Goal: Task Accomplishment & Management: Manage account settings

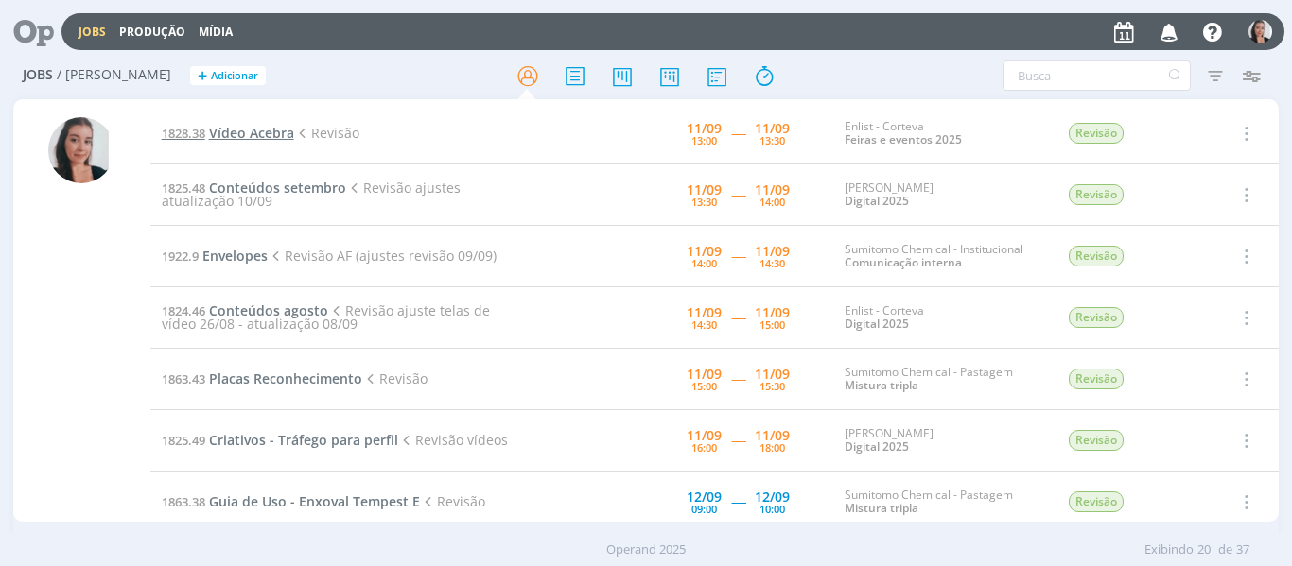
click at [231, 125] on span "Vídeo Acebra" at bounding box center [251, 133] width 85 height 18
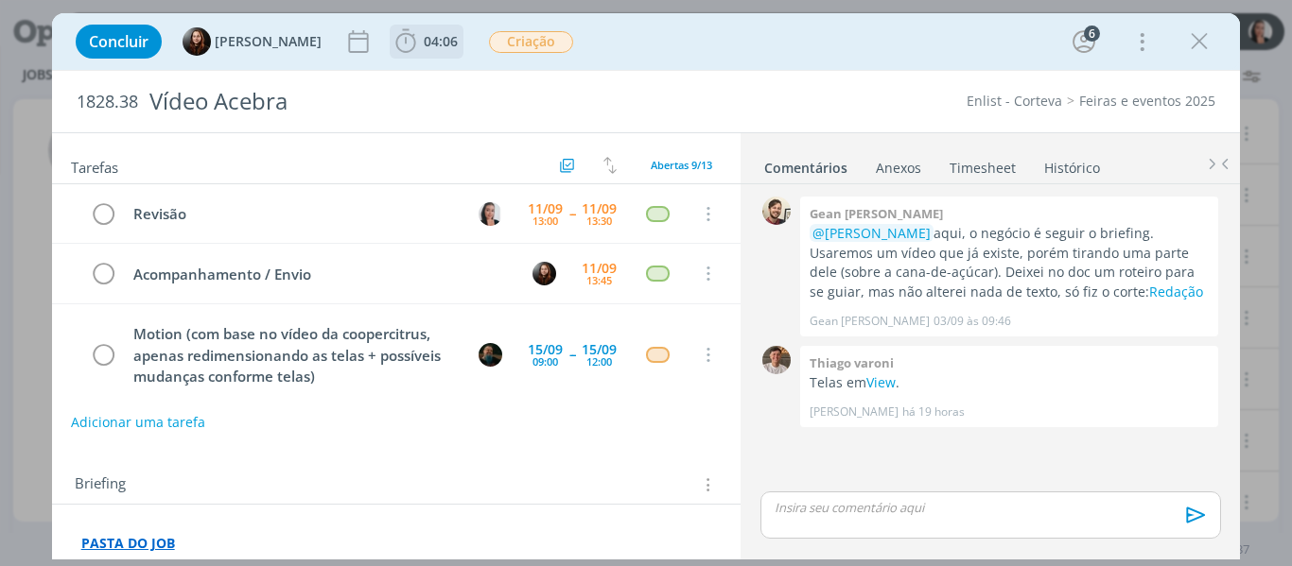
click at [395, 43] on icon "dialog" at bounding box center [406, 41] width 28 height 28
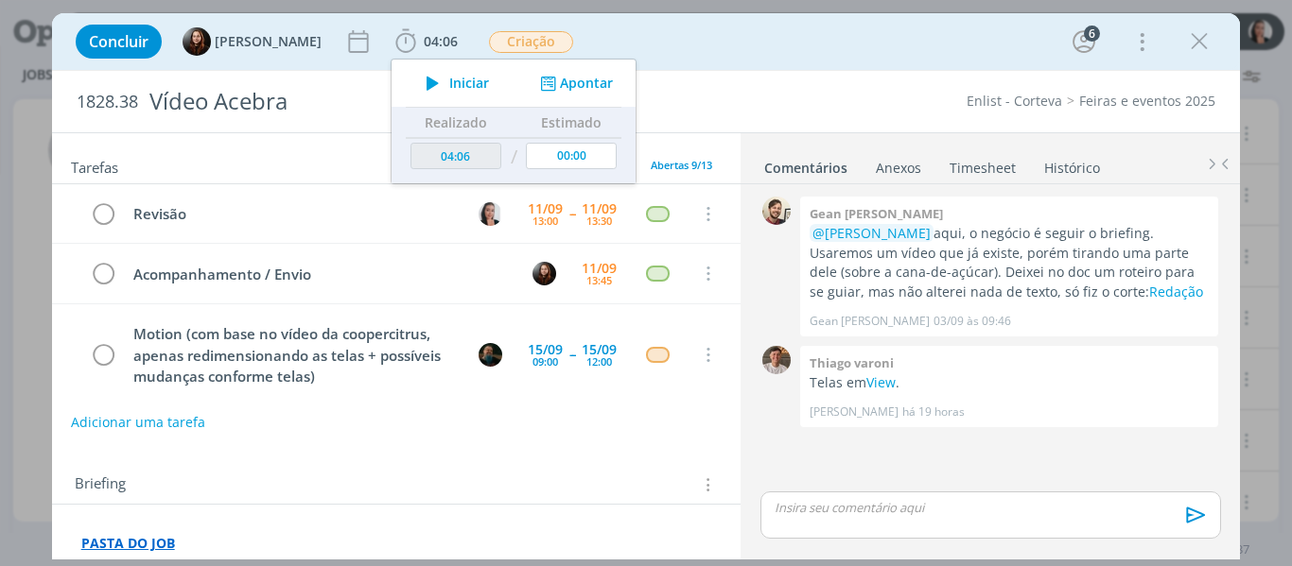
drag, startPoint x: 449, startPoint y: 79, endPoint x: 469, endPoint y: 18, distance: 64.6
click at [449, 82] on span "Iniciar" at bounding box center [469, 83] width 40 height 13
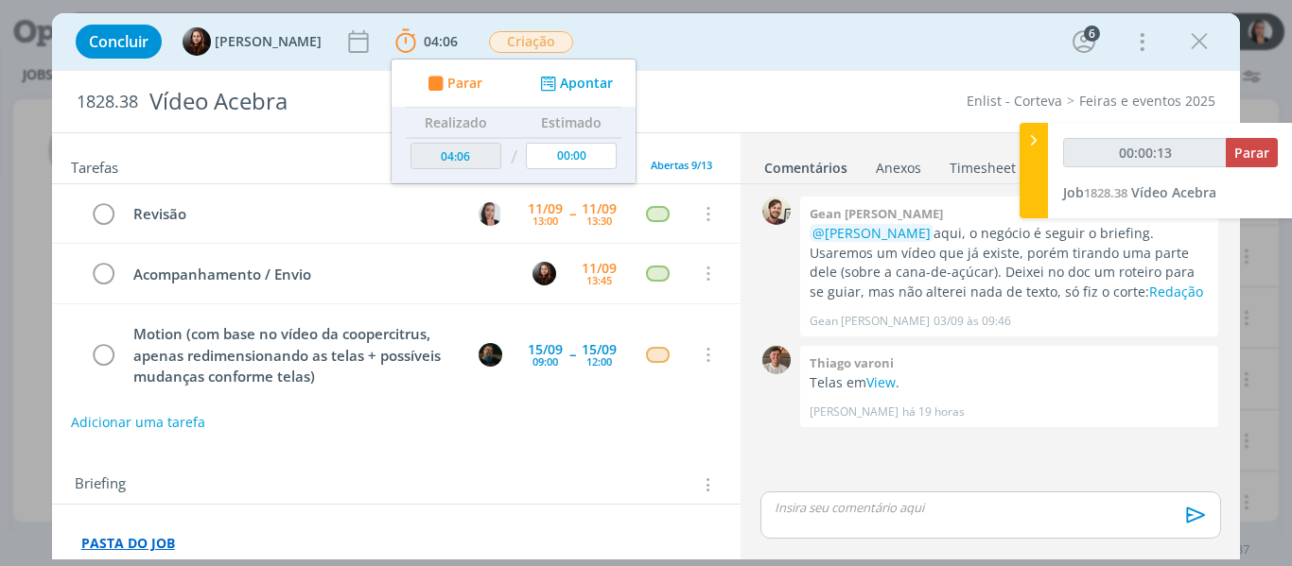
type input "00:00:14"
click at [1028, 176] on div at bounding box center [1033, 171] width 28 height 96
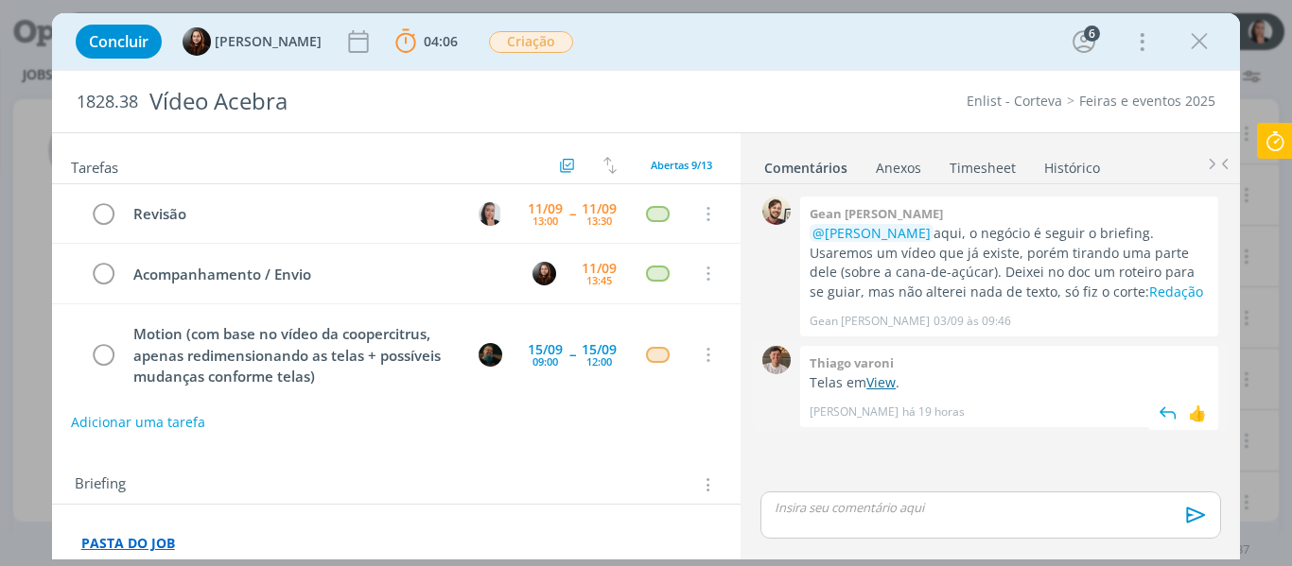
click at [886, 380] on link "View" at bounding box center [880, 383] width 29 height 18
click at [1149, 293] on link "Redação" at bounding box center [1176, 292] width 54 height 18
click at [775, 52] on div "Concluir Eduarda Pereira 04:06 Parar Apontar Data * 11/09/2025 Horas * 00:00 Ta…" at bounding box center [646, 41] width 1160 height 45
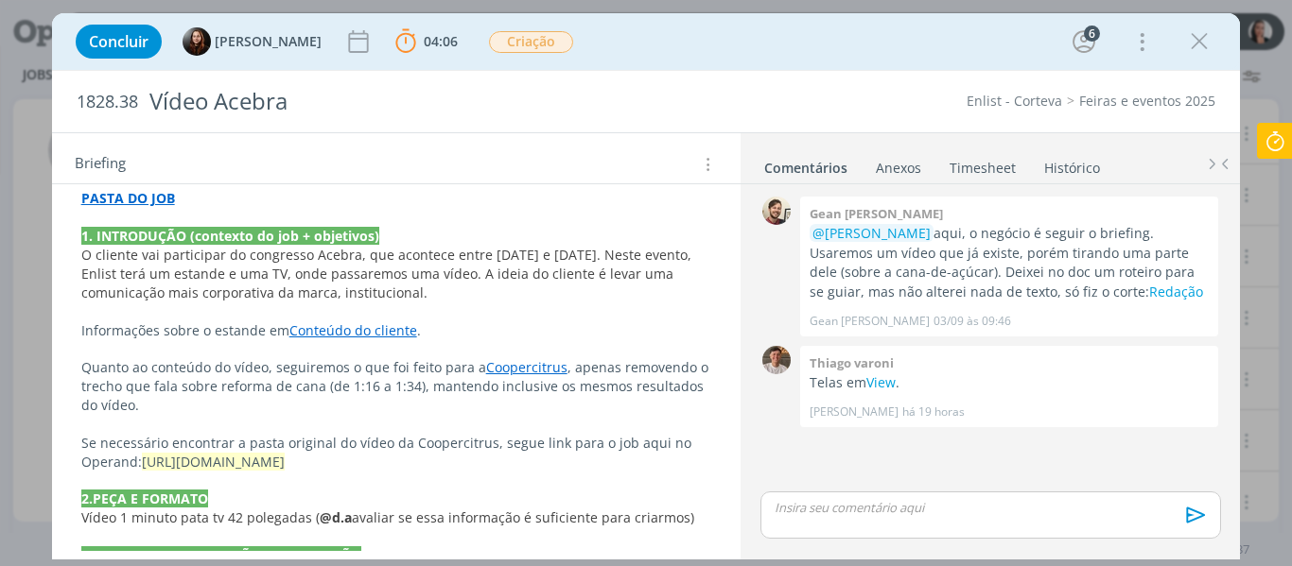
scroll to position [378, 0]
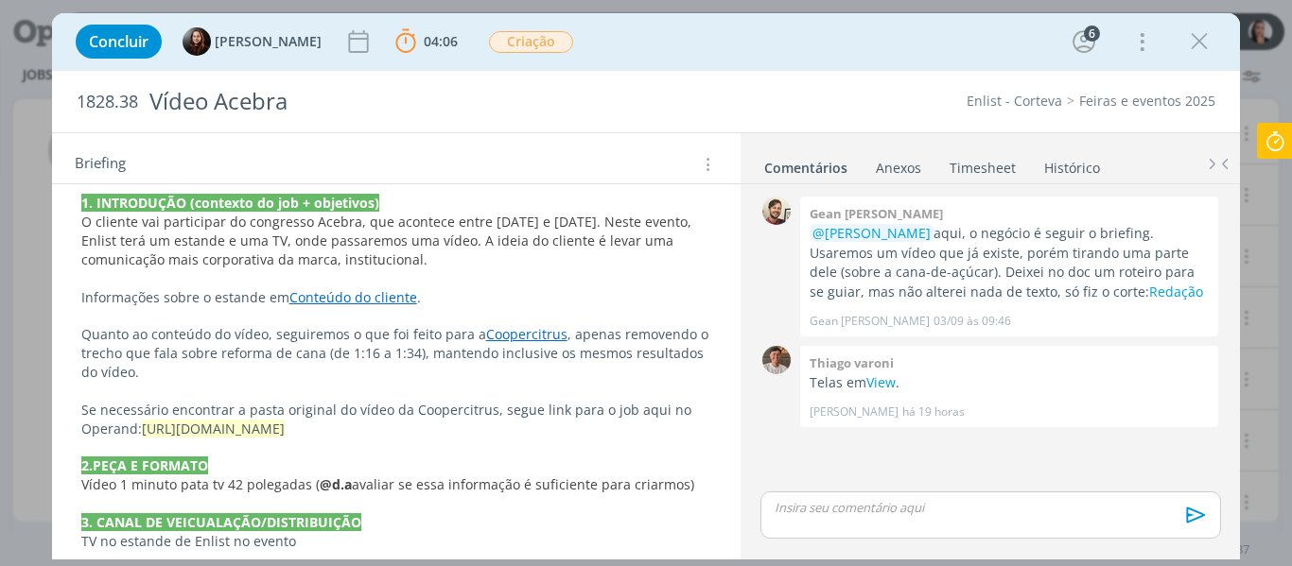
click at [561, 275] on p "dialog" at bounding box center [396, 279] width 631 height 19
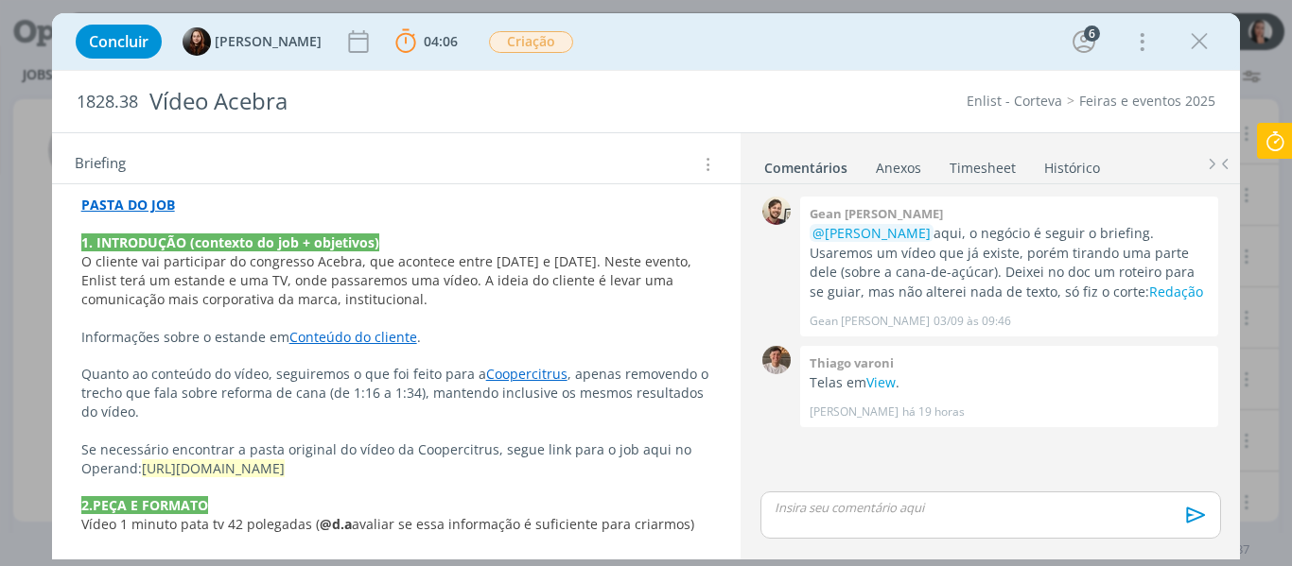
scroll to position [329, 0]
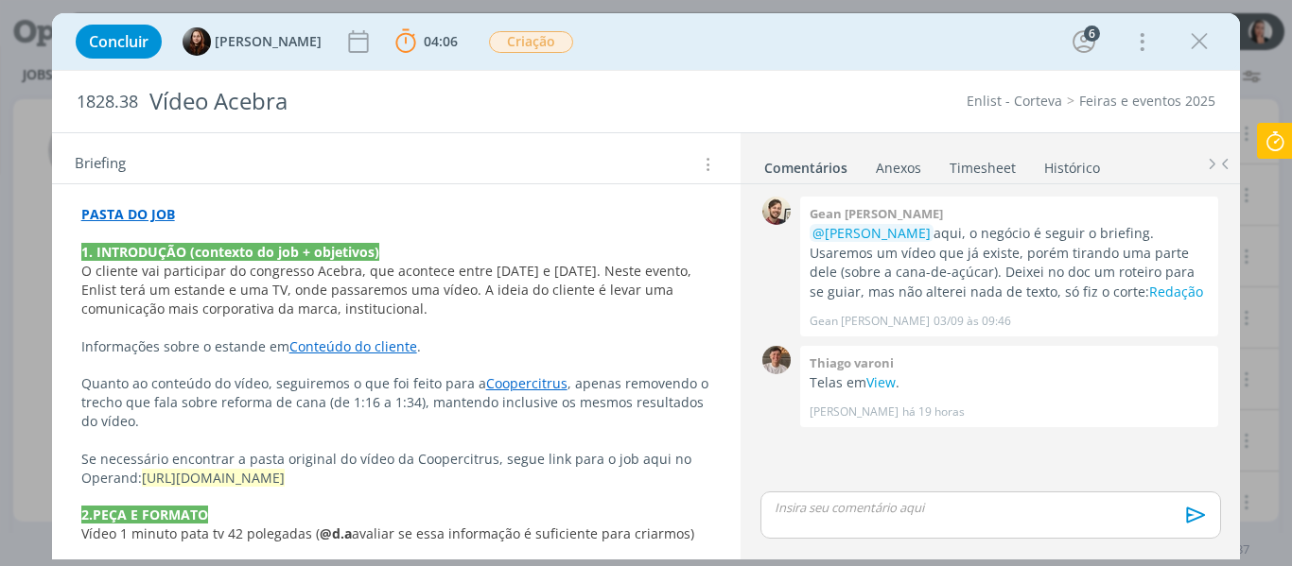
click at [759, 38] on div "Concluir Eduarda Pereira 04:06 Parar Apontar Data * 11/09/2025 Horas * 00:00 Ta…" at bounding box center [646, 41] width 1160 height 45
click at [383, 342] on link "Conteúdo do cliente" at bounding box center [353, 347] width 128 height 18
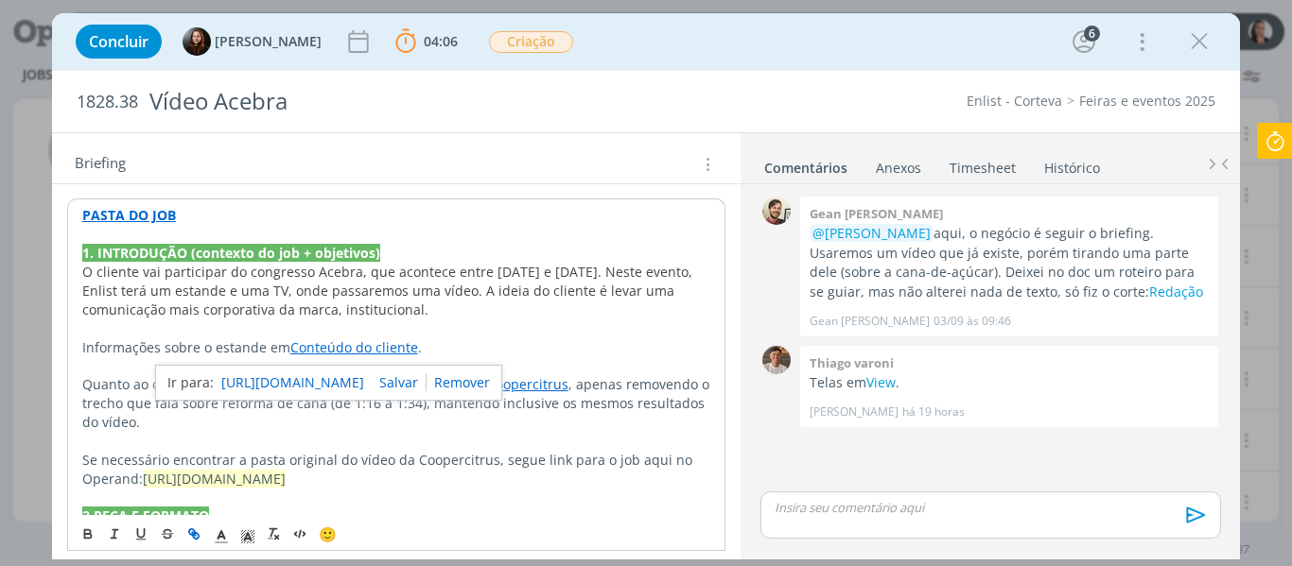
click at [364, 373] on link "https://sobeae.sharepoint.com/:f:/s/SOBEAE/EhOy5r6ns6tBs5SbG9as8ckBLOlag4QFgJ1C…" at bounding box center [292, 383] width 143 height 25
click at [238, 305] on span "O cliente vai participar do congresso Acebra, que acontece entre 16 e 18 de nov…" at bounding box center [389, 291] width 614 height 56
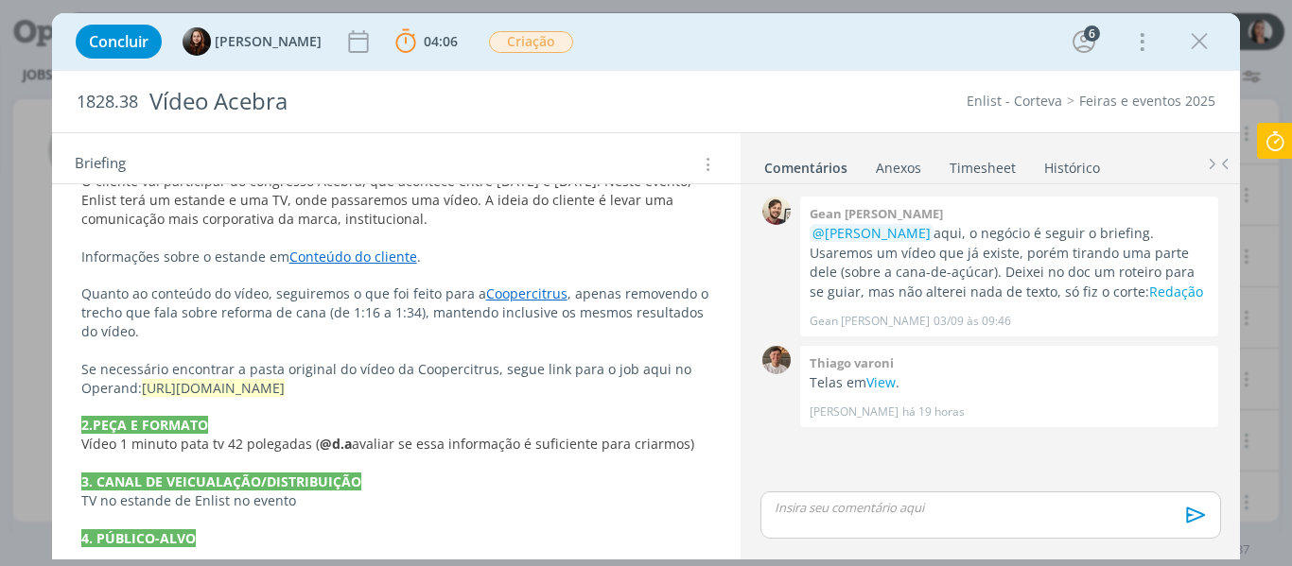
scroll to position [350, 0]
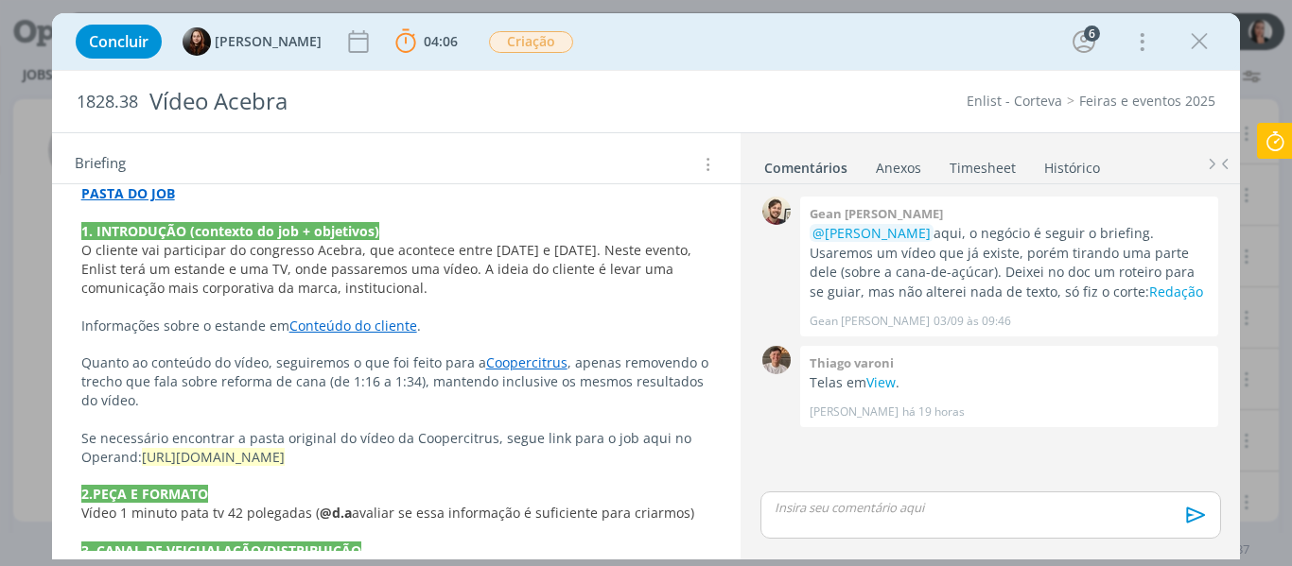
click at [510, 362] on link "Coopercitrus" at bounding box center [526, 363] width 81 height 18
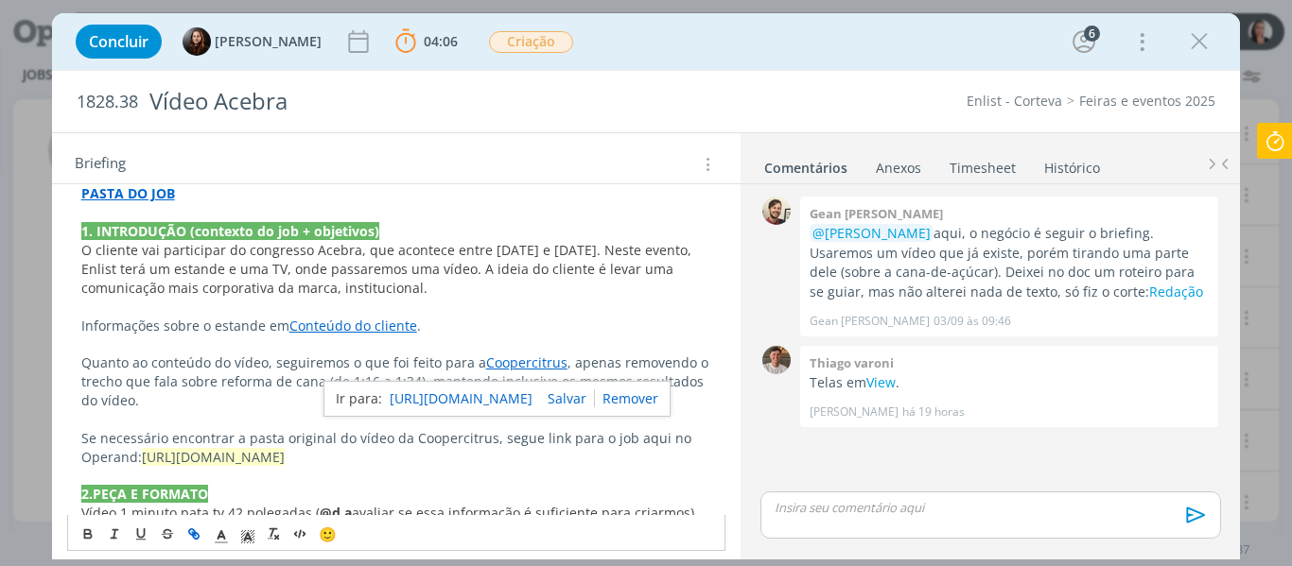
click at [448, 394] on link "https://sobeae.sharepoint.com/:f:/s/SOBEAE/Euhnv02CVOlNvAmlNEoQM44Bwybdc4B6iyyF…" at bounding box center [461, 399] width 143 height 25
click at [499, 329] on p "Informações sobre o estande em Conteúdo do cliente ." at bounding box center [396, 326] width 631 height 19
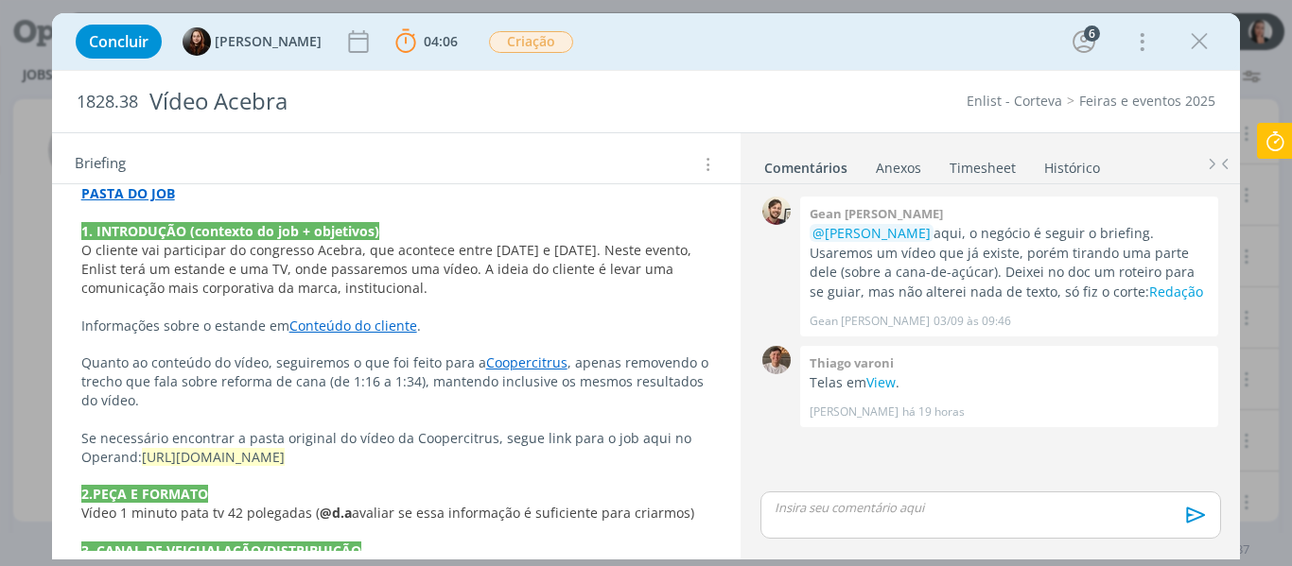
click at [567, 319] on p "Informações sobre o estande em Conteúdo do cliente ." at bounding box center [396, 326] width 631 height 19
click at [830, 58] on div "Concluir Eduarda Pereira 04:06 Parar Apontar Data * 11/09/2025 Horas * 00:00 Ta…" at bounding box center [646, 41] width 1160 height 45
click at [981, 56] on div "Concluir Eduarda Pereira 04:06 Parar Apontar Data * 11/09/2025 Horas * 00:00 Ta…" at bounding box center [646, 41] width 1160 height 45
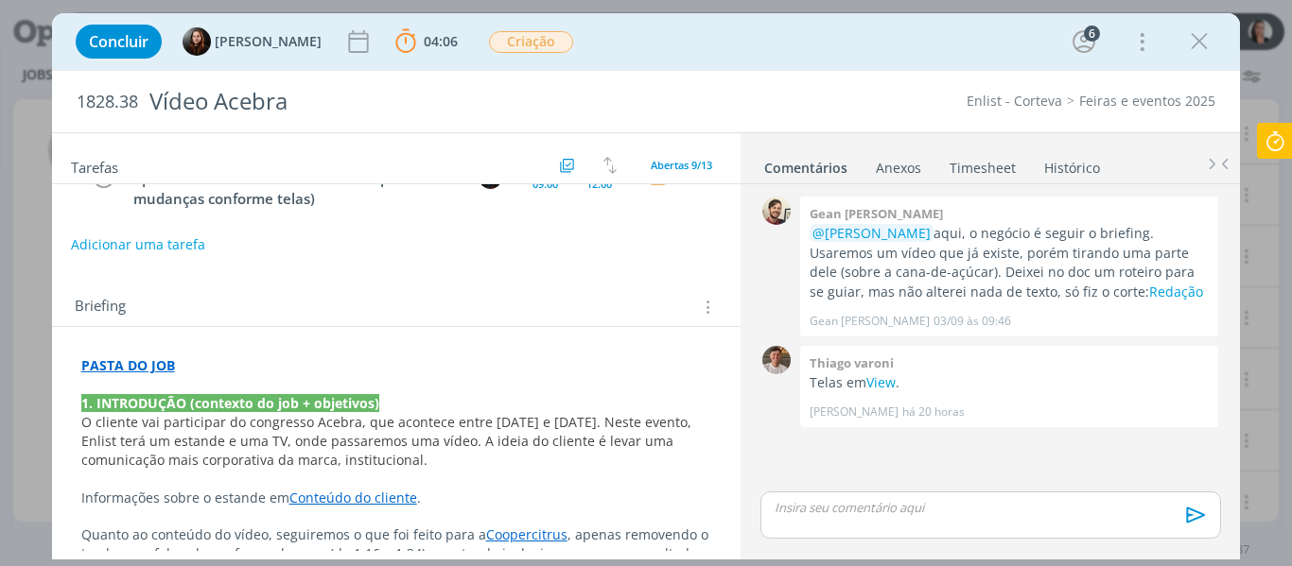
scroll to position [161, 0]
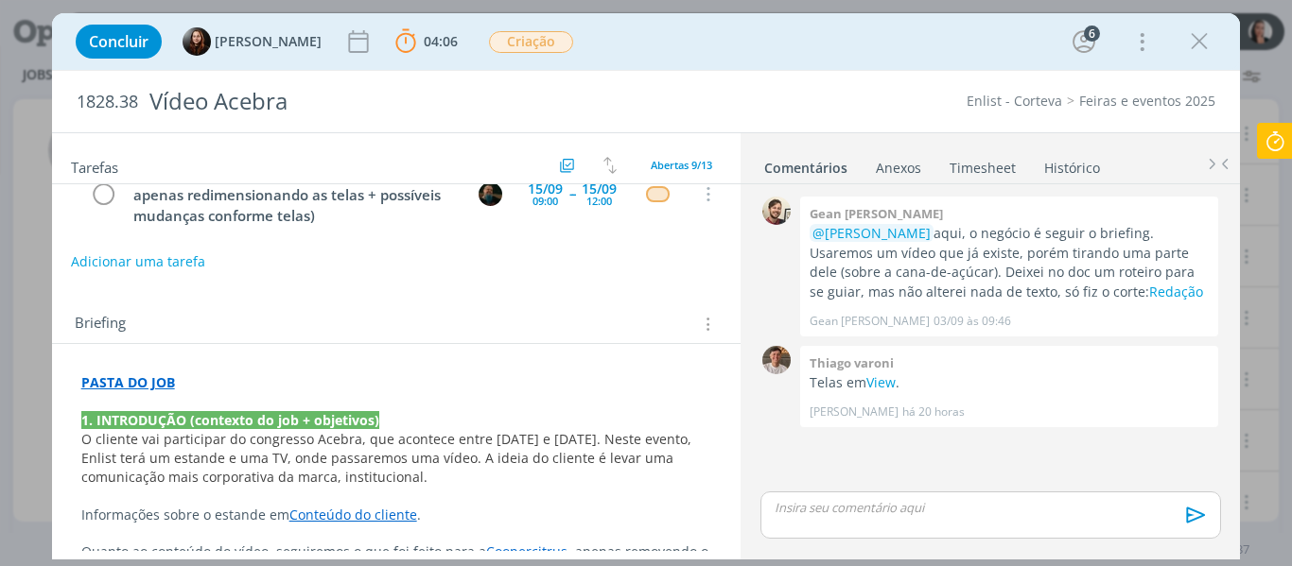
click at [260, 375] on p "PASTA DO JOB" at bounding box center [396, 383] width 631 height 19
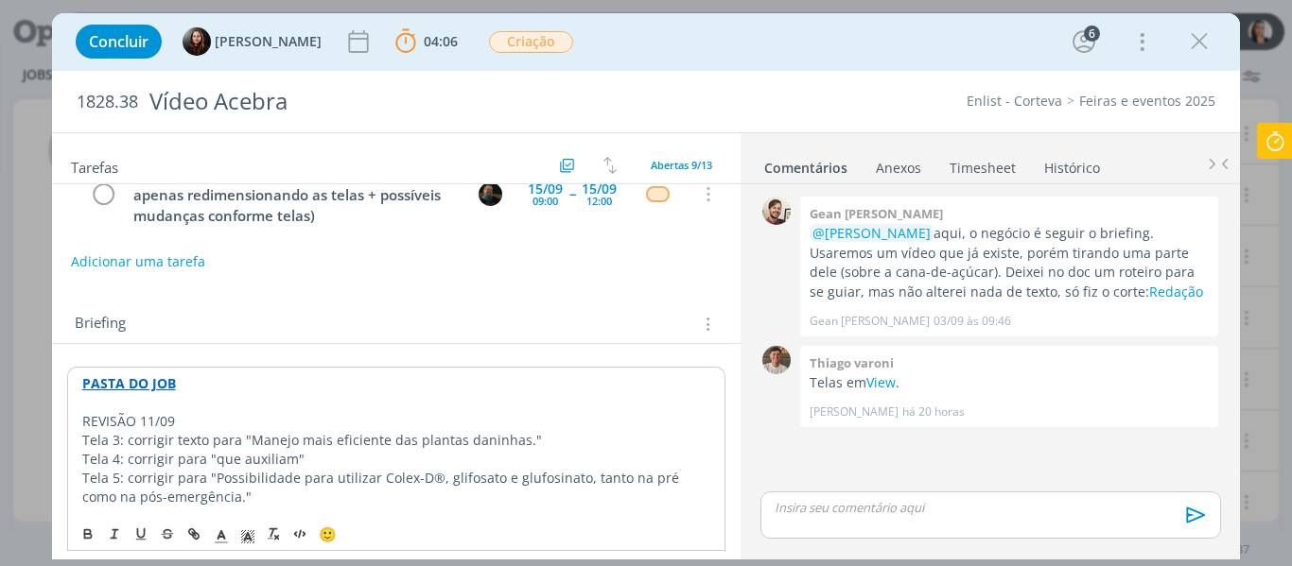
click at [216, 420] on p "REVISÃO 11/09" at bounding box center [396, 421] width 629 height 19
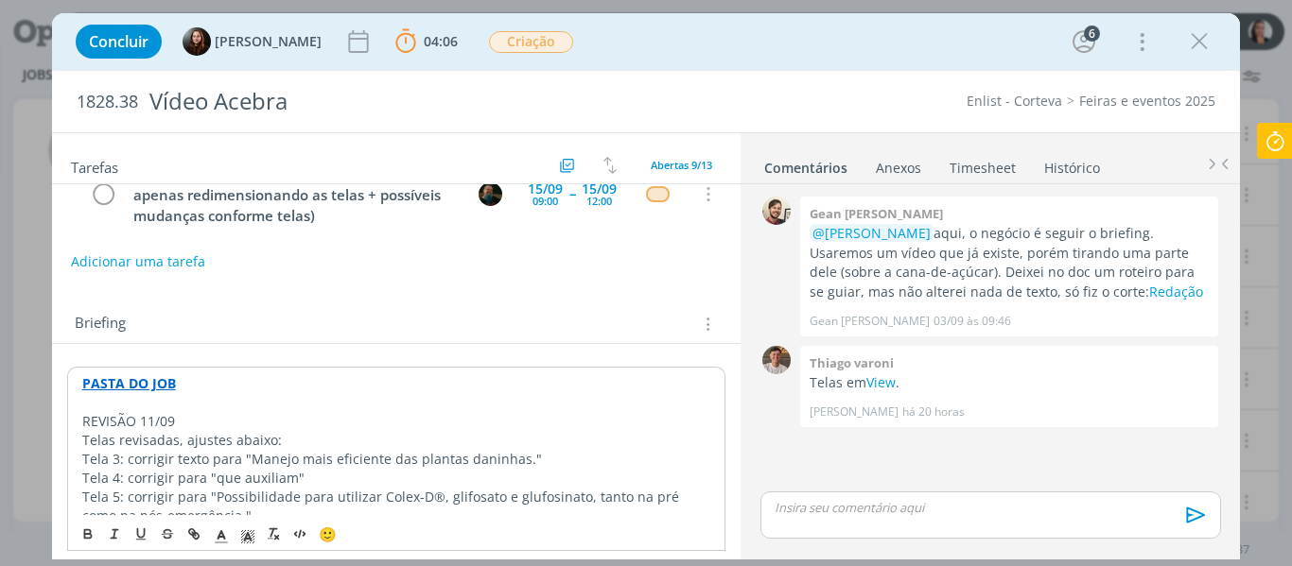
click at [153, 417] on p "REVISÃO 11/09" at bounding box center [396, 421] width 629 height 19
click at [153, 416] on p "REVISÃO 11/09" at bounding box center [396, 421] width 629 height 19
click at [249, 537] on polyline "dialog" at bounding box center [247, 537] width 7 height 8
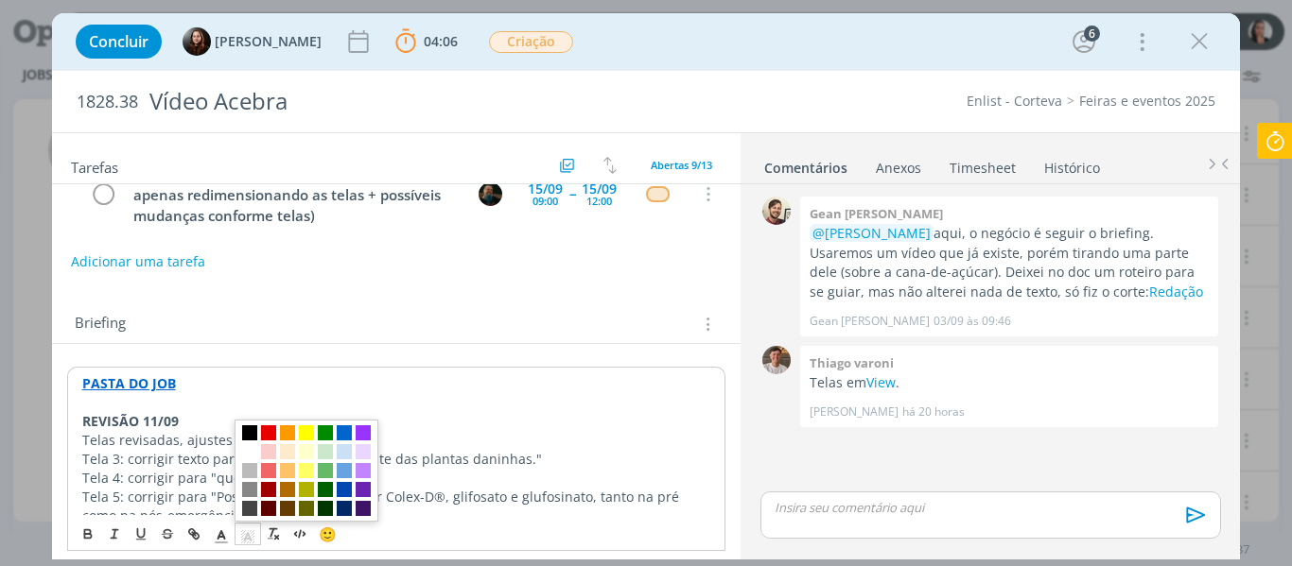
click at [250, 430] on span "dialog" at bounding box center [249, 433] width 15 height 15
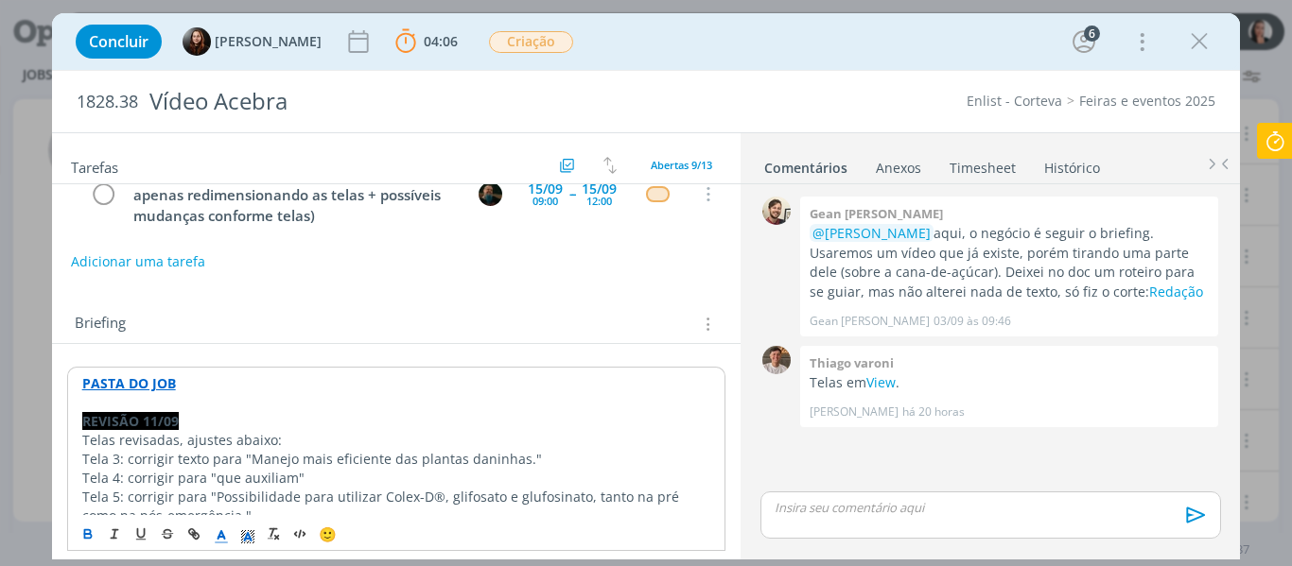
click at [214, 538] on icon "dialog" at bounding box center [221, 537] width 17 height 17
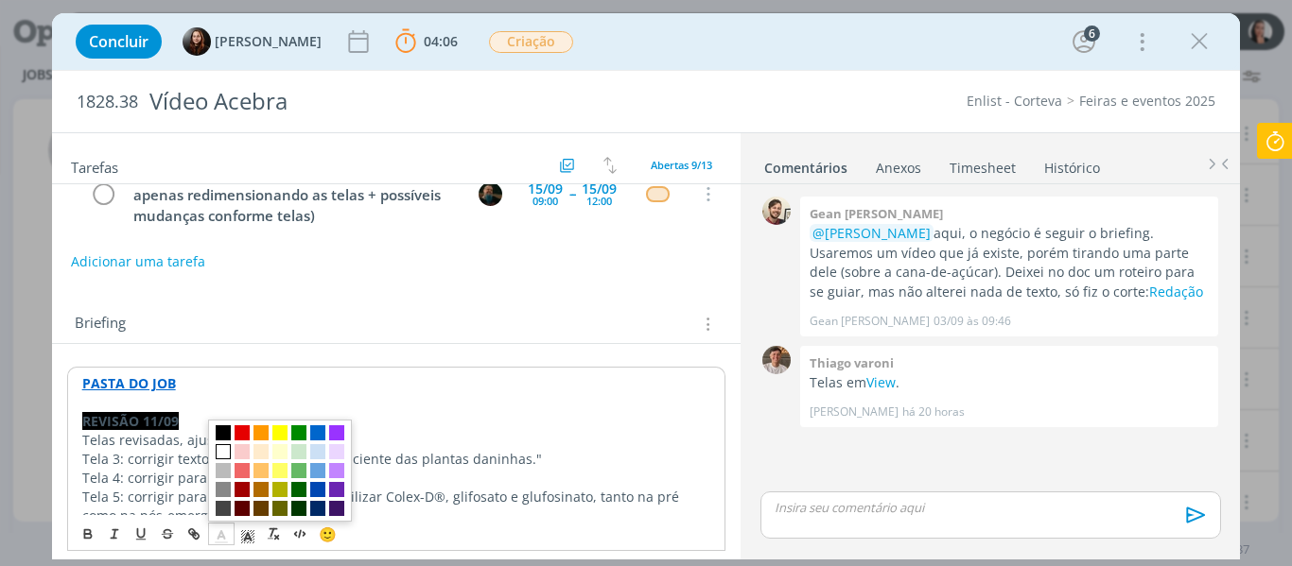
click at [217, 450] on span "dialog" at bounding box center [223, 451] width 15 height 15
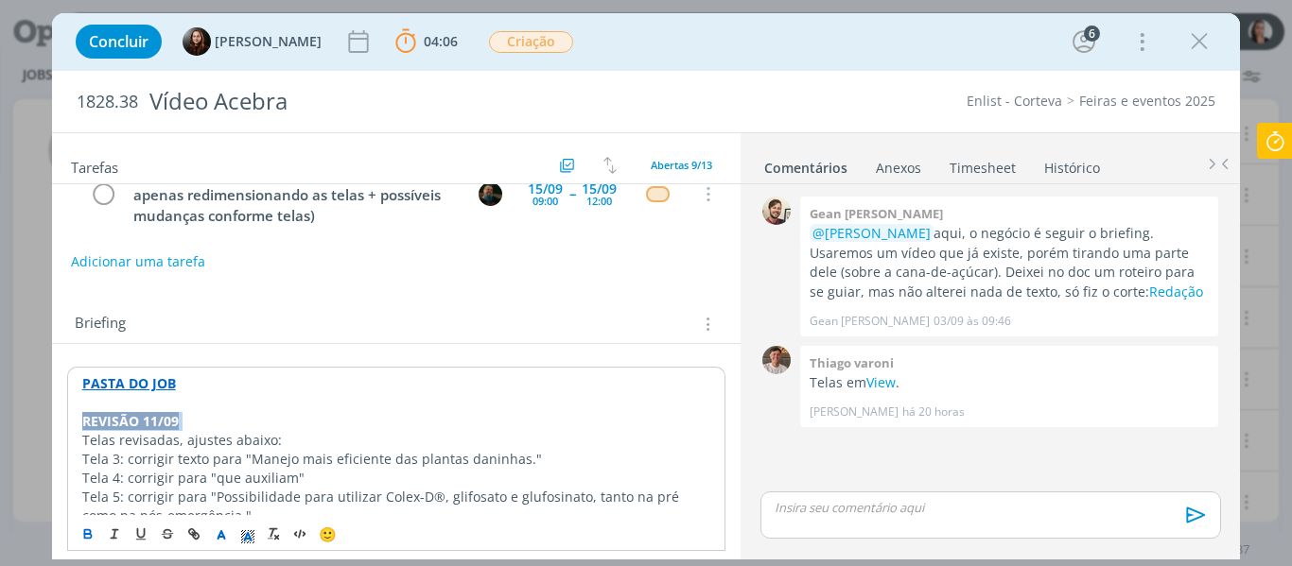
click at [213, 427] on p "REVISÃO 11/09" at bounding box center [396, 421] width 629 height 19
click at [212, 427] on p "REVISÃO 11/09" at bounding box center [396, 421] width 629 height 19
click at [210, 427] on p "REVISÃO 11/09" at bounding box center [396, 421] width 629 height 19
click at [219, 443] on p "Telas revisadas, ajustes abaixo:" at bounding box center [396, 440] width 629 height 19
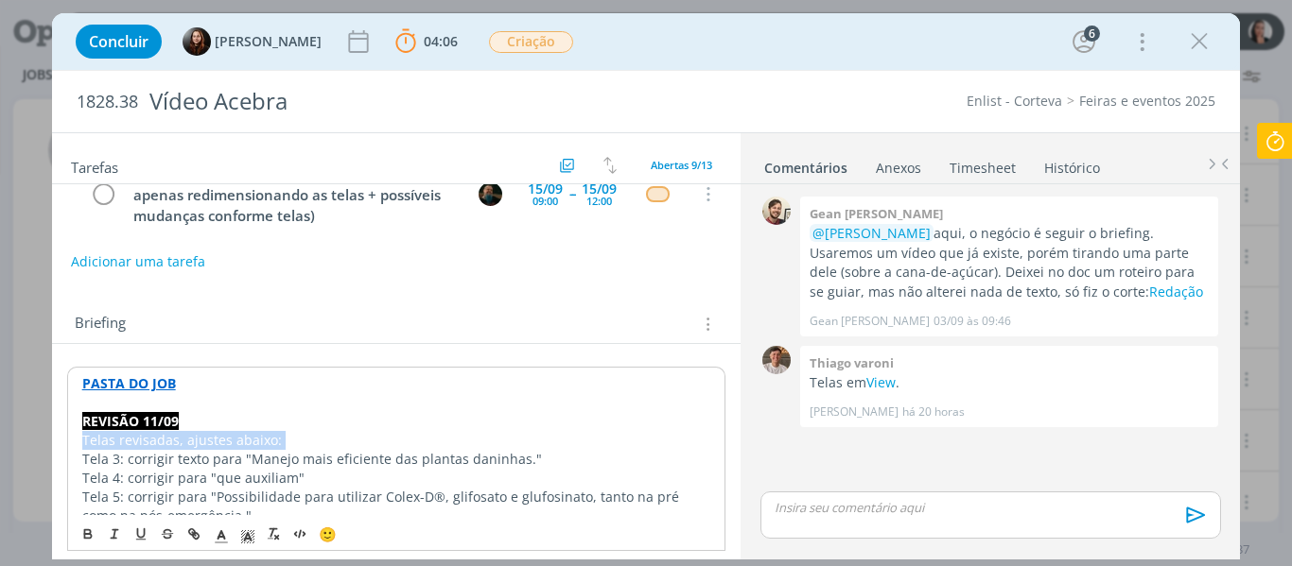
click at [219, 442] on p "Telas revisadas, ajustes abaixo:" at bounding box center [396, 440] width 629 height 19
click at [242, 453] on p "Tela 3: corrigir texto para "Manejo mais eficiente das plantas daninhas."" at bounding box center [396, 459] width 629 height 19
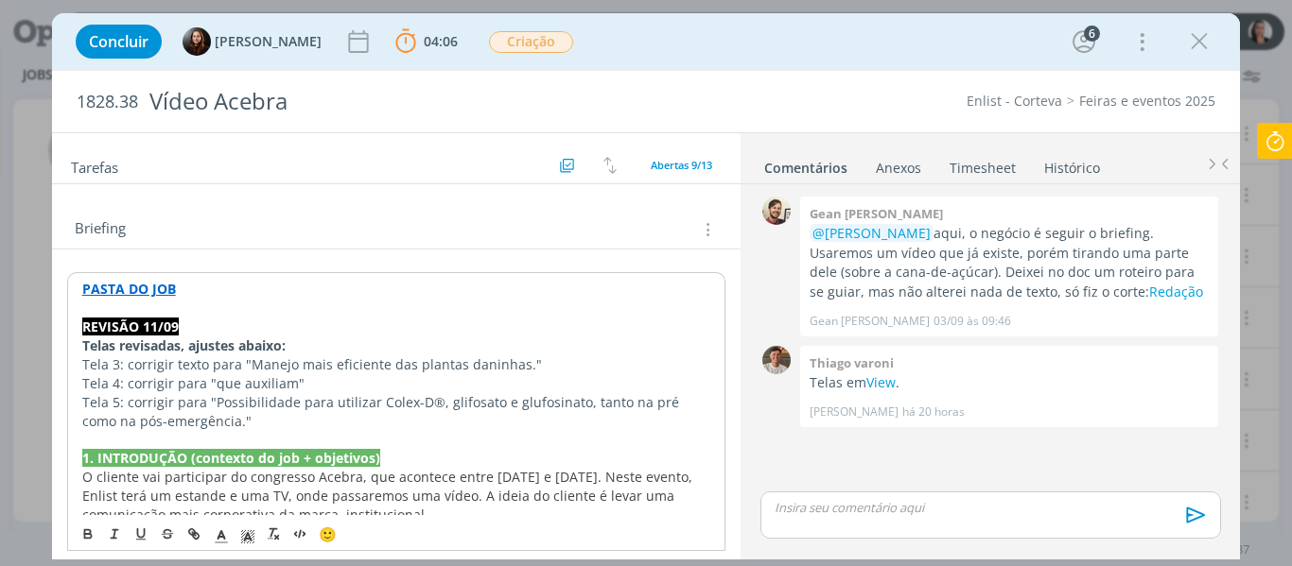
click at [233, 432] on p "dialog" at bounding box center [396, 439] width 629 height 19
click at [229, 424] on p "Tela 5: corrigir para "Possibilidade para utilizar Colex-D®, glifosato e glufos…" at bounding box center [396, 412] width 629 height 38
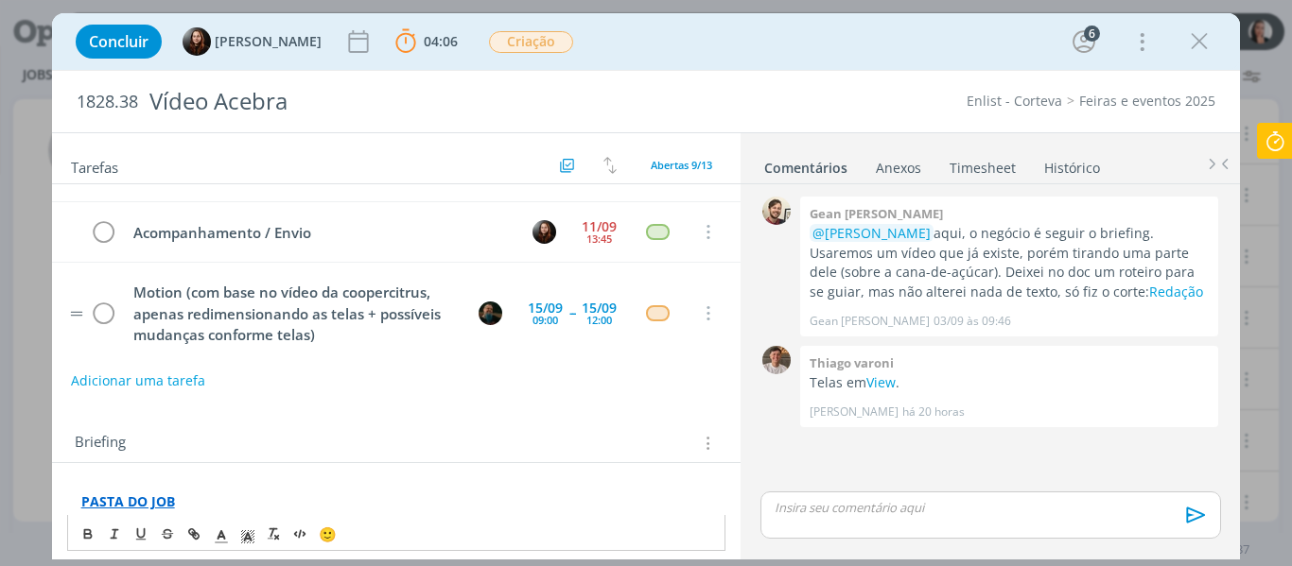
scroll to position [0, 0]
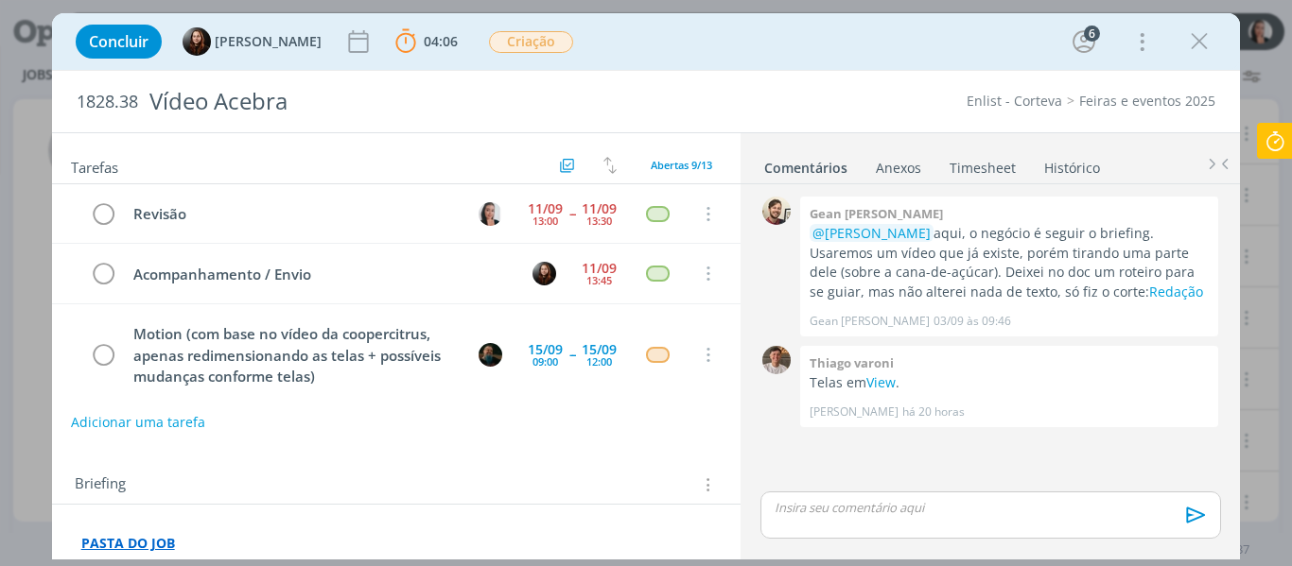
click at [960, 510] on p "dialog" at bounding box center [989, 507] width 429 height 17
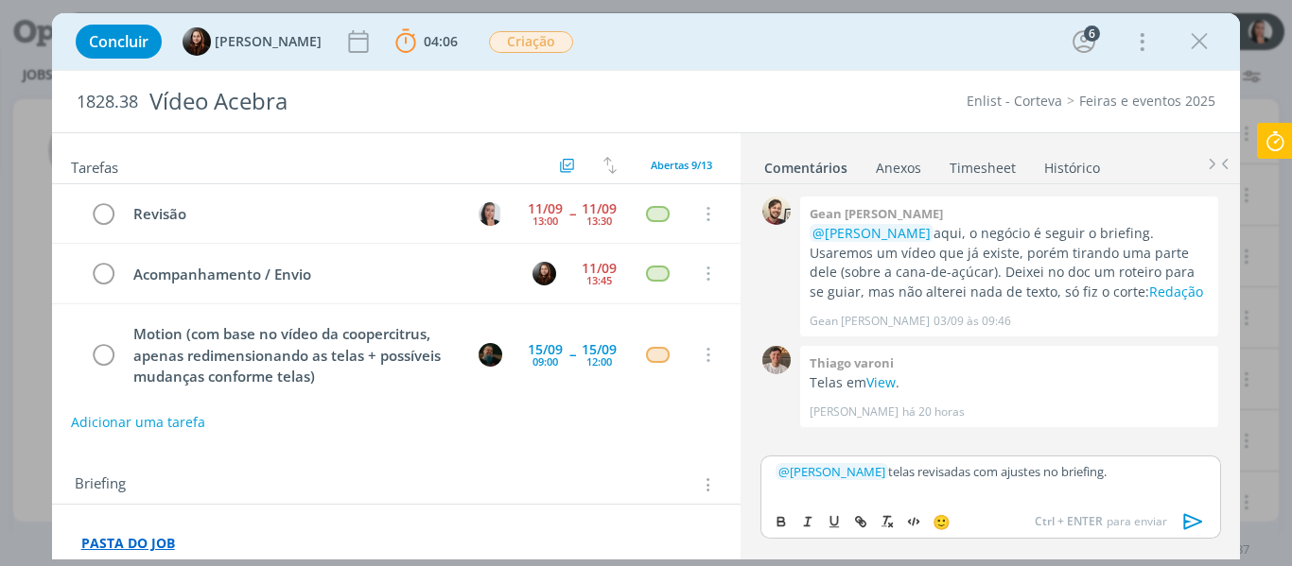
click at [1187, 519] on icon "dialog" at bounding box center [1193, 522] width 28 height 28
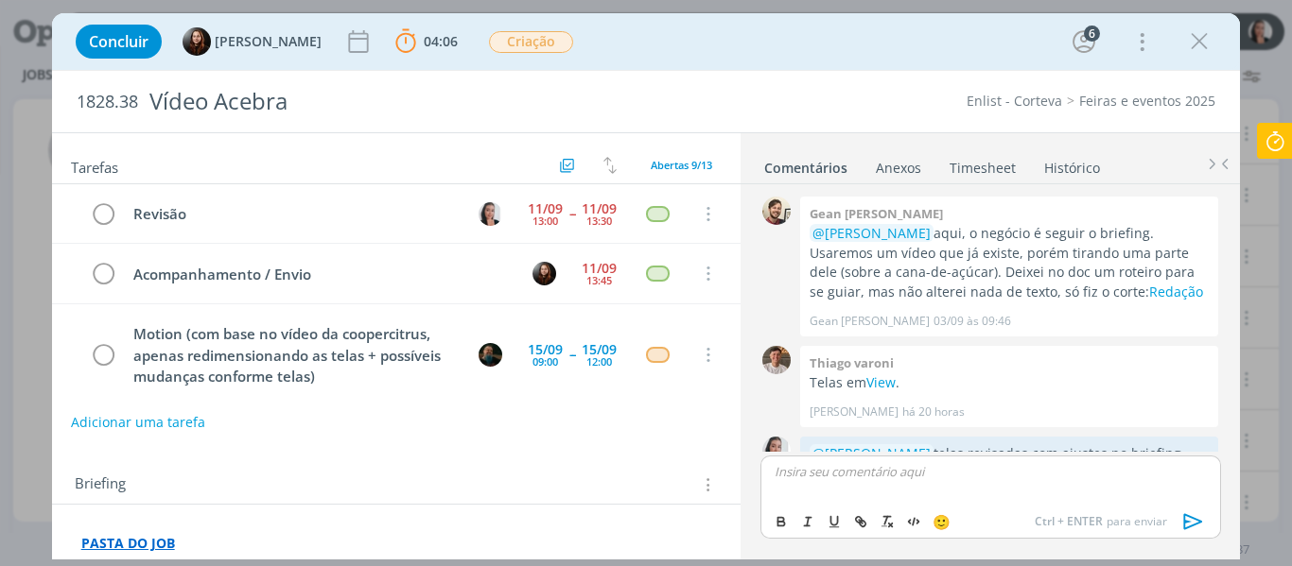
scroll to position [51, 0]
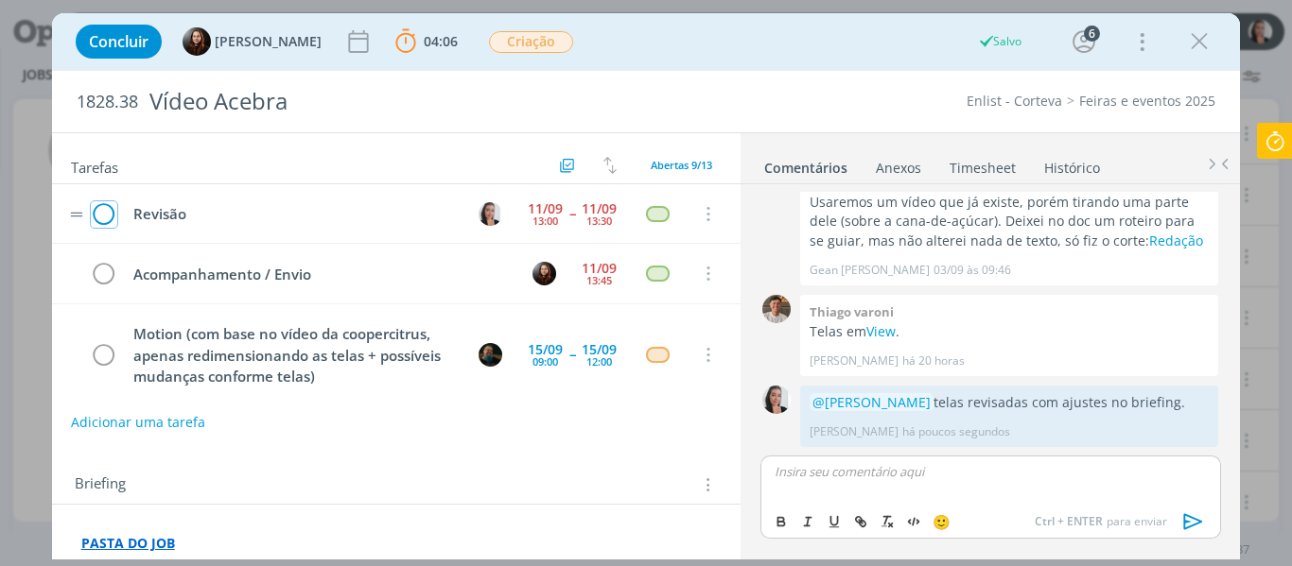
click at [102, 218] on icon "dialog" at bounding box center [104, 214] width 26 height 28
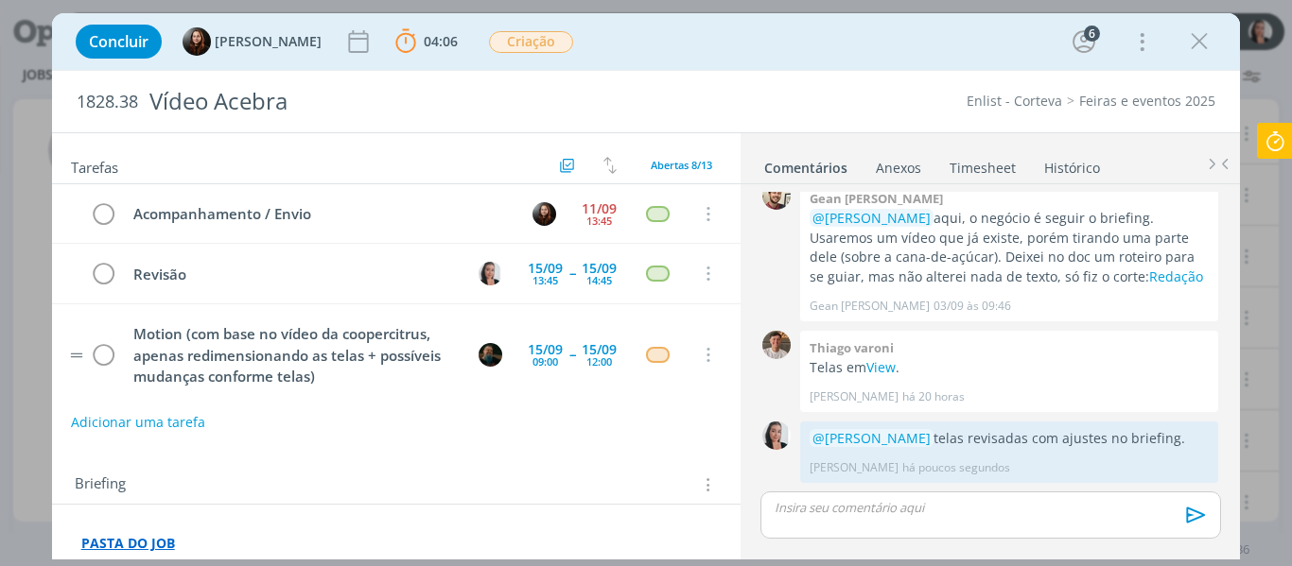
scroll to position [95, 0]
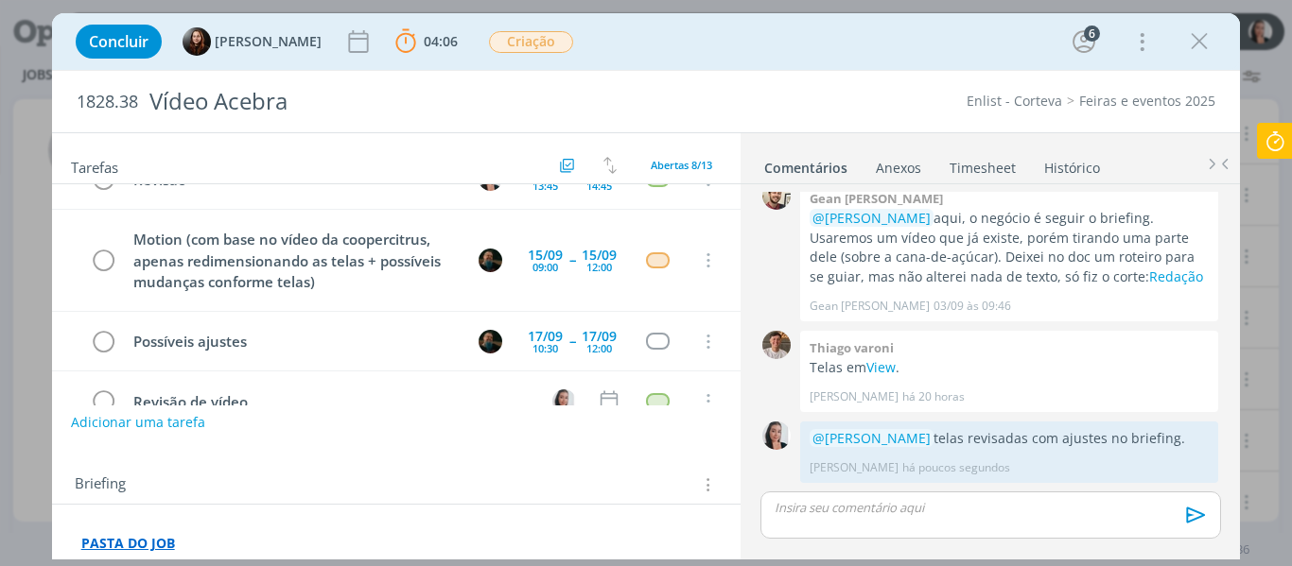
click at [1277, 142] on icon at bounding box center [1275, 141] width 34 height 37
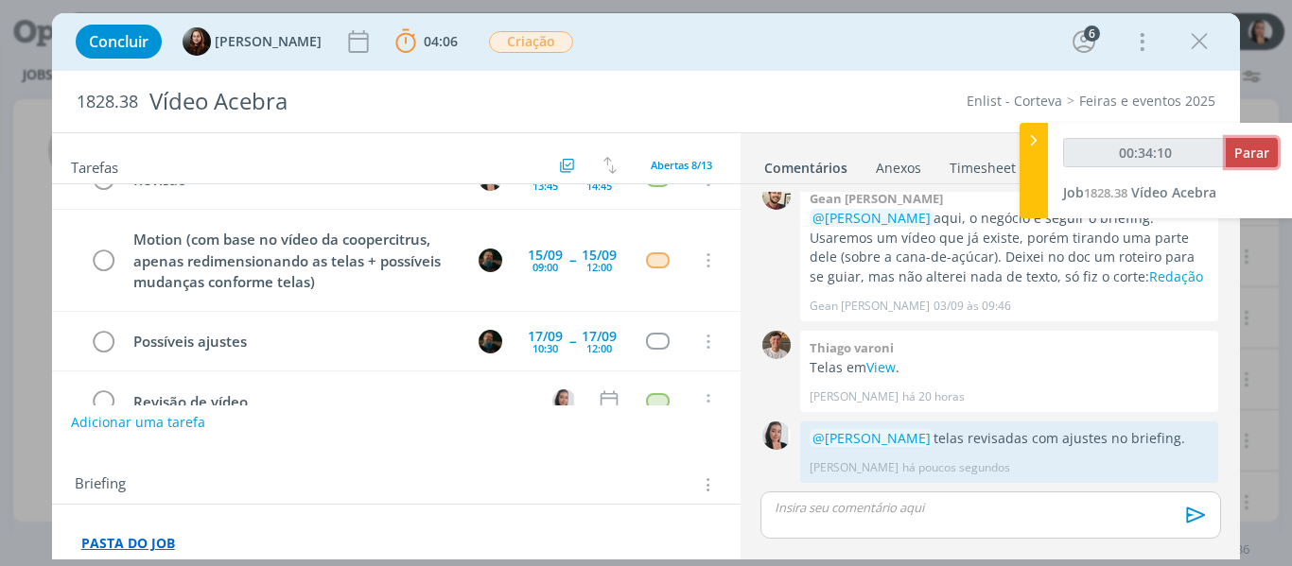
click at [1255, 146] on span "Parar" at bounding box center [1251, 153] width 35 height 18
click at [1244, 147] on span "Parar" at bounding box center [1251, 153] width 35 height 18
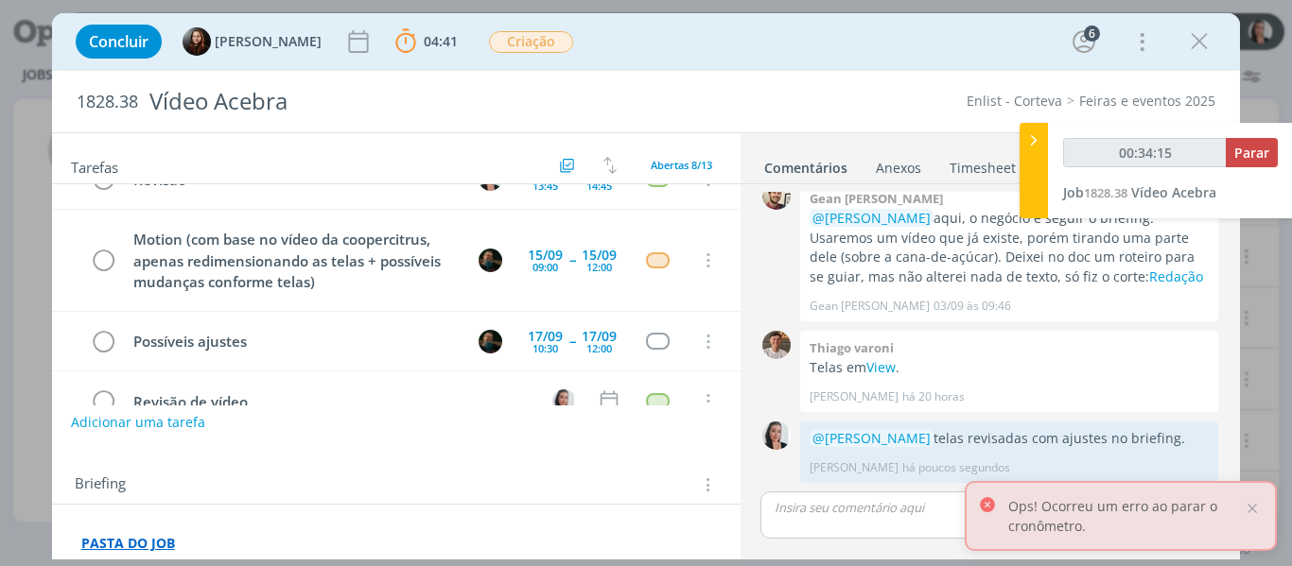
type input "00:35:00"
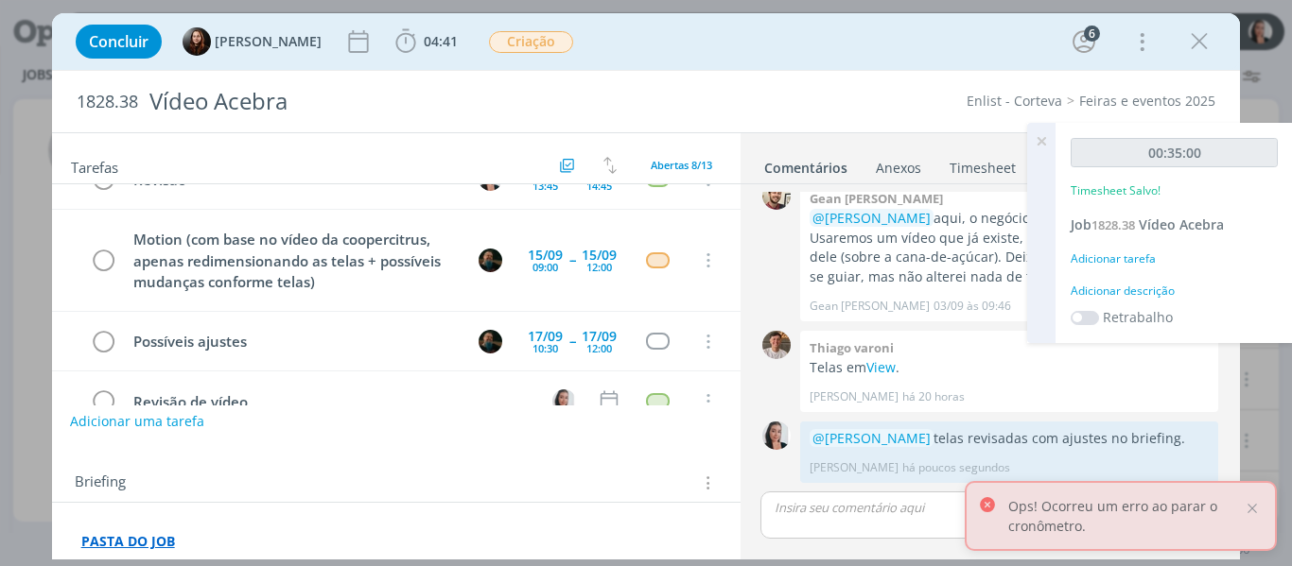
click at [165, 430] on button "Adicionar uma tarefa" at bounding box center [137, 422] width 134 height 32
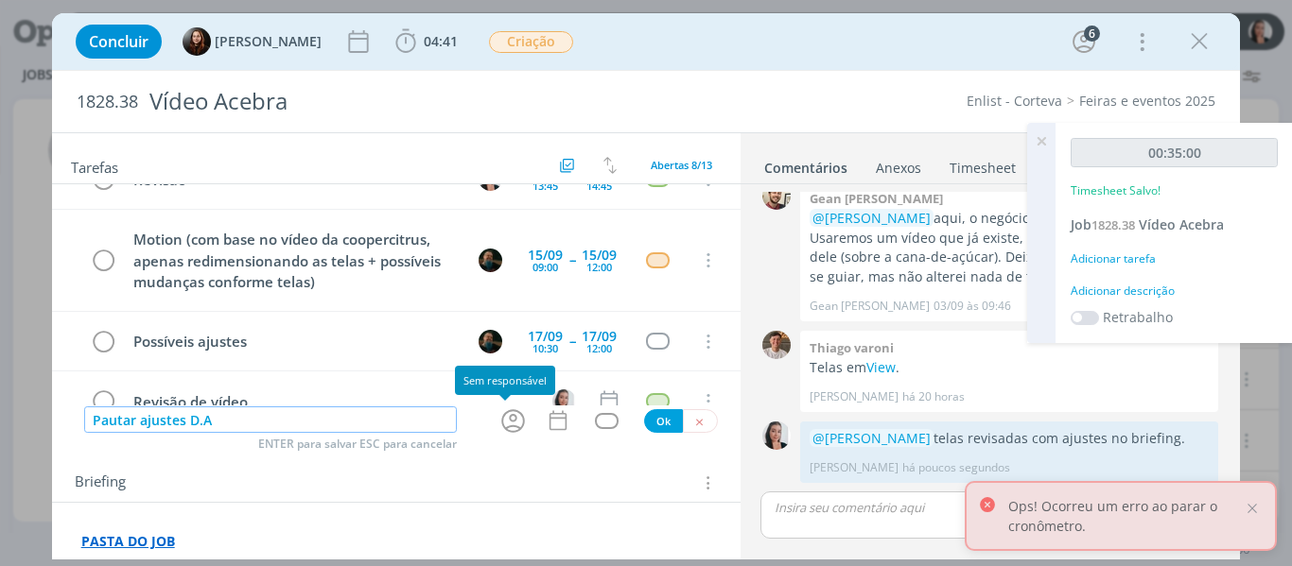
click at [514, 420] on icon "dialog" at bounding box center [512, 421] width 29 height 29
type input "Pautar ajustes D.A"
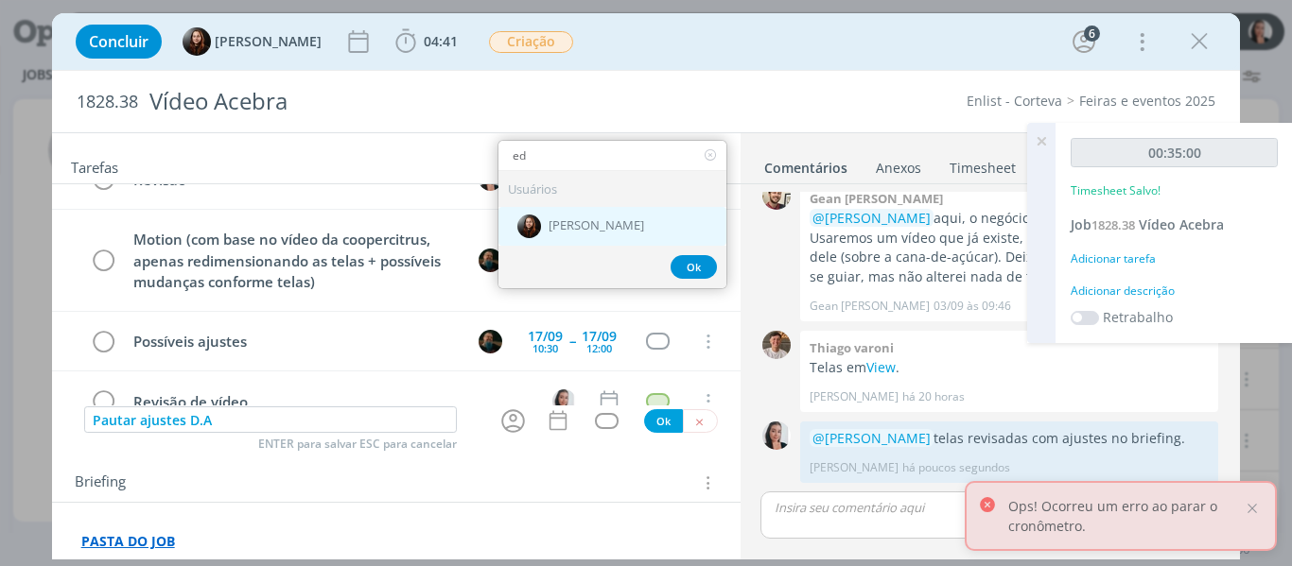
type input "ed"
click at [586, 238] on div "Eduarda Pereira" at bounding box center [612, 225] width 228 height 39
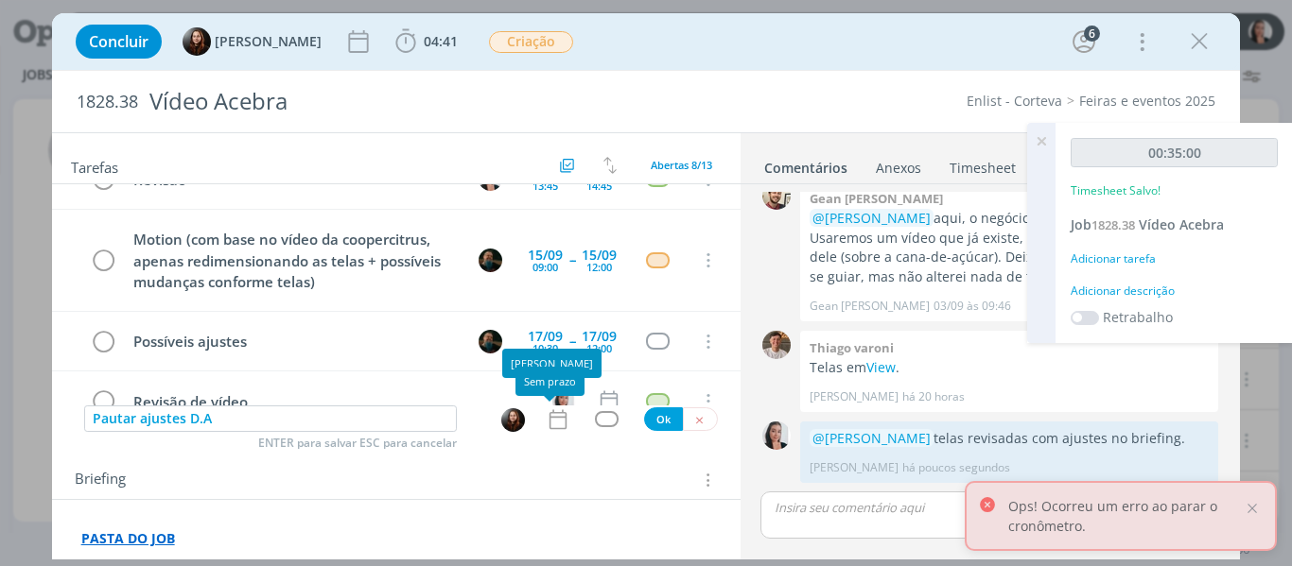
click at [554, 417] on icon "dialog" at bounding box center [558, 420] width 25 height 25
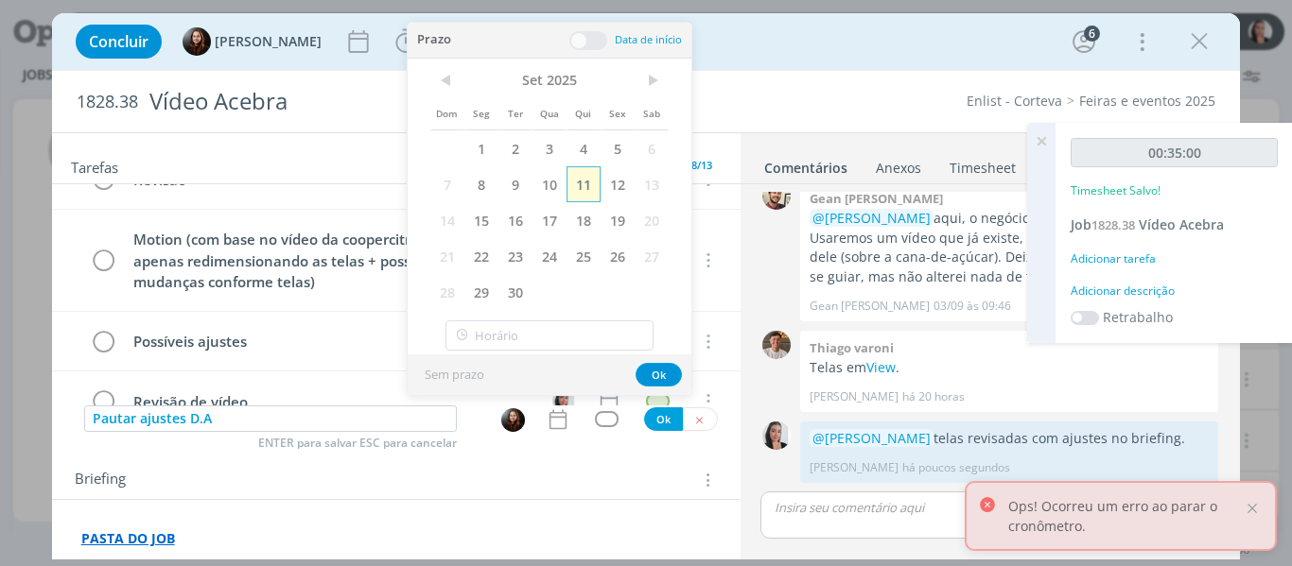
click at [580, 186] on span "11" at bounding box center [583, 184] width 34 height 36
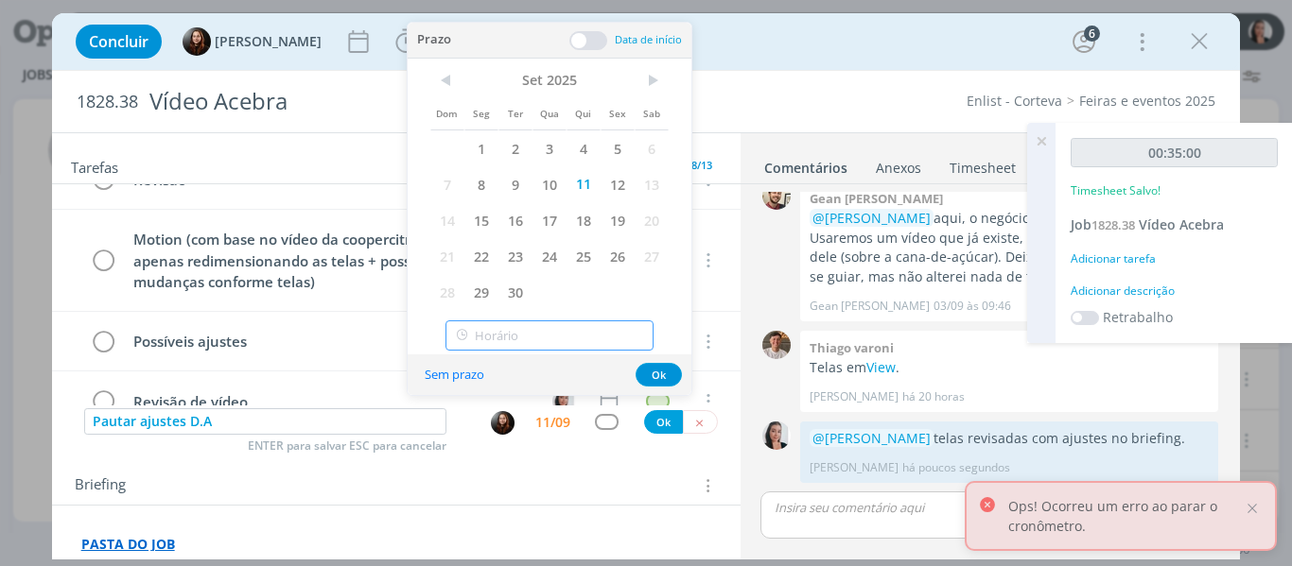
type input "14:00"
click at [519, 341] on input "14:00" at bounding box center [549, 336] width 208 height 30
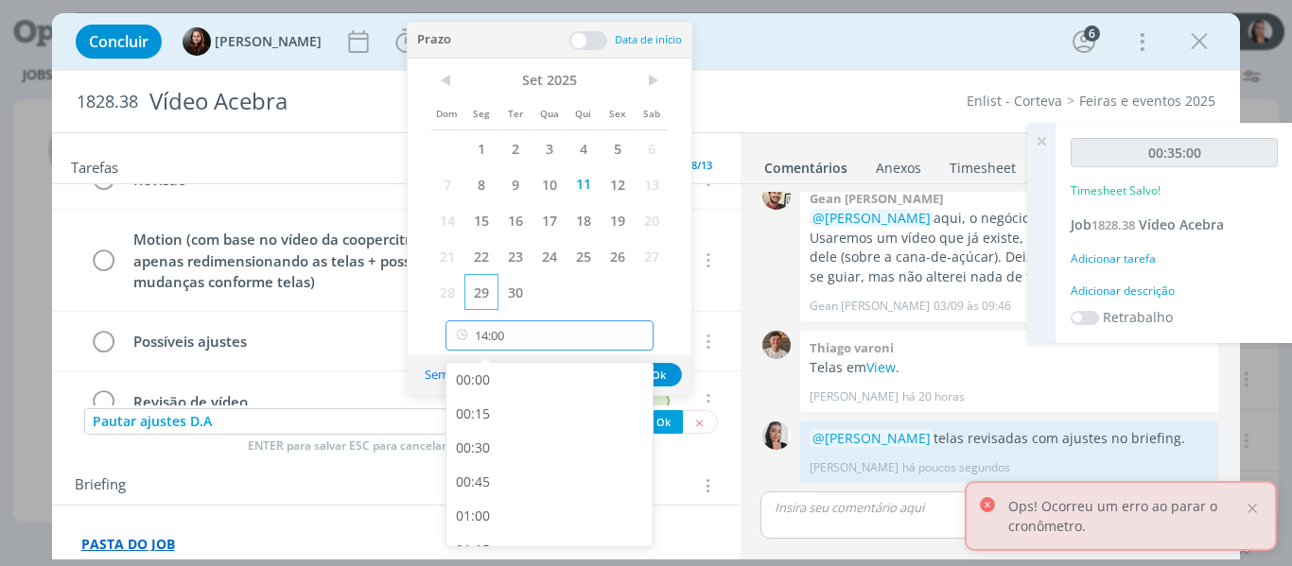
scroll to position [1763, 0]
click at [514, 521] on div "14:00" at bounding box center [552, 524] width 212 height 34
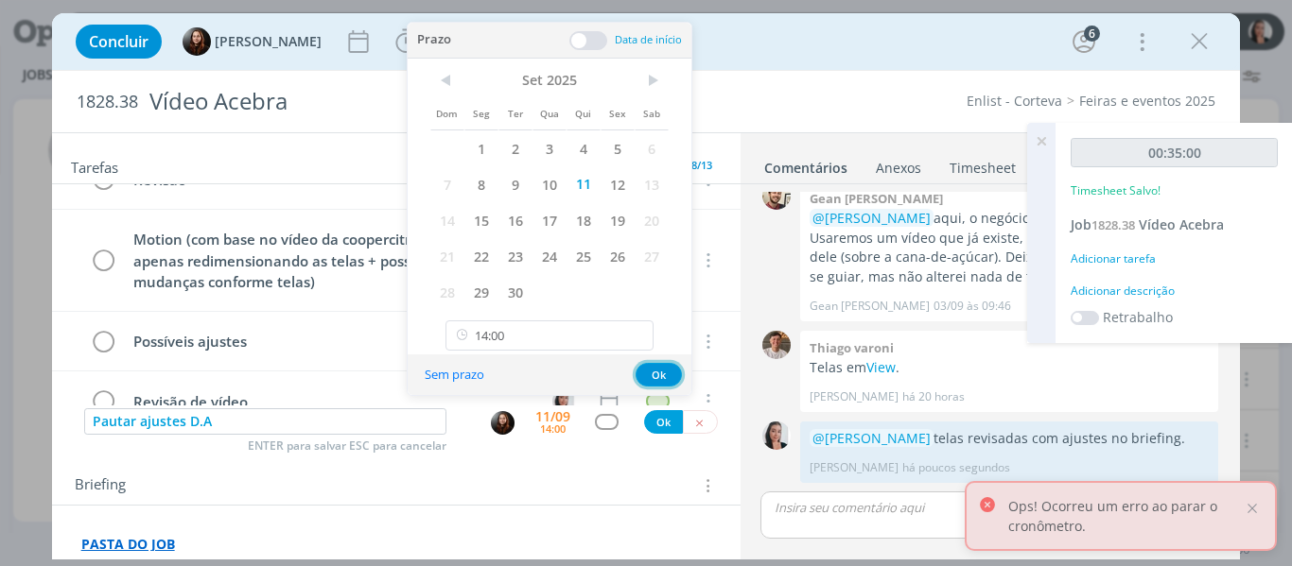
click at [661, 376] on button "Ok" at bounding box center [659, 375] width 46 height 24
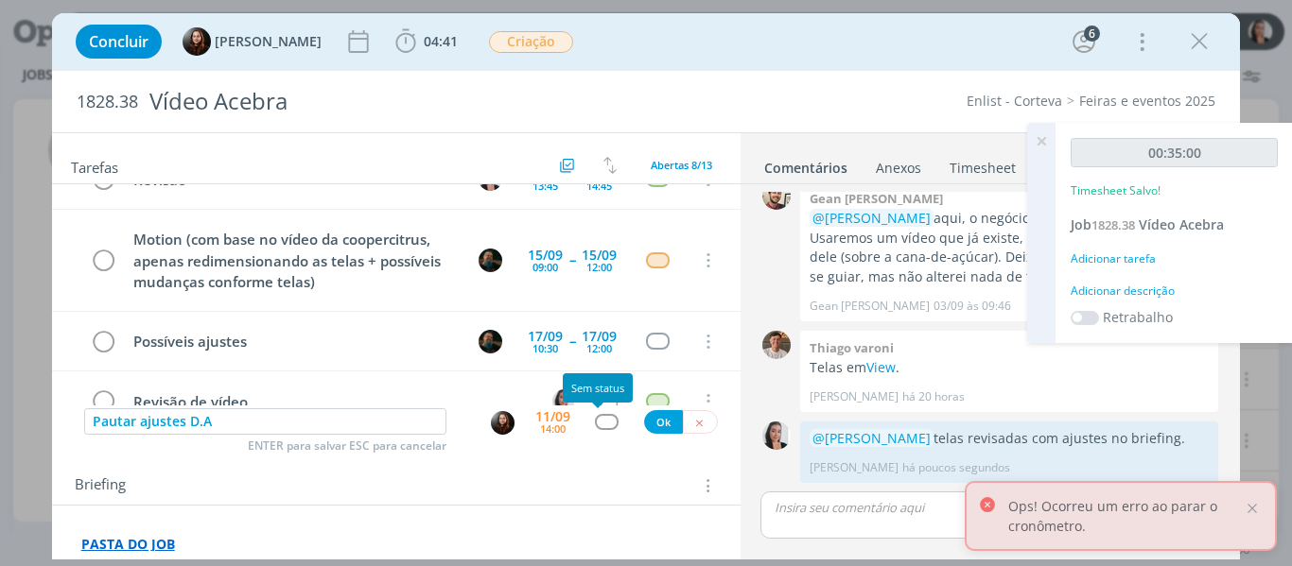
click at [595, 427] on div "dialog" at bounding box center [607, 422] width 24 height 16
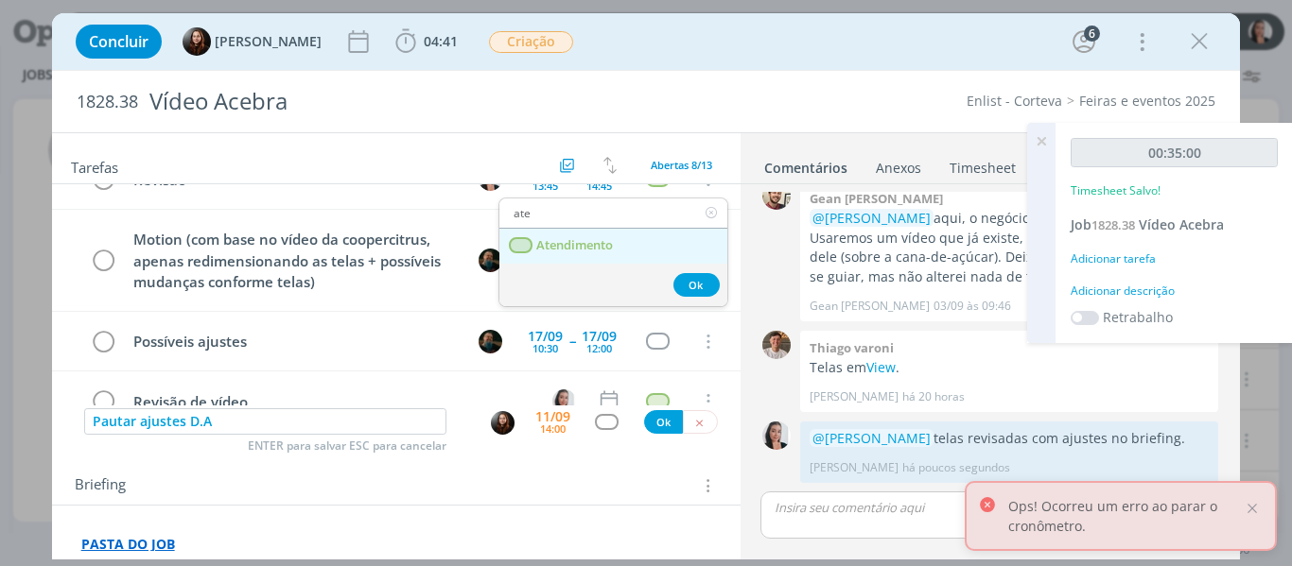
type input "ate"
click at [613, 239] on span "Atendimento" at bounding box center [574, 245] width 77 height 15
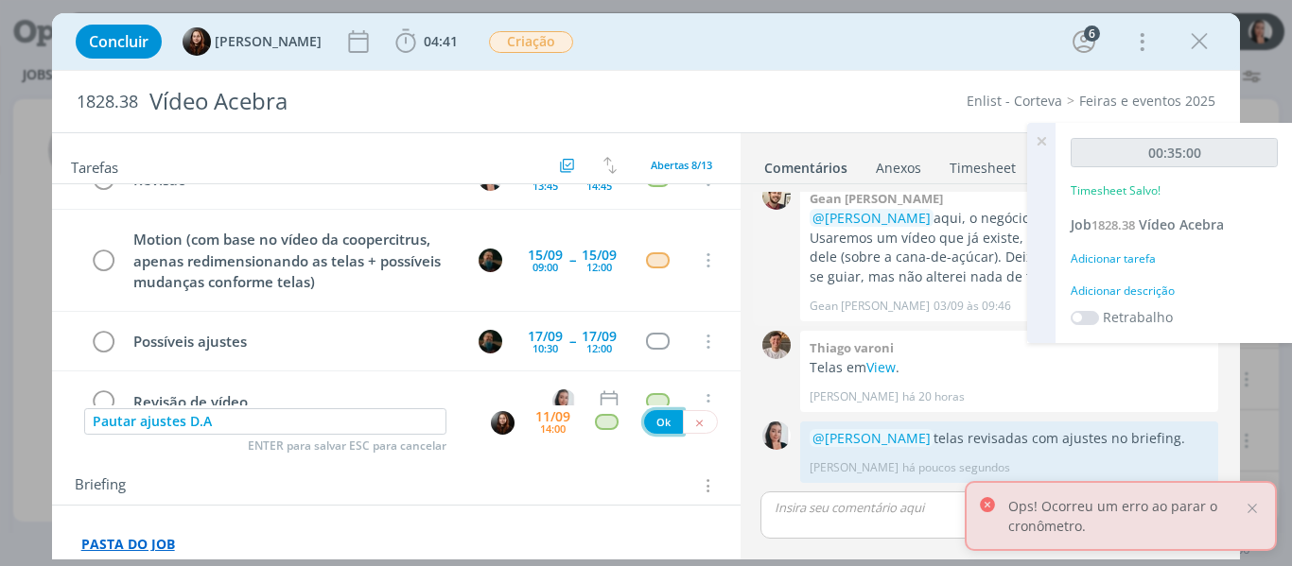
drag, startPoint x: 652, startPoint y: 421, endPoint x: 939, endPoint y: 194, distance: 366.3
click at [651, 423] on button "Ok" at bounding box center [663, 422] width 39 height 24
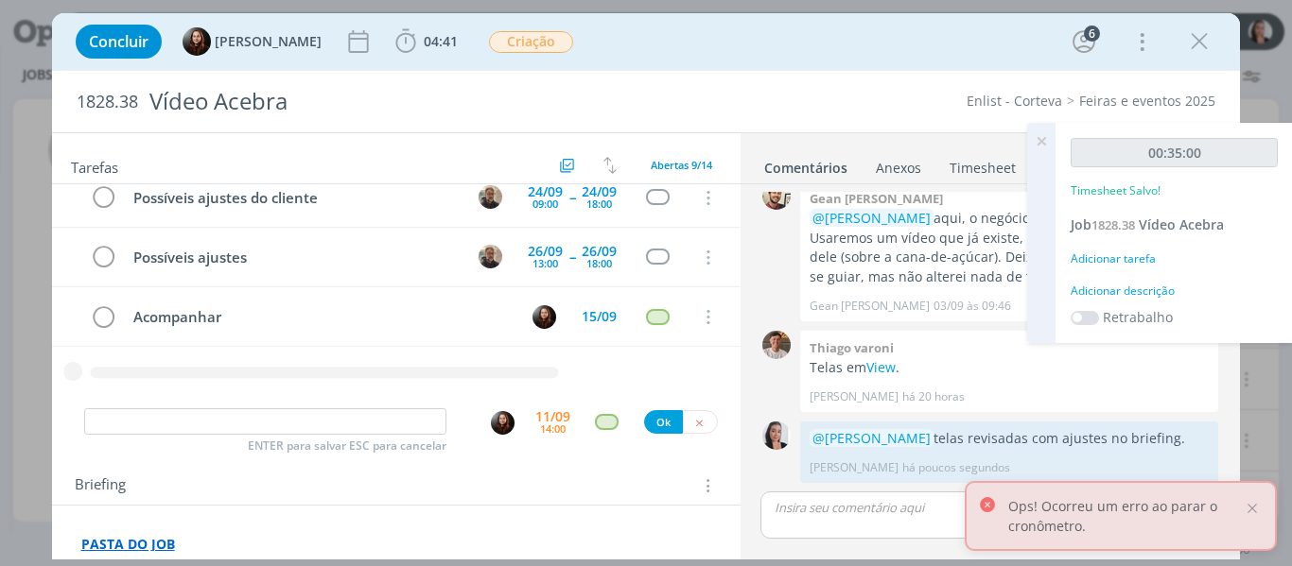
click at [1128, 291] on div "Adicionar descrição" at bounding box center [1174, 291] width 207 height 17
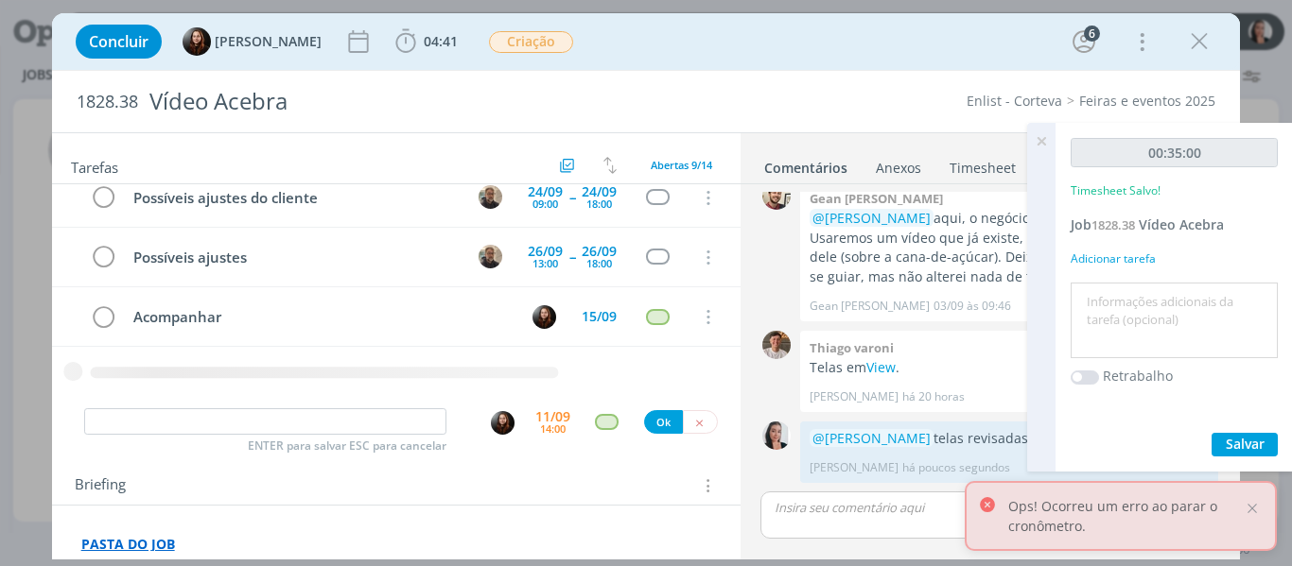
click at [1132, 322] on textarea at bounding box center [1174, 320] width 198 height 67
click at [1144, 328] on textarea at bounding box center [1174, 320] width 198 height 67
type textarea "revisão telas"
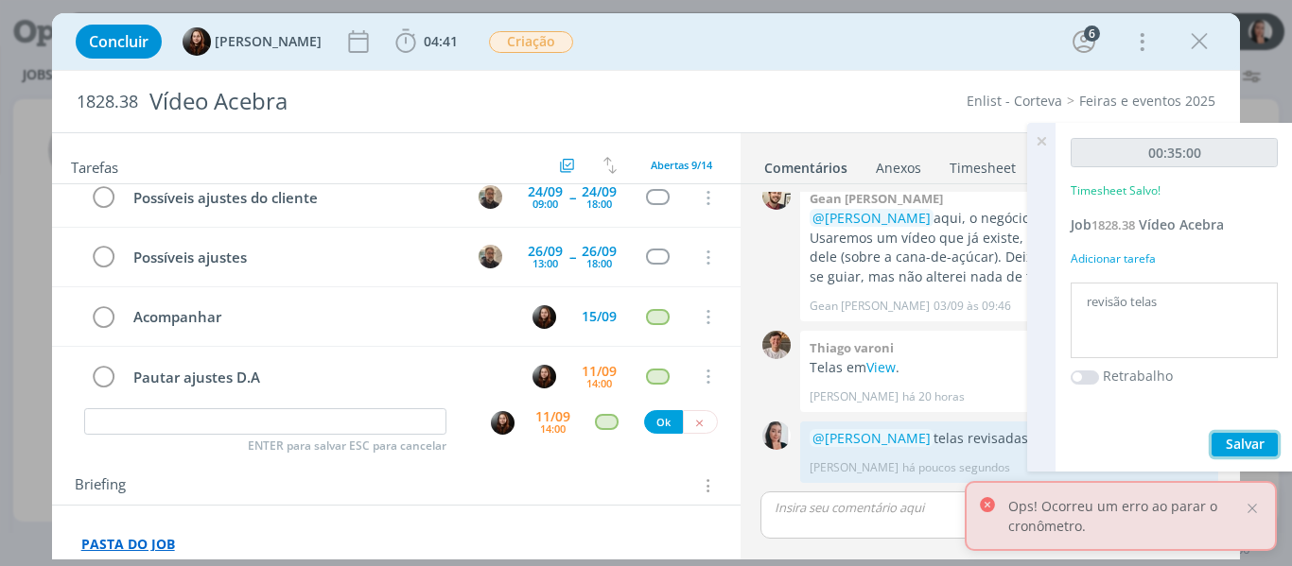
click at [1240, 446] on span "Salvar" at bounding box center [1245, 444] width 39 height 18
click at [1245, 443] on span "Salvar" at bounding box center [1245, 444] width 39 height 18
click at [1039, 142] on icon at bounding box center [1041, 141] width 34 height 37
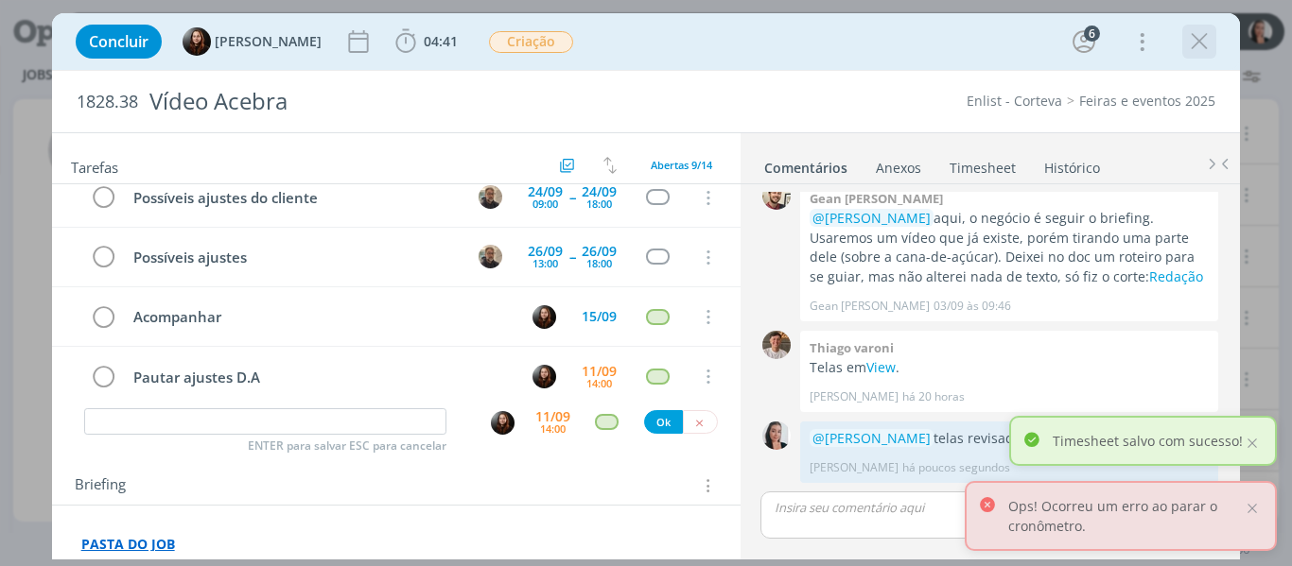
click at [1195, 45] on icon "dialog" at bounding box center [1199, 41] width 28 height 28
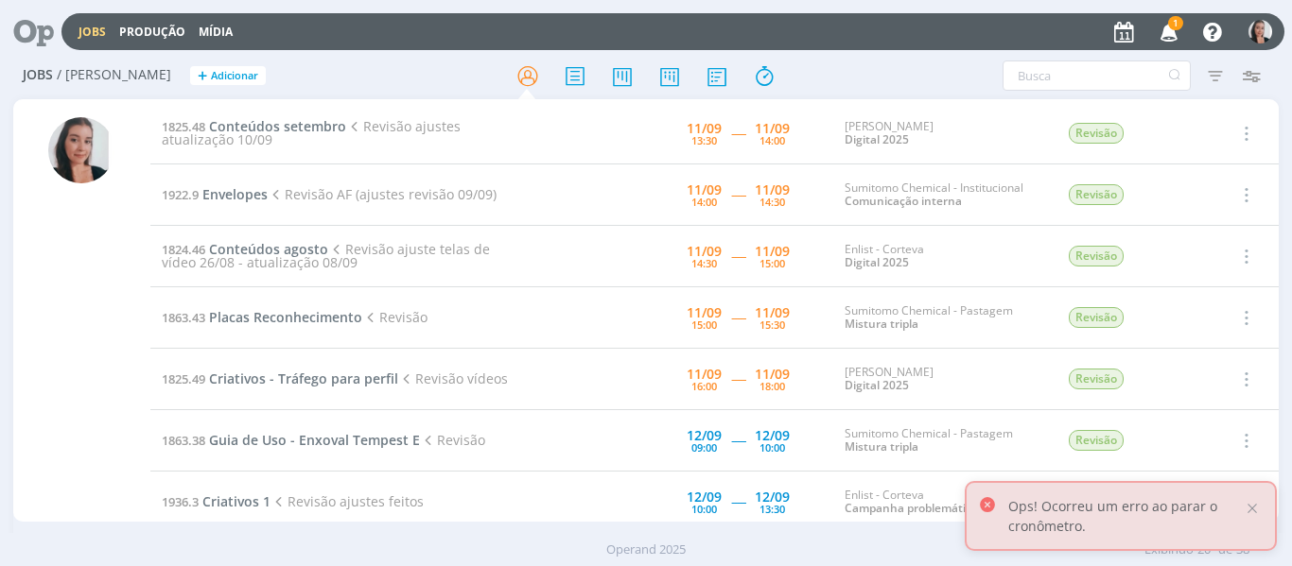
click at [283, 137] on td "1825.48 Conteúdos setembro Revisão ajustes atualização 10/09" at bounding box center [340, 133] width 380 height 61
click at [273, 114] on td "1825.48 Conteúdos setembro Revisão ajustes atualização 10/09" at bounding box center [340, 133] width 380 height 61
click at [282, 125] on span "Conteúdos setembro" at bounding box center [277, 126] width 137 height 18
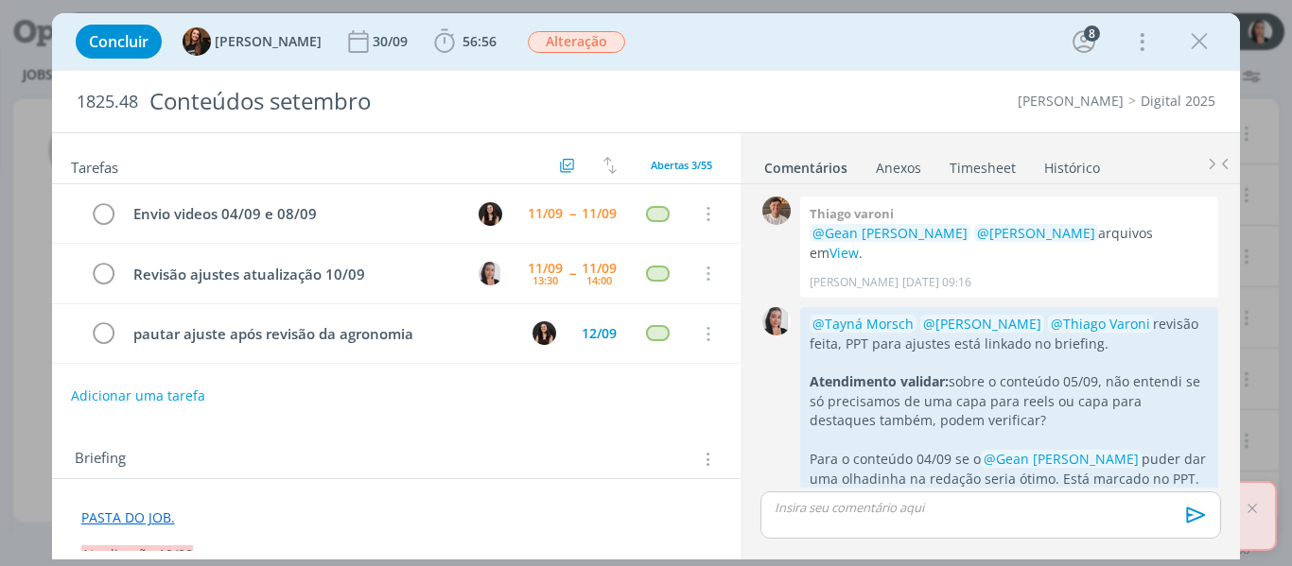
scroll to position [2050, 0]
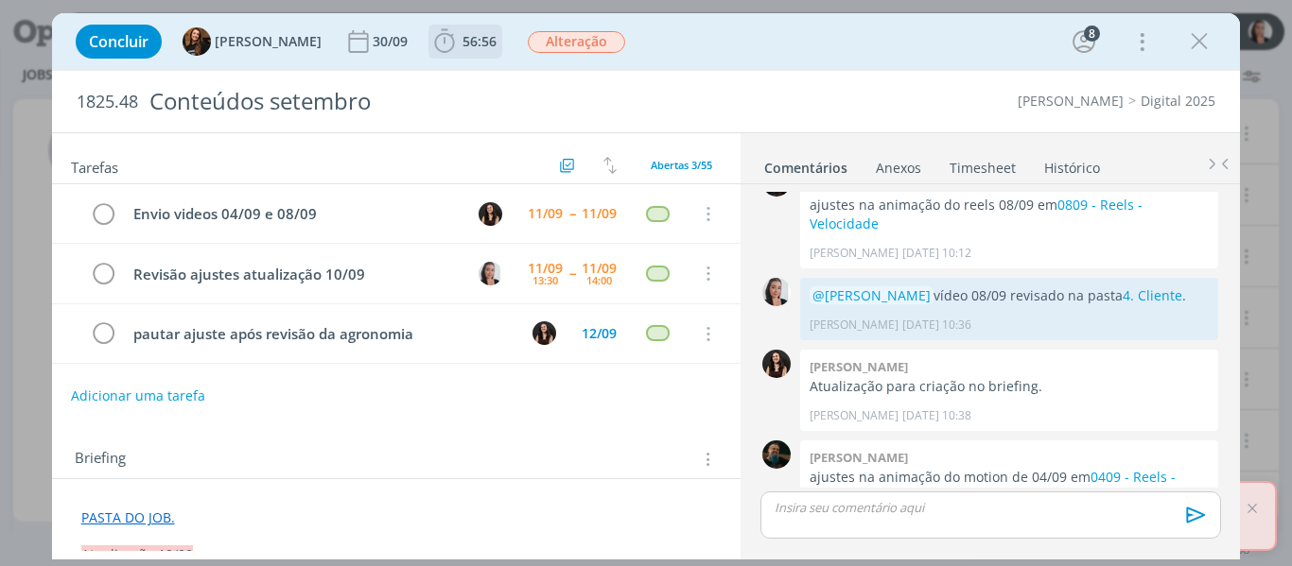
click at [430, 39] on icon "dialog" at bounding box center [444, 41] width 28 height 28
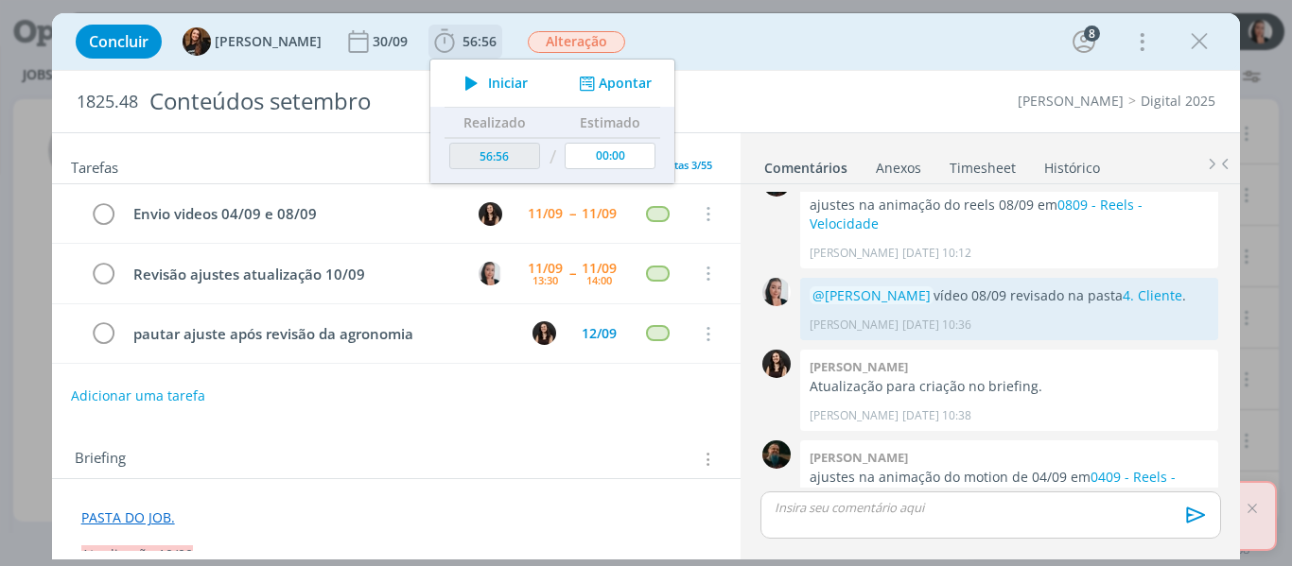
click at [488, 78] on span "Iniciar" at bounding box center [508, 83] width 40 height 13
click at [714, 56] on div "Concluir Tayná Morsch 30/09 56:56 Parar Apontar Data * 11/09/2025 Horas * 00:00…" at bounding box center [646, 41] width 1160 height 45
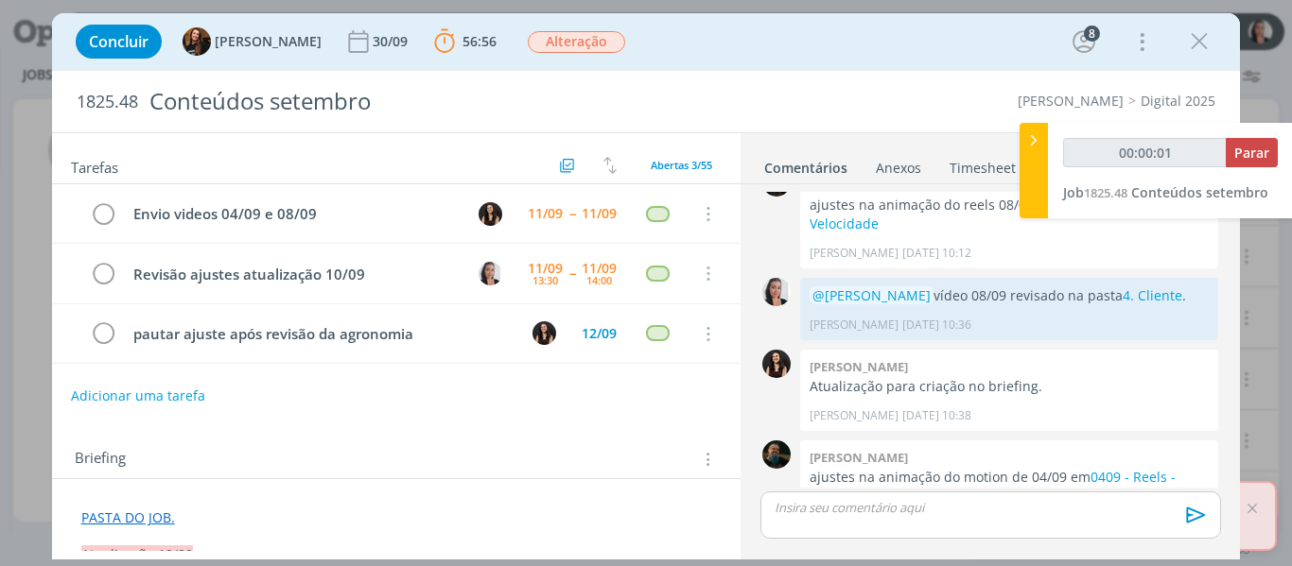
type input "00:00:02"
click at [1037, 132] on icon at bounding box center [1033, 141] width 19 height 20
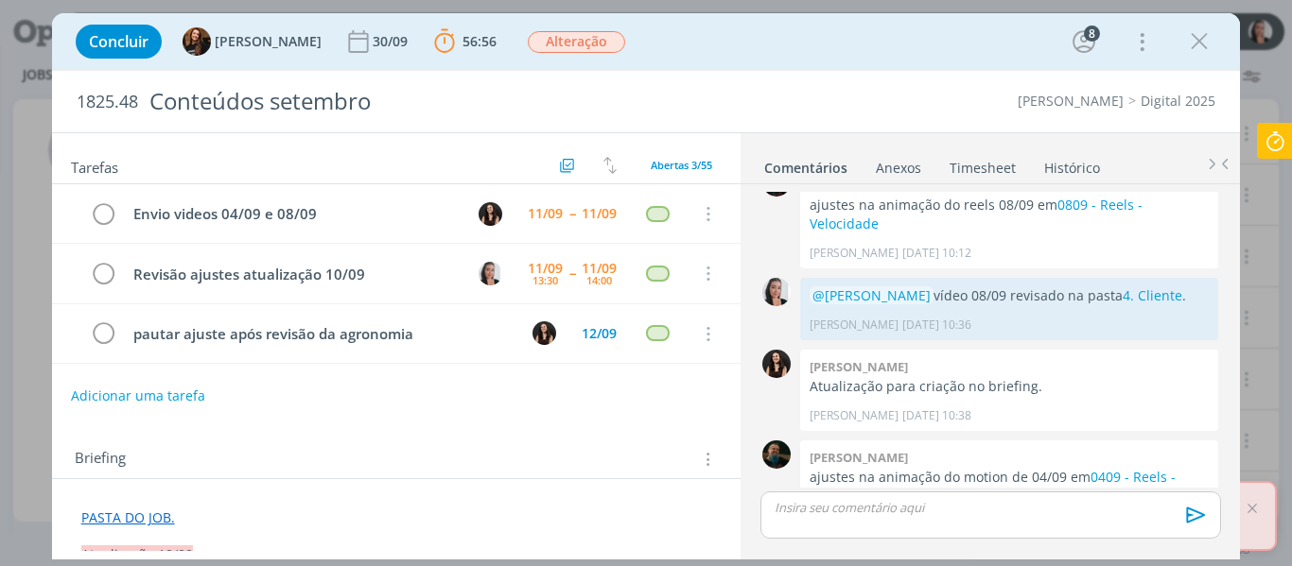
click at [949, 41] on div "Concluir Tayná Morsch 30/09 56:56 Parar Apontar Data * 11/09/2025 Horas * 00:00…" at bounding box center [646, 41] width 1160 height 45
click at [1116, 468] on link "0409 - Reels - Enlist e Cordius" at bounding box center [993, 486] width 366 height 37
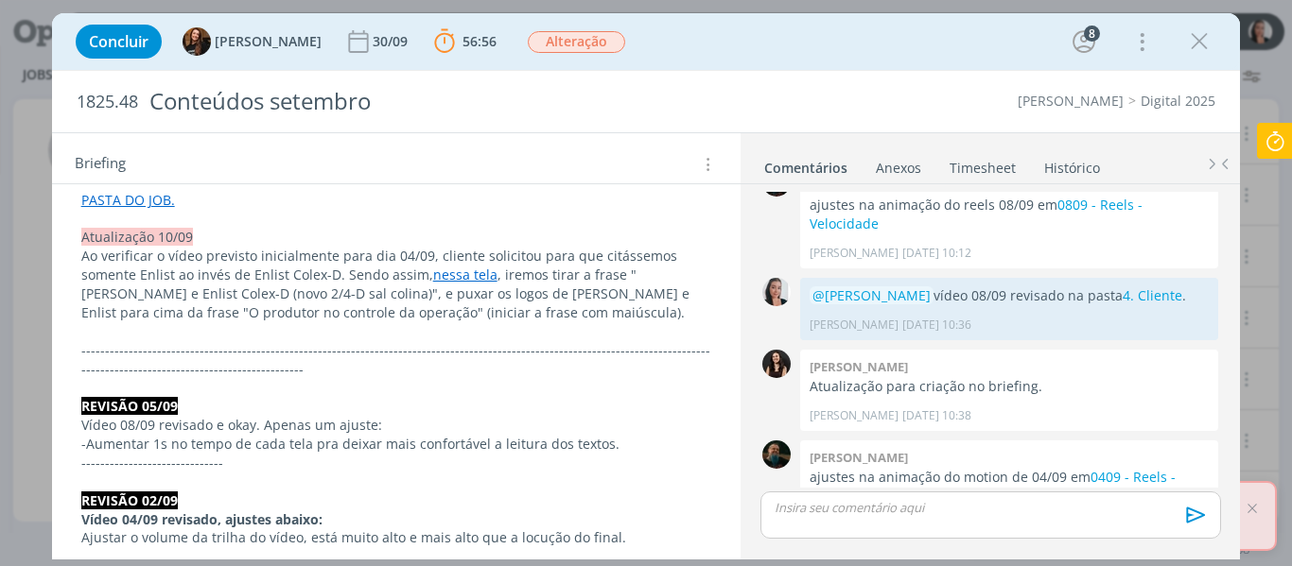
scroll to position [284, 0]
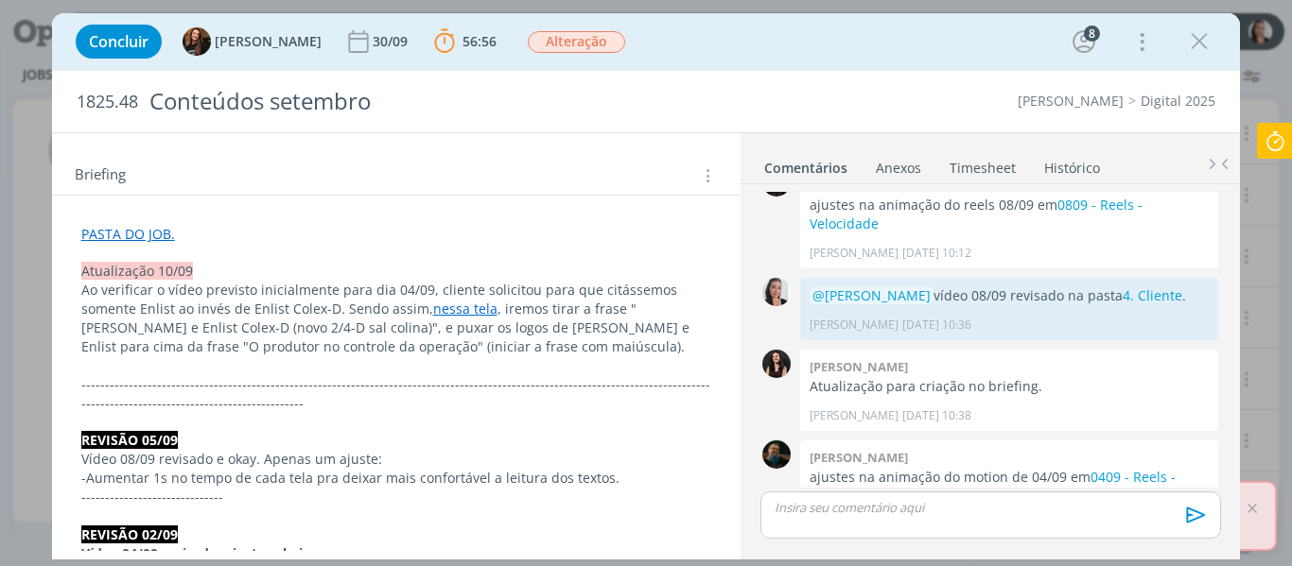
click at [433, 306] on link "nessa tela" at bounding box center [465, 309] width 64 height 18
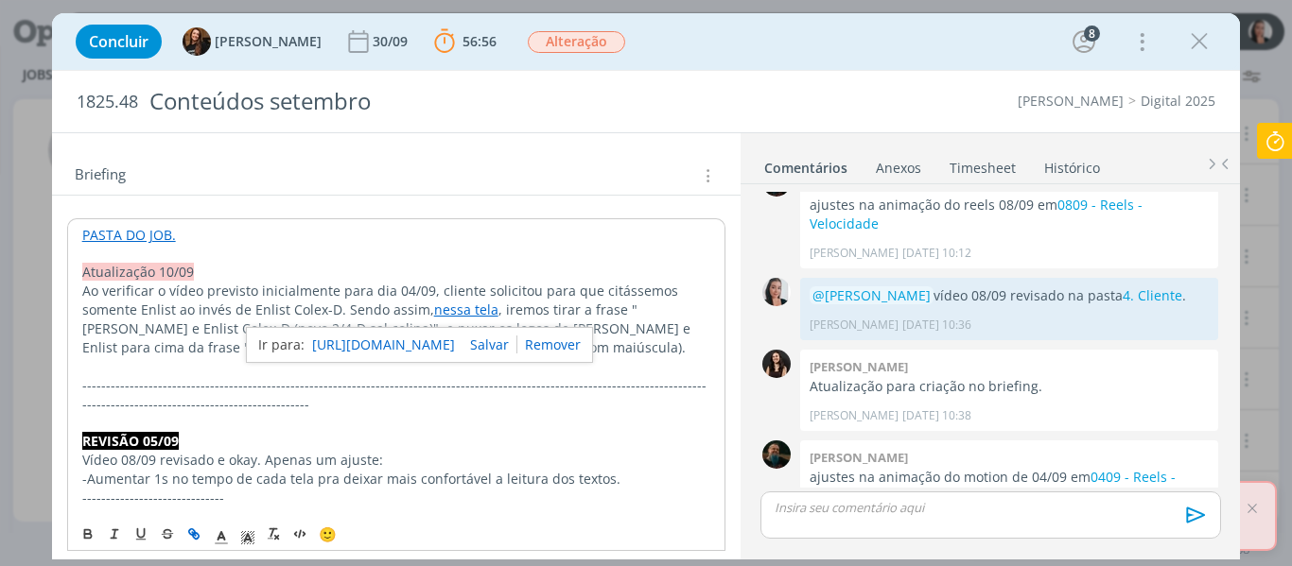
click at [431, 348] on link "https://sobeae.sharepoint.com/:i:/s/SOBEAE/Ef2W0swZOi5DnGDbaAKrl5oB2wBBQ5i-cpax…" at bounding box center [383, 345] width 143 height 25
click at [559, 272] on p "Atualização 10/09" at bounding box center [396, 272] width 629 height 19
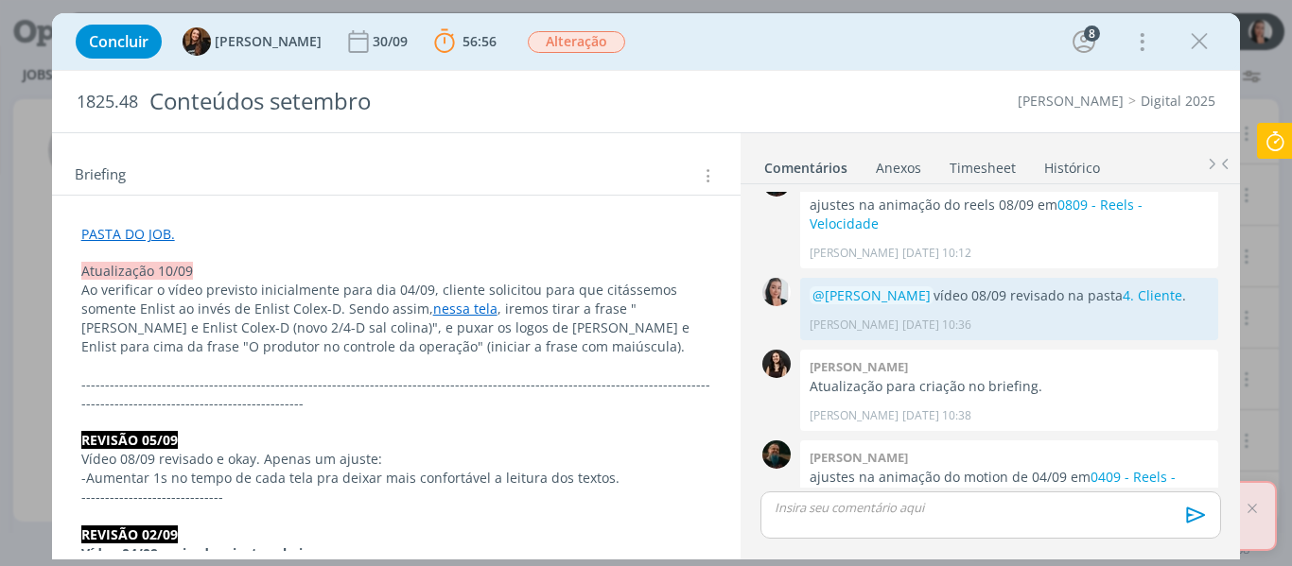
click at [742, 55] on div "Concluir Tayná Morsch 30/09 56:56 Parar Apontar Data * 11/09/2025 Horas * 00:00…" at bounding box center [646, 41] width 1160 height 45
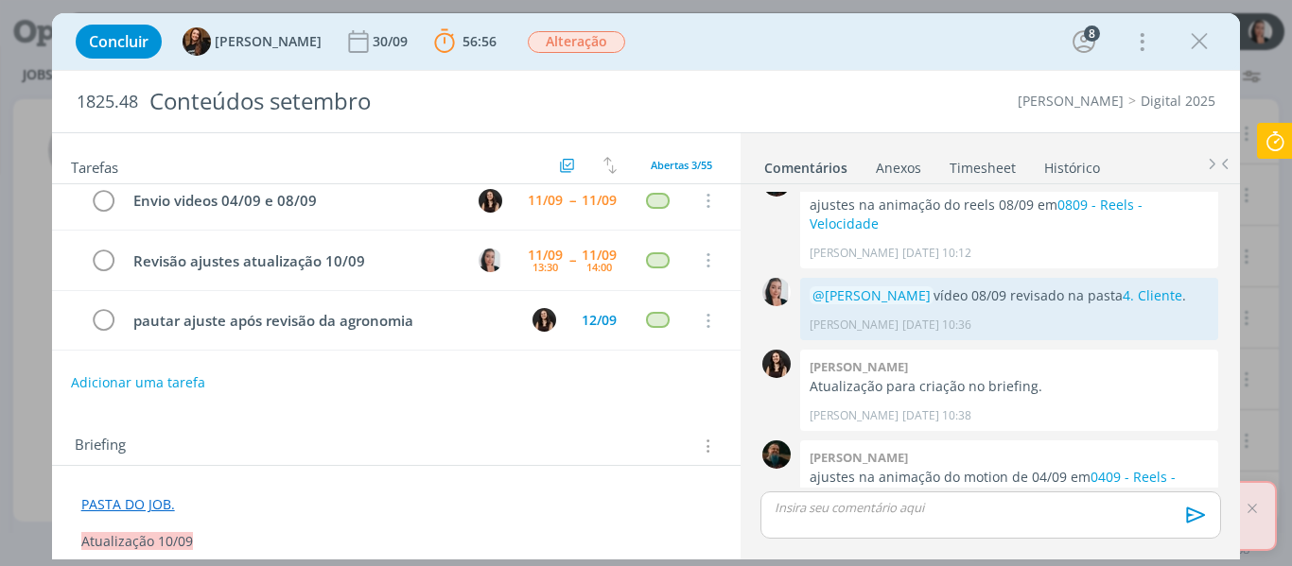
scroll to position [0, 0]
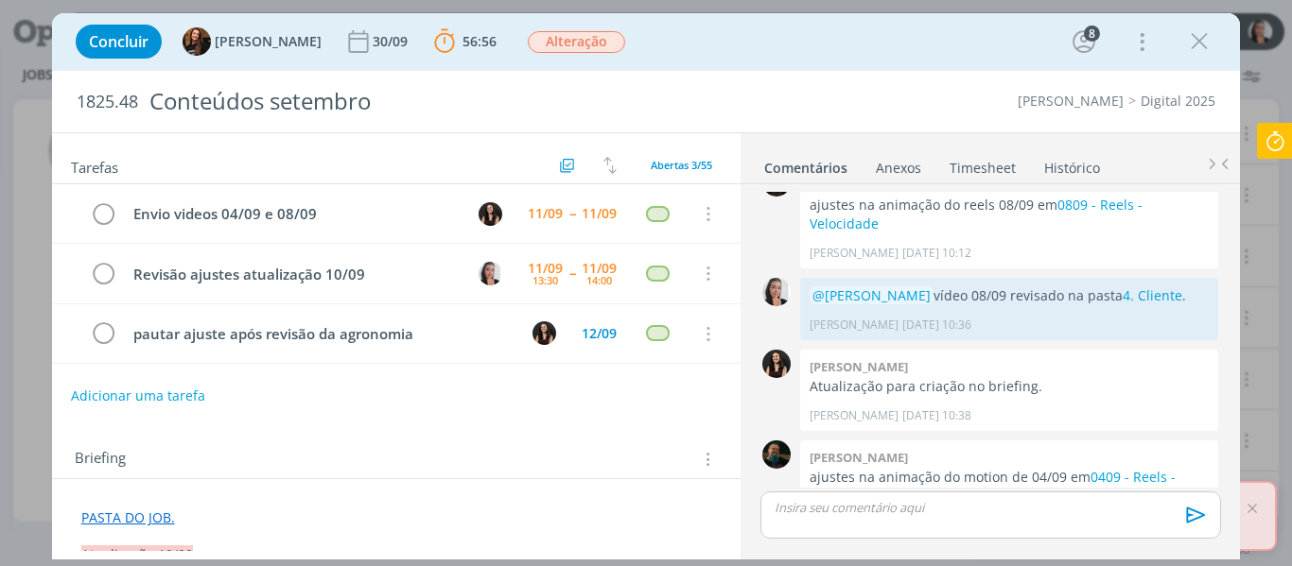
click at [837, 513] on p "dialog" at bounding box center [989, 507] width 429 height 17
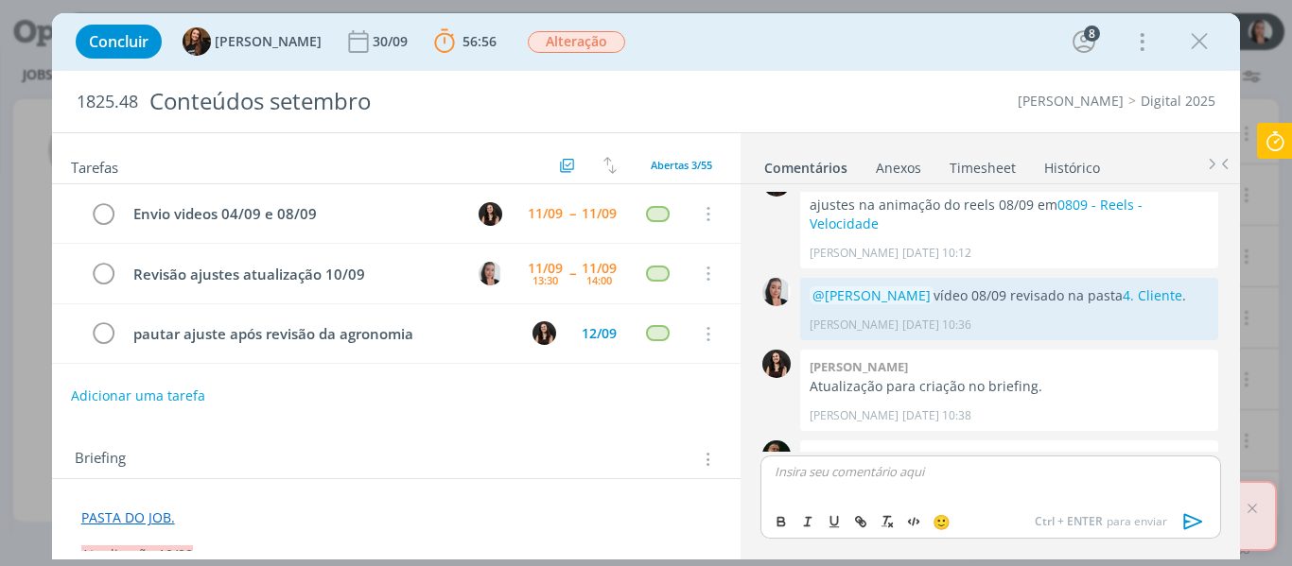
scroll to position [2086, 0]
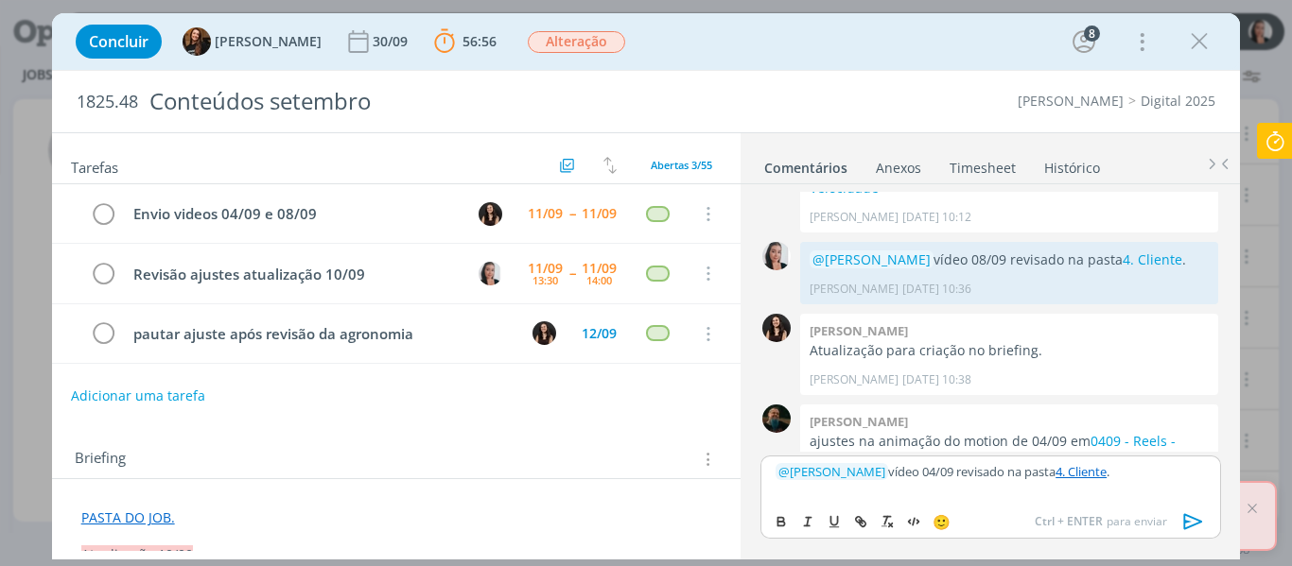
click at [1198, 524] on icon "dialog" at bounding box center [1192, 522] width 19 height 16
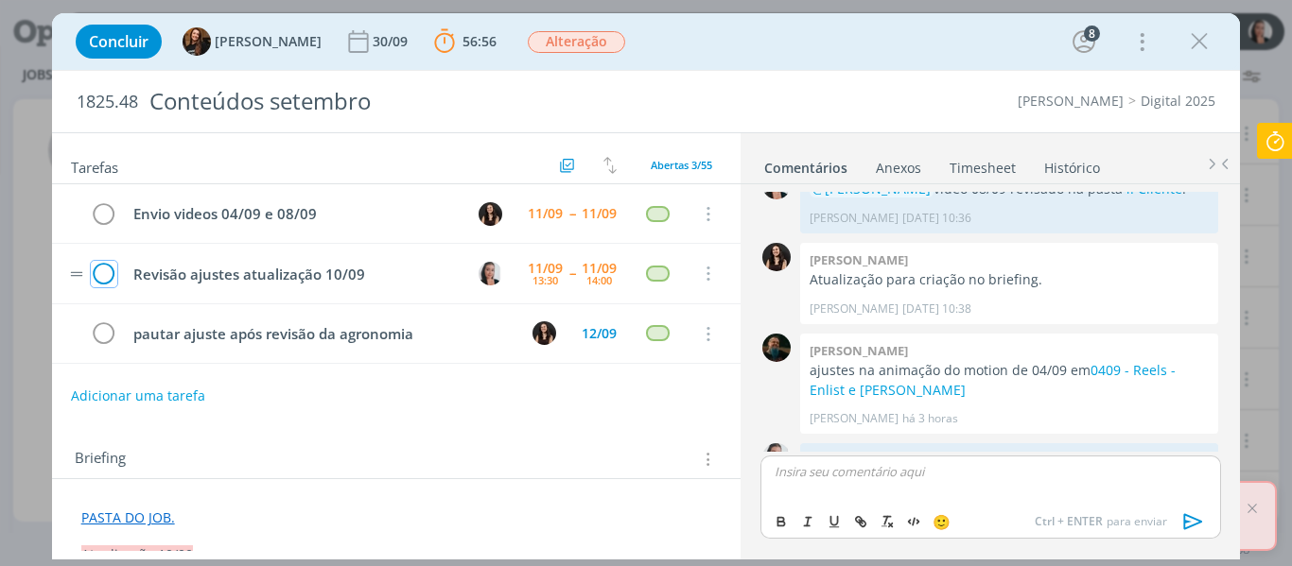
click at [102, 273] on icon "dialog" at bounding box center [104, 274] width 26 height 28
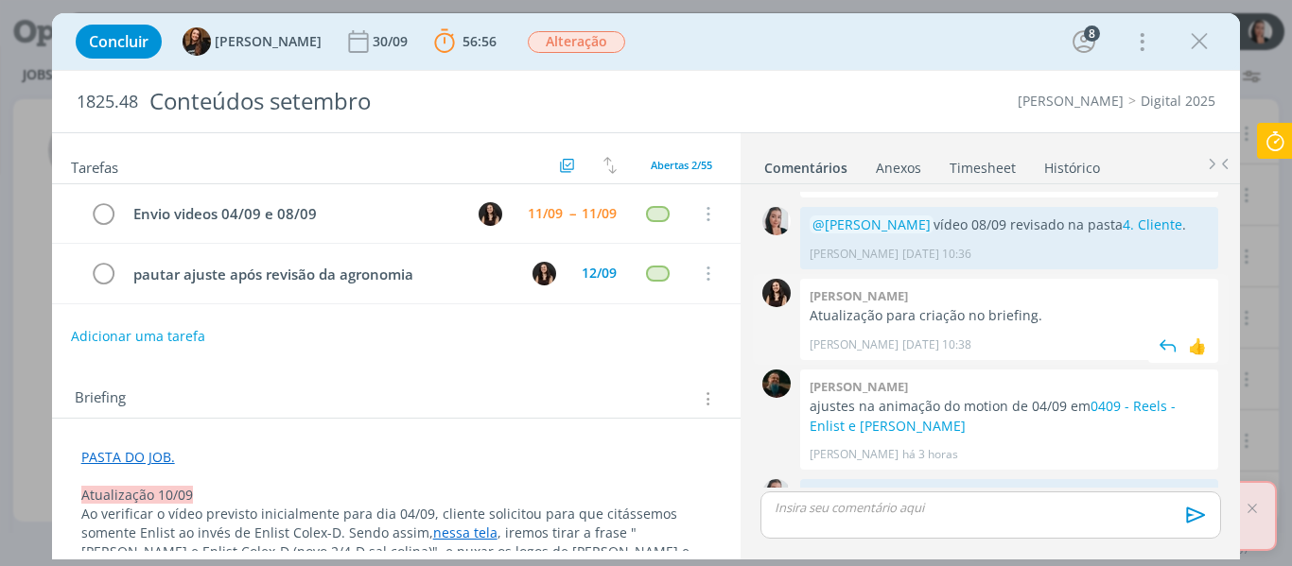
scroll to position [2027, 0]
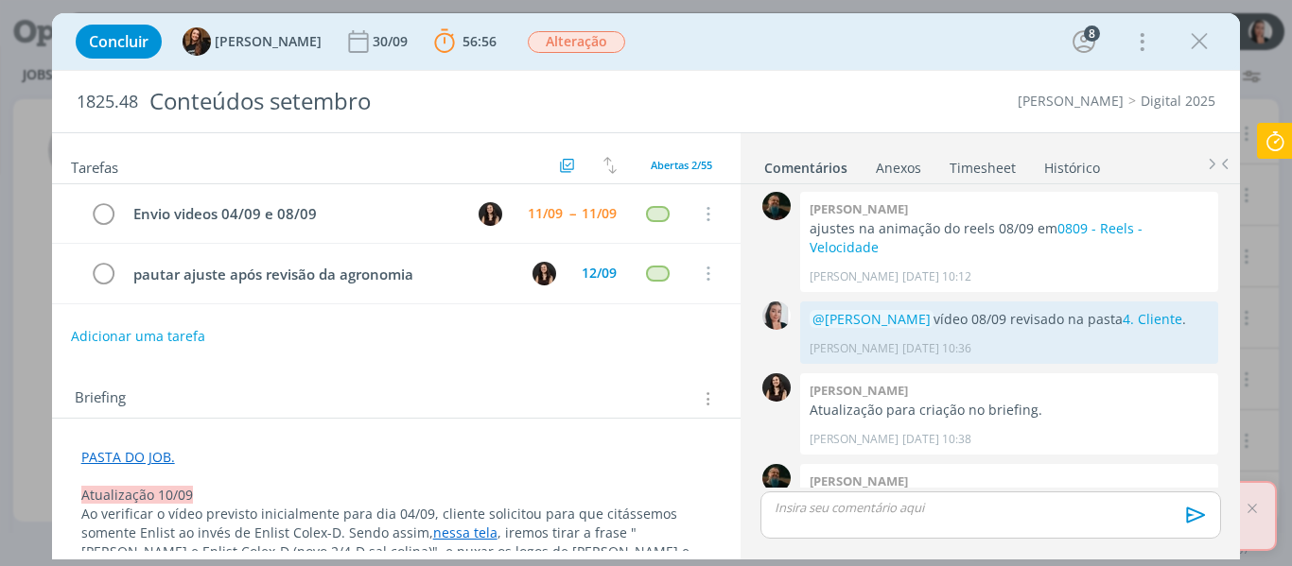
click at [1276, 142] on icon at bounding box center [1275, 141] width 34 height 37
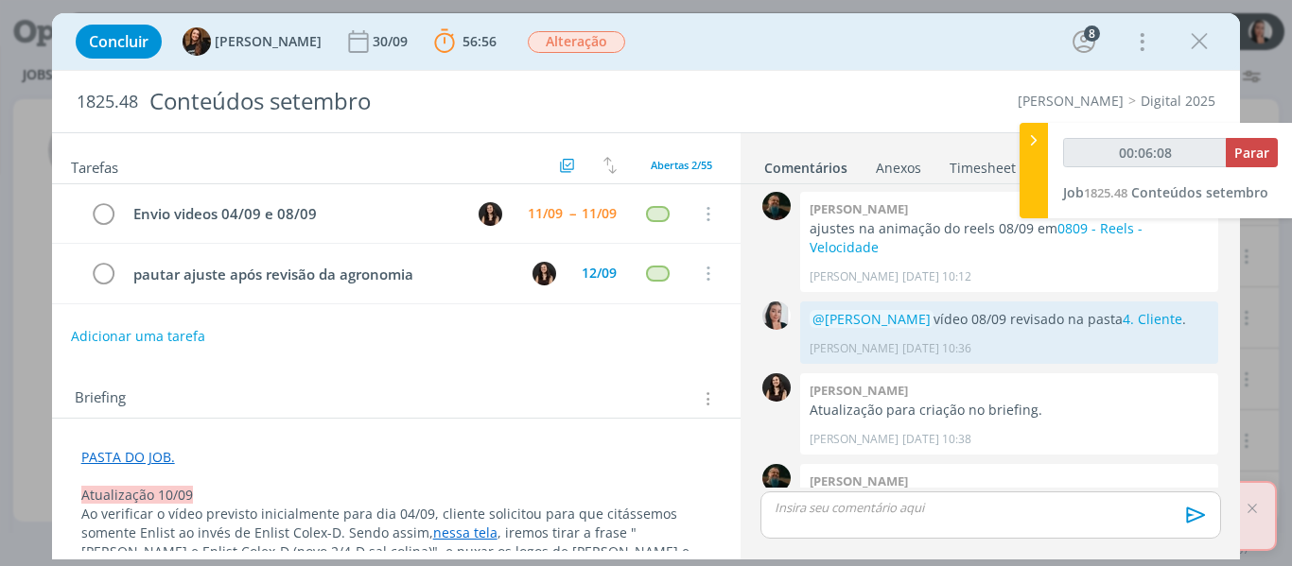
type input "00:06:09"
click at [1254, 161] on span "Parar" at bounding box center [1251, 153] width 35 height 18
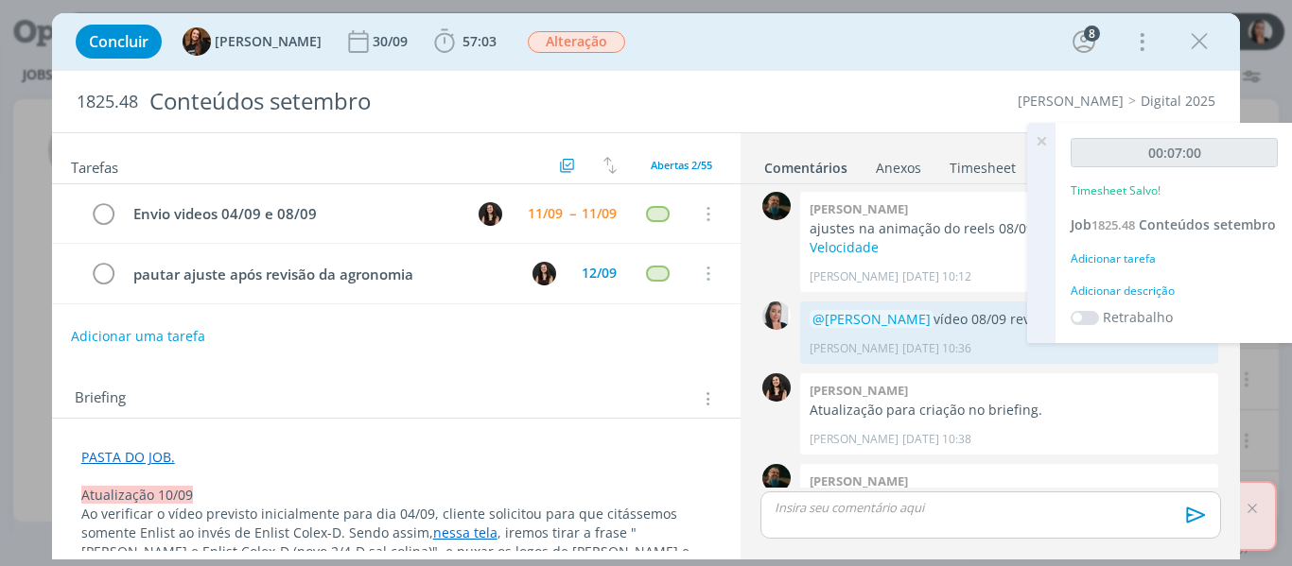
click at [1158, 287] on div "Adicionar descrição" at bounding box center [1174, 291] width 207 height 17
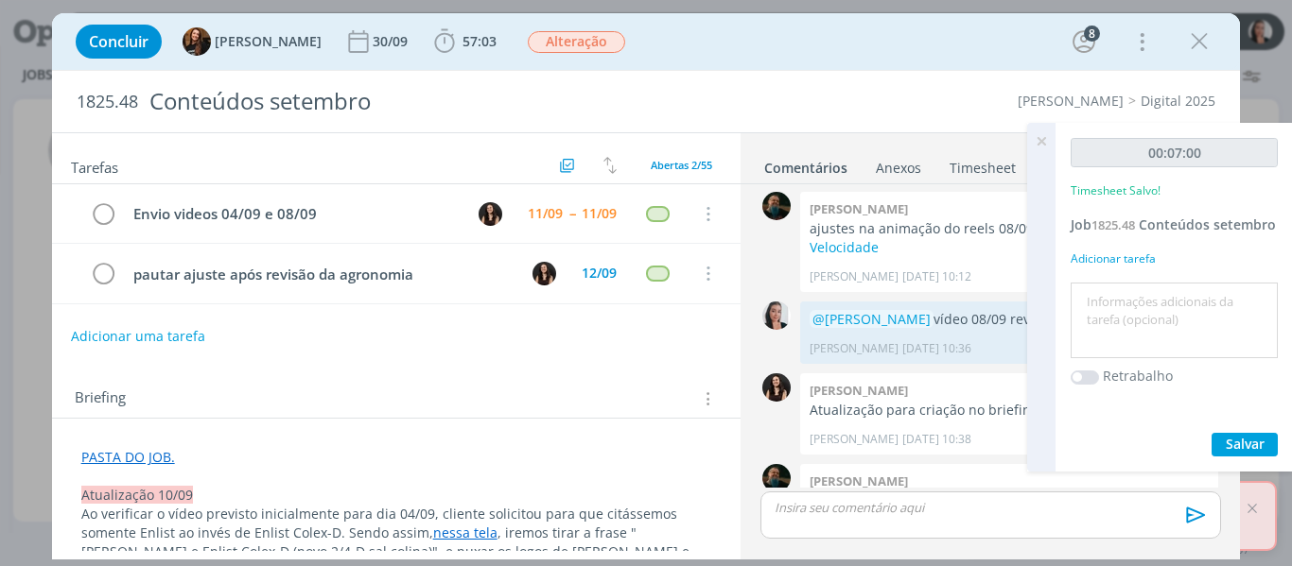
click at [1163, 307] on textarea at bounding box center [1174, 320] width 198 height 67
type textarea "revisão vídeo 04/09 ajustado"
click at [1227, 457] on div "00:07:00 Timesheet Salvo! Job 1825.48 Conteúdos setembro Adicionar tarefa revis…" at bounding box center [1173, 297] width 237 height 349
click at [1241, 441] on span "Salvar" at bounding box center [1245, 444] width 39 height 18
click at [1041, 141] on icon at bounding box center [1041, 141] width 34 height 37
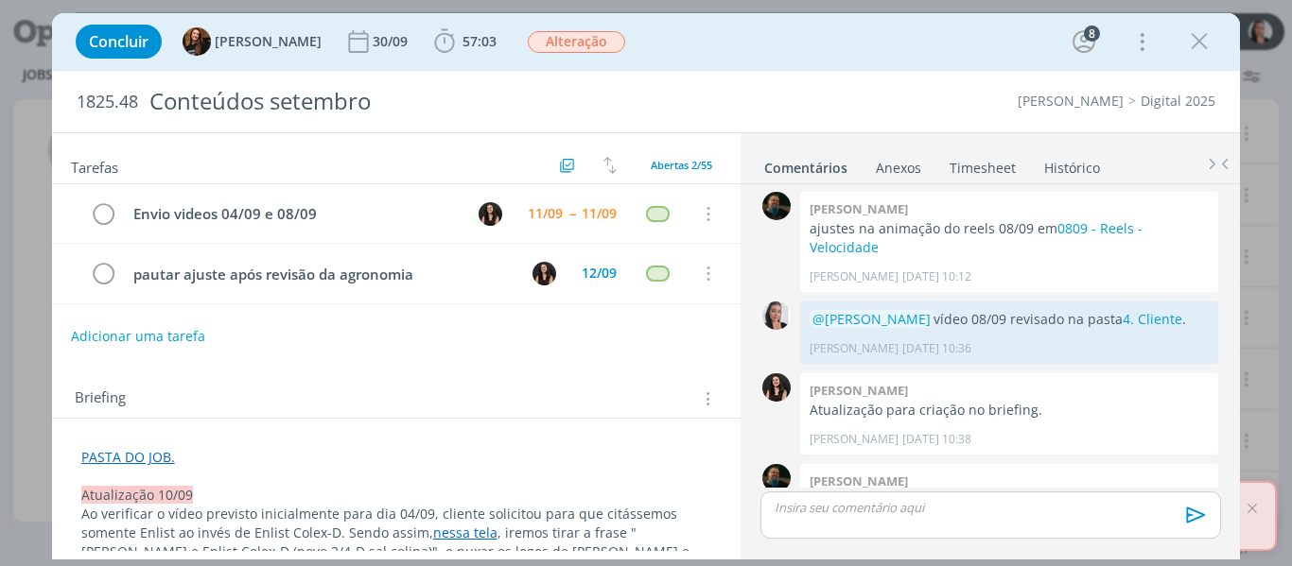
drag, startPoint x: 1193, startPoint y: 34, endPoint x: 886, endPoint y: 543, distance: 594.4
click at [1192, 34] on icon "dialog" at bounding box center [1199, 41] width 28 height 28
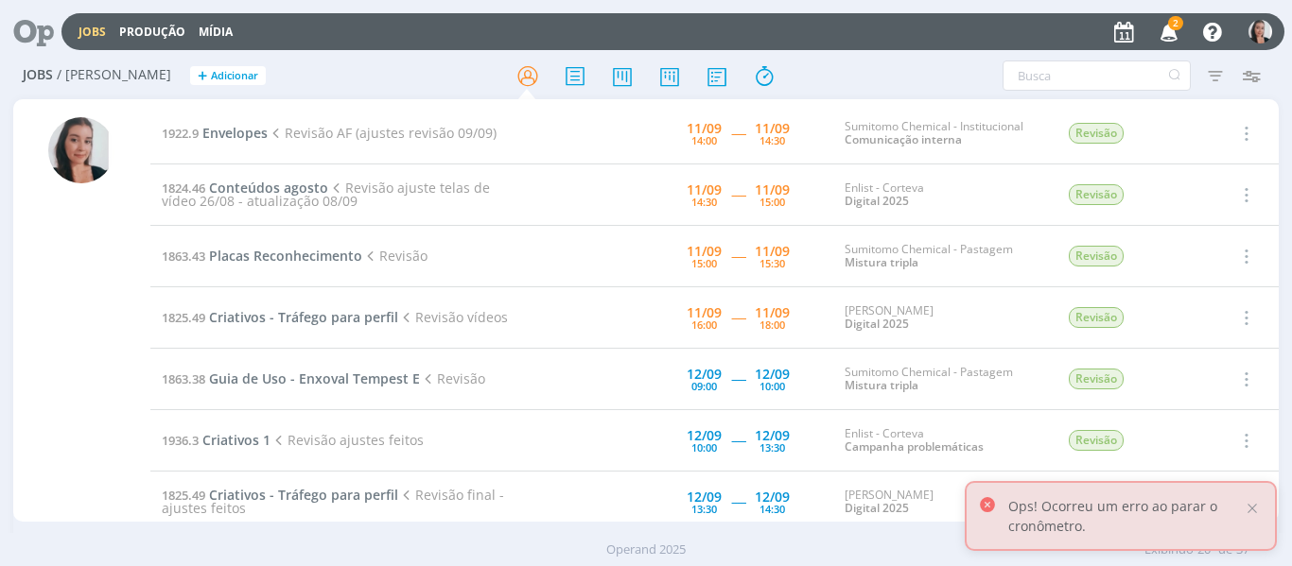
click at [1176, 26] on span "2" at bounding box center [1175, 23] width 15 height 14
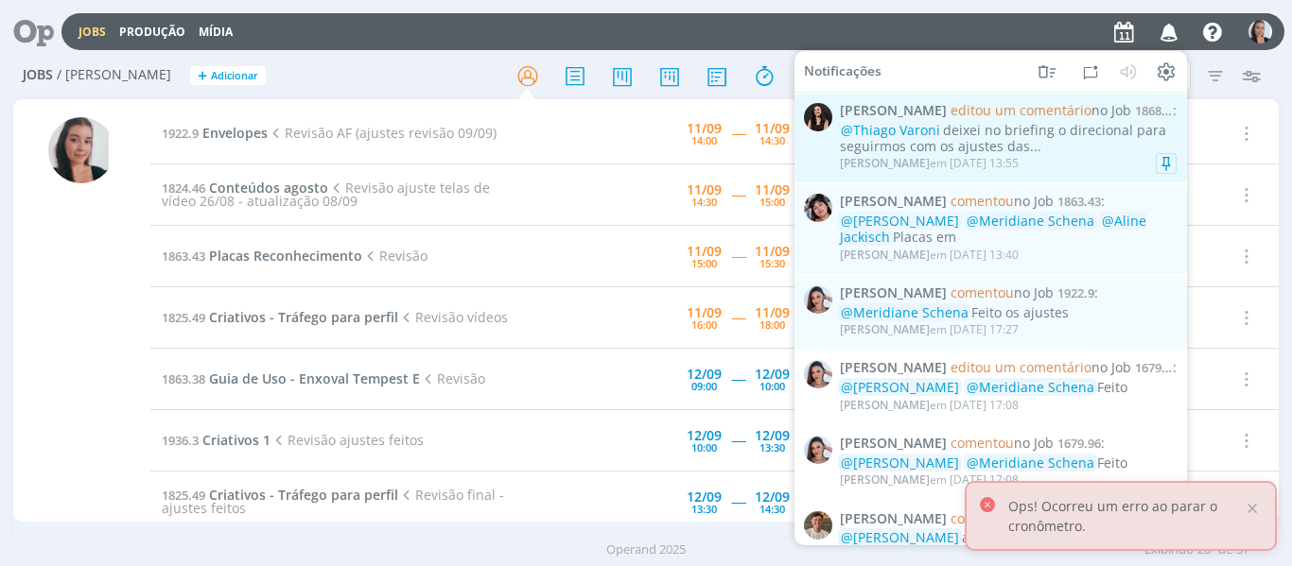
click at [1044, 146] on div "@Thiago Varoni deixei no briefing o direcional para seguirmos com os ajustes da…" at bounding box center [1008, 139] width 337 height 32
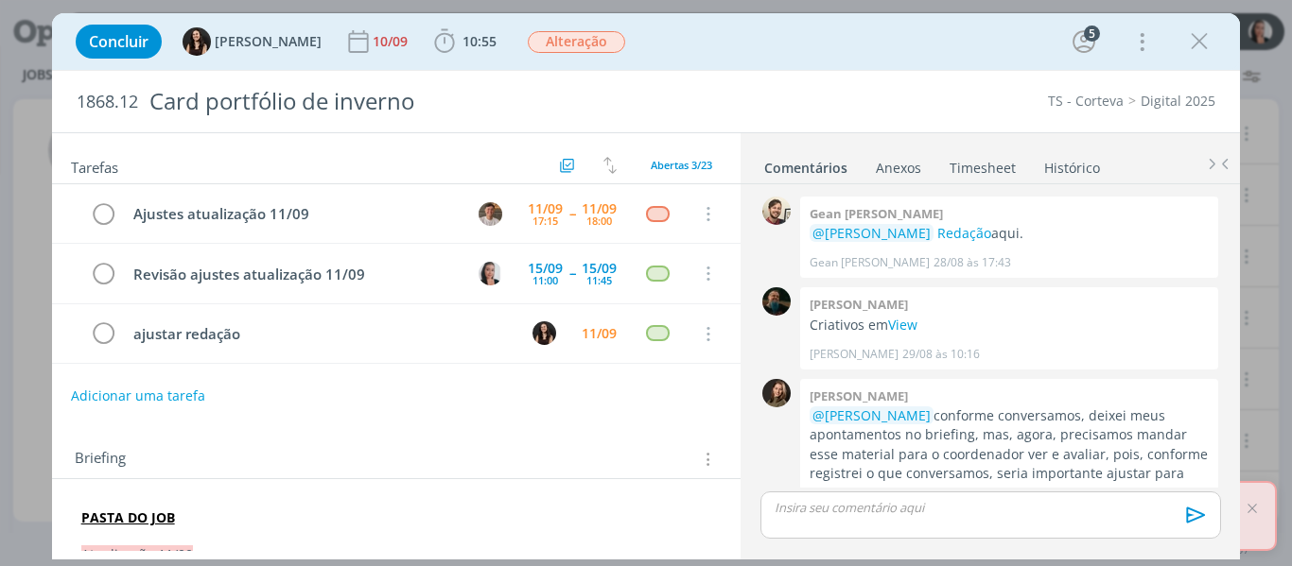
scroll to position [1558, 0]
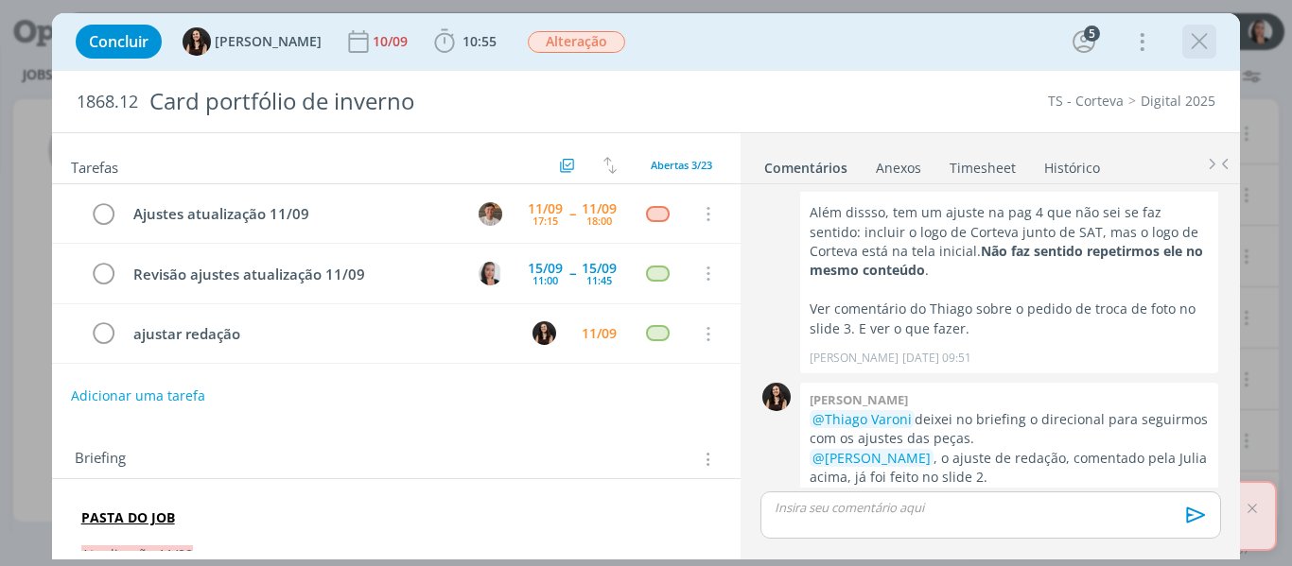
click at [1216, 41] on div "dialog" at bounding box center [1199, 42] width 34 height 34
click at [1189, 49] on icon "dialog" at bounding box center [1199, 41] width 28 height 28
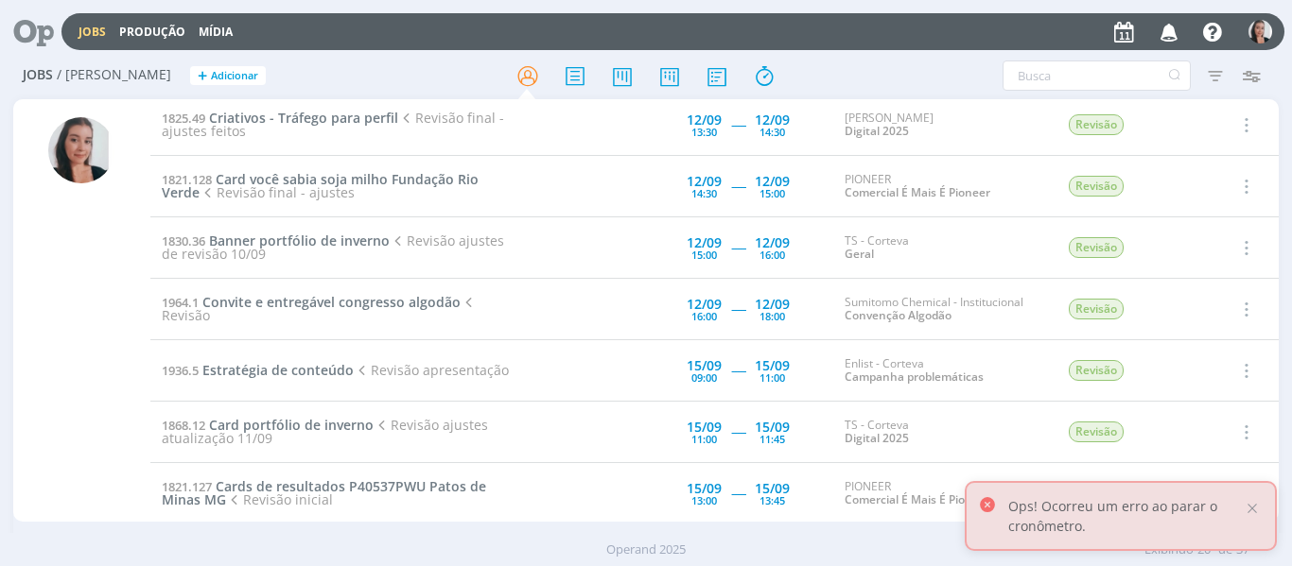
scroll to position [378, 0]
click at [1254, 514] on div at bounding box center [1252, 508] width 17 height 17
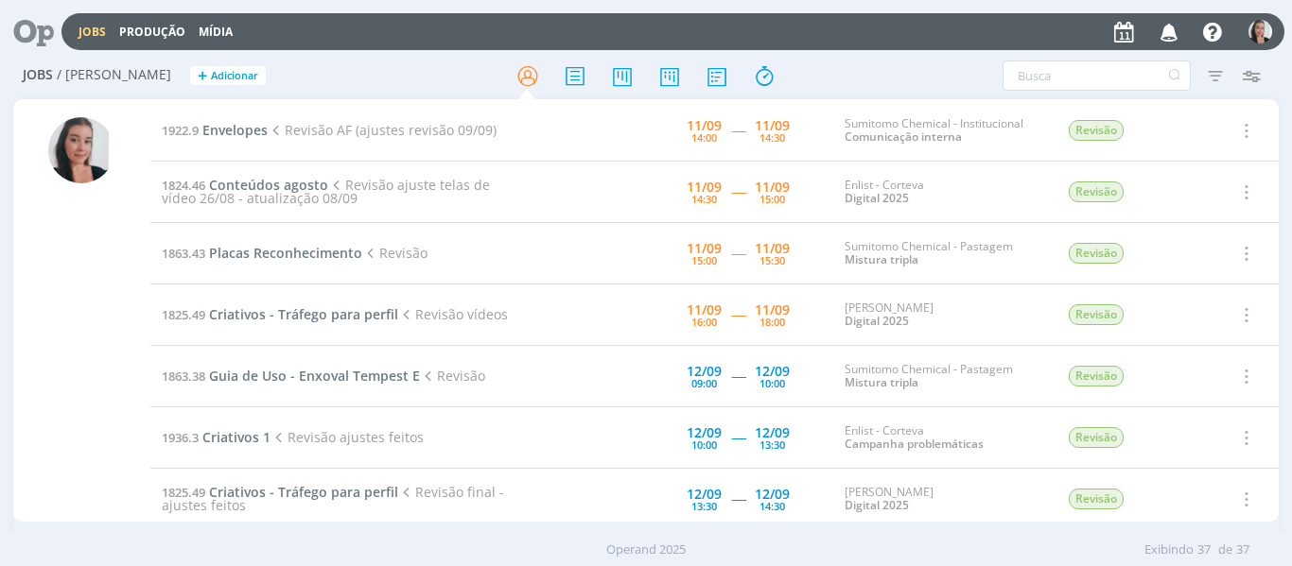
scroll to position [0, 0]
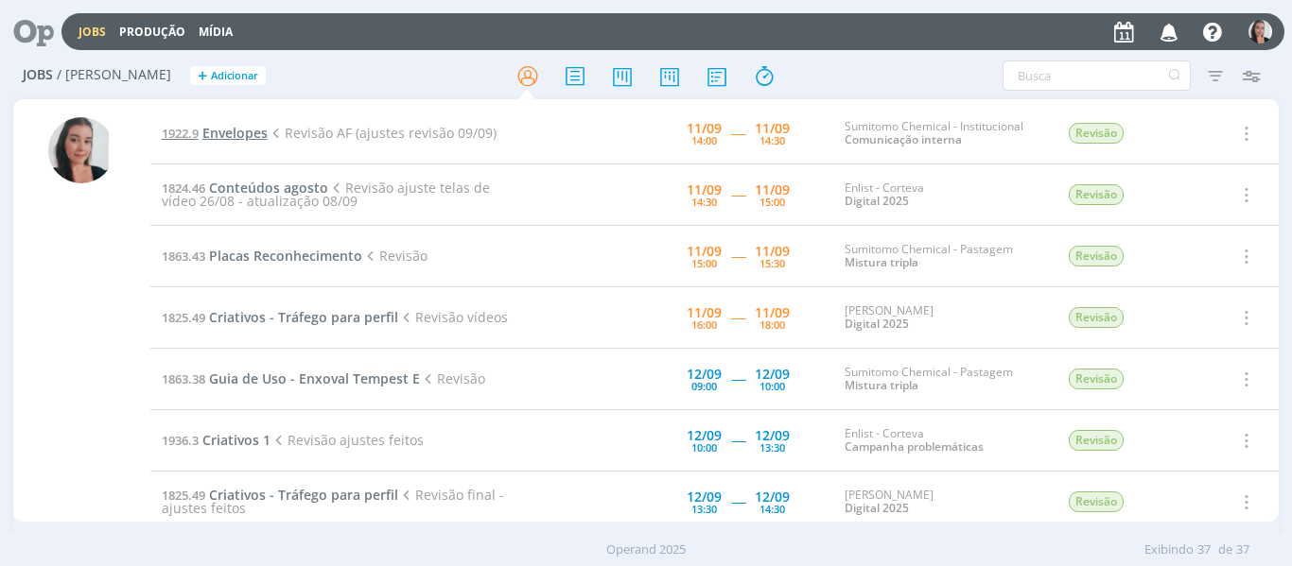
click at [248, 130] on span "Envelopes" at bounding box center [234, 133] width 65 height 18
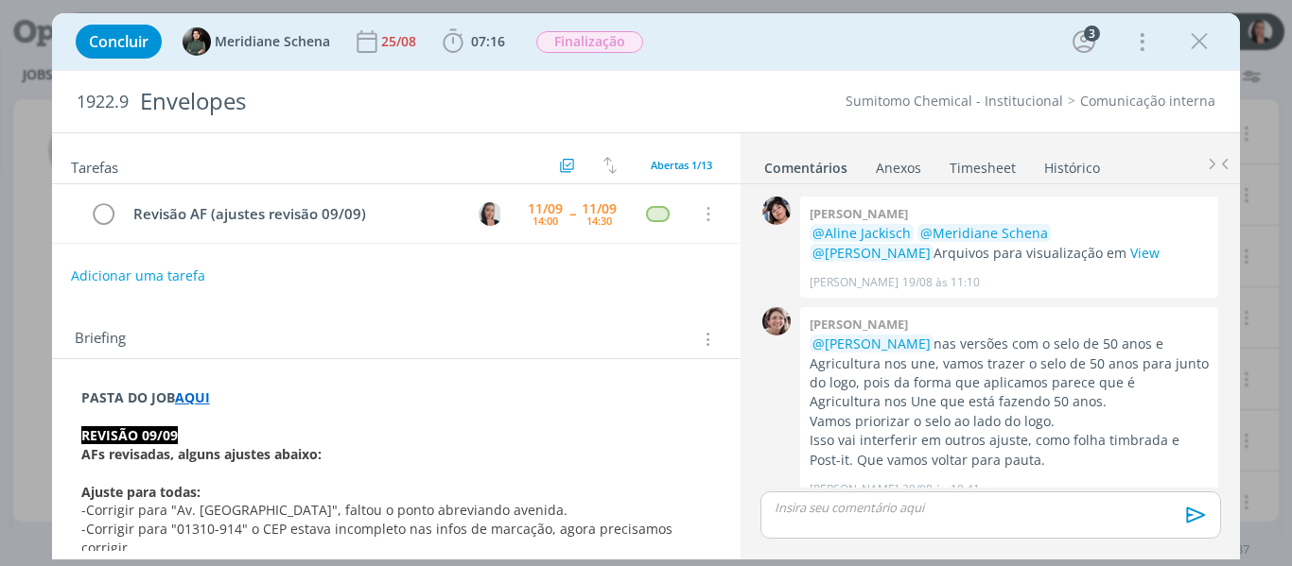
scroll to position [1419, 0]
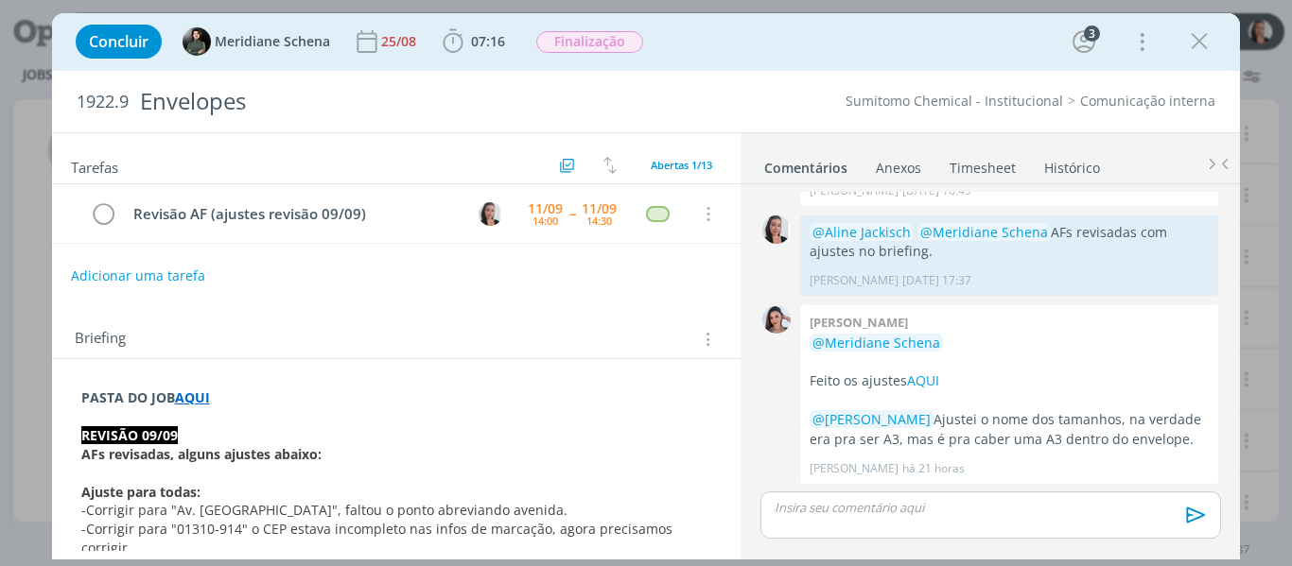
drag, startPoint x: 775, startPoint y: 35, endPoint x: 765, endPoint y: 52, distance: 19.9
click at [775, 35] on div "Concluir Meridiane Schena 25/08 07:16 Iniciar Apontar Data * 11/09/2025 Horas *…" at bounding box center [646, 41] width 1160 height 45
click at [445, 46] on icon "dialog" at bounding box center [453, 41] width 28 height 28
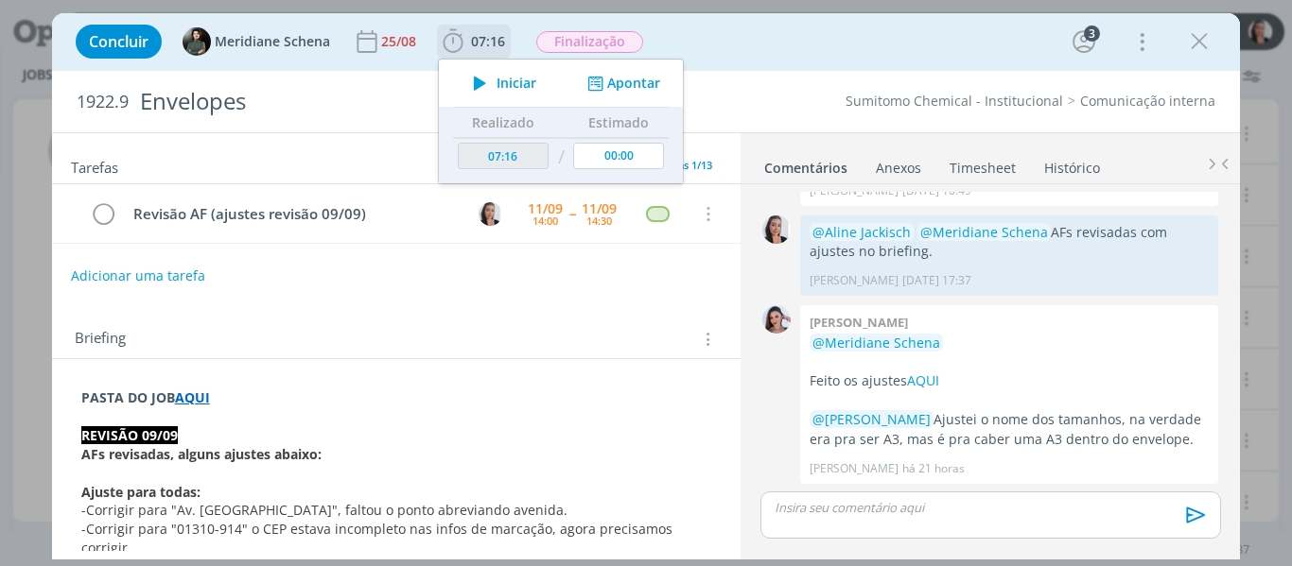
click at [496, 84] on span "Iniciar" at bounding box center [516, 83] width 40 height 13
click at [727, 39] on div "Concluir Meridiane Schena 25/08 07:16 Iniciar Apontar Data * 11/09/2025 Horas *…" at bounding box center [646, 41] width 1160 height 45
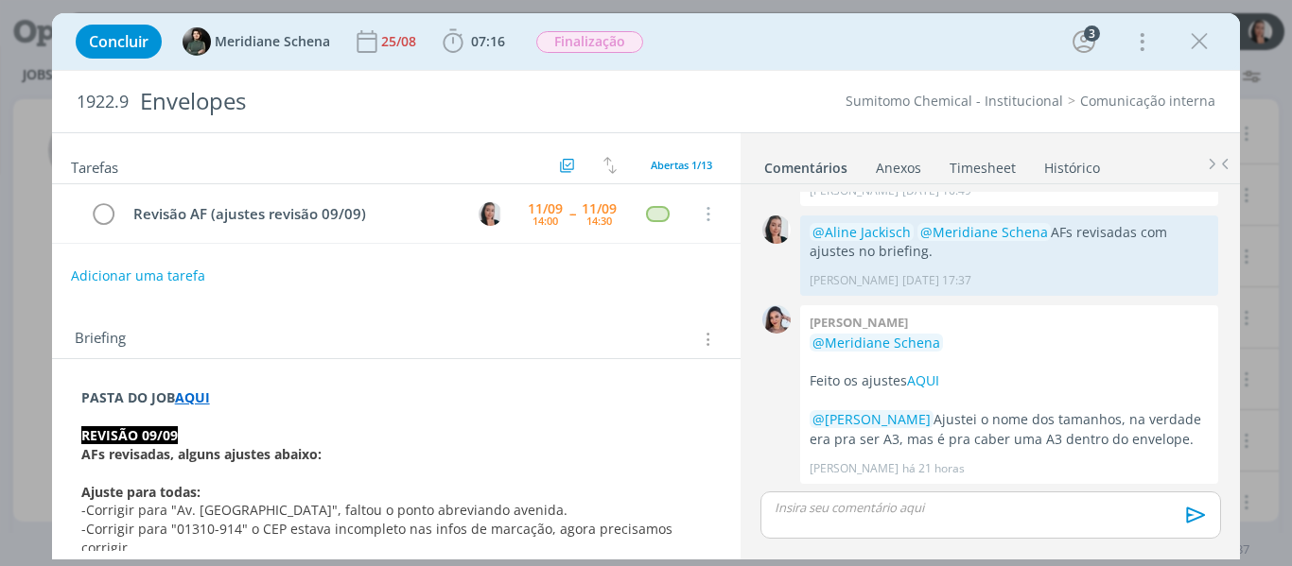
click at [845, 53] on div "Concluir Meridiane Schena 25/08 07:16 Iniciar Apontar Data * 11/09/2025 Horas *…" at bounding box center [646, 41] width 1160 height 45
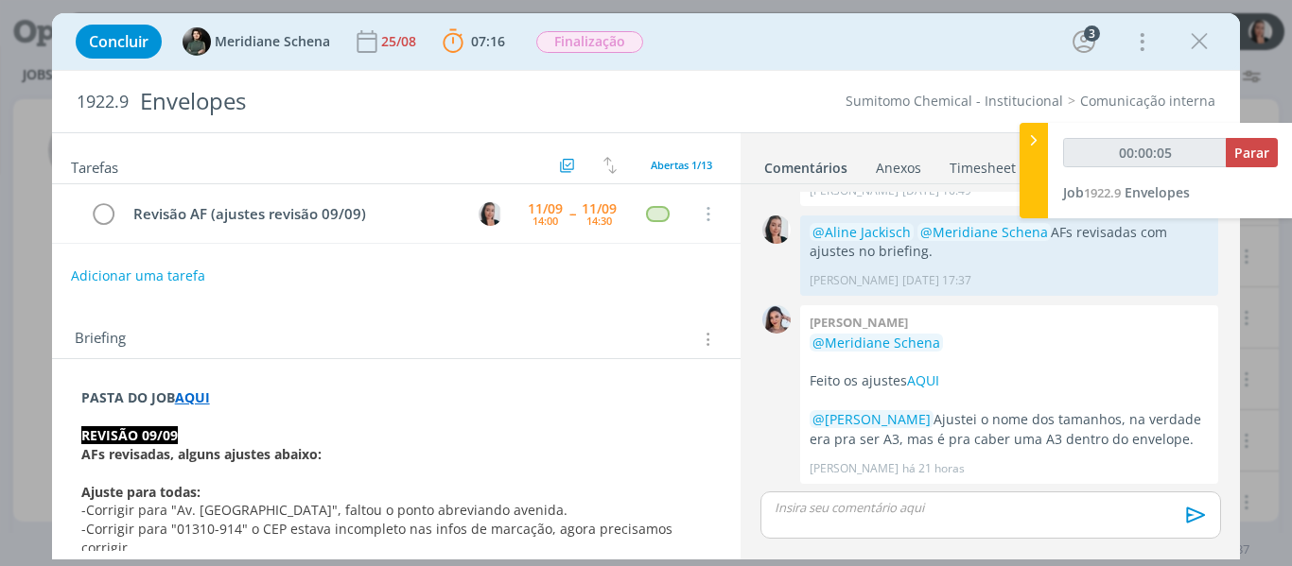
type input "00:00:06"
click at [1253, 157] on span "Parar" at bounding box center [1251, 153] width 35 height 18
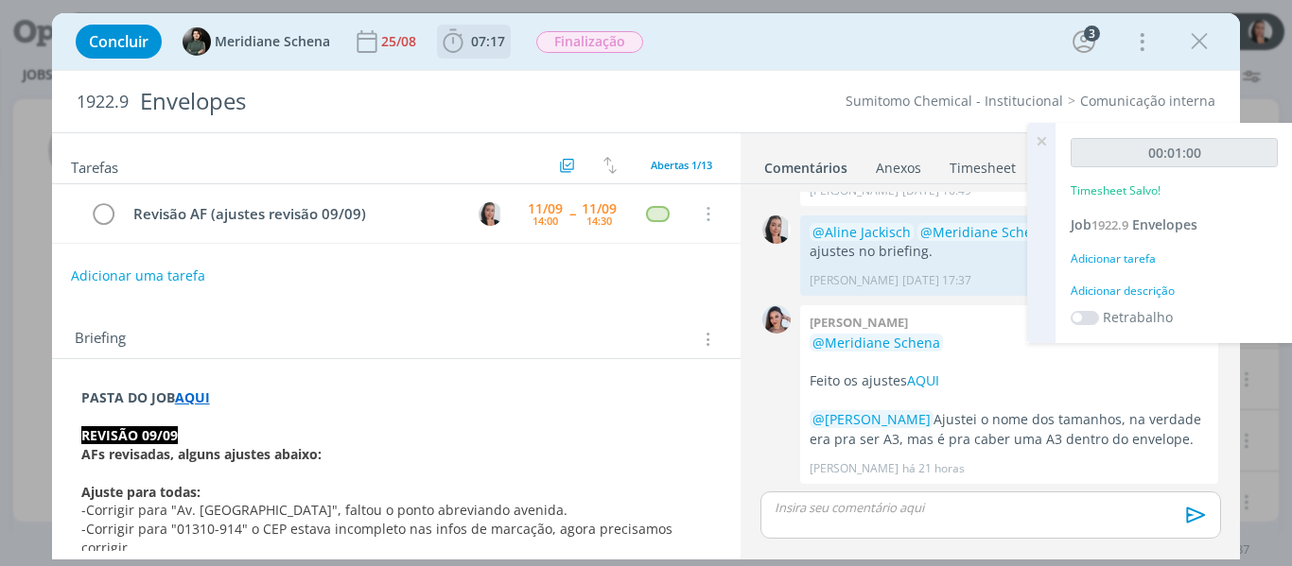
click at [451, 33] on icon "dialog" at bounding box center [453, 41] width 20 height 24
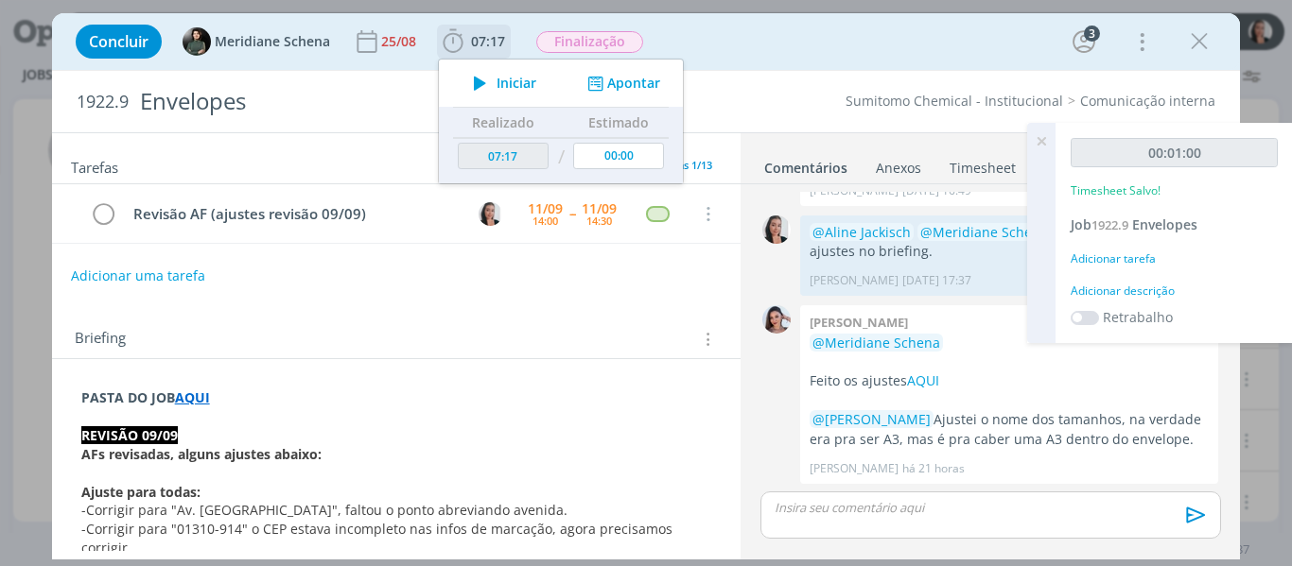
click at [505, 71] on button "Iniciar" at bounding box center [499, 83] width 75 height 26
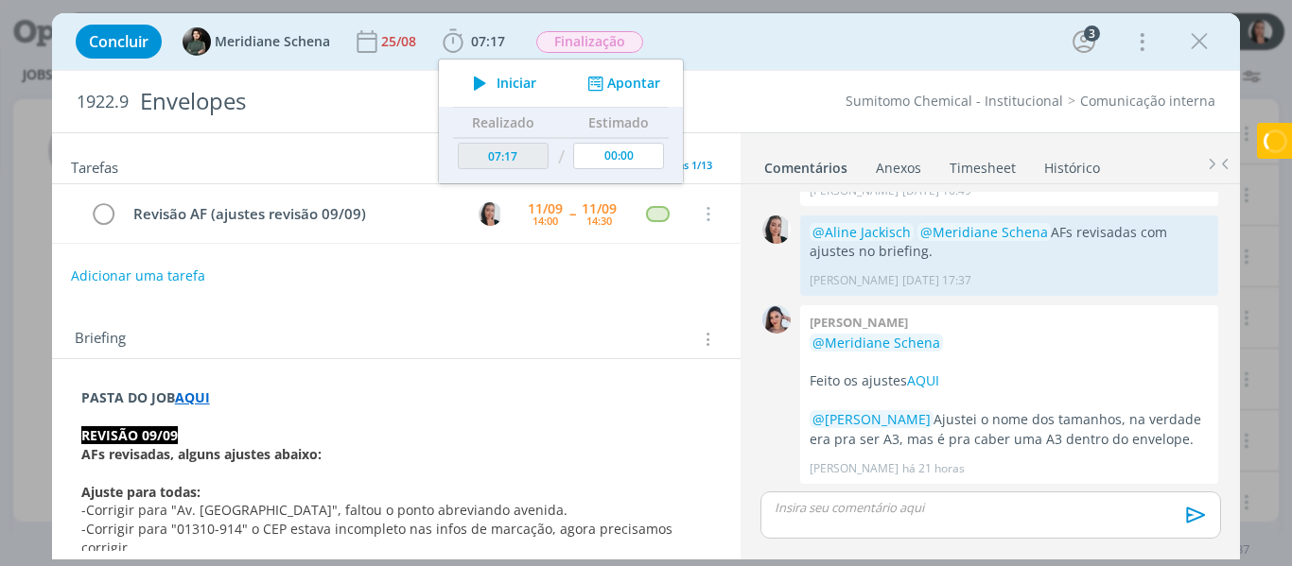
click at [730, 32] on div "Concluir Meridiane Schena 25/08 07:17 Iniciar Apontar Data * 11/09/2025 Horas *…" at bounding box center [646, 41] width 1160 height 45
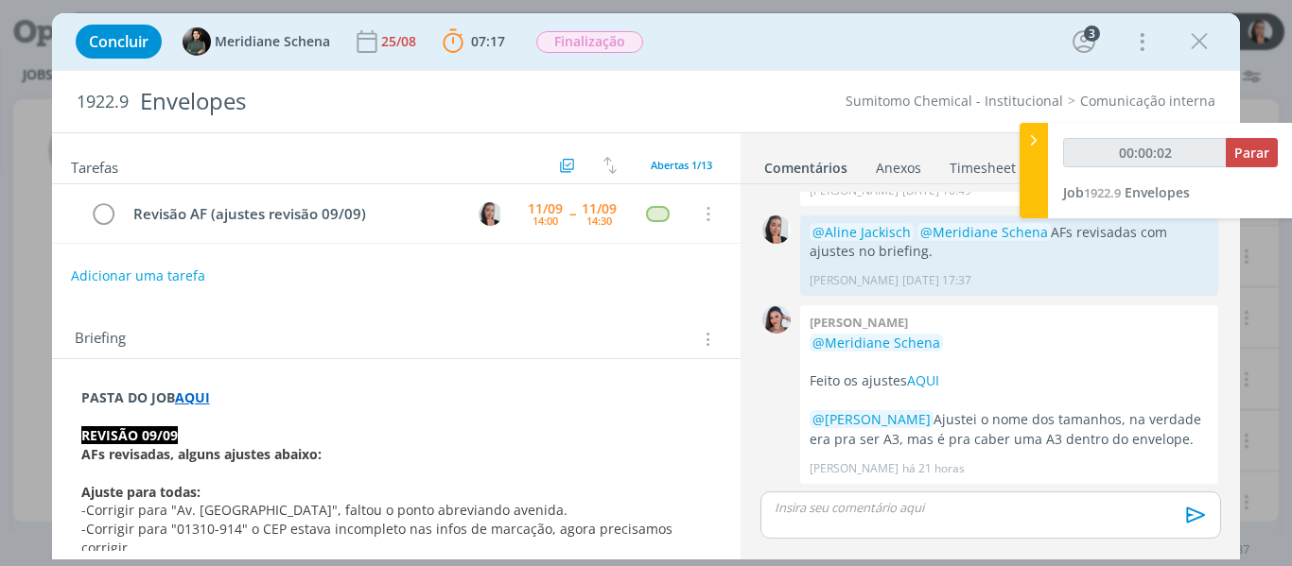
type input "00:00:03"
click at [1034, 153] on div at bounding box center [1033, 171] width 28 height 96
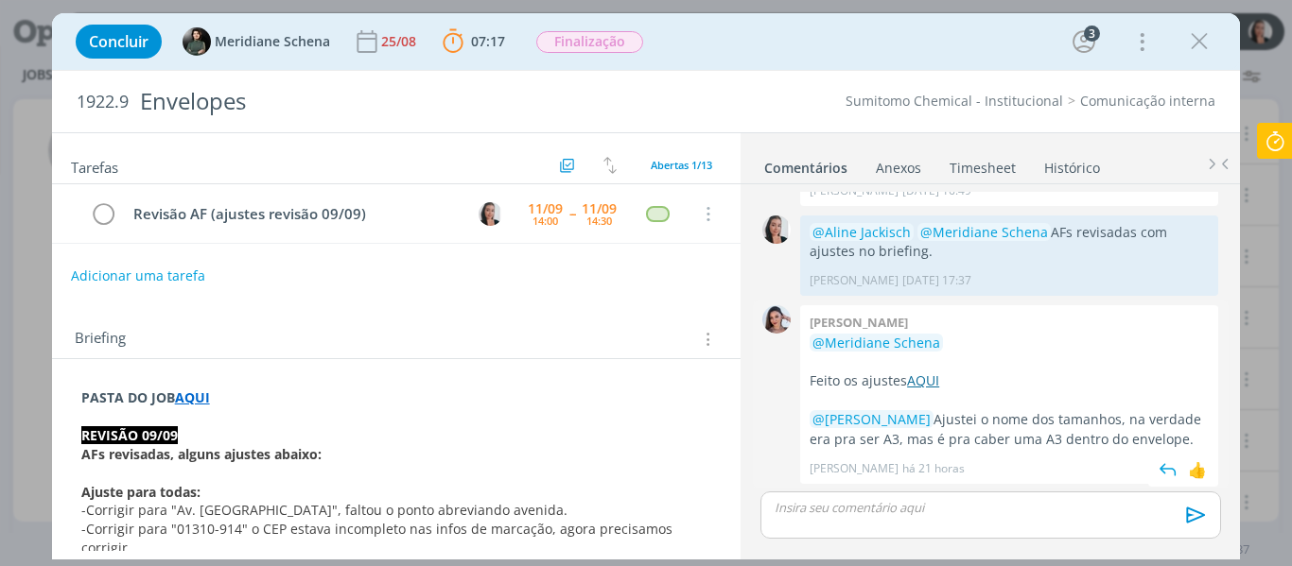
click at [917, 372] on link "AQUI" at bounding box center [923, 381] width 32 height 18
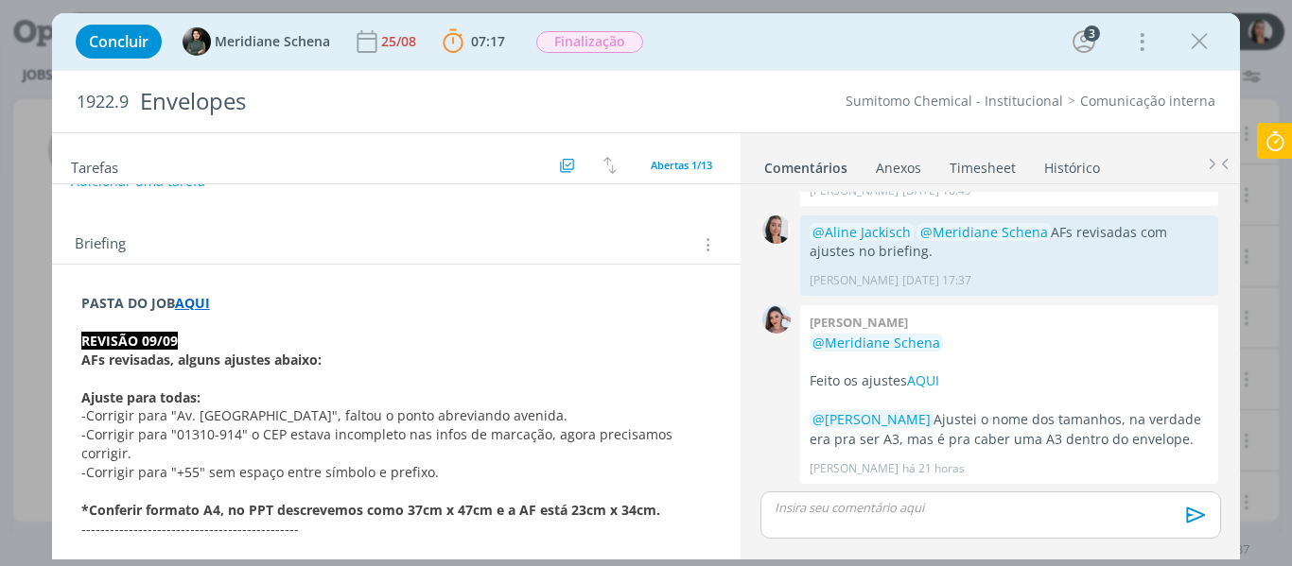
scroll to position [189, 0]
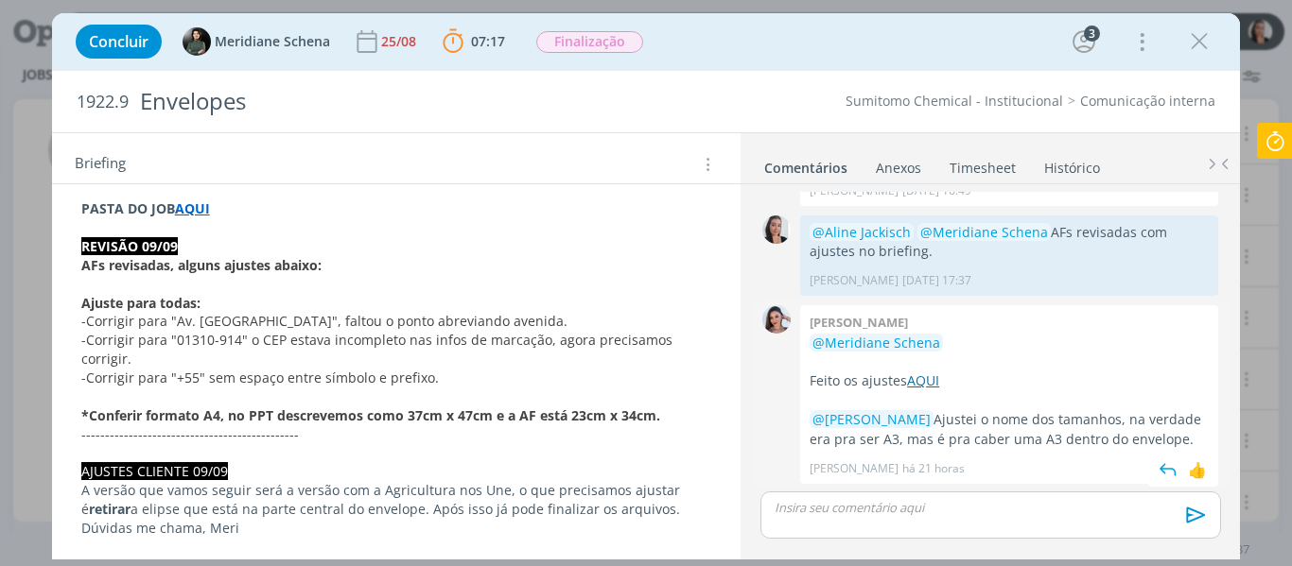
click at [935, 372] on link "AQUI" at bounding box center [923, 381] width 32 height 18
click at [758, 33] on div "Concluir Meridiane Schena 25/08 07:17 Parar Apontar Data * 11/09/2025 Horas * 0…" at bounding box center [646, 41] width 1160 height 45
click at [758, 40] on div "Concluir Meridiane Schena 25/08 07:17 Parar Apontar Data * 11/09/2025 Horas * 0…" at bounding box center [646, 41] width 1160 height 45
click at [830, 27] on div "Concluir Meridiane Schena 25/08 07:17 Parar Apontar Data * 11/09/2025 Horas * 0…" at bounding box center [646, 41] width 1160 height 45
click at [820, 30] on div "Concluir Meridiane Schena 25/08 07:17 Parar Apontar Data * 11/09/2025 Horas * 0…" at bounding box center [646, 41] width 1160 height 45
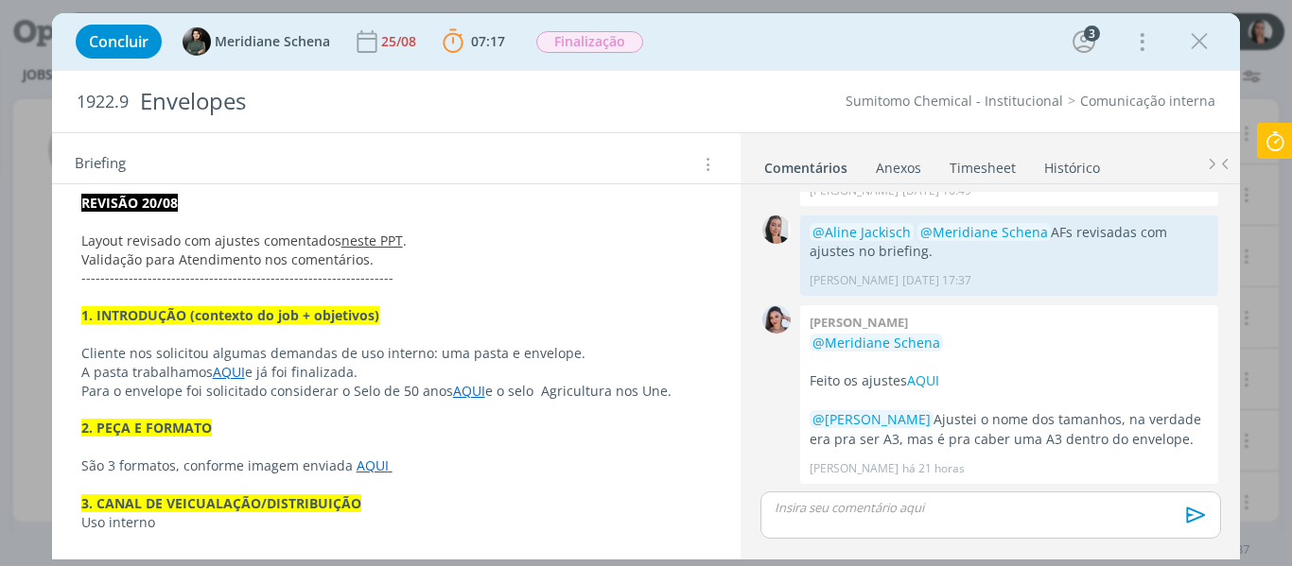
scroll to position [1229, 0]
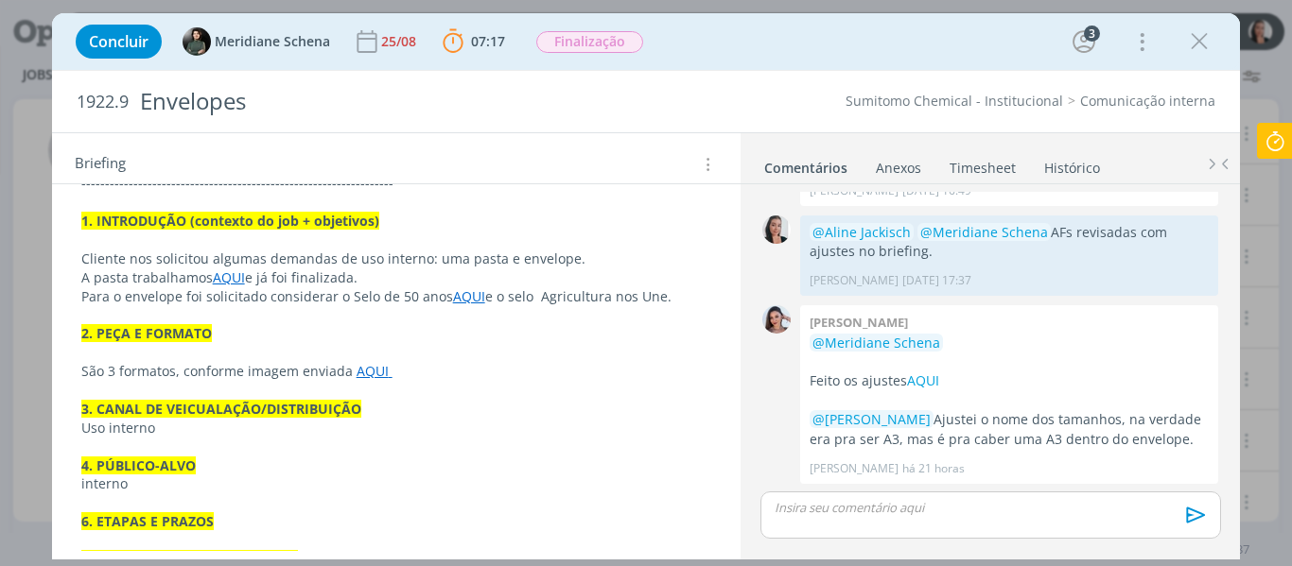
click at [375, 376] on link "AQUI" at bounding box center [373, 371] width 32 height 18
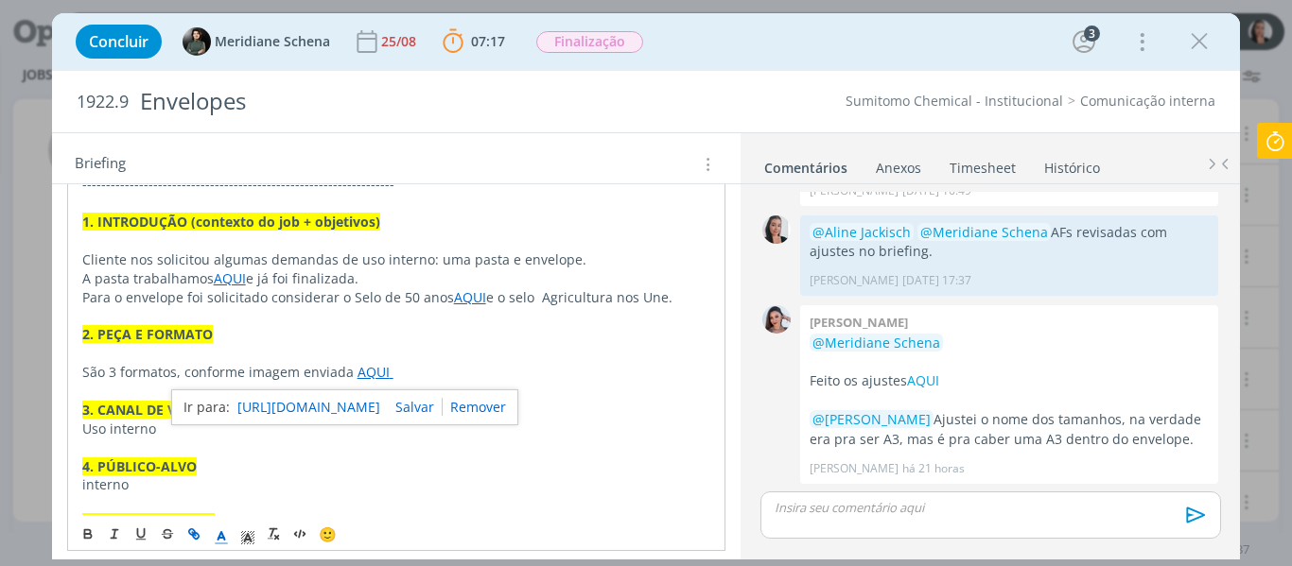
click at [376, 406] on link "https://sobeae.sharepoint.com/:f:/s/SOBEAE/ElpUSvS40olKjBQeyxgUUx4BUHkSwJiB9O7A…" at bounding box center [308, 407] width 143 height 25
click at [696, 52] on div "Concluir Meridiane Schena 25/08 07:17 Parar Apontar Data * 11/09/2025 Horas * 0…" at bounding box center [646, 41] width 1160 height 45
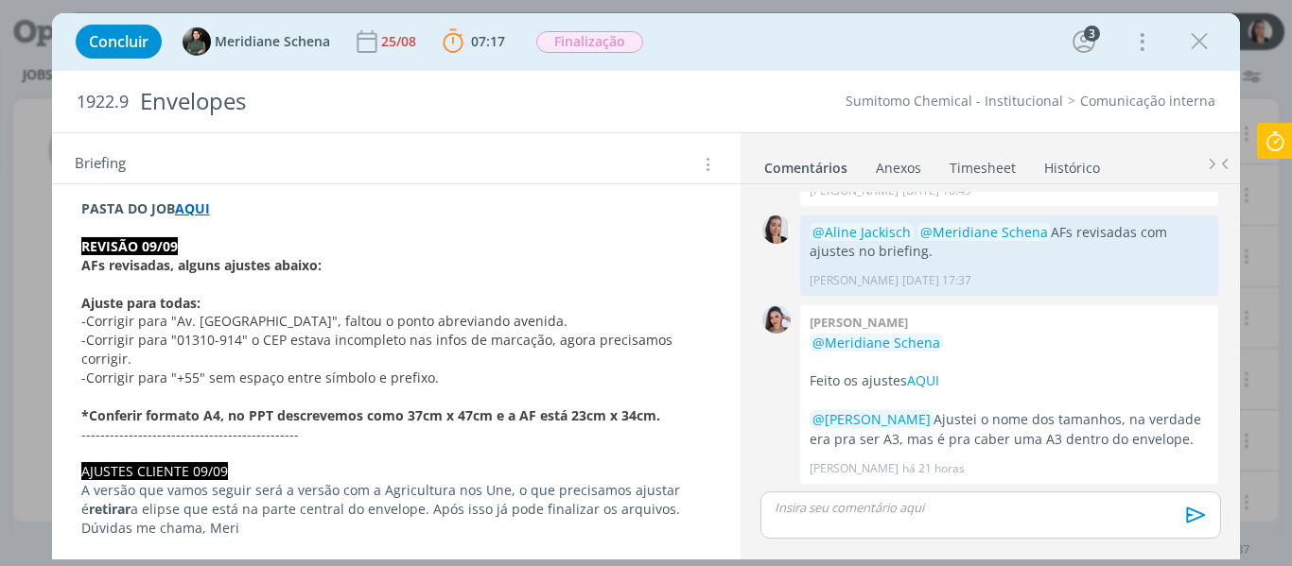
scroll to position [0, 0]
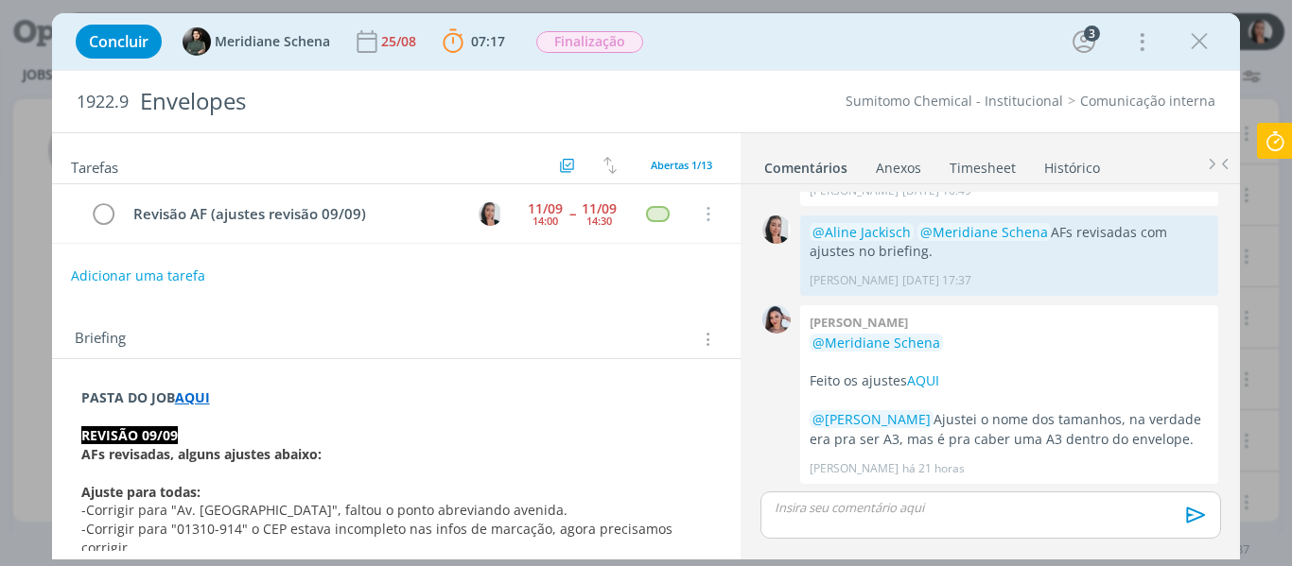
click at [734, 57] on div "Concluir Meridiane Schena 25/08 07:17 Parar Apontar Data * 11/09/2025 Horas * 0…" at bounding box center [646, 41] width 1160 height 45
click at [735, 44] on div "Concluir Meridiane Schena 25/08 07:17 Parar Apontar Data * 11/09/2025 Horas * 0…" at bounding box center [646, 41] width 1160 height 45
click at [895, 44] on div "Concluir Meridiane Schena 25/08 07:17 Parar Apontar Data * 11/09/2025 Horas * 0…" at bounding box center [646, 41] width 1160 height 45
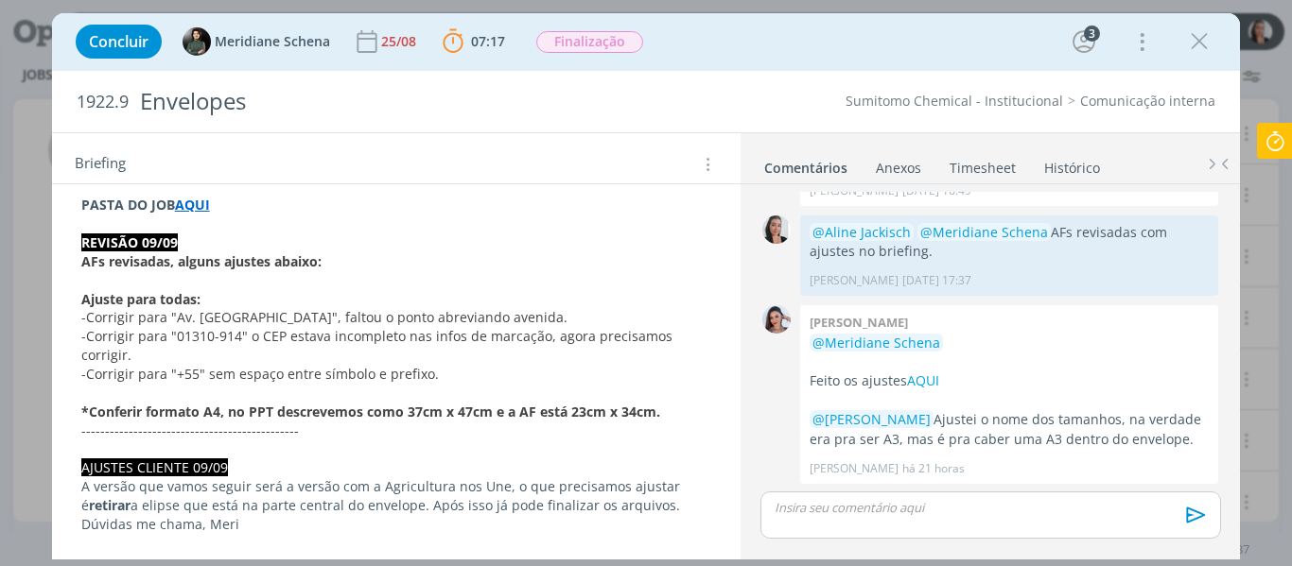
scroll to position [189, 0]
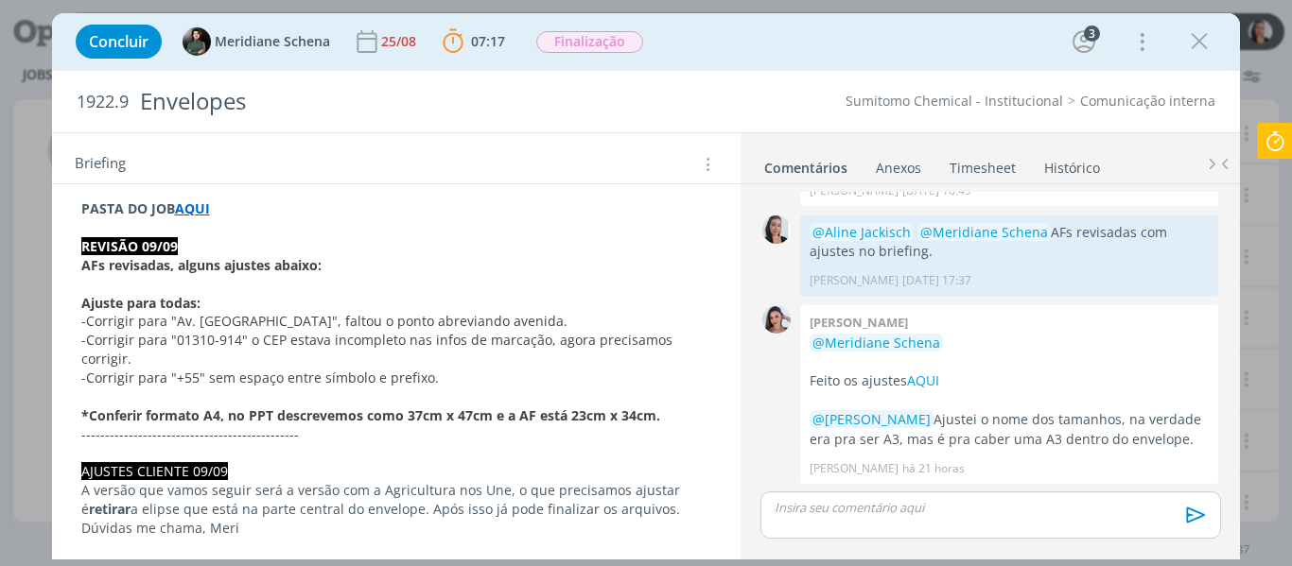
click at [736, 44] on div "Concluir Meridiane Schena 25/08 07:17 Parar Apontar Data * 11/09/2025 Horas * 0…" at bounding box center [646, 41] width 1160 height 45
click at [735, 44] on div "Concluir Meridiane Schena 25/08 07:17 Parar Apontar Data * 11/09/2025 Horas * 0…" at bounding box center [646, 41] width 1160 height 45
click at [735, 47] on div "Concluir Meridiane Schena 25/08 07:17 Parar Apontar Data * 11/09/2025 Horas * 0…" at bounding box center [646, 41] width 1160 height 45
click at [758, 50] on div "Concluir Meridiane Schena 25/08 07:17 Parar Apontar Data * 11/09/2025 Horas * 0…" at bounding box center [646, 41] width 1160 height 45
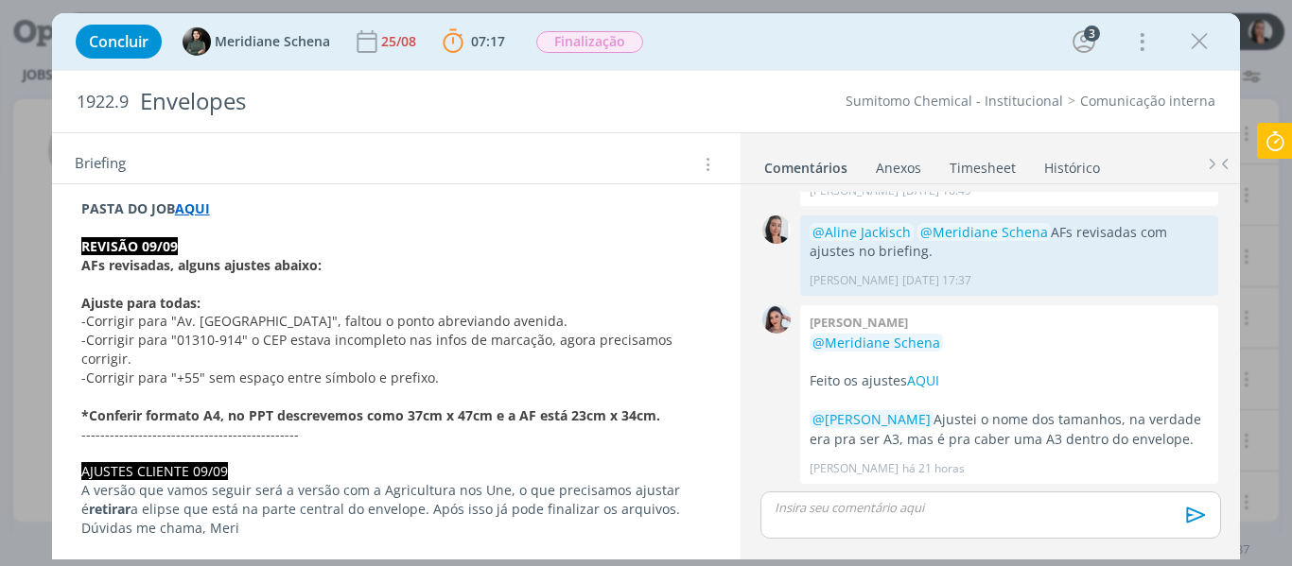
click at [855, 532] on div "dialog" at bounding box center [990, 515] width 460 height 47
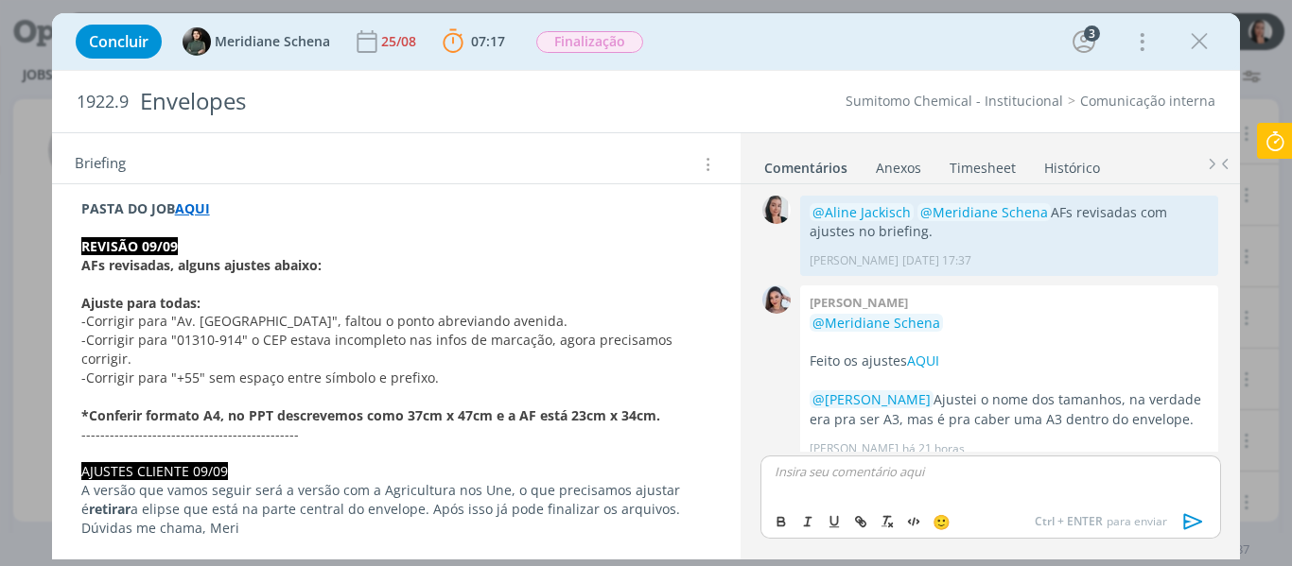
scroll to position [1455, 0]
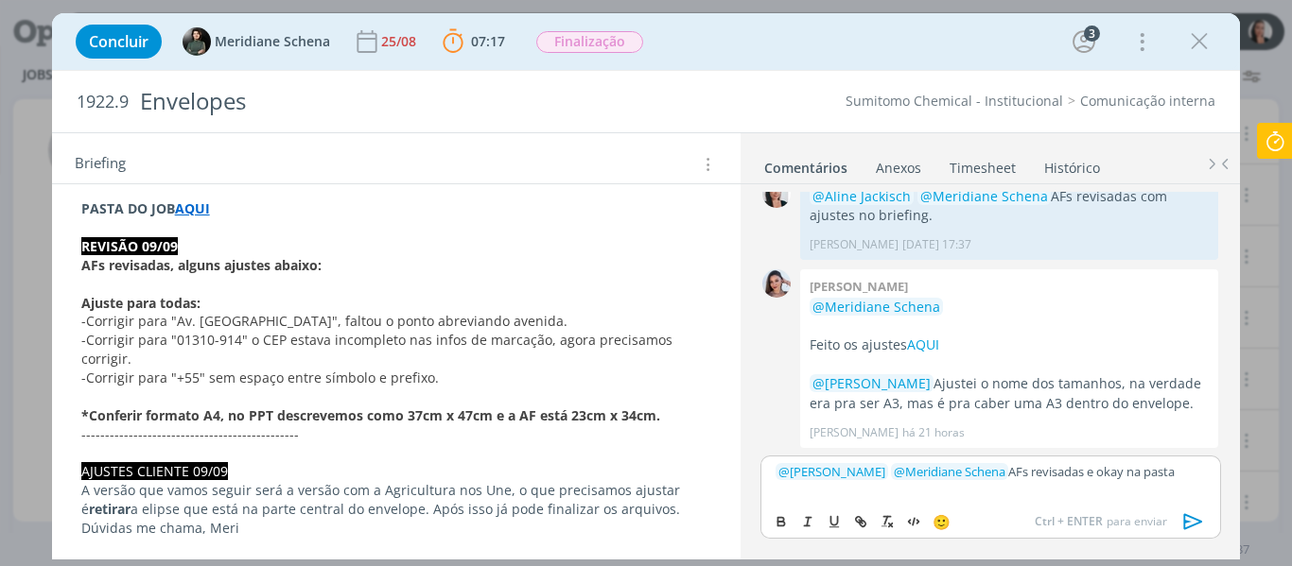
click at [1194, 481] on div "﻿ @ Aline Jackisch ﻿ ﻿ @ Meridiane Schena ﻿ AFs revisadas e okay na pasta" at bounding box center [990, 479] width 460 height 47
click at [1115, 515] on span "Ctrl + ENTER para enviar" at bounding box center [1101, 522] width 132 height 17
click at [1111, 514] on span "Ctrl + ENTER para enviar" at bounding box center [1101, 522] width 132 height 17
click at [1090, 496] on p "﻿ @ Aline Jackisch ﻿ ﻿ @ Meridiane Schena ﻿ AFs revisadas e okay na pasta 4. Ar…" at bounding box center [989, 479] width 429 height 35
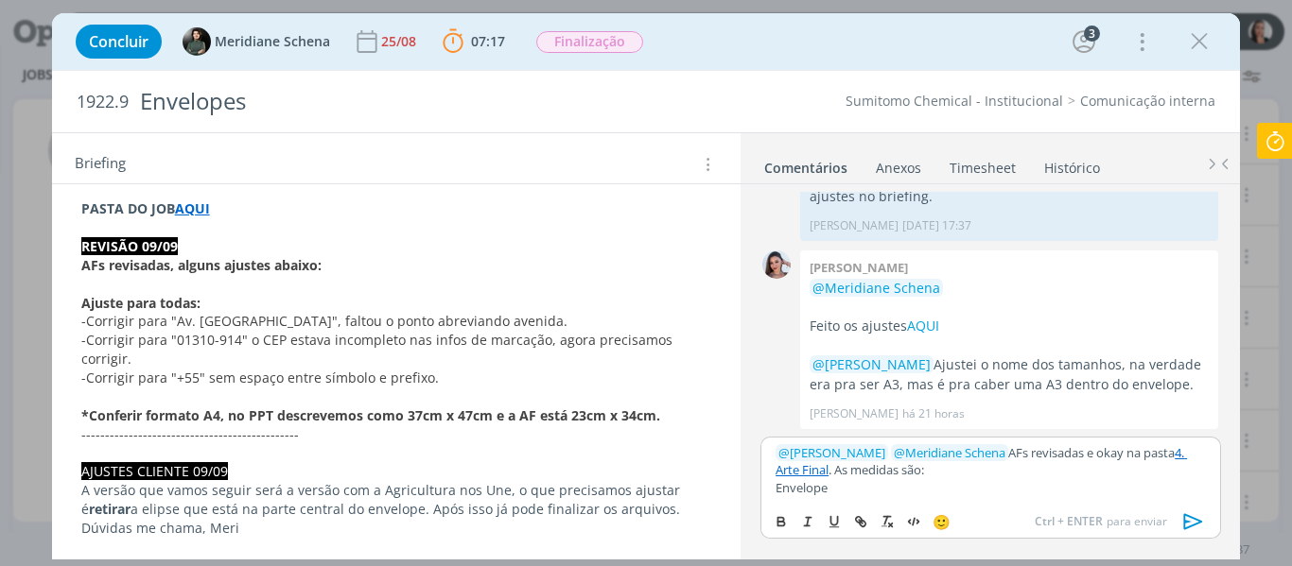
scroll to position [1473, 0]
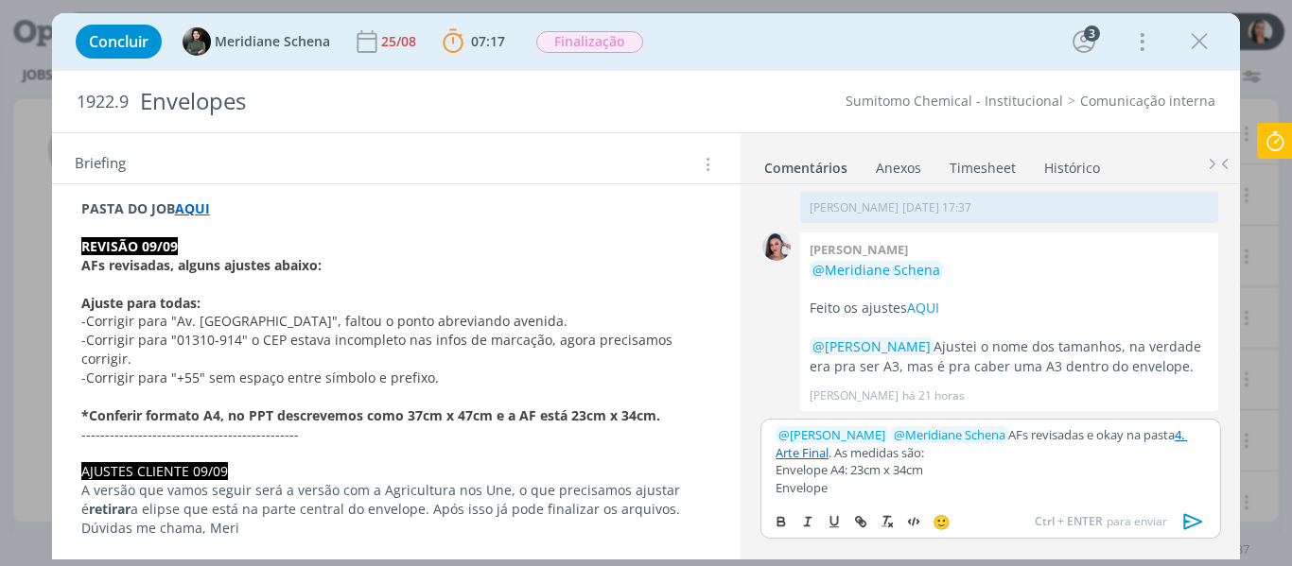
drag, startPoint x: 1007, startPoint y: 495, endPoint x: 997, endPoint y: 495, distance: 10.4
click at [1007, 495] on p "Envelope" at bounding box center [989, 487] width 429 height 17
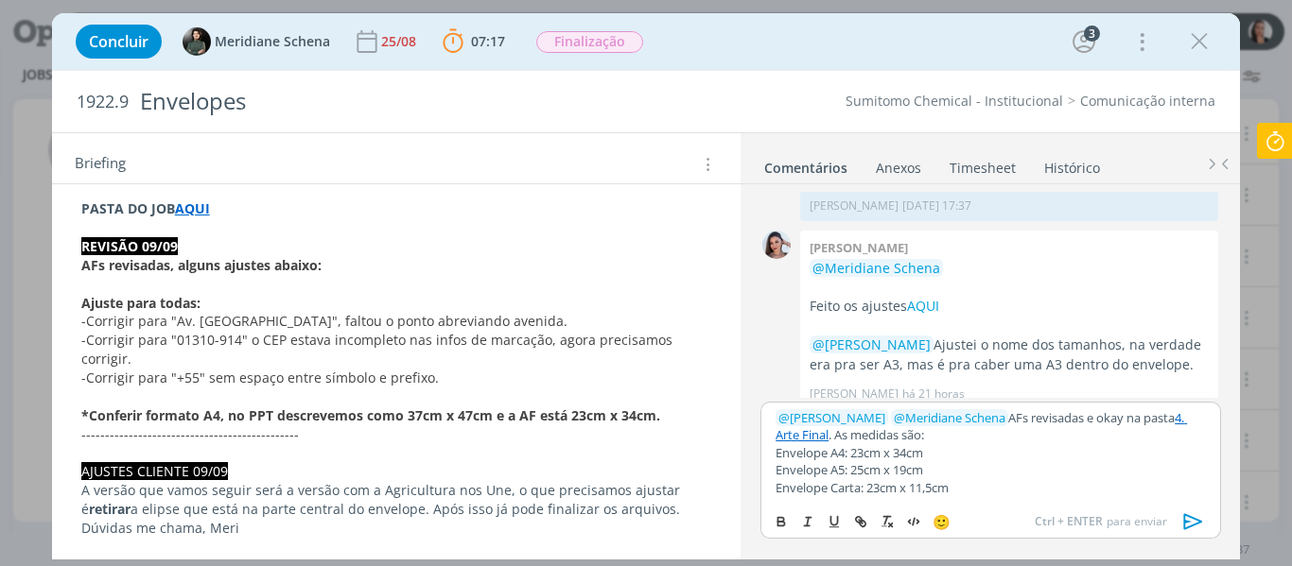
click at [967, 483] on p "Envelope Carta: 23cm x 11,5cm" at bounding box center [989, 487] width 429 height 17
click at [972, 484] on p "Envelope Carta: 23cm x 11,5cm" at bounding box center [989, 487] width 429 height 17
drag, startPoint x: 936, startPoint y: 436, endPoint x: 977, endPoint y: 436, distance: 40.7
click at [977, 436] on p "﻿ @ Aline Jackisch ﻿ ﻿ @ Meridiane Schena ﻿ AFs revisadas e okay na pasta 4. Ar…" at bounding box center [989, 426] width 429 height 35
click at [975, 444] on p "Envelope A4: 23cm x 34cm" at bounding box center [989, 452] width 429 height 17
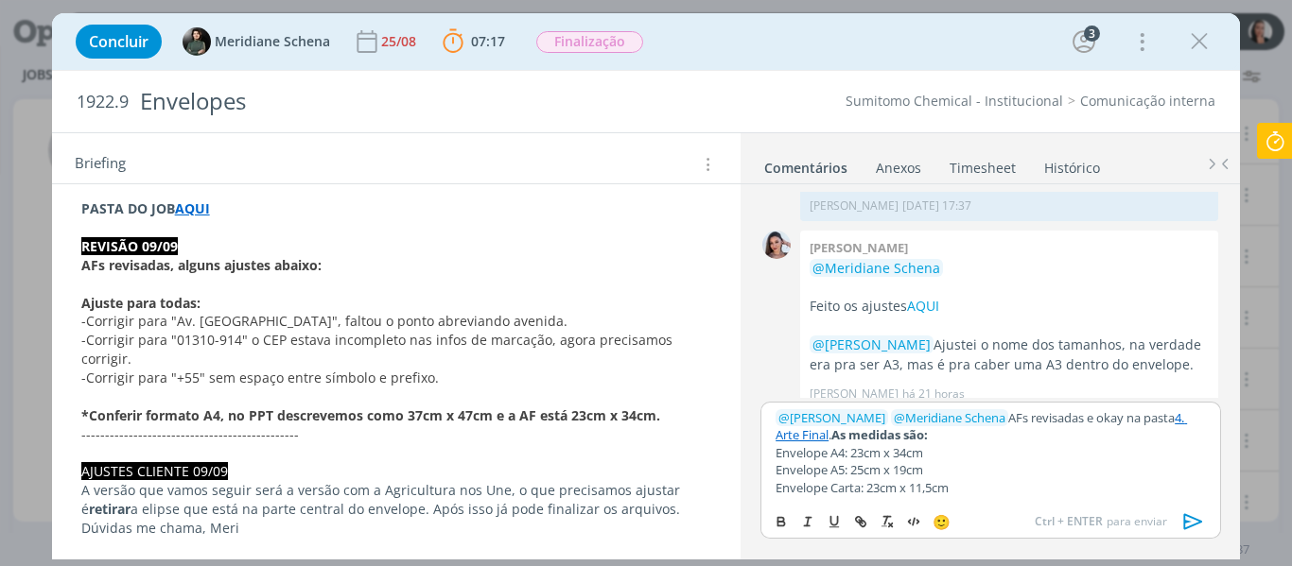
click at [981, 470] on p "Envelope A5: 25cm x 19cm" at bounding box center [989, 470] width 429 height 17
click at [979, 452] on p "Envelope A4: 23cm x 34cm" at bounding box center [989, 452] width 429 height 17
click at [1199, 519] on icon "dialog" at bounding box center [1193, 522] width 28 height 28
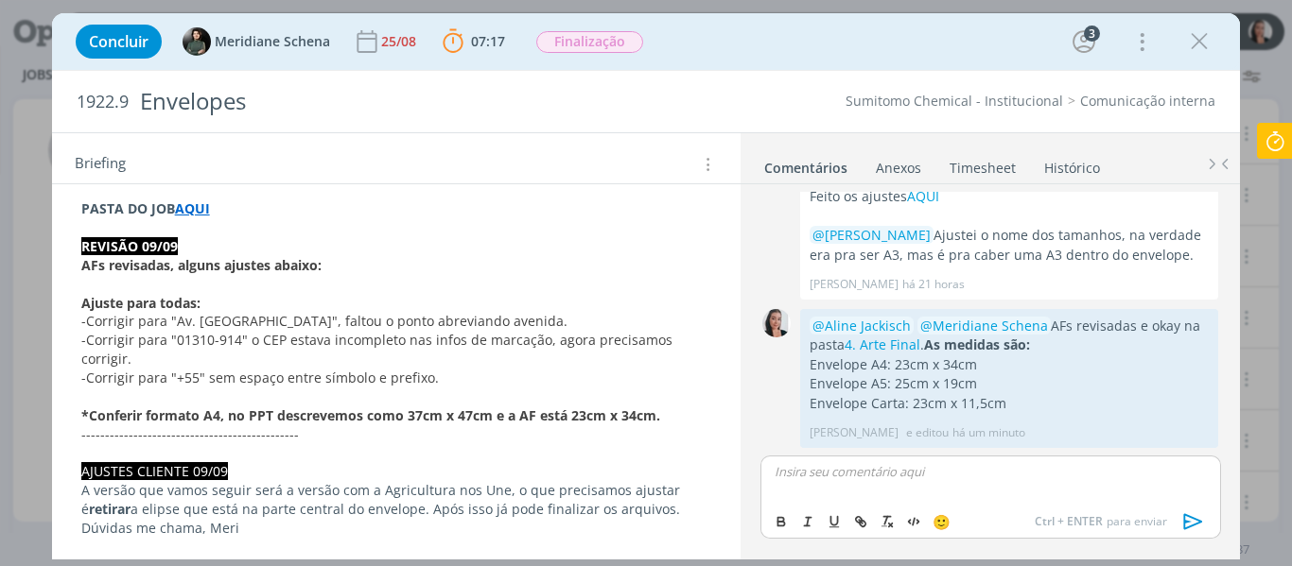
scroll to position [0, 0]
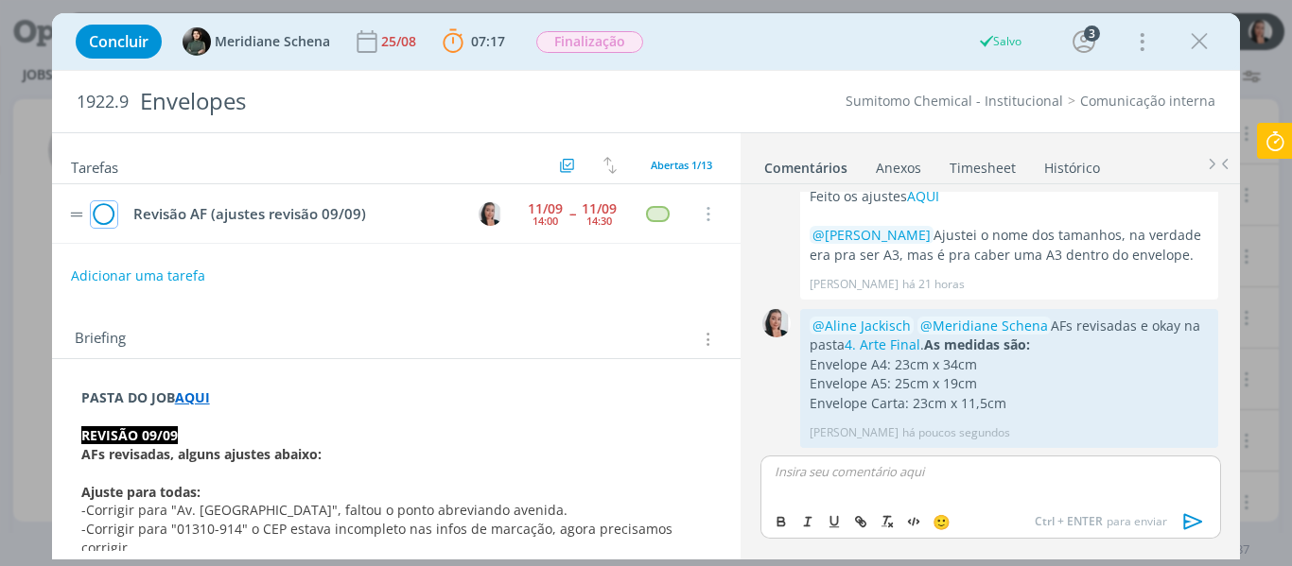
click at [103, 221] on icon "dialog" at bounding box center [104, 214] width 26 height 28
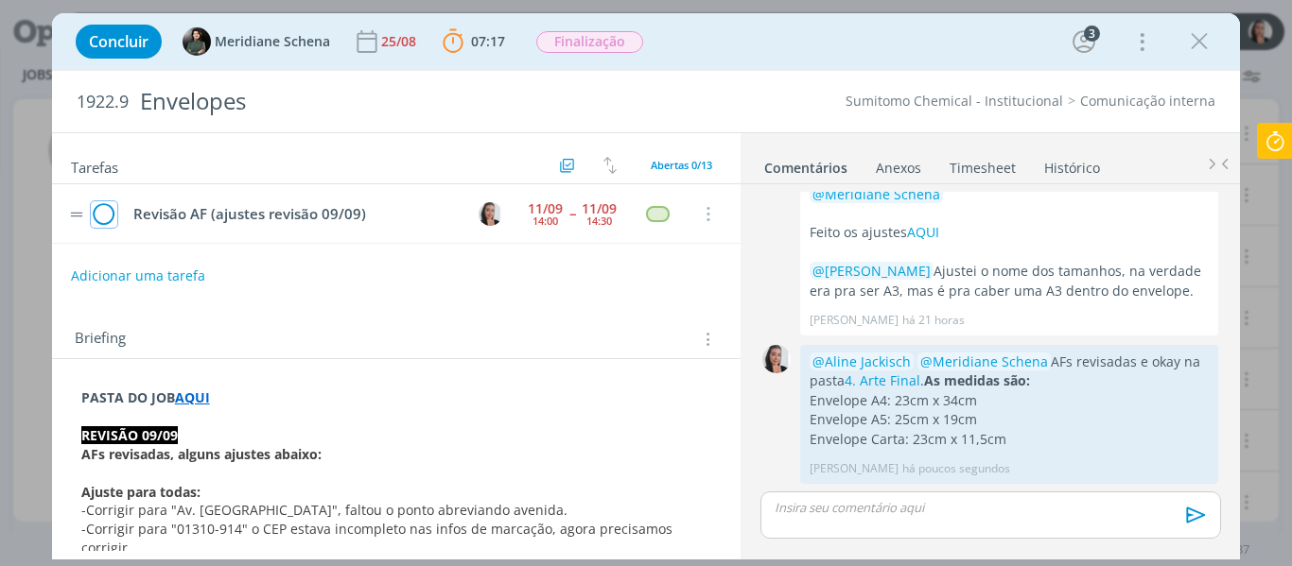
scroll to position [1567, 0]
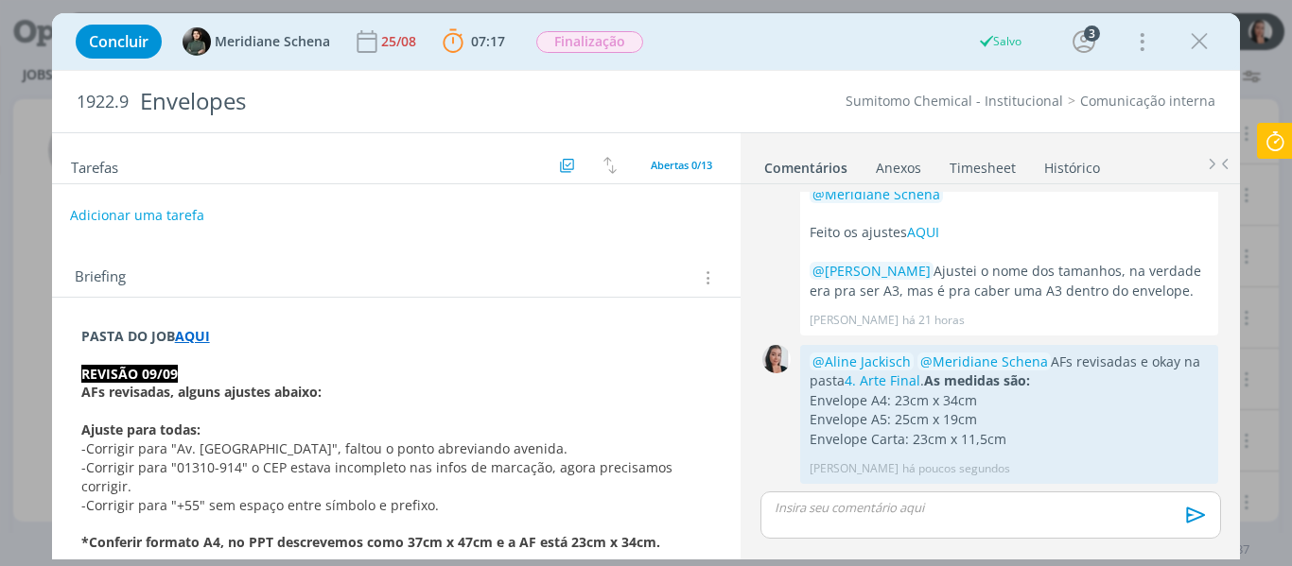
click at [183, 221] on button "Adicionar uma tarefa" at bounding box center [137, 216] width 134 height 32
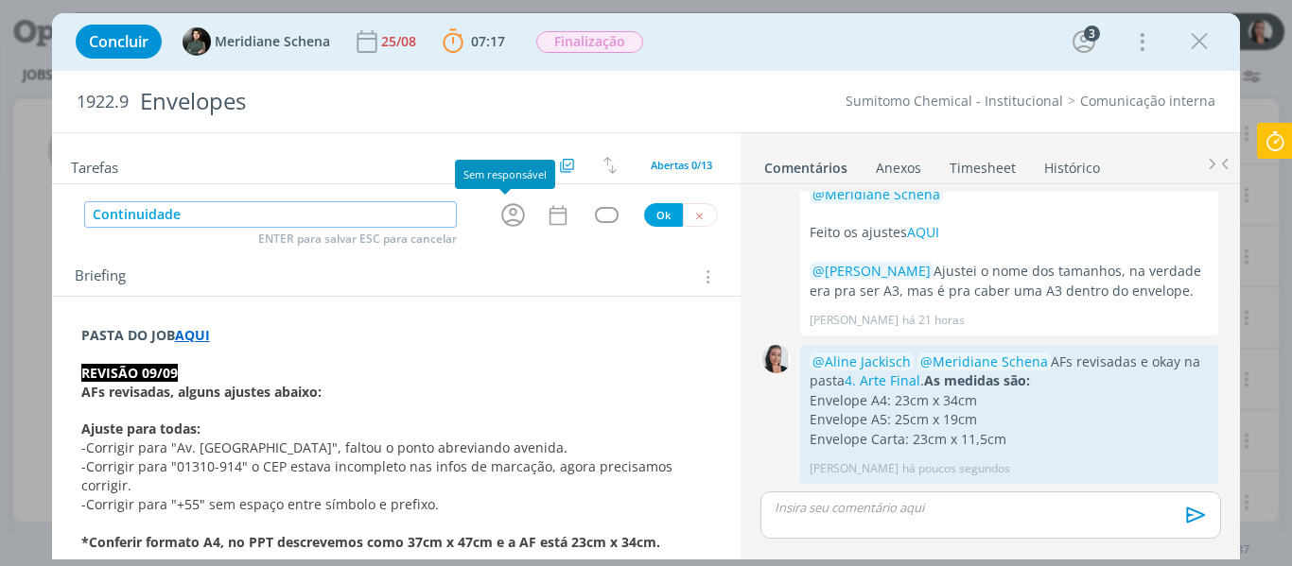
click at [509, 214] on icon "dialog" at bounding box center [512, 214] width 29 height 29
type input "Continuidade"
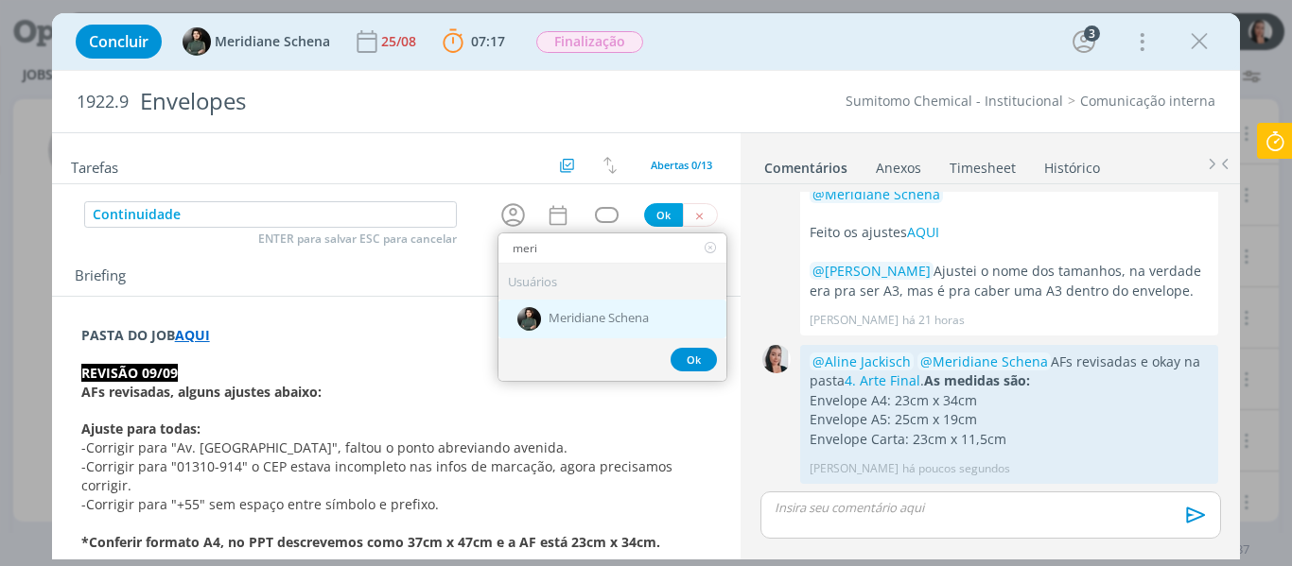
type input "meri"
click at [606, 325] on span "Meridiane Schena" at bounding box center [599, 319] width 100 height 15
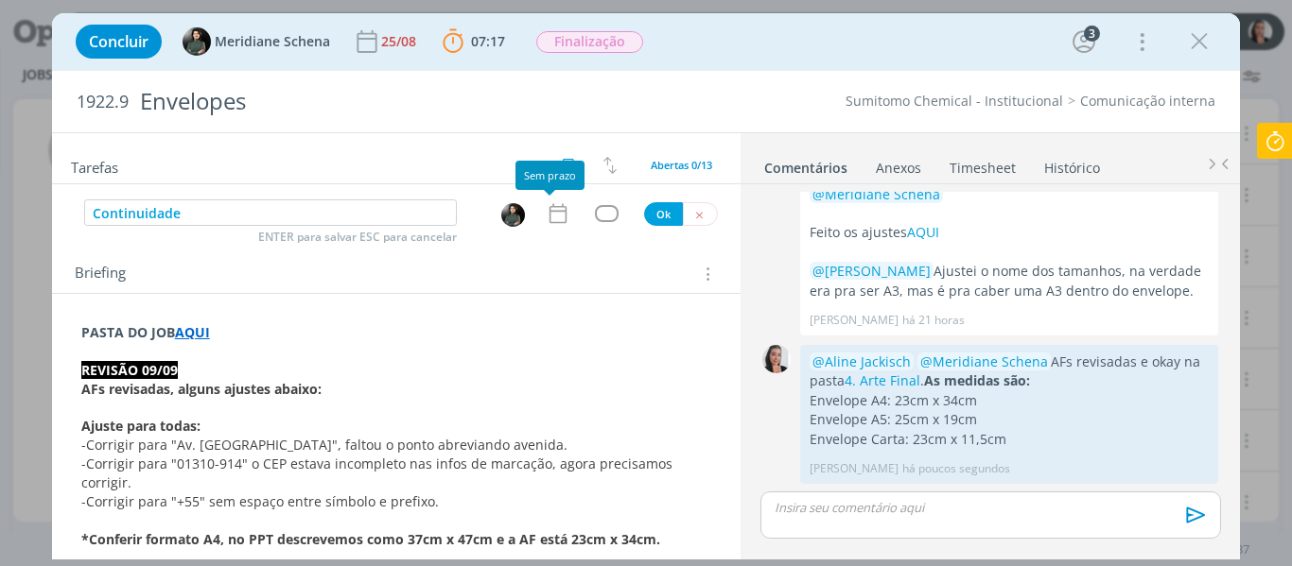
click at [549, 211] on icon "dialog" at bounding box center [557, 214] width 17 height 20
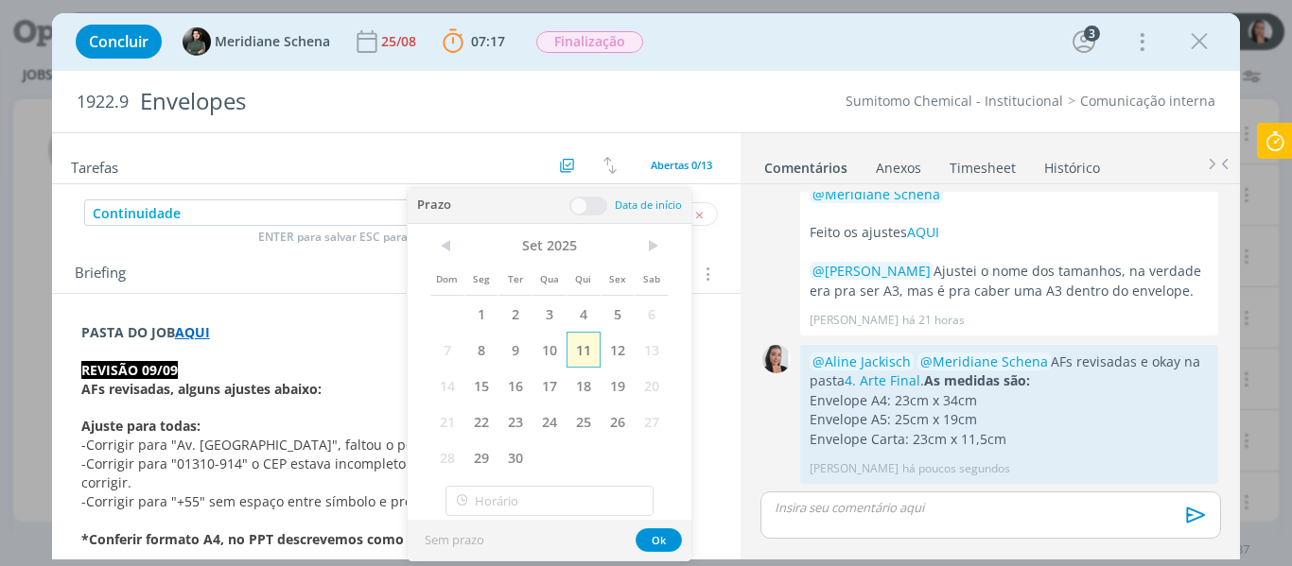
click at [578, 353] on span "11" at bounding box center [583, 350] width 34 height 36
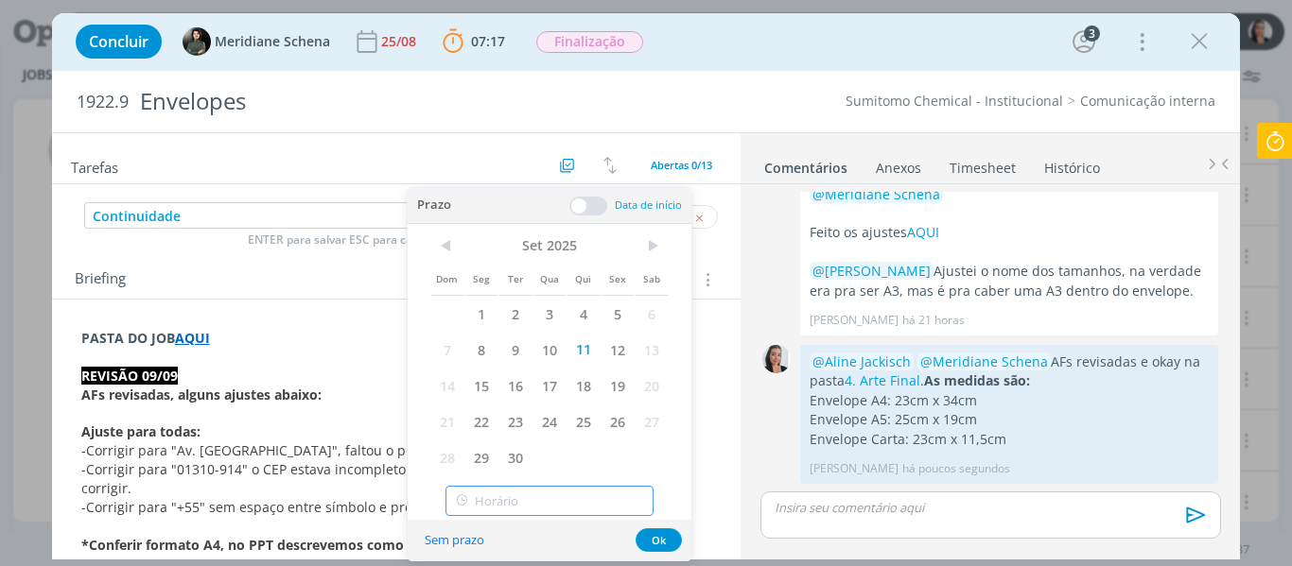
type input "15:00"
click at [558, 505] on input "15:00" at bounding box center [549, 501] width 208 height 30
click at [508, 448] on div "15:00" at bounding box center [552, 451] width 212 height 34
click at [642, 534] on button "Ok" at bounding box center [659, 541] width 46 height 24
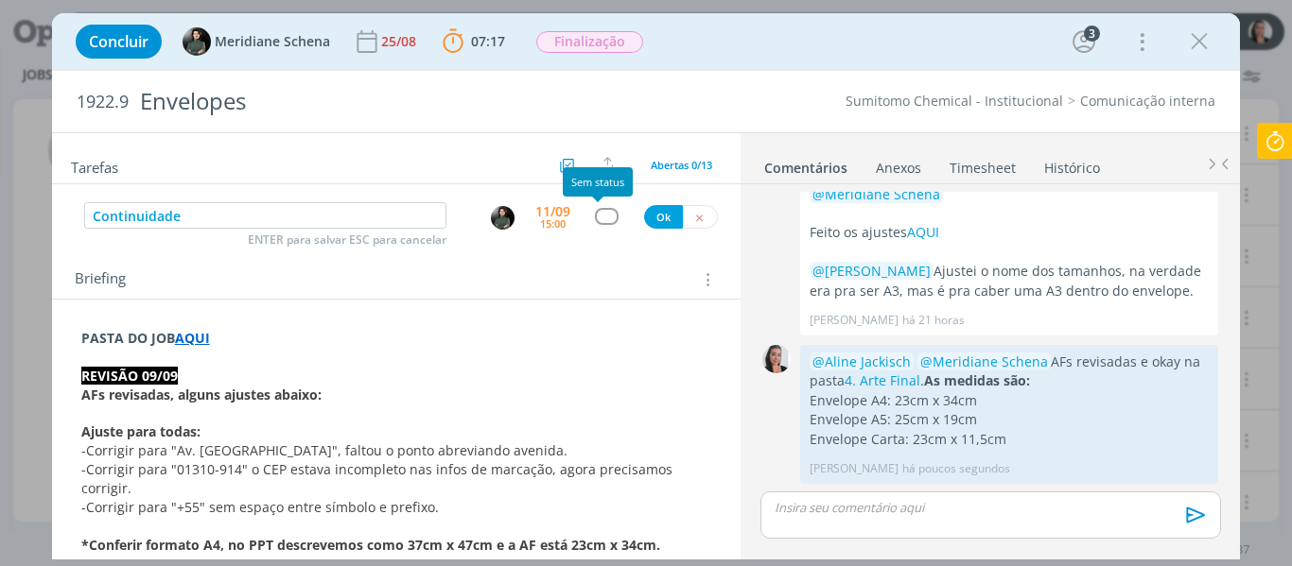
click at [595, 210] on div "dialog" at bounding box center [607, 216] width 24 height 16
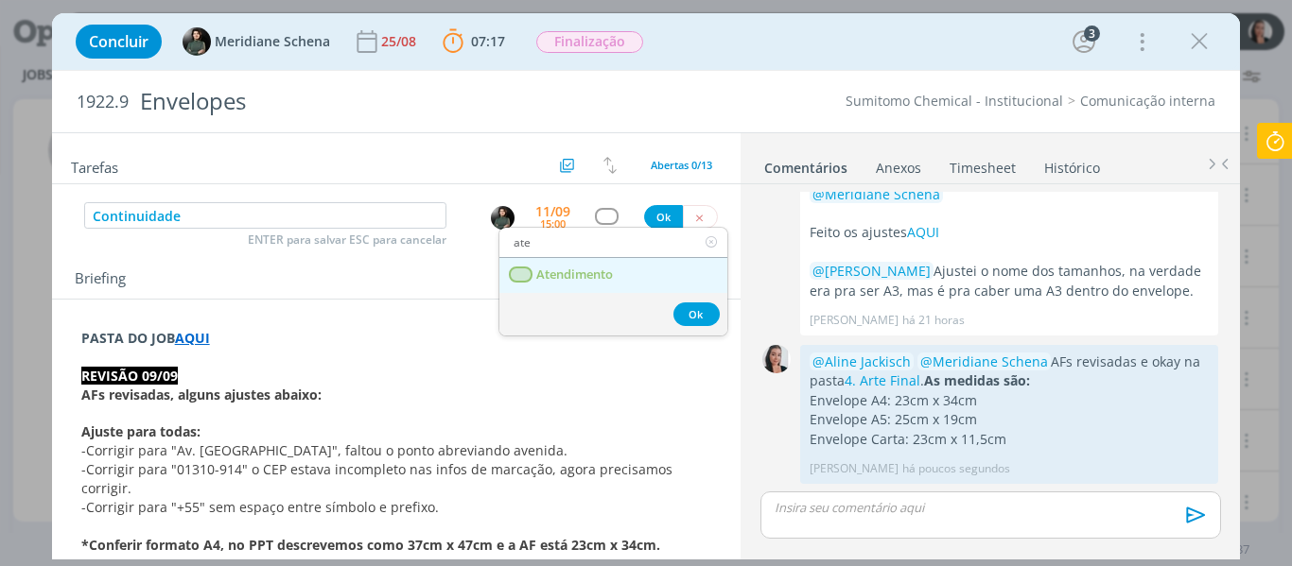
type input "ate"
drag, startPoint x: 594, startPoint y: 275, endPoint x: 623, endPoint y: 249, distance: 39.5
click at [594, 275] on span "Atendimento" at bounding box center [574, 275] width 77 height 15
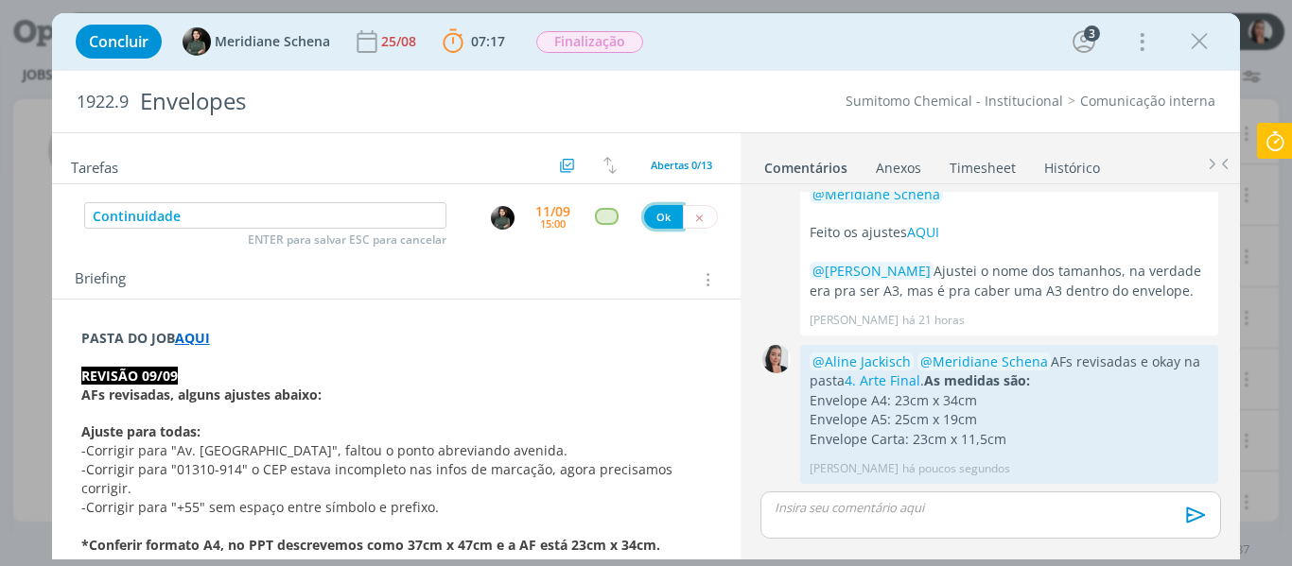
click at [653, 216] on button "Ok" at bounding box center [663, 217] width 39 height 24
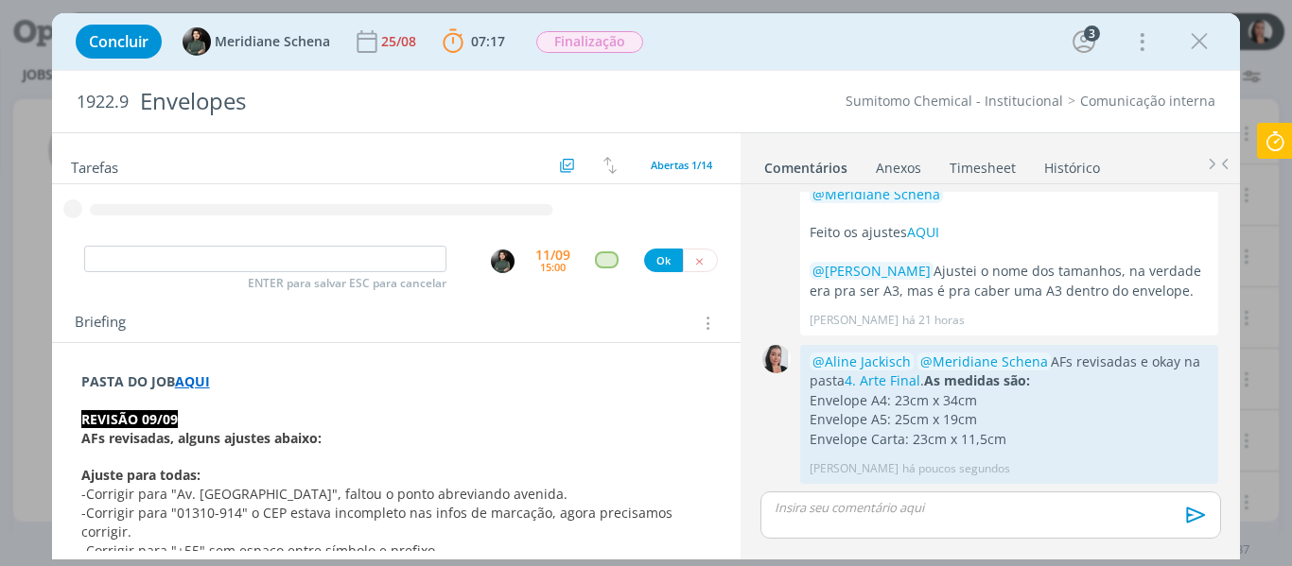
click at [1279, 140] on icon at bounding box center [1275, 141] width 34 height 37
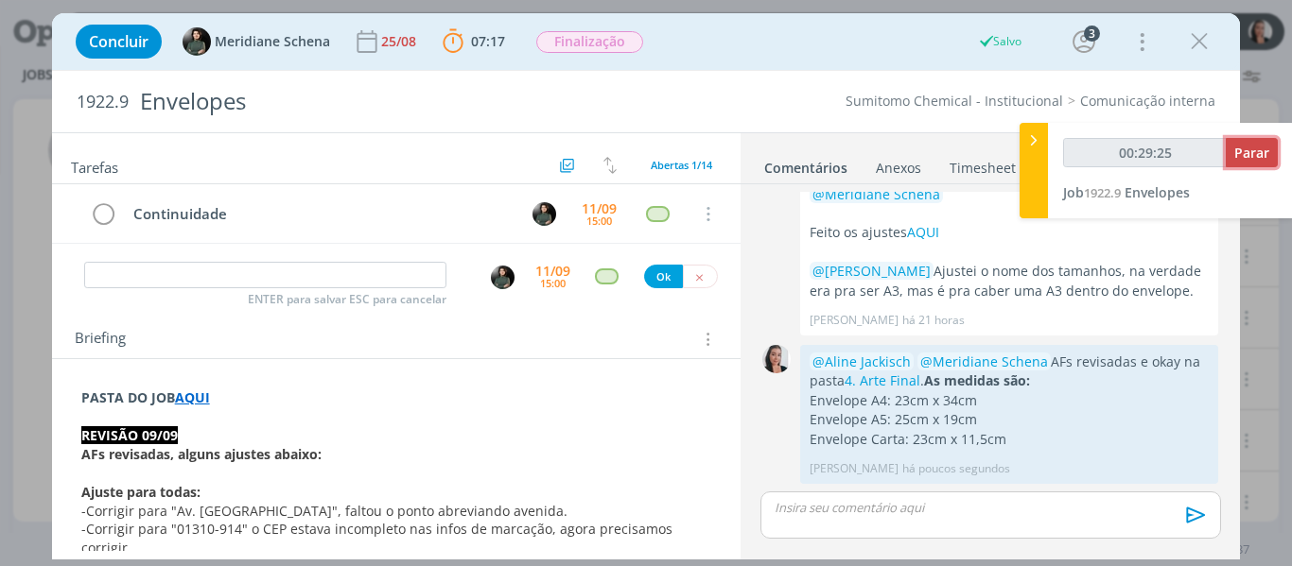
click at [1256, 147] on span "Parar" at bounding box center [1251, 153] width 35 height 18
type input "00:30:00"
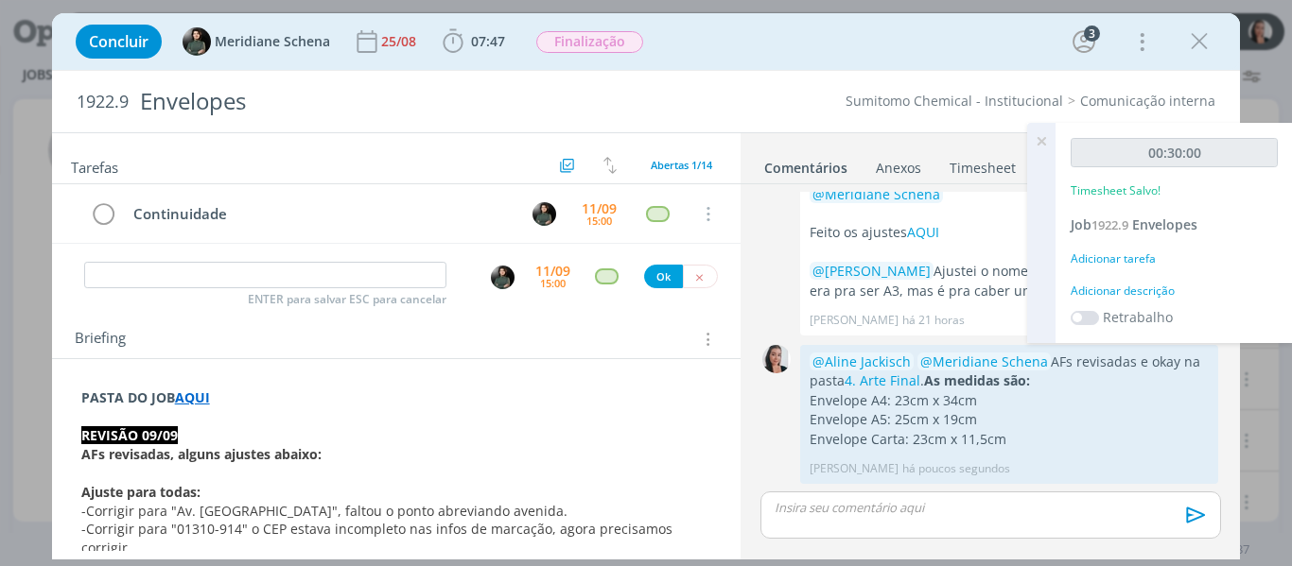
click at [1121, 283] on div "Adicionar descrição" at bounding box center [1174, 291] width 207 height 17
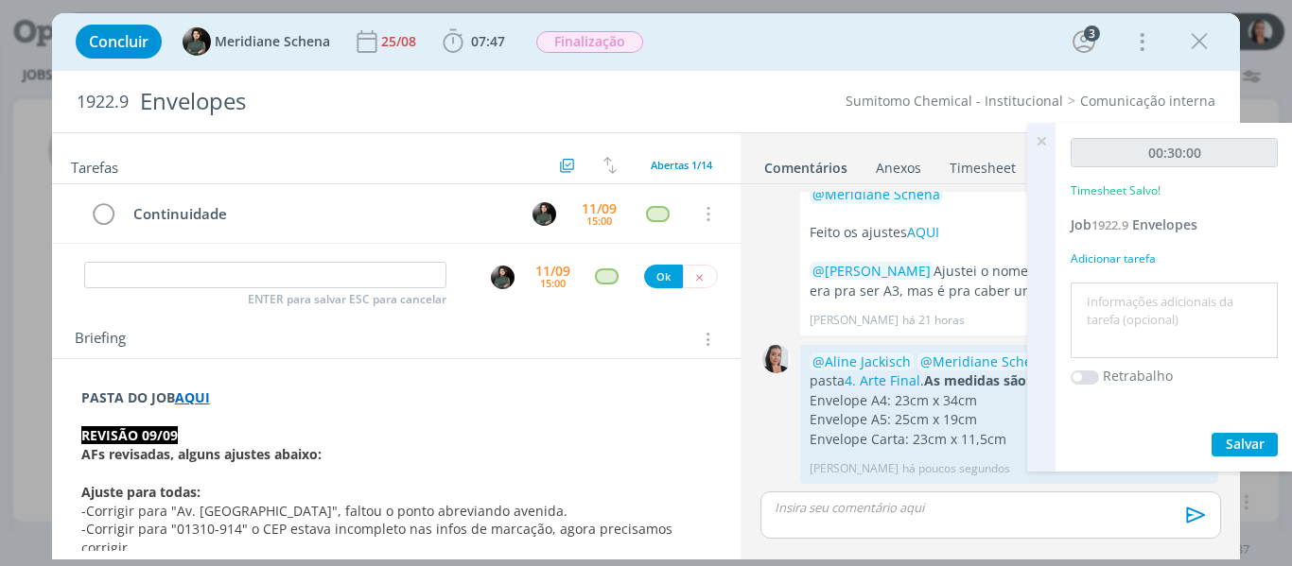
click at [1156, 310] on textarea at bounding box center [1174, 320] width 198 height 67
click at [1140, 293] on textarea "revi]" at bounding box center [1174, 320] width 198 height 67
type textarea "revisão AFs ajustadas"
click at [1265, 450] on button "Salvar" at bounding box center [1244, 445] width 66 height 24
drag, startPoint x: 1041, startPoint y: 141, endPoint x: 1037, endPoint y: 100, distance: 40.8
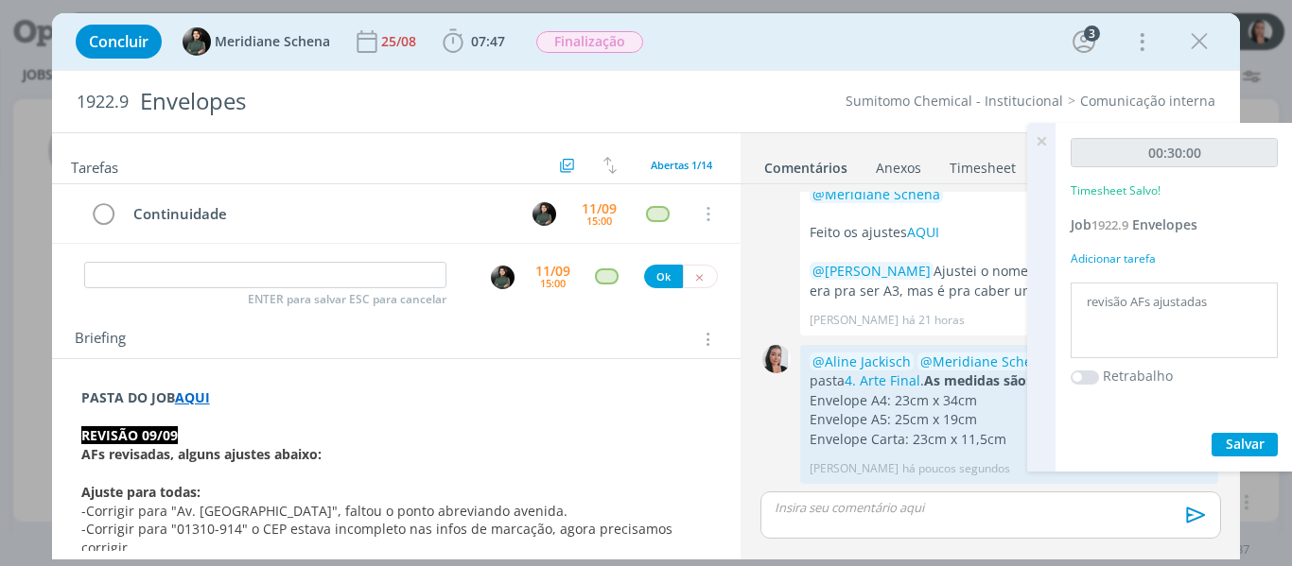
click at [1041, 140] on icon at bounding box center [1041, 141] width 34 height 37
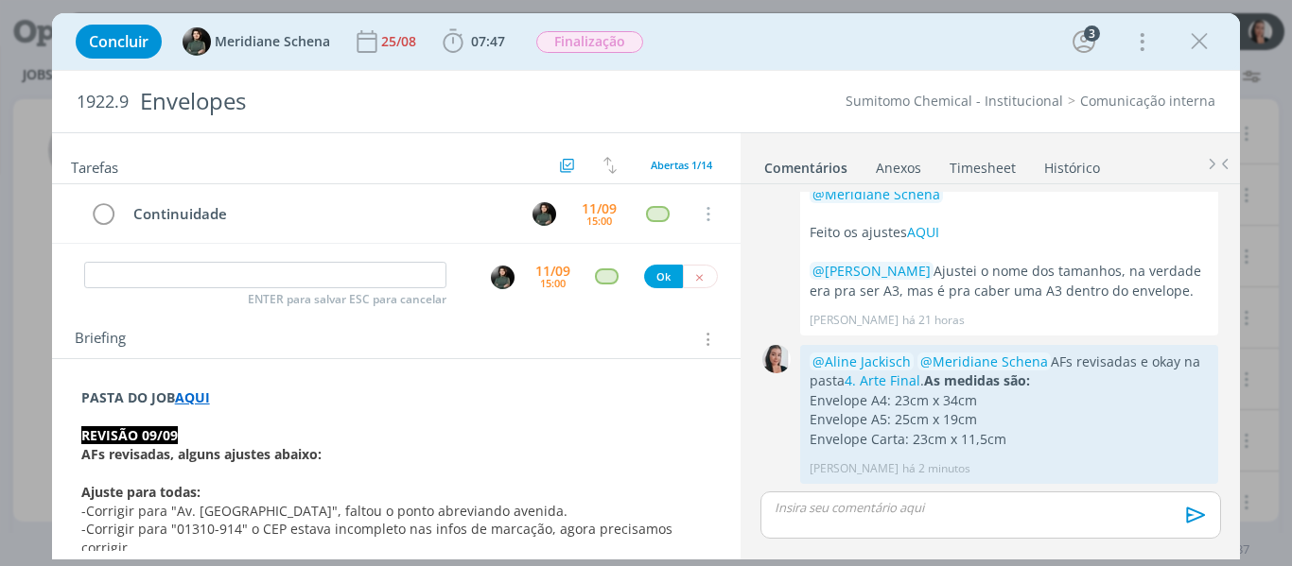
click at [862, 50] on div "Concluir Meridiane Schena 25/08 07:47 Iniciar Apontar Data * 11/09/2025 Horas *…" at bounding box center [646, 41] width 1160 height 45
click at [623, 420] on p "dialog" at bounding box center [396, 417] width 631 height 19
click at [1205, 35] on icon "dialog" at bounding box center [1199, 41] width 28 height 28
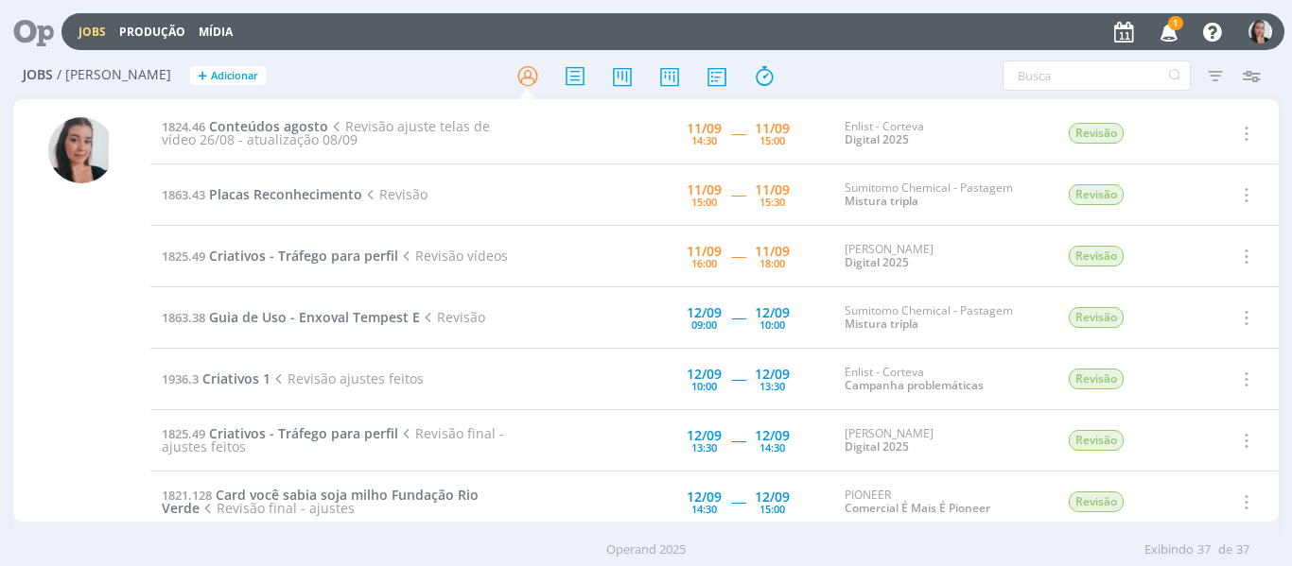
click at [1176, 36] on icon "button" at bounding box center [1169, 31] width 33 height 32
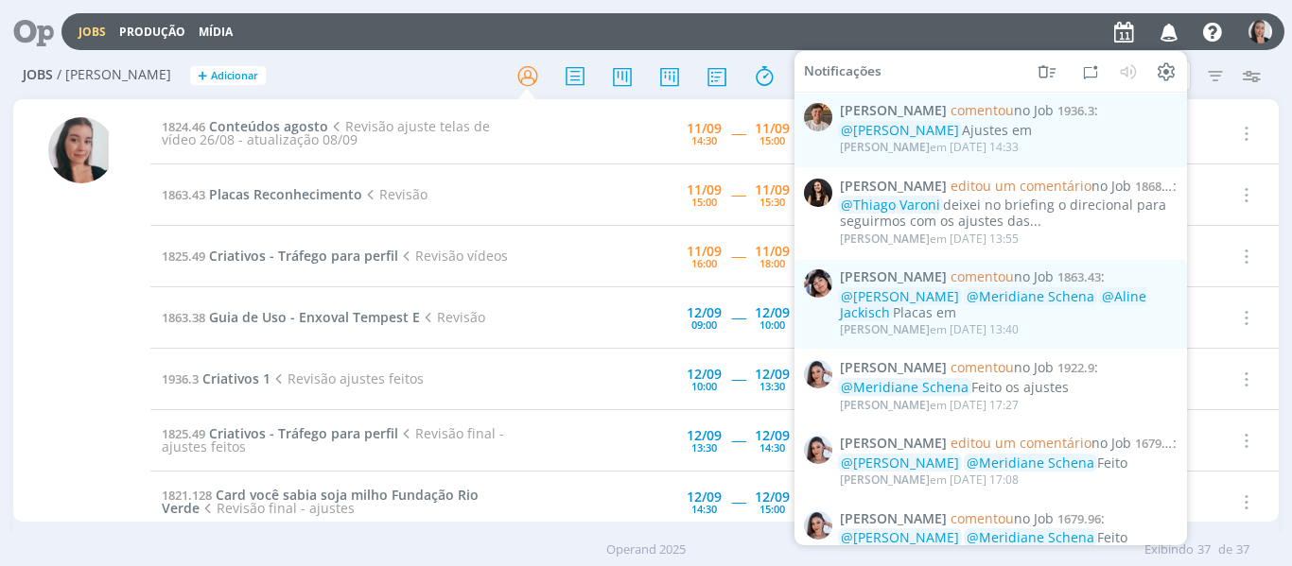
drag, startPoint x: 1173, startPoint y: 35, endPoint x: 1071, endPoint y: 111, distance: 126.3
click at [1169, 45] on icon "button" at bounding box center [1169, 31] width 33 height 32
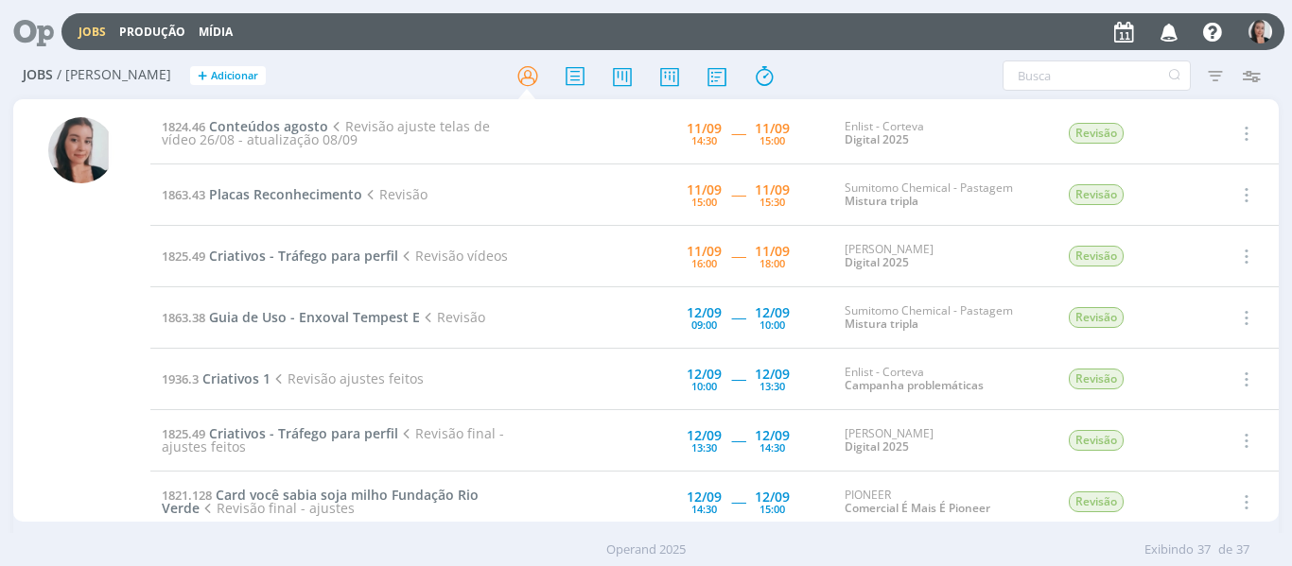
click at [404, 82] on h2 "Jobs / Minha Pauta + Adicionar" at bounding box center [224, 73] width 403 height 40
click at [254, 263] on span "Criativos - Tráfego para perfil" at bounding box center [303, 256] width 189 height 18
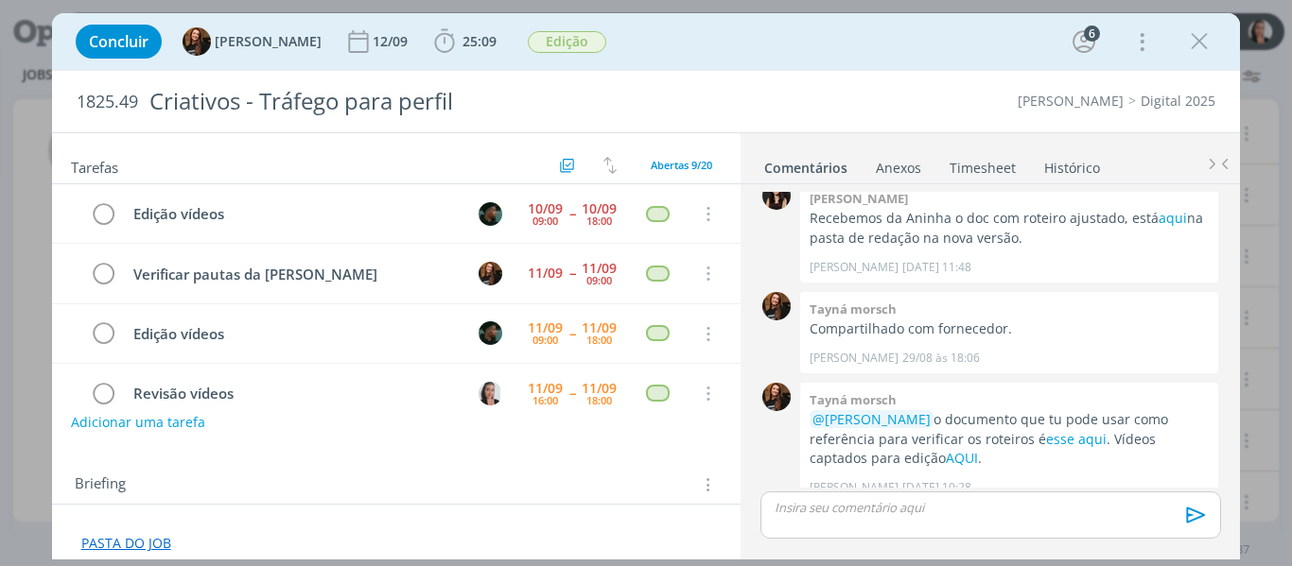
click at [724, 39] on div "Concluir Tayná Morsch 12/09 25:09 Iniciar Apontar Data * 11/09/2025 Horas * 00:…" at bounding box center [646, 41] width 1160 height 45
click at [720, 37] on div "Concluir Tayná Morsch 12/09 25:09 Iniciar Apontar Data * 11/09/2025 Horas * 00:…" at bounding box center [646, 41] width 1160 height 45
click at [725, 44] on div "Concluir Tayná Morsch 12/09 25:09 Iniciar Apontar Data * 11/09/2025 Horas * 00:…" at bounding box center [646, 41] width 1160 height 45
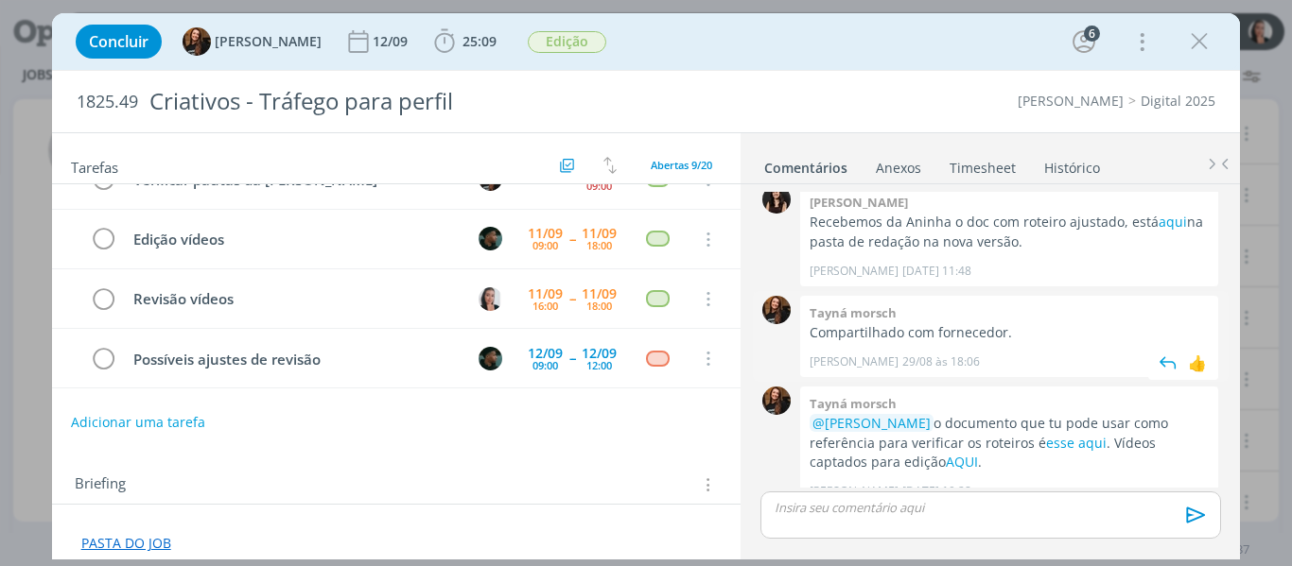
scroll to position [851, 0]
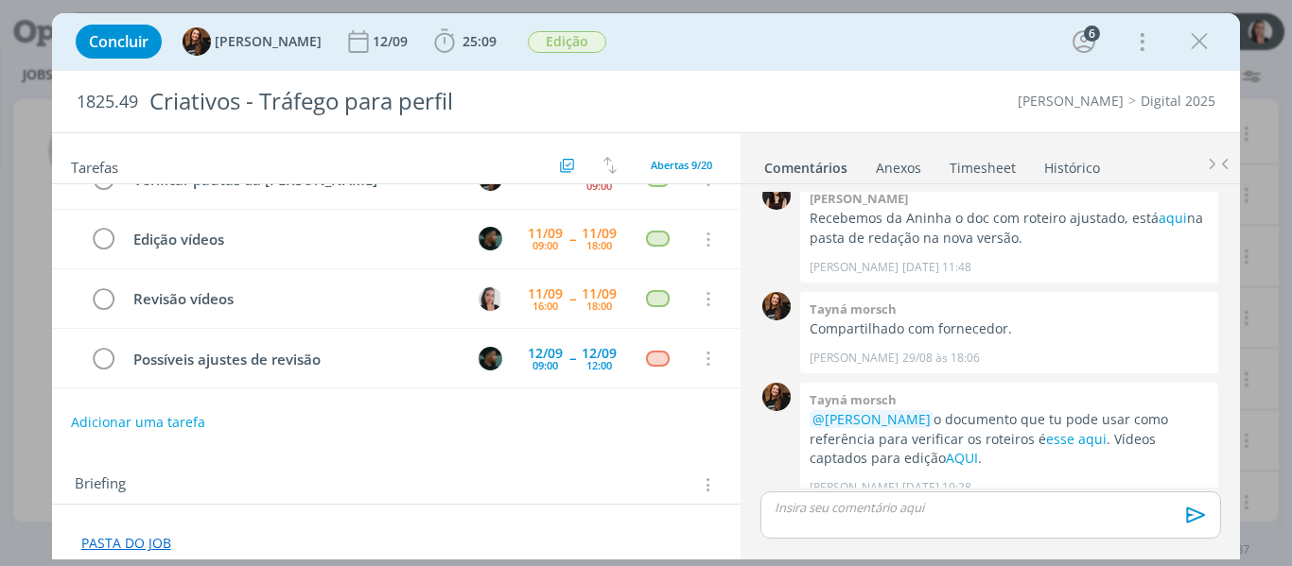
drag, startPoint x: 1198, startPoint y: 53, endPoint x: 1225, endPoint y: 53, distance: 26.5
click at [1198, 53] on icon "dialog" at bounding box center [1199, 41] width 28 height 28
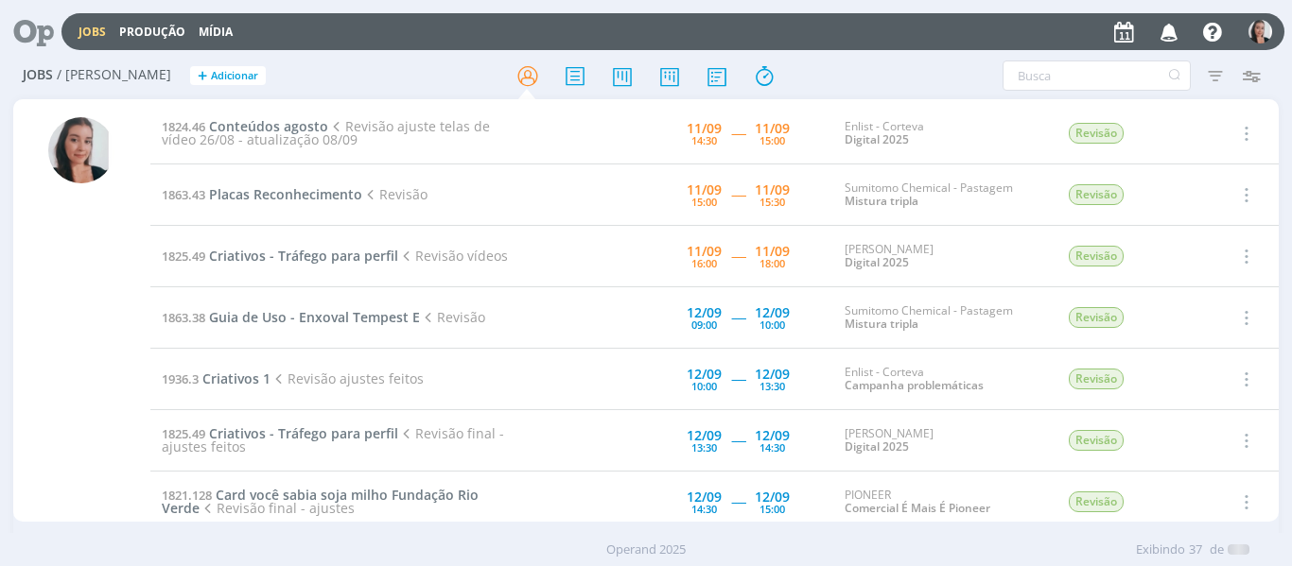
click at [862, 60] on div "Jobs / Minha Pauta + Adicionar Filtros Filtrar Limpar Tipo Jobs e Tarefas Data …" at bounding box center [646, 76] width 1266 height 47
click at [246, 134] on span "Revisão ajuste telas de vídeo 26/08 - atualização 08/09" at bounding box center [326, 132] width 328 height 31
click at [263, 130] on span "Conteúdos agosto" at bounding box center [268, 126] width 119 height 18
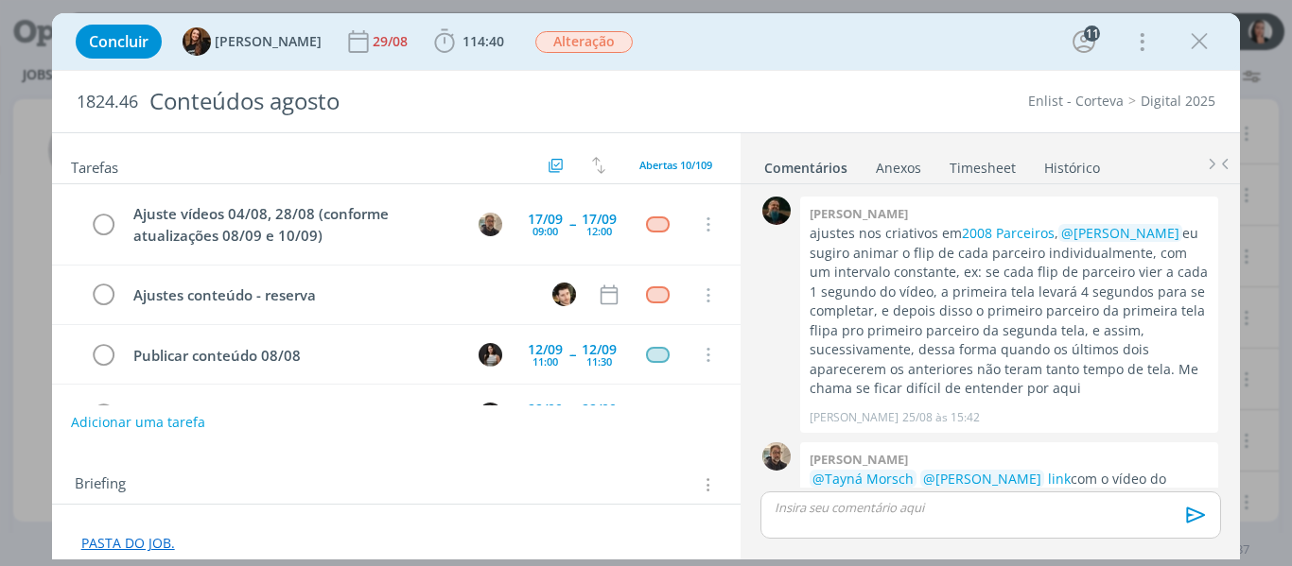
scroll to position [440, 0]
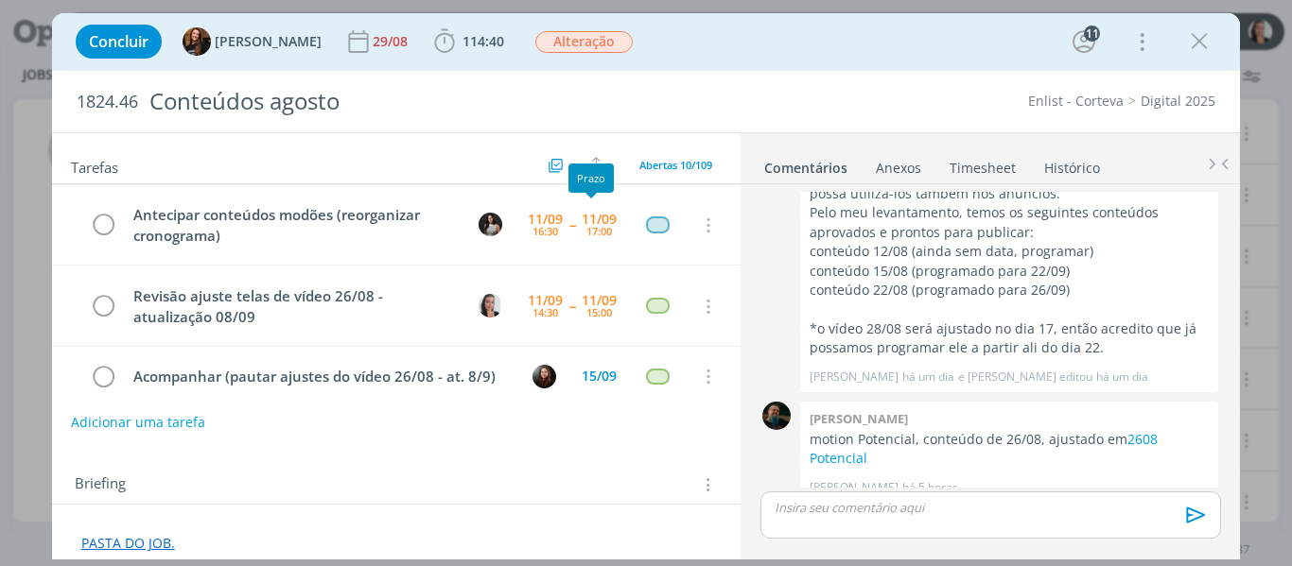
click at [722, 40] on div "Concluir Tayná Morsch 29/08 114:40 Iniciar Apontar Data * 11/09/2025 Horas * 00…" at bounding box center [646, 41] width 1160 height 45
click at [432, 42] on icon "dialog" at bounding box center [444, 41] width 28 height 28
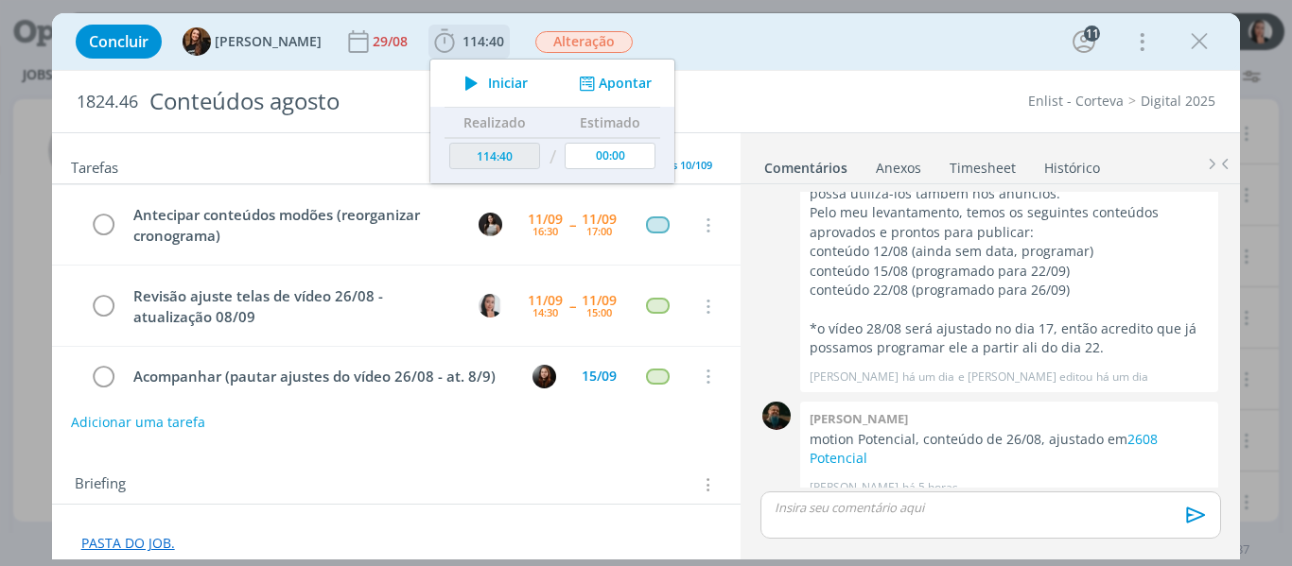
click at [488, 86] on span "Iniciar" at bounding box center [508, 83] width 40 height 13
click at [884, 38] on div "Concluir Tayná Morsch 29/08 114:40 Iniciar Apontar Data * 11/09/2025 Horas * 00…" at bounding box center [646, 41] width 1160 height 45
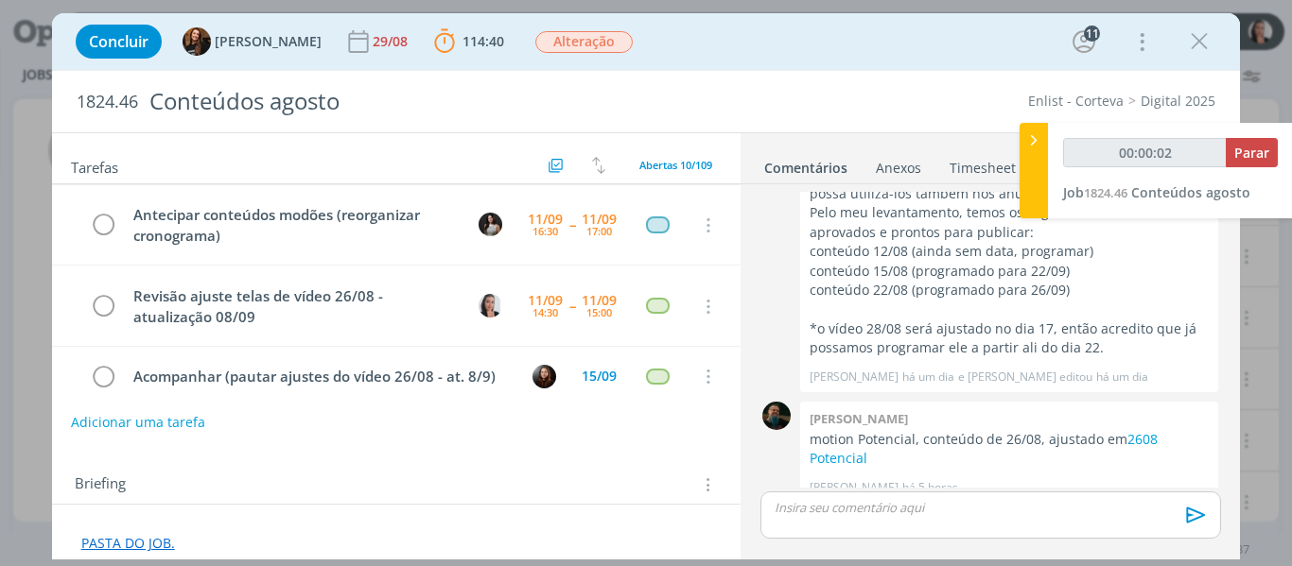
type input "00:00:03"
click at [1046, 151] on div at bounding box center [1033, 171] width 28 height 96
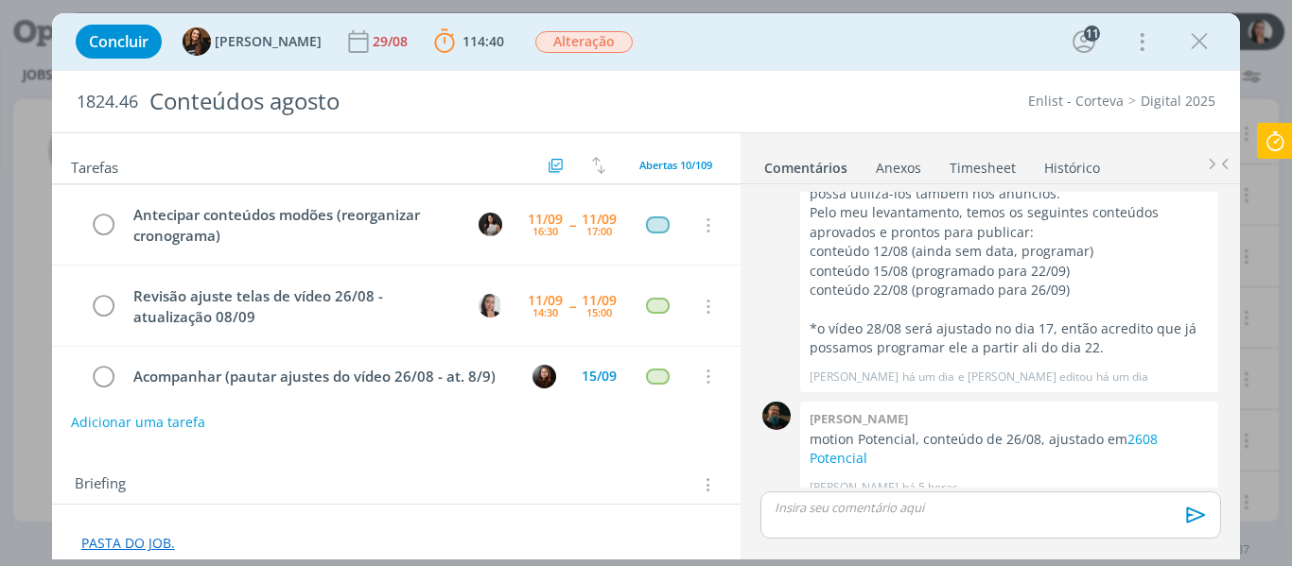
click at [980, 26] on div "Concluir Tayná Morsch 29/08 114:40 Parar Apontar Data * 11/09/2025 Horas * 00:0…" at bounding box center [646, 41] width 1160 height 45
click at [1138, 430] on link "2608 Potencial" at bounding box center [984, 448] width 348 height 37
click at [925, 38] on div "Concluir Tayná Morsch 29/08 114:40 Parar Apontar Data * 11/09/2025 Horas * 00:0…" at bounding box center [646, 41] width 1160 height 45
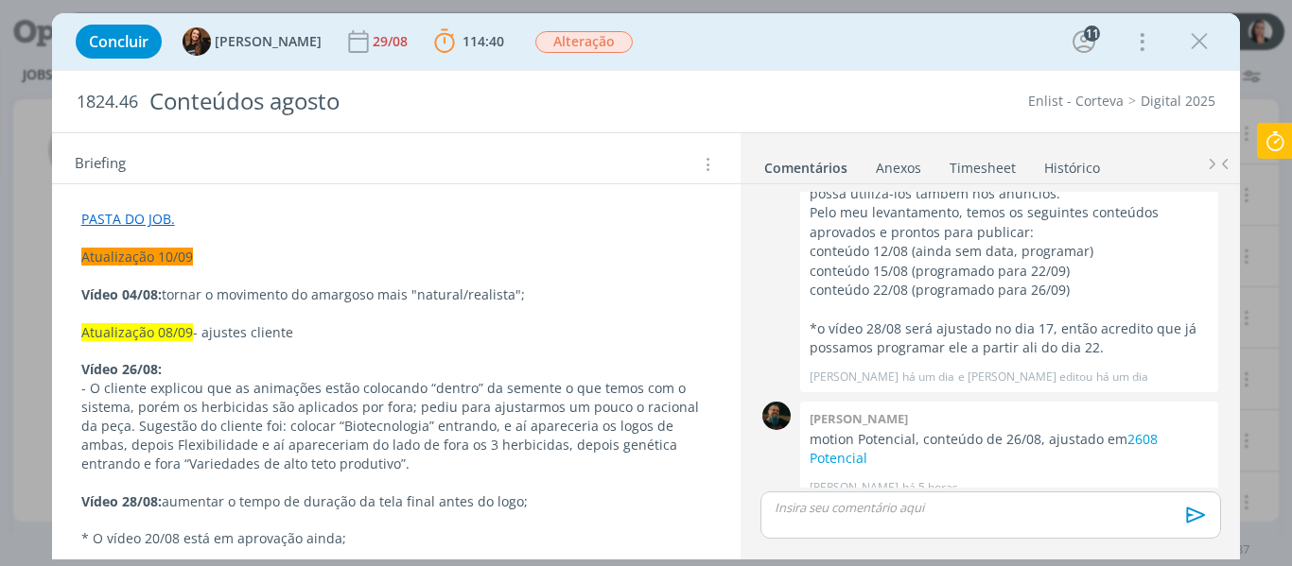
scroll to position [335, 0]
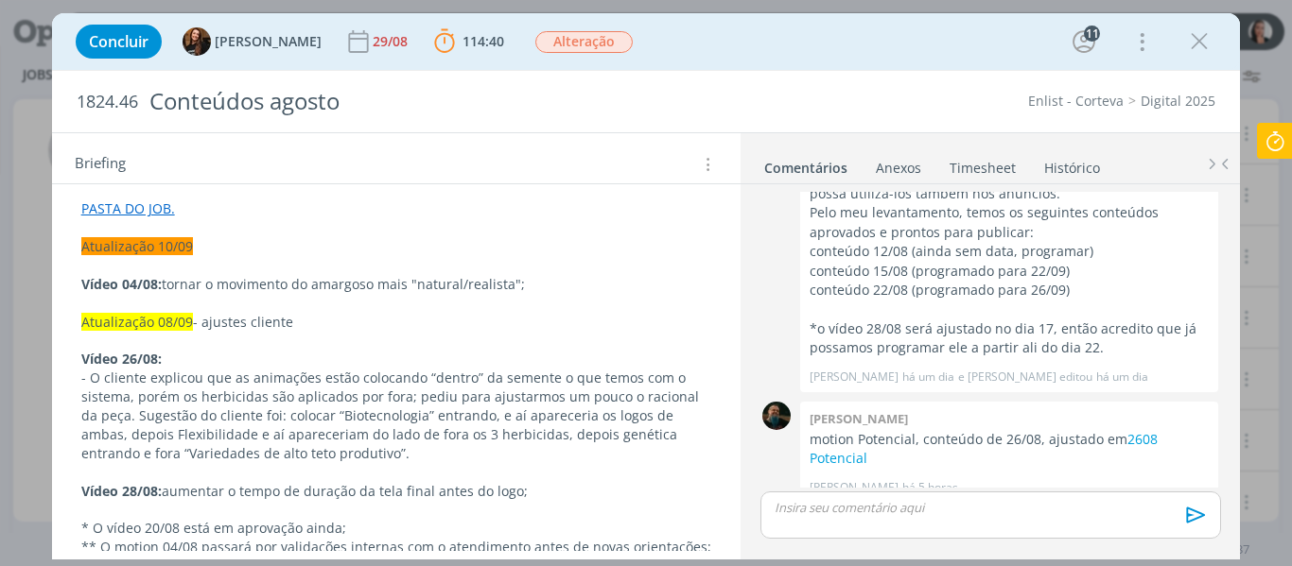
click at [804, 55] on div "Concluir Tayná Morsch 29/08 114:40 Parar Apontar Data * 11/09/2025 Horas * 00:0…" at bounding box center [646, 41] width 1160 height 45
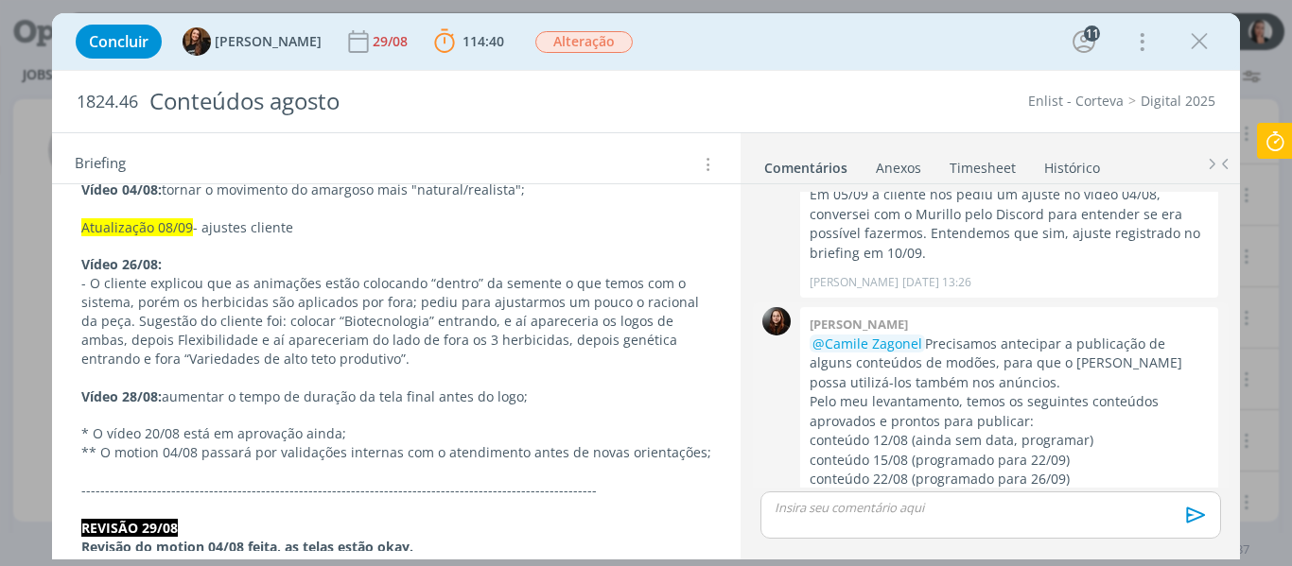
scroll to position [2546, 0]
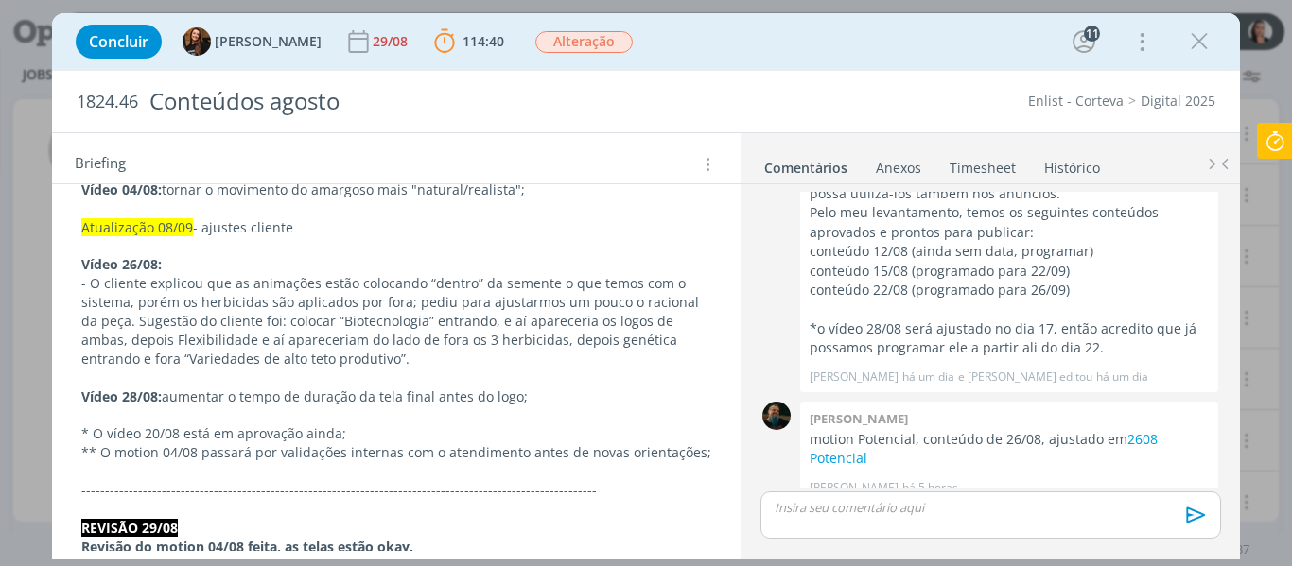
click at [751, 41] on div "Concluir Tayná Morsch 29/08 114:40 Parar Apontar Data * 11/09/2025 Horas * 00:0…" at bounding box center [646, 41] width 1160 height 45
click at [682, 53] on div "Concluir Tayná Morsch 29/08 114:40 Parar Apontar Data * 11/09/2025 Horas * 00:0…" at bounding box center [646, 41] width 1160 height 45
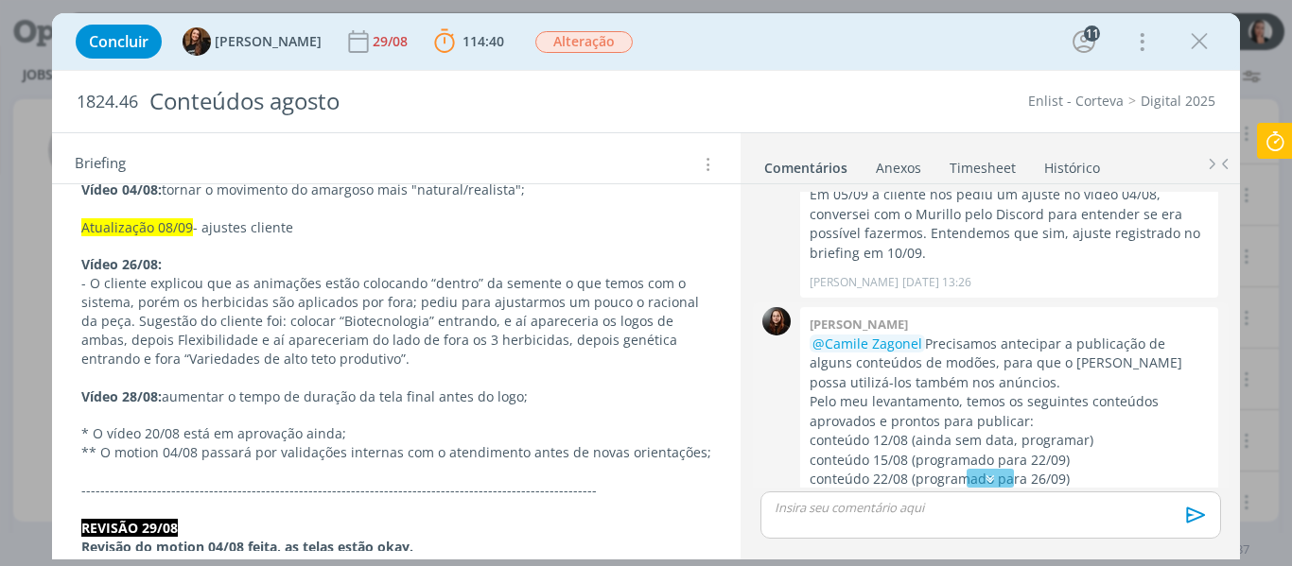
scroll to position [2168, 0]
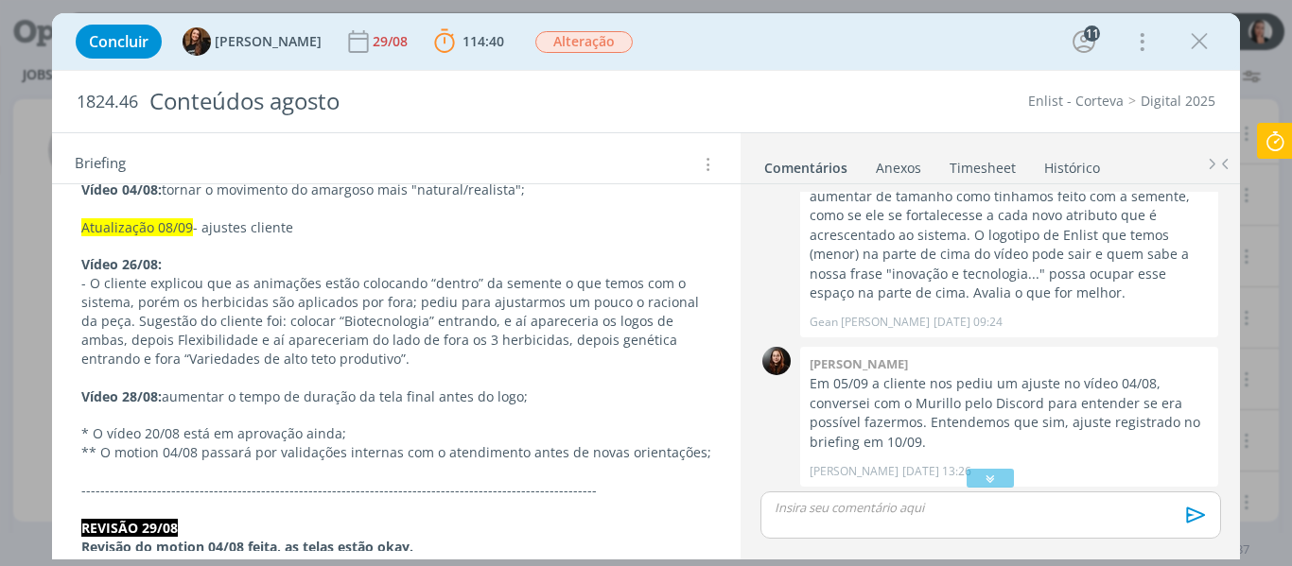
drag, startPoint x: 1002, startPoint y: 478, endPoint x: 1262, endPoint y: 383, distance: 276.7
click at [1002, 478] on div "dialog" at bounding box center [990, 478] width 47 height 19
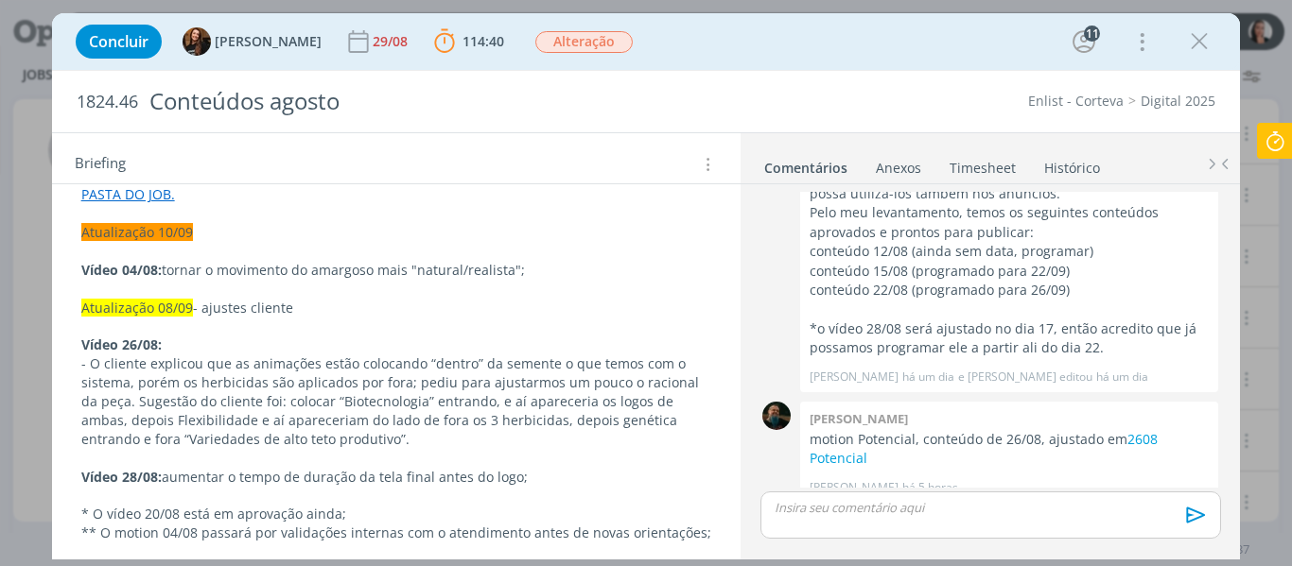
scroll to position [378, 0]
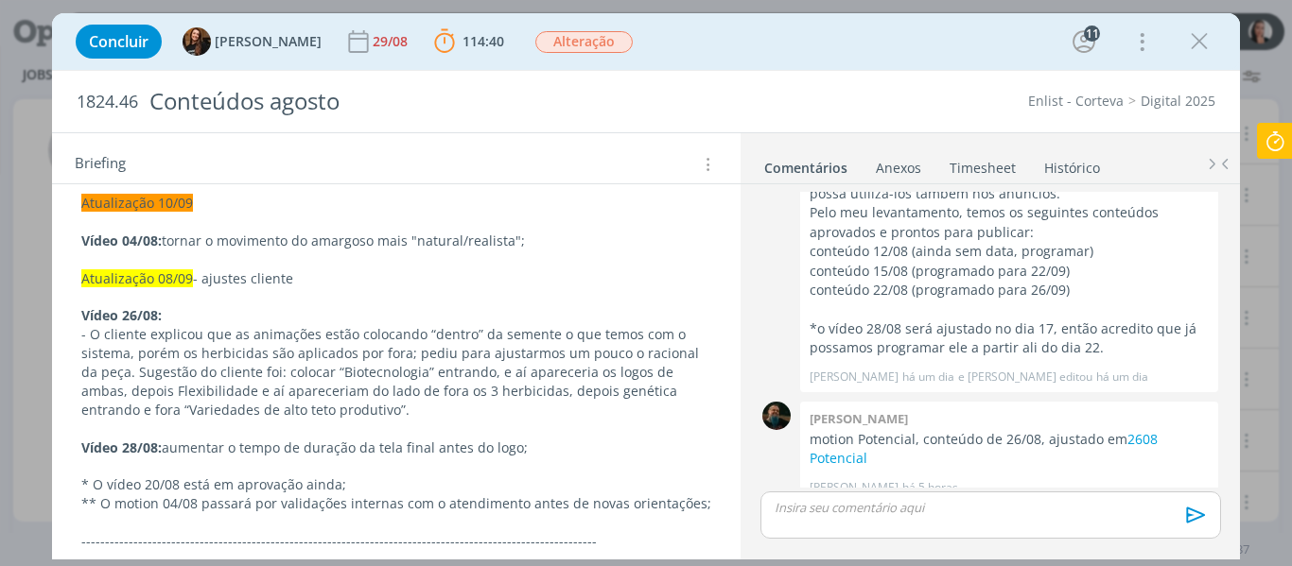
click at [1289, 155] on icon at bounding box center [1275, 141] width 34 height 37
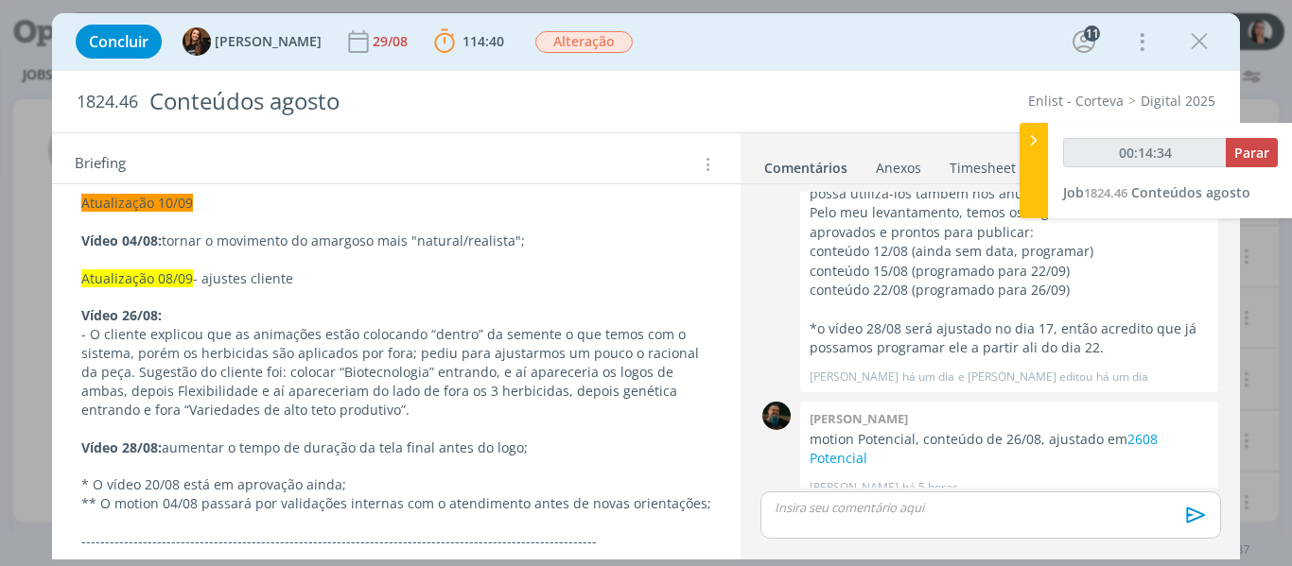
click at [1031, 154] on div at bounding box center [1033, 171] width 28 height 96
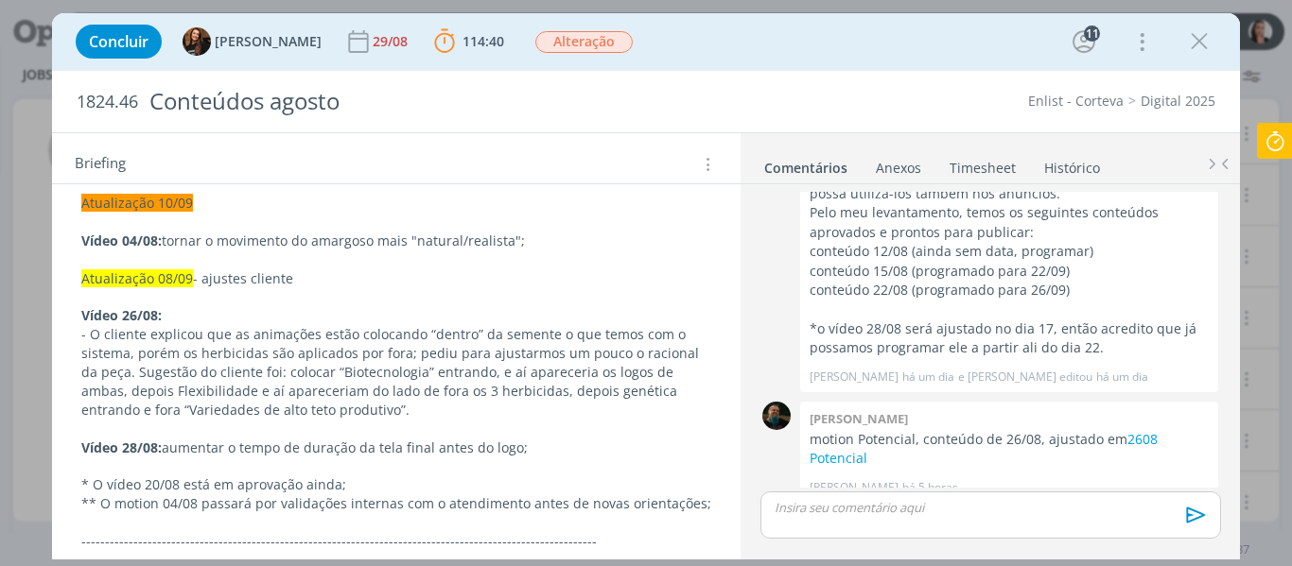
click at [762, 46] on div "Concluir Tayná Morsch 29/08 114:40 Parar Apontar Data * 11/09/2025 Horas * 00:0…" at bounding box center [646, 41] width 1160 height 45
click at [962, 51] on div "Concluir Tayná Morsch 29/08 114:40 Parar Apontar Data * 11/09/2025 Horas * 00:0…" at bounding box center [646, 41] width 1160 height 45
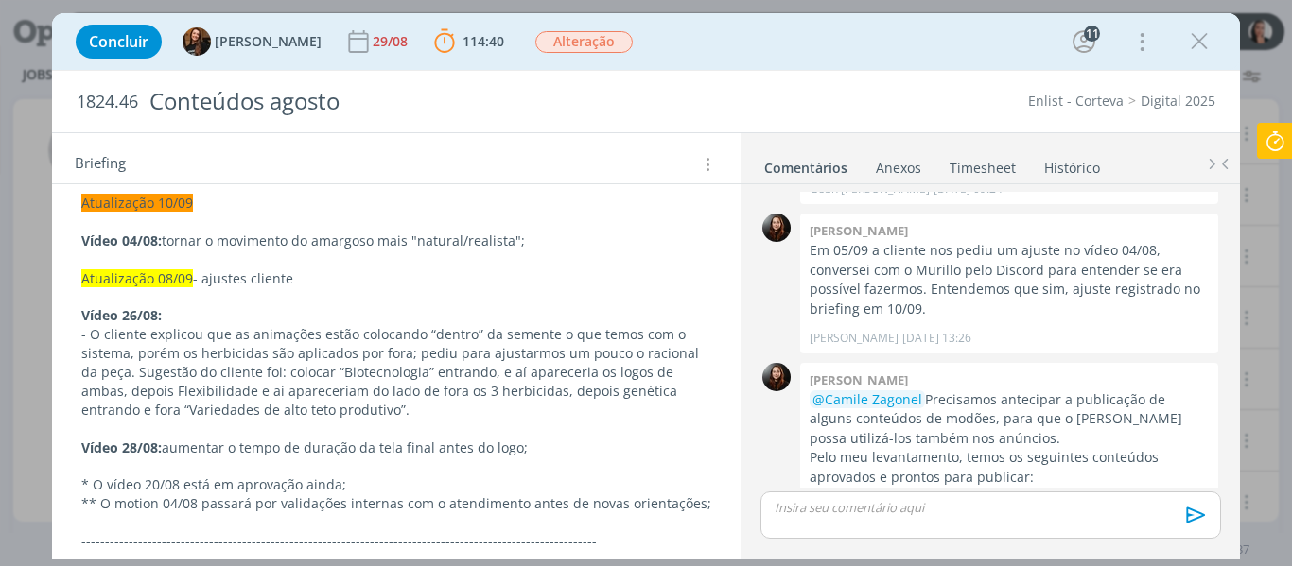
scroll to position [2546, 0]
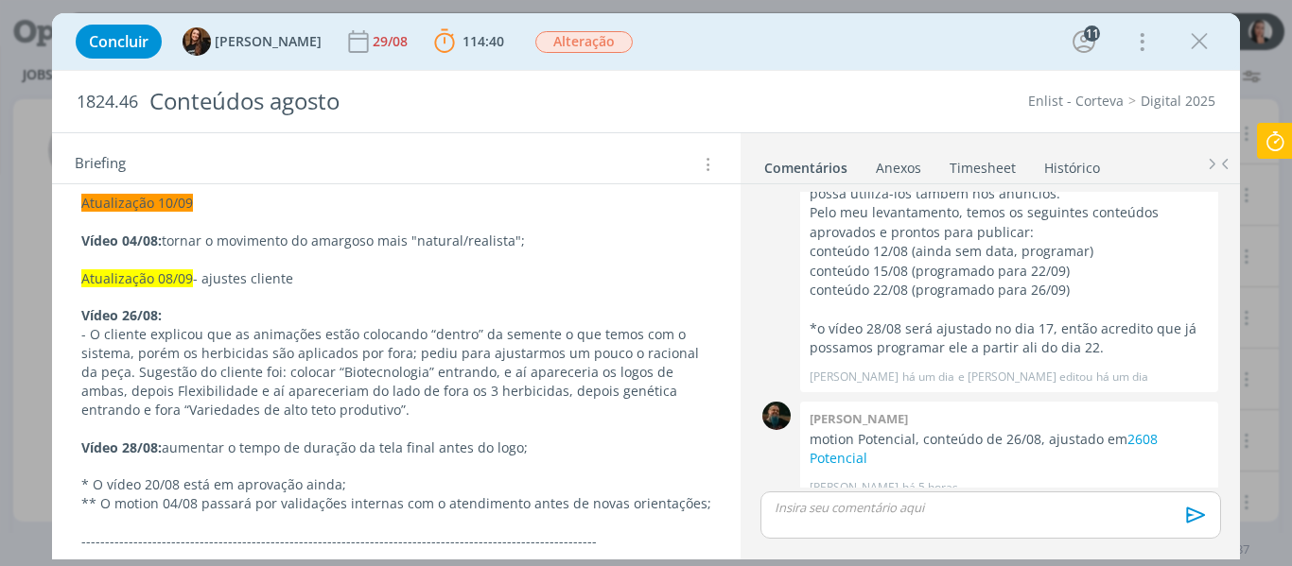
click at [1275, 144] on icon at bounding box center [1275, 141] width 34 height 37
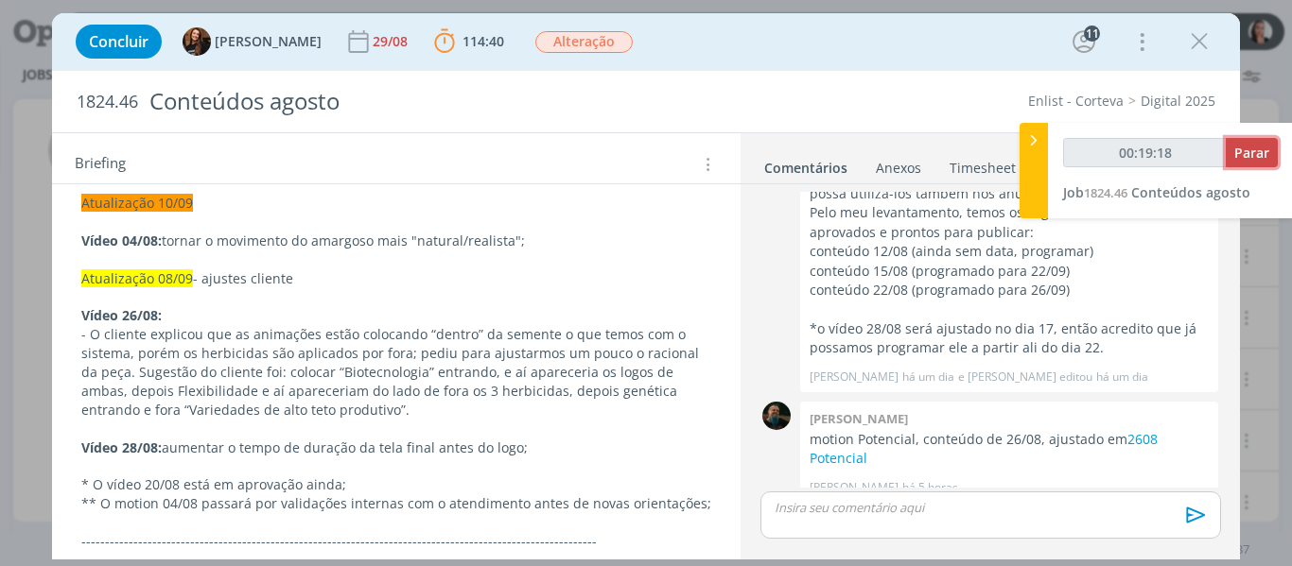
click at [1266, 152] on span "Parar" at bounding box center [1251, 153] width 35 height 18
click at [1250, 144] on span "Parar" at bounding box center [1251, 153] width 35 height 18
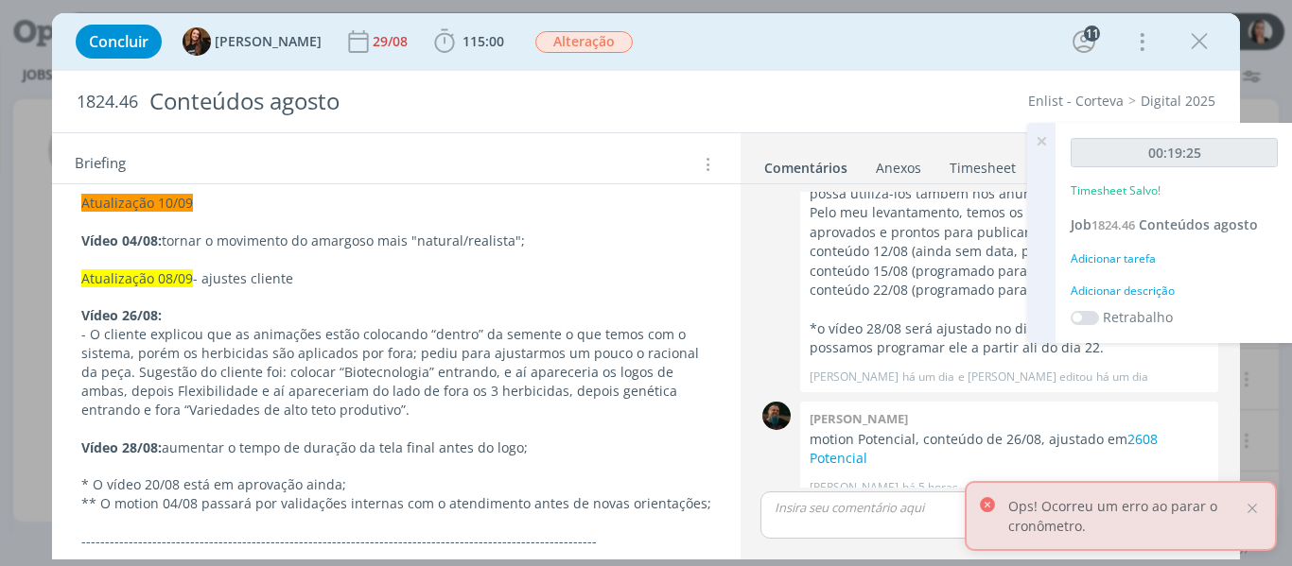
type input "00:20:00"
click at [1169, 295] on div "Adicionar descrição" at bounding box center [1174, 291] width 207 height 17
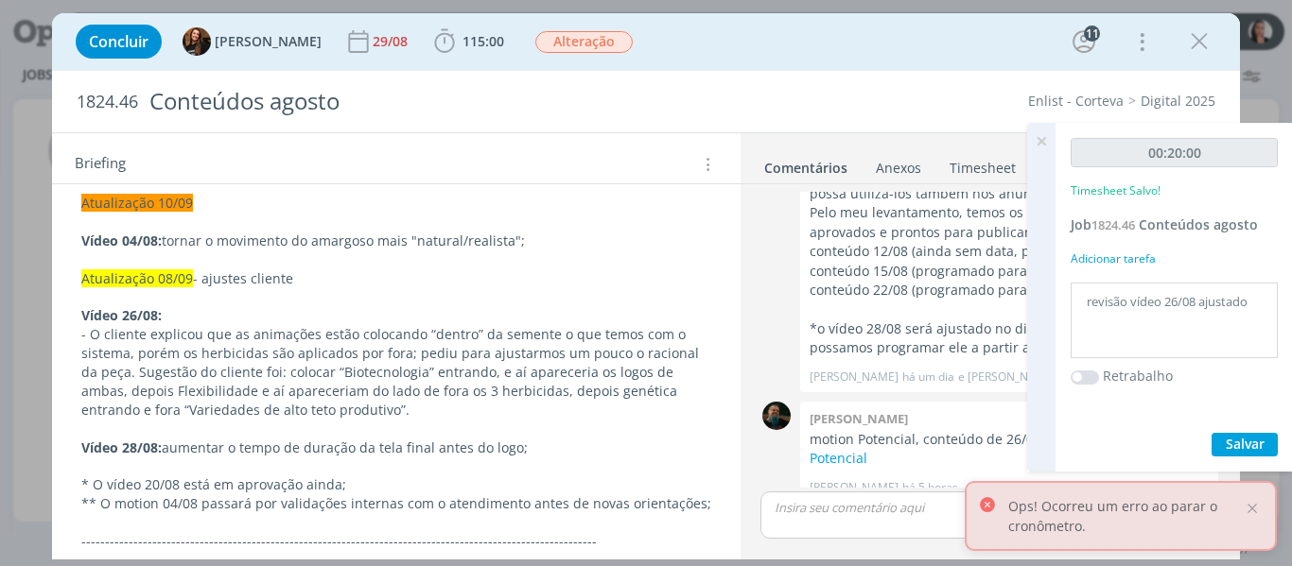
type textarea "revisão vídeo 26/08 ajustado"
click at [1226, 444] on span "Salvar" at bounding box center [1245, 444] width 39 height 18
drag, startPoint x: 1044, startPoint y: 134, endPoint x: 985, endPoint y: 158, distance: 63.2
click at [1044, 134] on icon at bounding box center [1041, 141] width 34 height 37
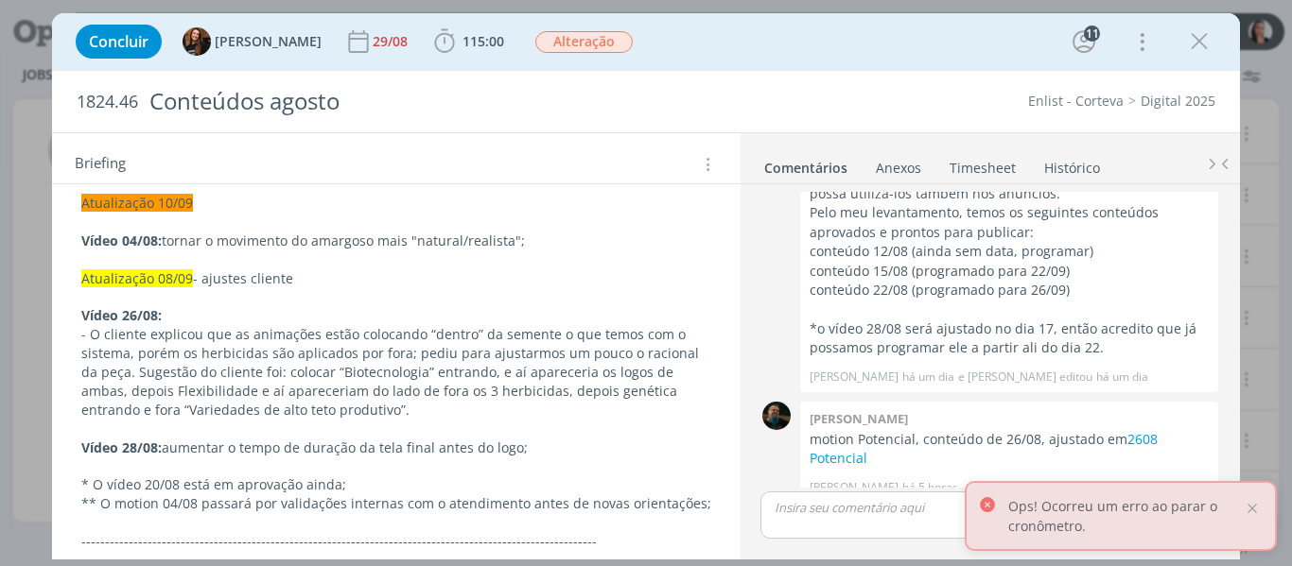
scroll to position [0, 0]
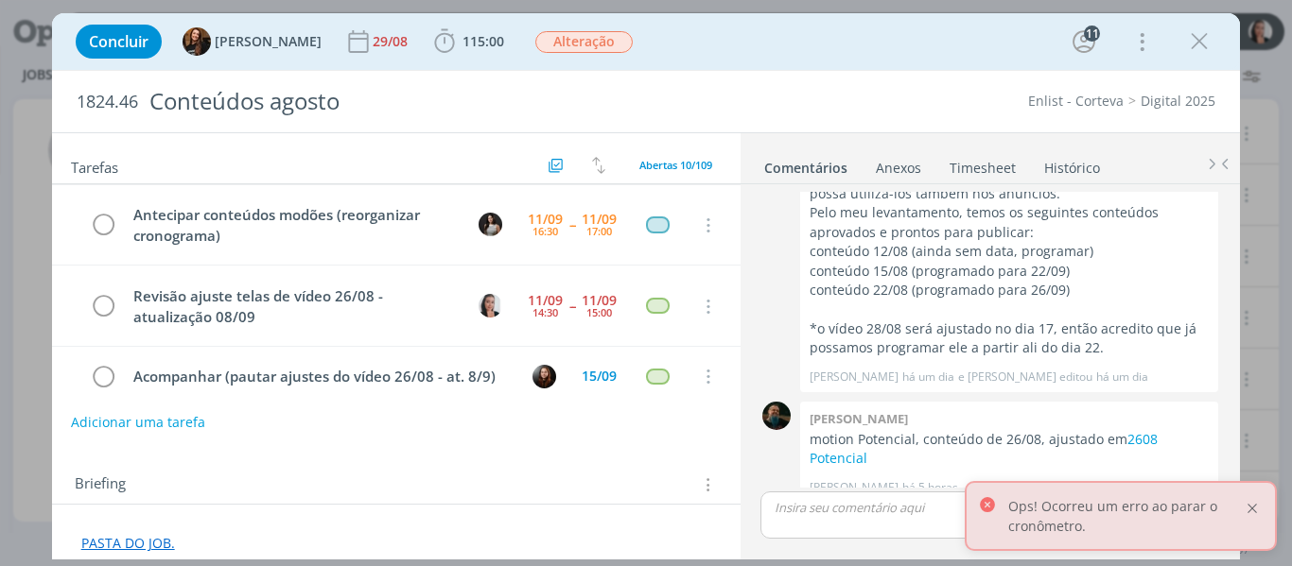
click at [1250, 505] on div at bounding box center [1252, 508] width 17 height 17
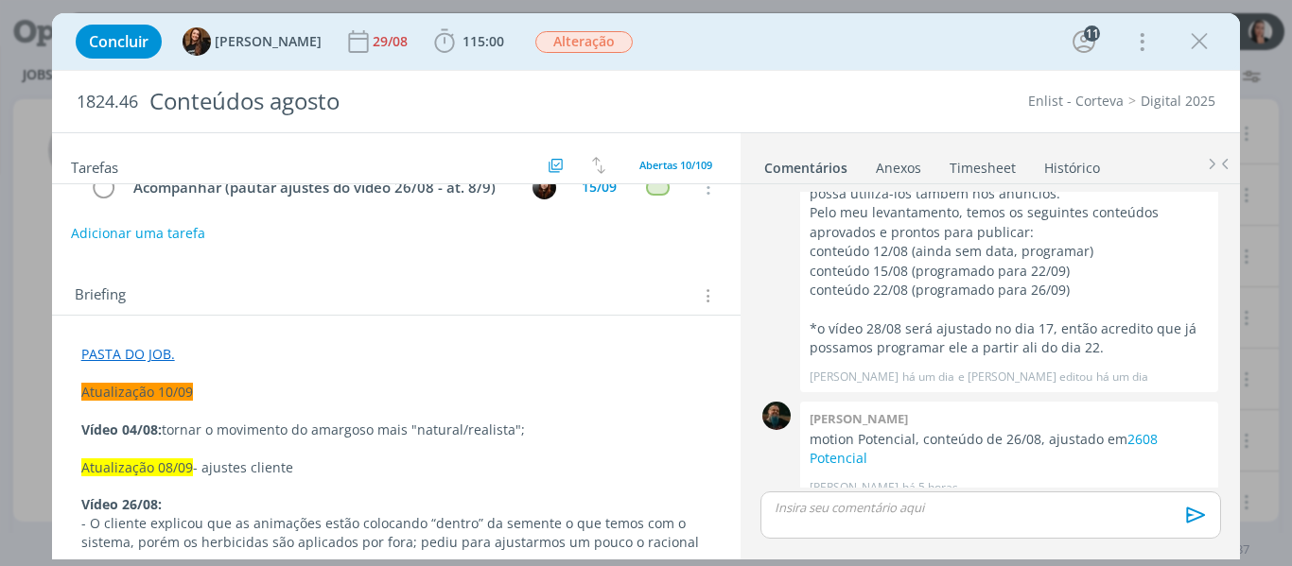
scroll to position [284, 0]
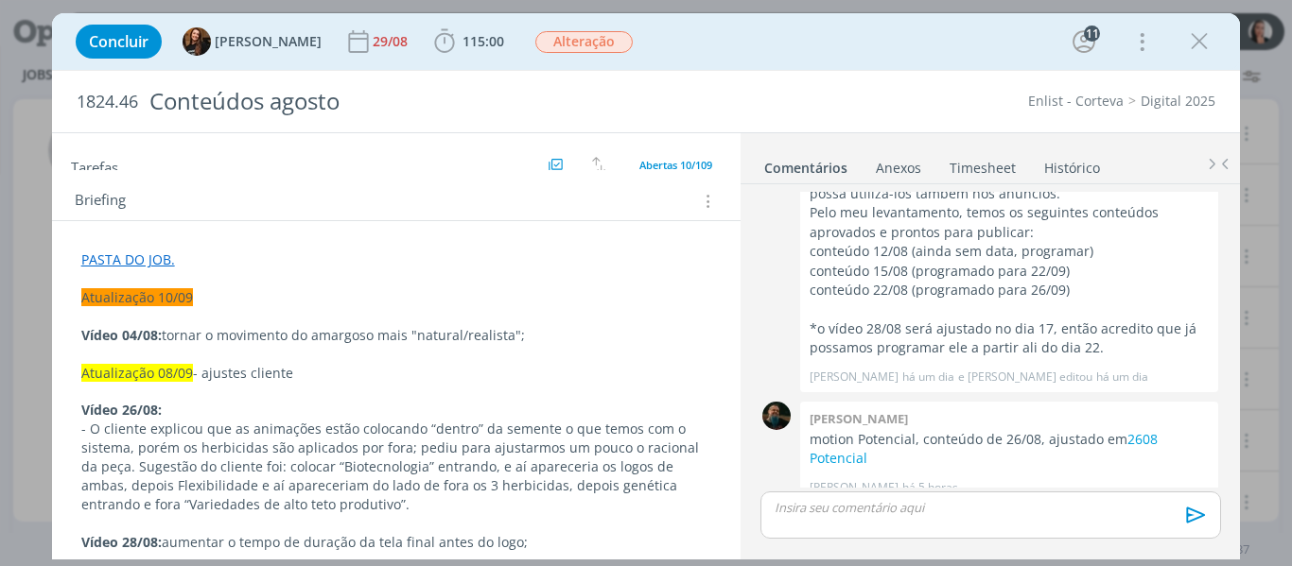
click at [849, 501] on p "dialog" at bounding box center [989, 507] width 429 height 17
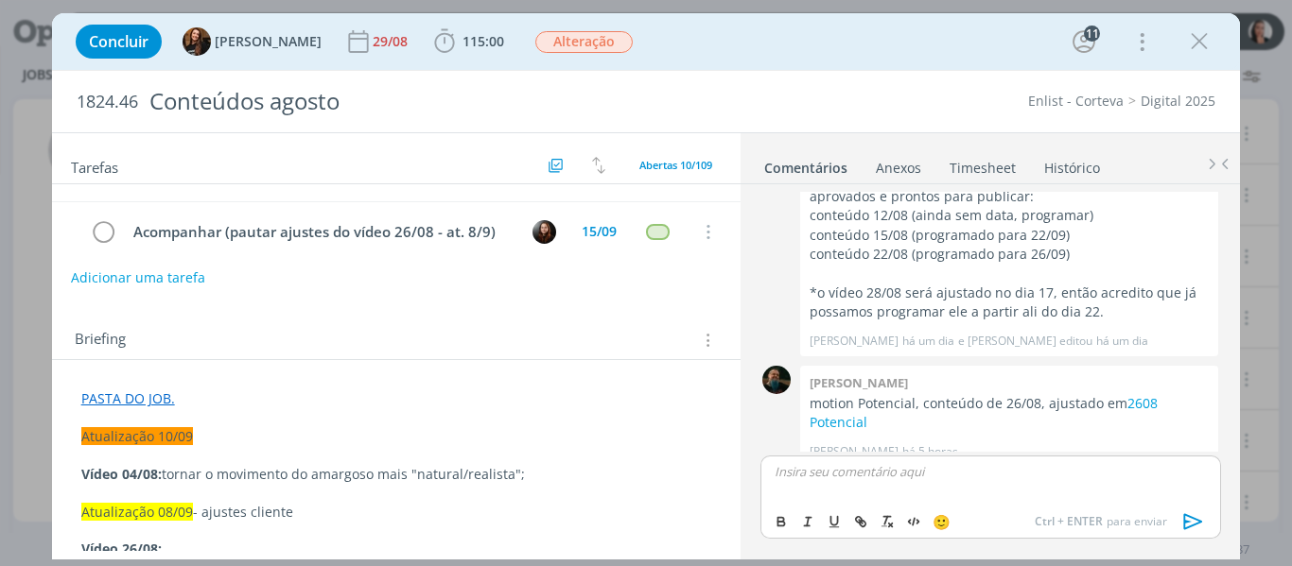
scroll to position [0, 0]
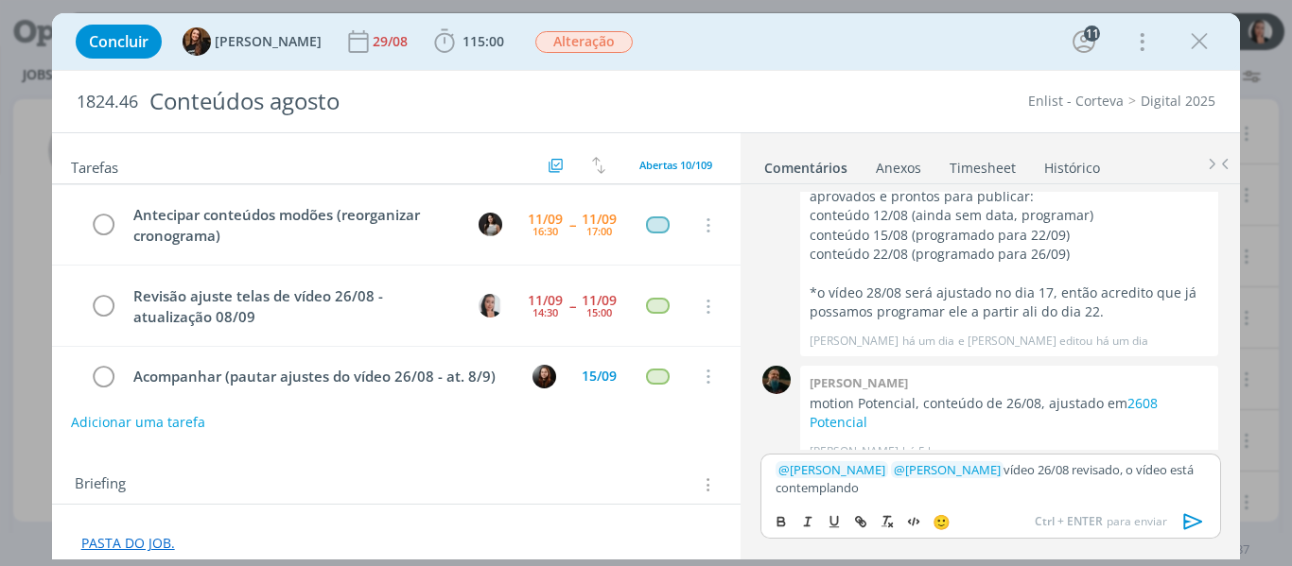
click at [886, 491] on p "﻿ @ Tayná Morsch ﻿ ﻿ @ Eduarda Pereira ﻿ vídeo 26/08 revisado, o vídeo está con…" at bounding box center [989, 479] width 429 height 35
click at [886, 490] on p "﻿ @ Tayná Morsch ﻿ ﻿ @ Eduarda Pereira ﻿ vídeo 26/08 revisado, o vídeo está con…" at bounding box center [989, 479] width 429 height 35
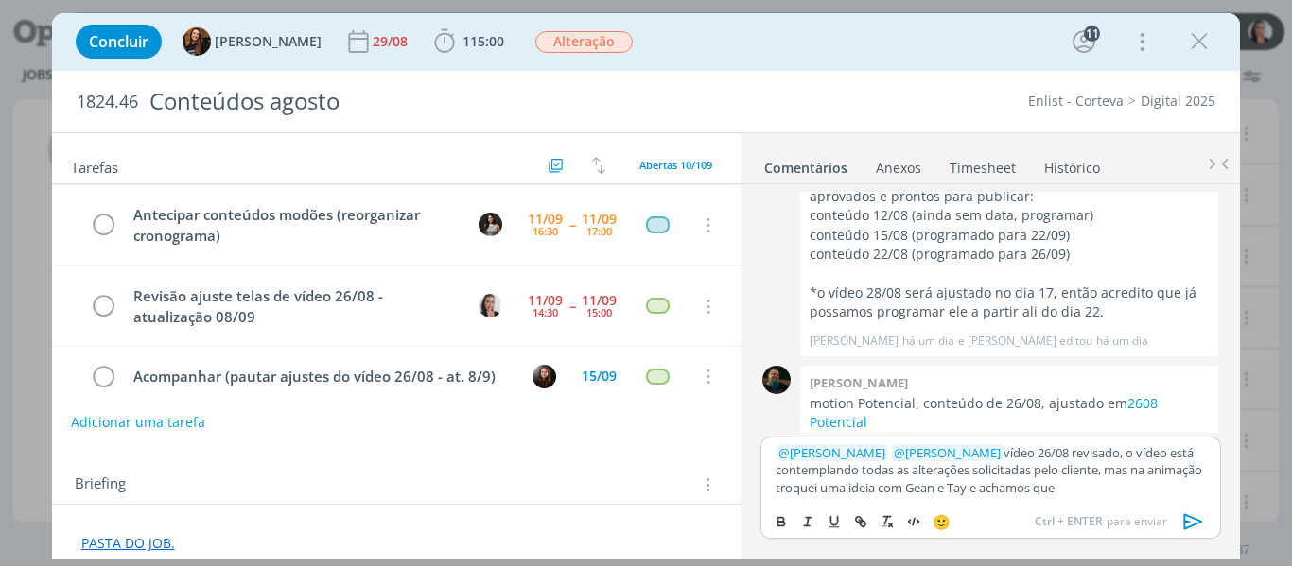
click at [1089, 492] on p "﻿ @ Tayná Morsch ﻿ ﻿ @ Eduarda Pereira ﻿ vídeo 26/08 revisado, o vídeo está con…" at bounding box center [989, 470] width 429 height 52
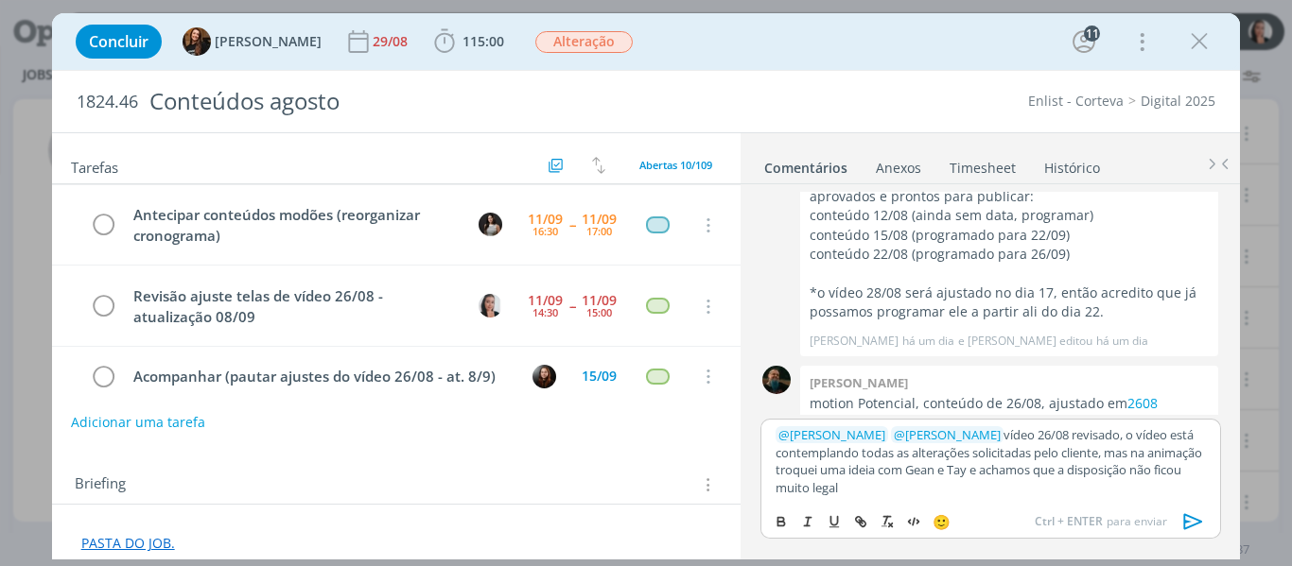
drag, startPoint x: 1008, startPoint y: 495, endPoint x: 999, endPoint y: 496, distance: 9.5
click at [1008, 495] on p "﻿ @ Tayná Morsch ﻿ ﻿ @ Eduarda Pereira ﻿ vídeo 26/08 revisado, o vídeo está con…" at bounding box center [989, 462] width 429 height 70
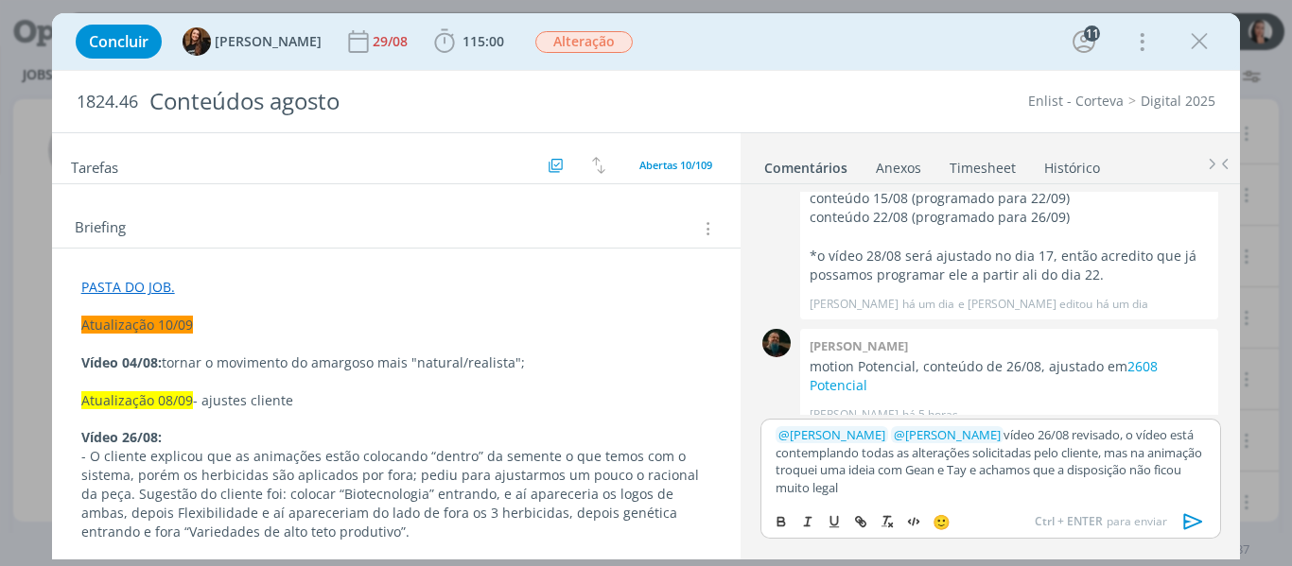
scroll to position [284, 0]
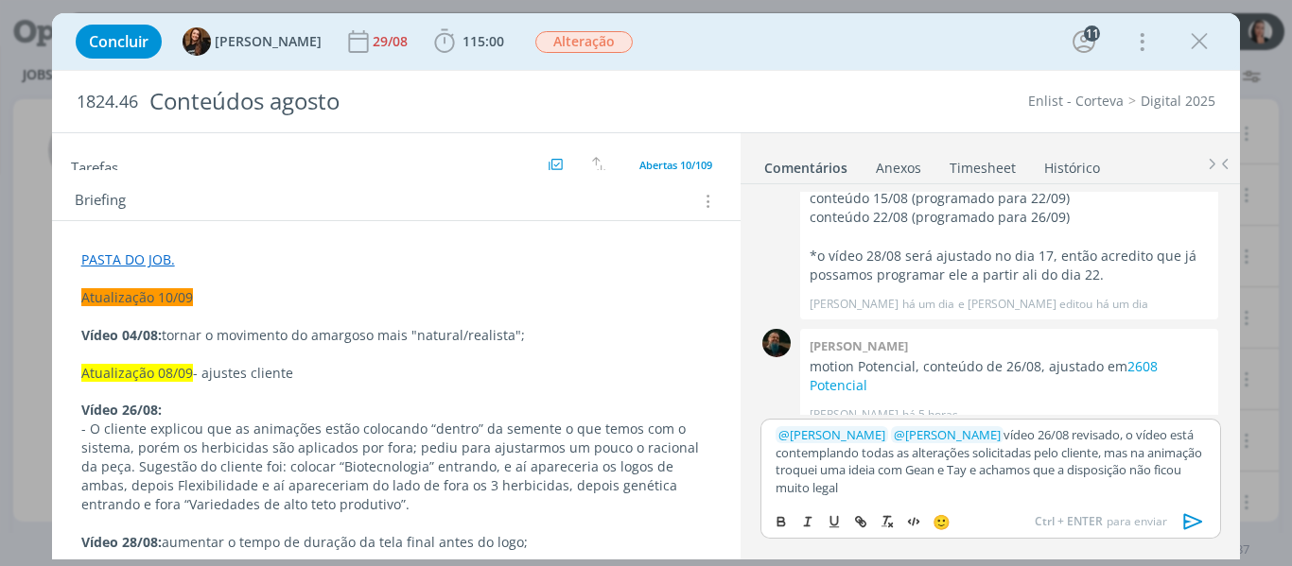
click at [998, 493] on p "﻿ @ Tayná Morsch ﻿ ﻿ @ Eduarda Pereira ﻿ vídeo 26/08 revisado, o vídeo está con…" at bounding box center [989, 462] width 429 height 70
click at [1002, 493] on p "﻿ @ Tayná Morsch ﻿ ﻿ @ Eduarda Pereira ﻿ vídeo 26/08 revisado, o vídeo está con…" at bounding box center [989, 462] width 429 height 70
click at [986, 493] on p "﻿ @ Tayná Morsch ﻿ ﻿ @ Eduarda Pereira ﻿ vídeo 26/08 revisado, o vídeo está con…" at bounding box center [989, 462] width 429 height 70
click at [1081, 483] on p "﻿ @ Tayná Morsch ﻿ ﻿ @ Eduarda Pereira ﻿ vídeo 26/08 revisado, o vídeo está con…" at bounding box center [989, 462] width 429 height 70
click at [904, 487] on p "﻿ @ Tayná Morsch ﻿ ﻿ @ Eduarda Pereira ﻿ vídeo 26/08 revisado, o vídeo está con…" at bounding box center [989, 462] width 429 height 70
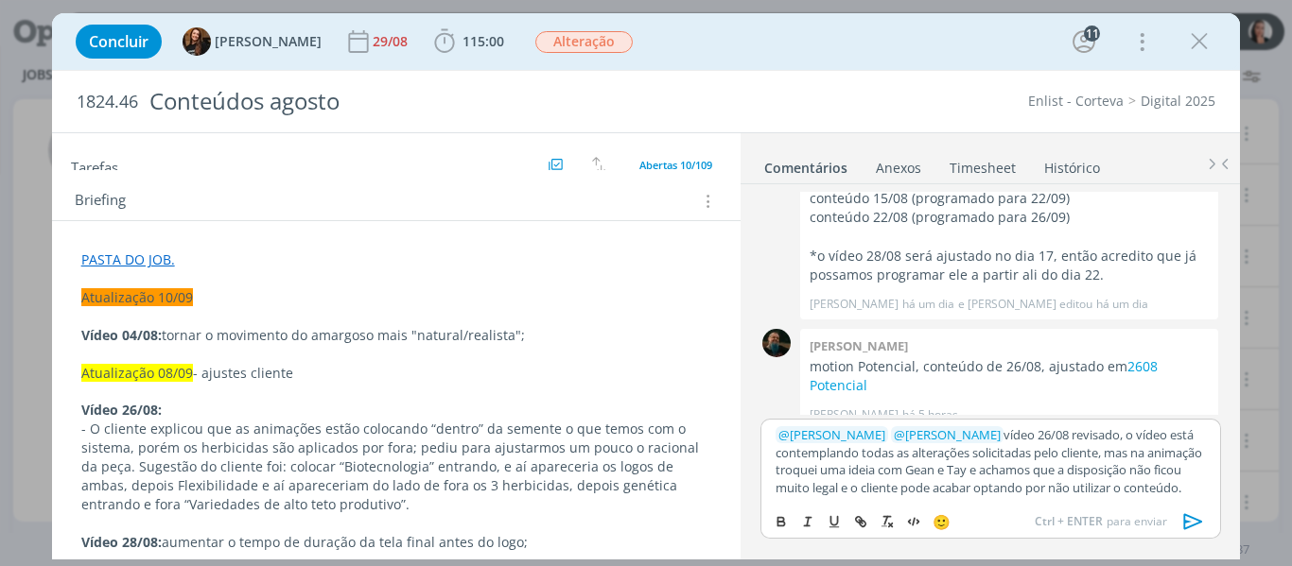
click at [904, 487] on p "﻿ @ Tayná Morsch ﻿ ﻿ @ Eduarda Pereira ﻿ vídeo 26/08 revisado, o vídeo está con…" at bounding box center [989, 462] width 429 height 70
click at [904, 485] on p "﻿ @ Tayná Morsch ﻿ ﻿ @ Eduarda Pereira ﻿ vídeo 26/08 revisado, o vídeo está con…" at bounding box center [989, 462] width 429 height 70
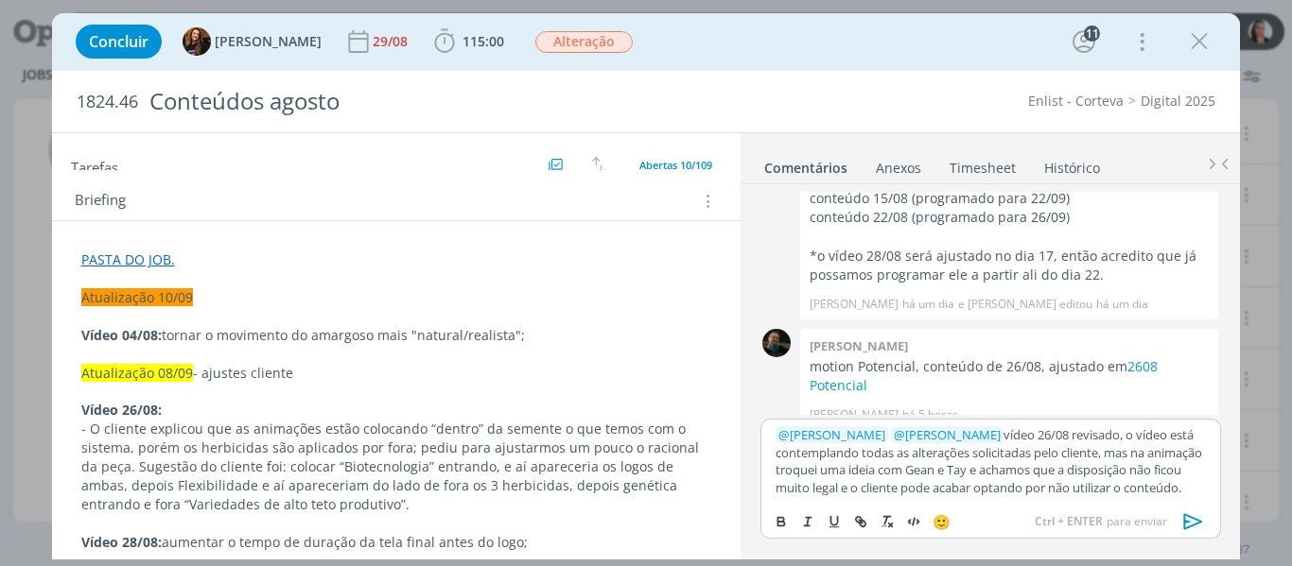
click at [1141, 428] on p "﻿ @ Tayná Morsch ﻿ ﻿ @ Eduarda Pereira ﻿ vídeo 26/08 revisado, o vídeo está con…" at bounding box center [989, 462] width 429 height 70
click at [1148, 484] on p "﻿ @ Tayná Morsch ﻿ ﻿ @ Eduarda Pereira ﻿ vídeo 26/08 revisado, o vídeo está con…" at bounding box center [989, 462] width 429 height 70
click at [1141, 434] on p "﻿ @ Tayná Morsch ﻿ ﻿ @ Eduarda Pereira ﻿ vídeo 26/08 revisado, o vídeo está con…" at bounding box center [989, 462] width 429 height 70
click at [1141, 435] on p "﻿ @ Tayná Morsch ﻿ ﻿ @ Eduarda Pereira ﻿ vídeo 26/08 revisado, o vídeo está con…" at bounding box center [989, 462] width 429 height 70
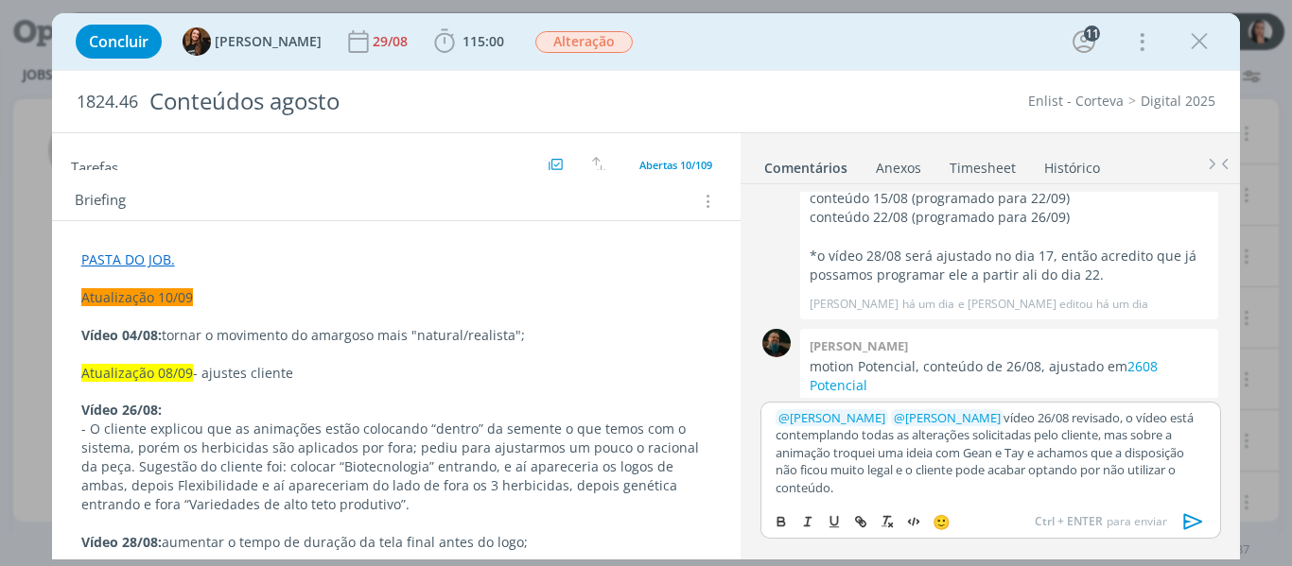
click at [934, 474] on p "﻿ @ Tayná Morsch ﻿ ﻿ @ Eduarda Pereira ﻿ vídeo 26/08 revisado, o vídeo está con…" at bounding box center [989, 452] width 429 height 87
click at [1002, 445] on p "﻿ @ Tayná Morsch ﻿ ﻿ @ Eduarda Pereira ﻿ vídeo 26/08 revisado, o vídeo está con…" at bounding box center [989, 452] width 429 height 87
drag, startPoint x: 1167, startPoint y: 467, endPoint x: 1158, endPoint y: 463, distance: 10.2
click at [1167, 465] on p "﻿ @ Tayná Morsch ﻿ ﻿ @ Eduarda Pereira ﻿ vídeo 26/08 revisado, o vídeo está con…" at bounding box center [989, 452] width 429 height 87
click at [1139, 462] on p "﻿ @ Tayná Morsch ﻿ ﻿ @ Eduarda Pereira ﻿ vídeo 26/08 revisado, o vídeo está con…" at bounding box center [989, 452] width 429 height 87
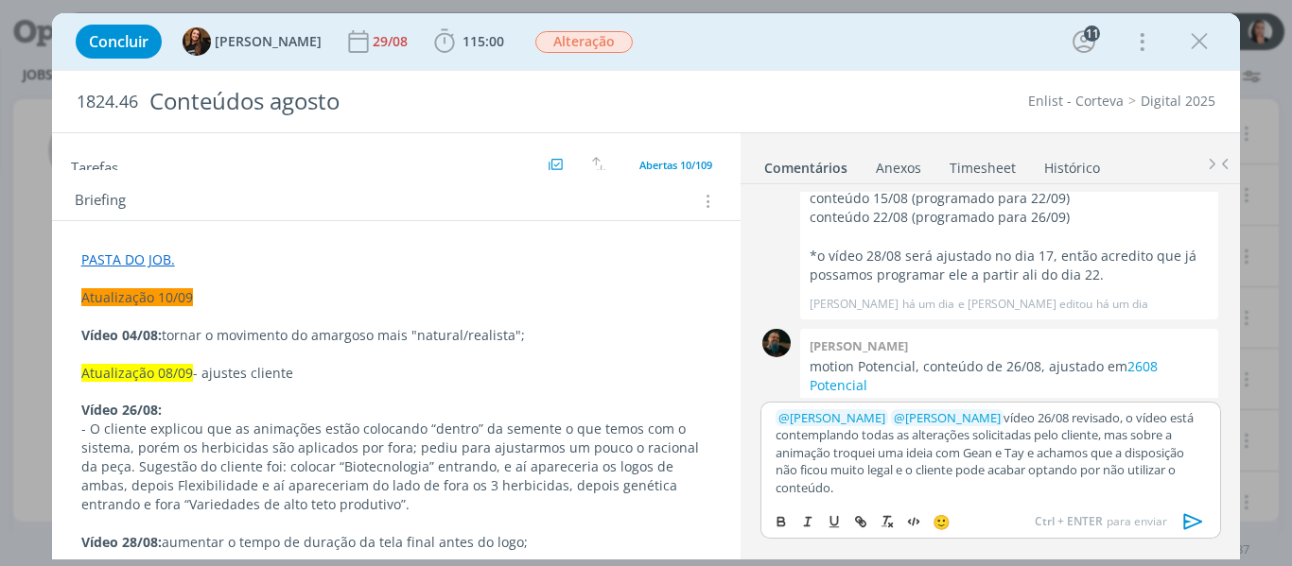
click at [1090, 465] on p "﻿ @ Tayná Morsch ﻿ ﻿ @ Eduarda Pereira ﻿ vídeo 26/08 revisado, o vídeo está con…" at bounding box center [989, 452] width 429 height 87
click at [1047, 483] on p "﻿ @ Tayná Morsch ﻿ ﻿ @ Eduarda Pereira ﻿ vídeo 26/08 revisado, o vídeo está con…" at bounding box center [989, 452] width 429 height 87
click at [1038, 486] on p "﻿ @ Tayná Morsch ﻿ ﻿ @ Eduarda Pereira ﻿ vídeo 26/08 revisado, o vídeo está con…" at bounding box center [989, 452] width 429 height 87
click at [924, 472] on p "﻿ @ Tayná Morsch ﻿ ﻿ @ Eduarda Pereira ﻿ vídeo 26/08 revisado, o vídeo está con…" at bounding box center [989, 452] width 429 height 87
click at [958, 478] on p "﻿ @ Tayná Morsch ﻿ ﻿ @ Eduarda Pereira ﻿ vídeo 26/08 revisado, o vídeo está con…" at bounding box center [989, 452] width 429 height 87
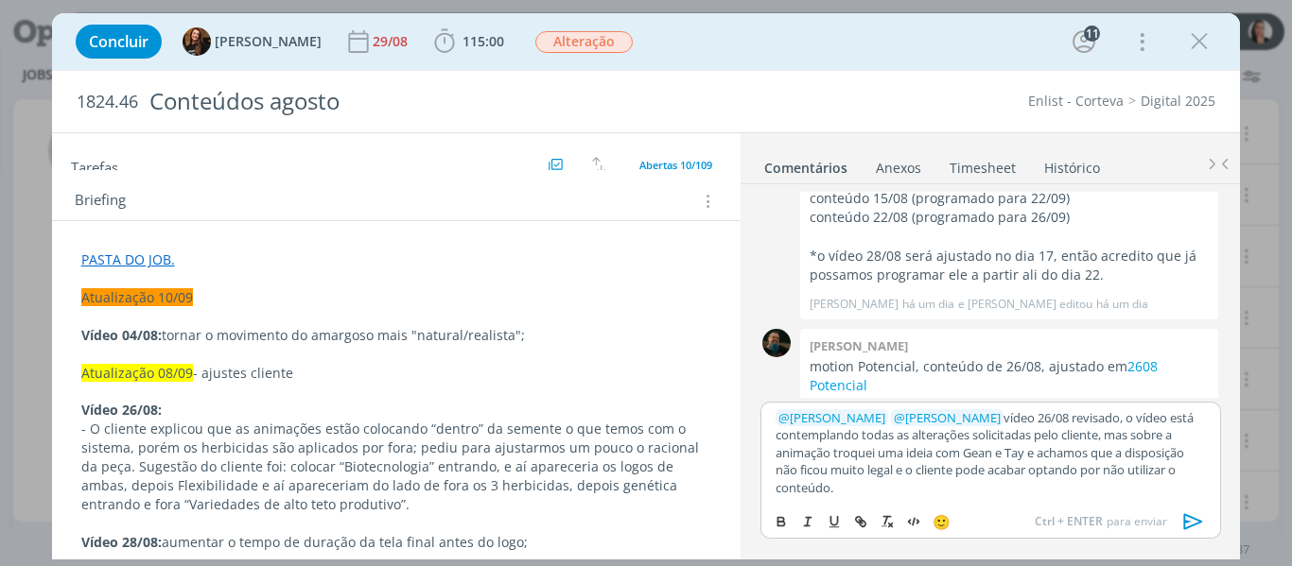
click at [997, 489] on p "﻿ @ Tayná Morsch ﻿ ﻿ @ Eduarda Pereira ﻿ vídeo 26/08 revisado, o vídeo está con…" at bounding box center [989, 452] width 429 height 87
click at [1020, 493] on p "﻿ @ Tayná Morsch ﻿ ﻿ @ Eduarda Pereira ﻿ vídeo 26/08 revisado, o vídeo está con…" at bounding box center [989, 452] width 429 height 87
click at [1012, 493] on p "﻿ @ Tayná Morsch ﻿ ﻿ @ Eduarda Pereira ﻿ vídeo 26/08 revisado, o vídeo está con…" at bounding box center [989, 452] width 429 height 87
click at [1145, 479] on p "﻿ @ Tayná Morsch ﻿ ﻿ @ Eduarda Pereira ﻿ vídeo 26/08 revisado, o vídeo está con…" at bounding box center [989, 452] width 429 height 87
click at [1144, 493] on p "﻿ @ Tayná Morsch ﻿ ﻿ @ Eduarda Pereira ﻿ vídeo 26/08 revisado, o vídeo está con…" at bounding box center [989, 452] width 429 height 87
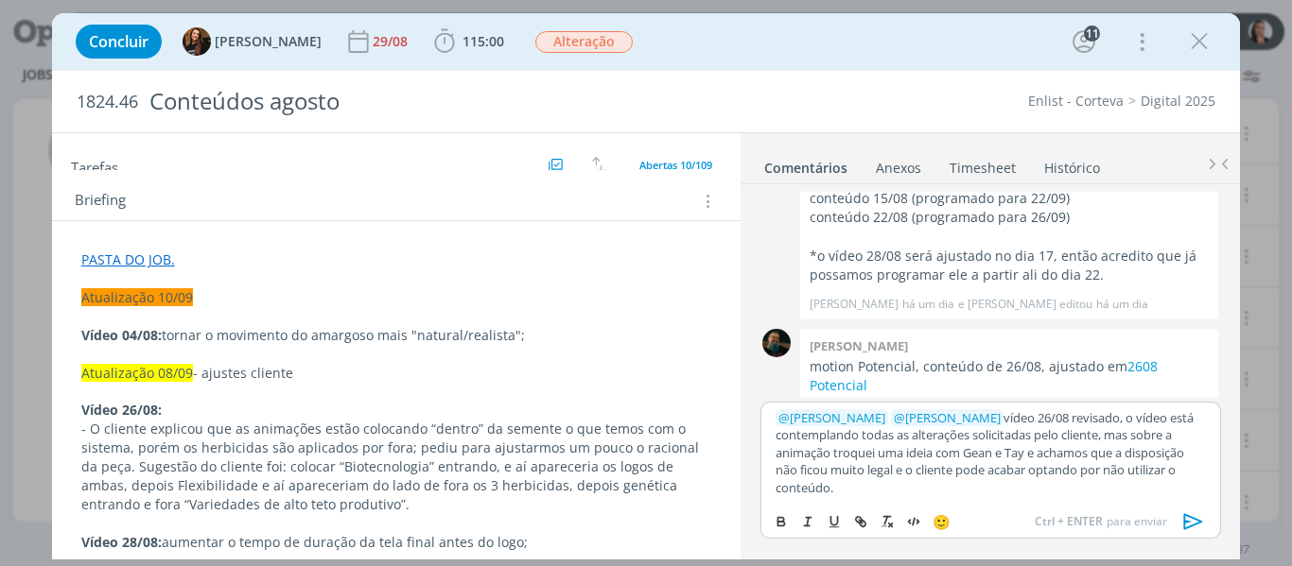
click at [1151, 495] on p "﻿ @ Tayná Morsch ﻿ ﻿ @ Eduarda Pereira ﻿ vídeo 26/08 revisado, o vídeo está con…" at bounding box center [989, 452] width 429 height 87
click at [1149, 495] on p "﻿ @ Tayná Morsch ﻿ ﻿ @ Eduarda Pereira ﻿ vídeo 26/08 revisado, o vídeo está con…" at bounding box center [989, 452] width 429 height 87
click at [1087, 476] on p "﻿ @ Tayná Morsch ﻿ ﻿ @ Eduarda Pereira ﻿ vídeo 26/08 revisado, o vídeo está con…" at bounding box center [989, 452] width 429 height 87
click at [972, 475] on p "﻿ @ Tayná Morsch ﻿ ﻿ @ Eduarda Pereira ﻿ vídeo 26/08 revisado, o vídeo está con…" at bounding box center [989, 452] width 429 height 87
click at [1123, 460] on p "﻿ @ Tayná Morsch ﻿ ﻿ @ Eduarda Pereira ﻿ vídeo 26/08 revisado, o vídeo está con…" at bounding box center [989, 452] width 429 height 87
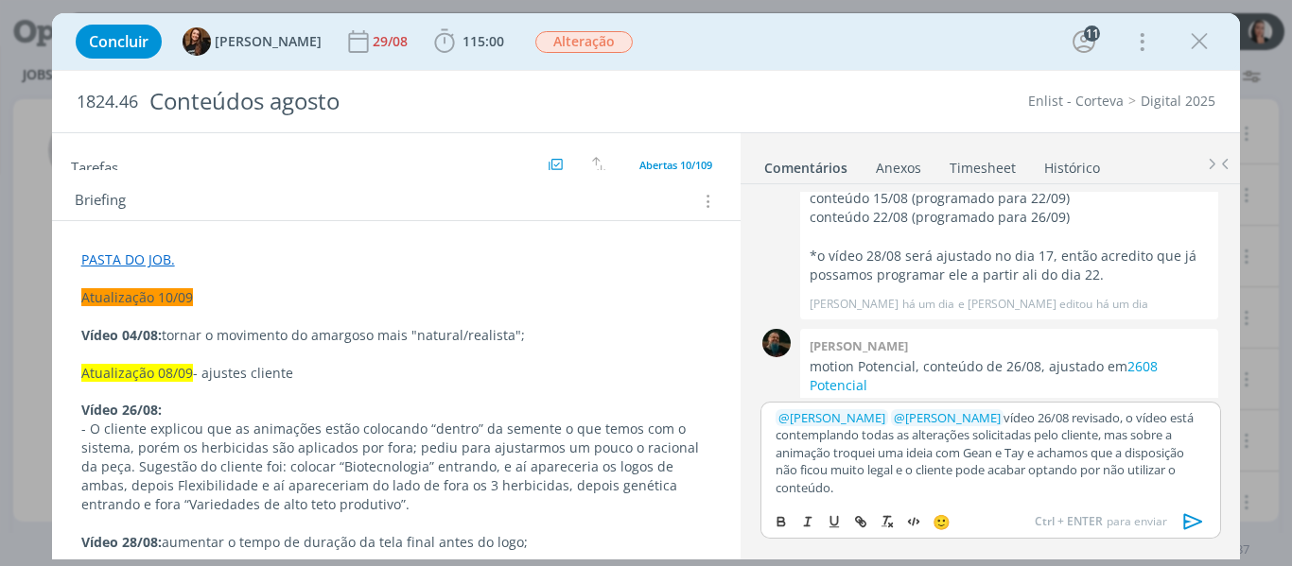
click at [1028, 462] on p "﻿ @ Tayná Morsch ﻿ ﻿ @ Eduarda Pereira ﻿ vídeo 26/08 revisado, o vídeo está con…" at bounding box center [989, 452] width 429 height 87
click at [937, 474] on p "﻿ @ Tayná Morsch ﻿ ﻿ @ Eduarda Pereira ﻿ vídeo 26/08 revisado, o vídeo está con…" at bounding box center [989, 452] width 429 height 87
click at [980, 474] on p "﻿ @ Tayná Morsch ﻿ ﻿ @ Eduarda Pereira ﻿ vídeo 26/08 revisado, o vídeo está con…" at bounding box center [989, 452] width 429 height 87
click at [897, 477] on p "﻿ @ Tayná Morsch ﻿ ﻿ @ Eduarda Pereira ﻿ vídeo 26/08 revisado, o vídeo está con…" at bounding box center [989, 452] width 429 height 87
click at [910, 471] on p "﻿ @ Tayná Morsch ﻿ ﻿ @ Eduarda Pereira ﻿ vídeo 26/08 revisado, o vídeo está con…" at bounding box center [989, 452] width 429 height 87
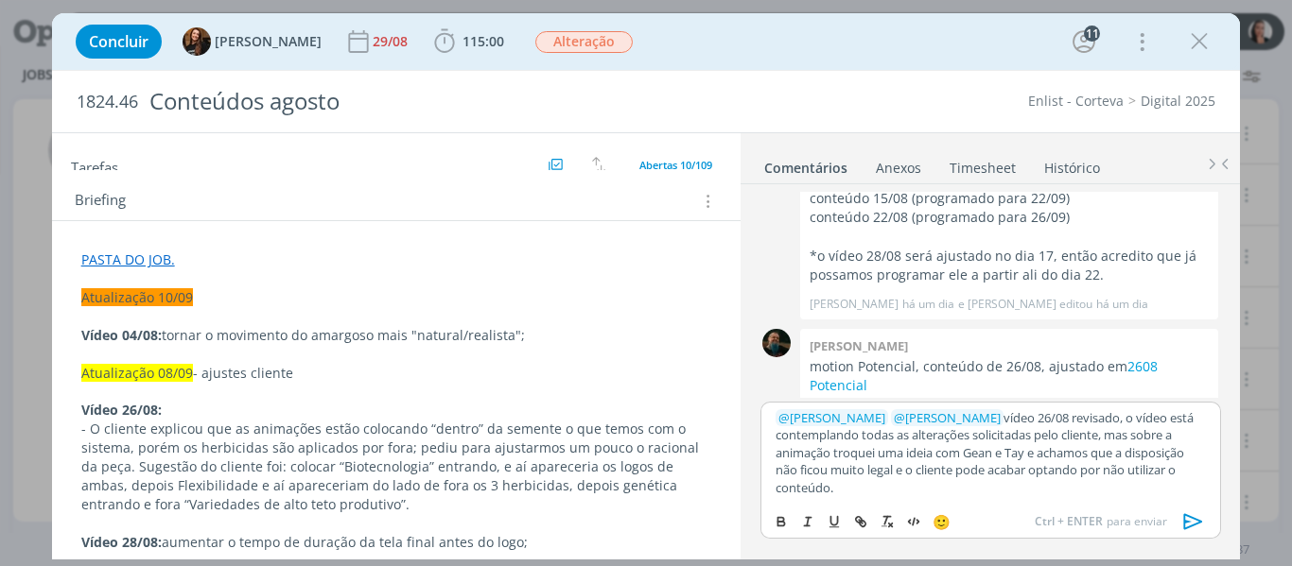
click at [954, 477] on p "﻿ @ Tayná Morsch ﻿ ﻿ @ Eduarda Pereira ﻿ vídeo 26/08 revisado, o vídeo está con…" at bounding box center [989, 452] width 429 height 87
click at [998, 466] on p "﻿ @ Tayná Morsch ﻿ ﻿ @ Eduarda Pereira ﻿ vídeo 26/08 revisado, o vídeo está con…" at bounding box center [989, 452] width 429 height 87
drag, startPoint x: 1039, startPoint y: 471, endPoint x: 1046, endPoint y: 505, distance: 34.7
click at [1046, 505] on div "﻿ @ Tayná Morsch ﻿ ﻿ @ Eduarda Pereira ﻿ vídeo 26/08 revisado, o vídeo está con…" at bounding box center [990, 470] width 460 height 137
click at [1157, 430] on p "﻿ @ Tayná Morsch ﻿ ﻿ @ Eduarda Pereira ﻿ vídeo 26/08 revisado, o vídeo está con…" at bounding box center [989, 452] width 429 height 87
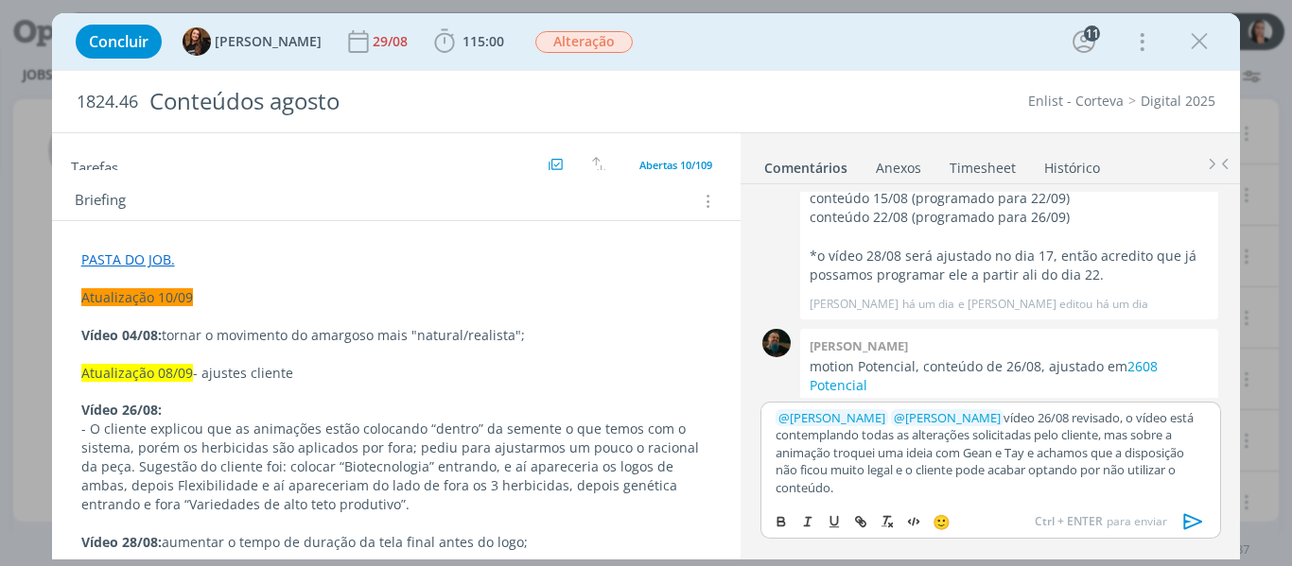
drag, startPoint x: 961, startPoint y: 471, endPoint x: 961, endPoint y: 497, distance: 26.5
click at [961, 497] on div "﻿ @ Tayná Morsch ﻿ ﻿ @ Eduarda Pereira ﻿ vídeo 26/08 revisado, o vídeo está con…" at bounding box center [990, 452] width 460 height 101
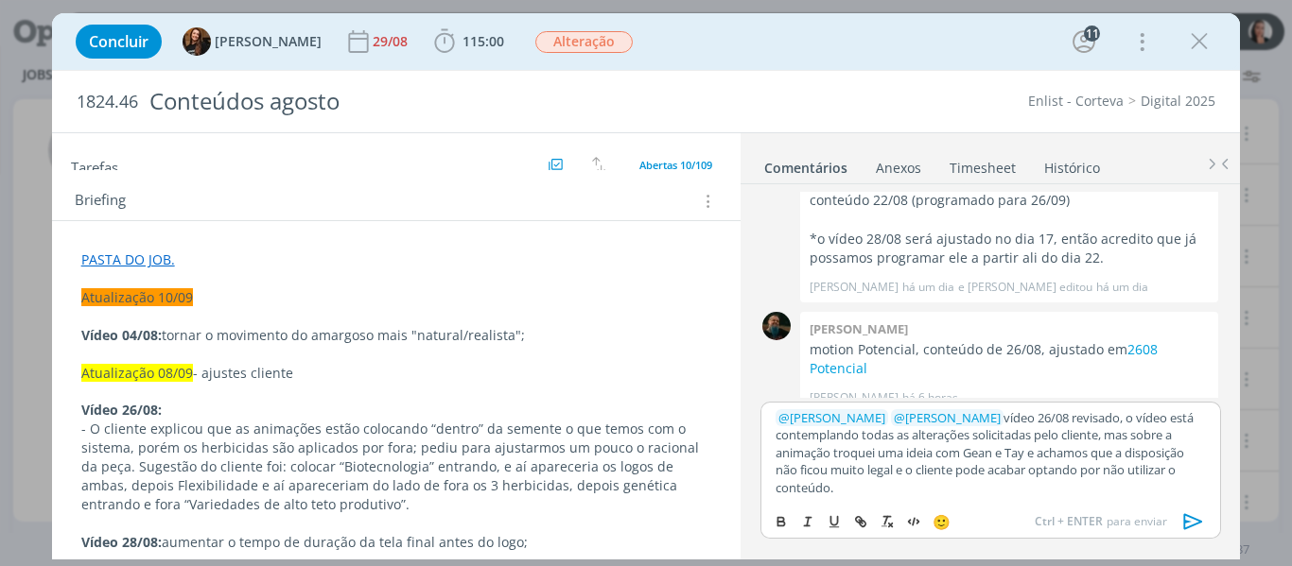
drag, startPoint x: 987, startPoint y: 462, endPoint x: 960, endPoint y: 473, distance: 29.7
click at [987, 462] on p "﻿ @ Tayná Morsch ﻿ ﻿ @ Eduarda Pereira ﻿ vídeo 26/08 revisado, o vídeo está con…" at bounding box center [989, 452] width 429 height 87
click at [964, 466] on p "﻿ @ Tayná Morsch ﻿ ﻿ @ Eduarda Pereira ﻿ vídeo 26/08 revisado, o vídeo está con…" at bounding box center [989, 452] width 429 height 87
drag, startPoint x: 995, startPoint y: 471, endPoint x: 1035, endPoint y: 478, distance: 40.3
click at [1035, 479] on p "﻿ @ Tayná Morsch ﻿ ﻿ @ Eduarda Pereira ﻿ vídeo 26/08 revisado, o vídeo está con…" at bounding box center [989, 452] width 429 height 87
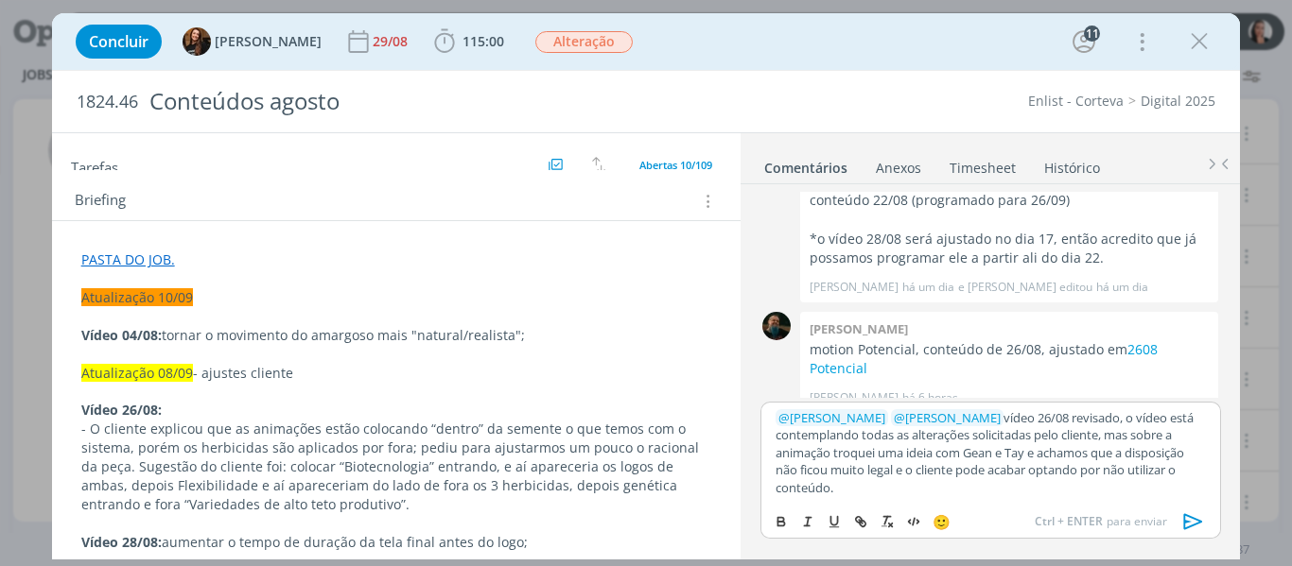
click at [1035, 478] on p "﻿ @ Tayná Morsch ﻿ ﻿ @ Eduarda Pereira ﻿ vídeo 26/08 revisado, o vídeo está con…" at bounding box center [989, 452] width 429 height 87
drag, startPoint x: 1039, startPoint y: 470, endPoint x: 1033, endPoint y: 498, distance: 29.1
click at [1039, 516] on div "﻿ @ Tayná Morsch ﻿ ﻿ @ Eduarda Pereira ﻿ vídeo 26/08 revisado, o vídeo está con…" at bounding box center [990, 470] width 460 height 137
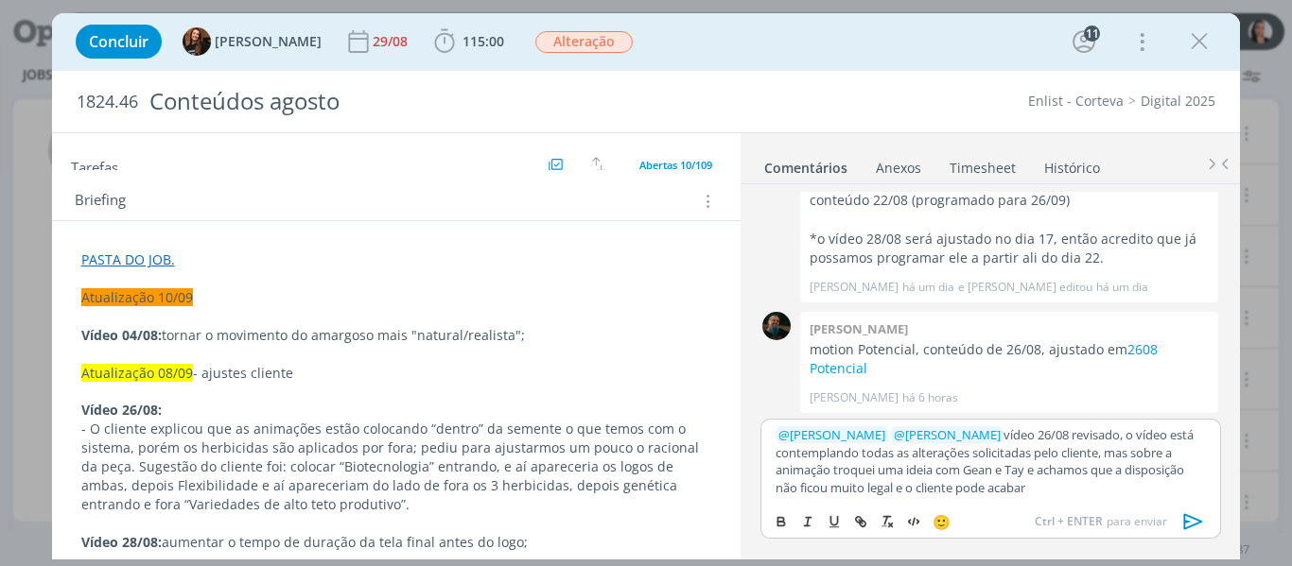
scroll to position [2619, 0]
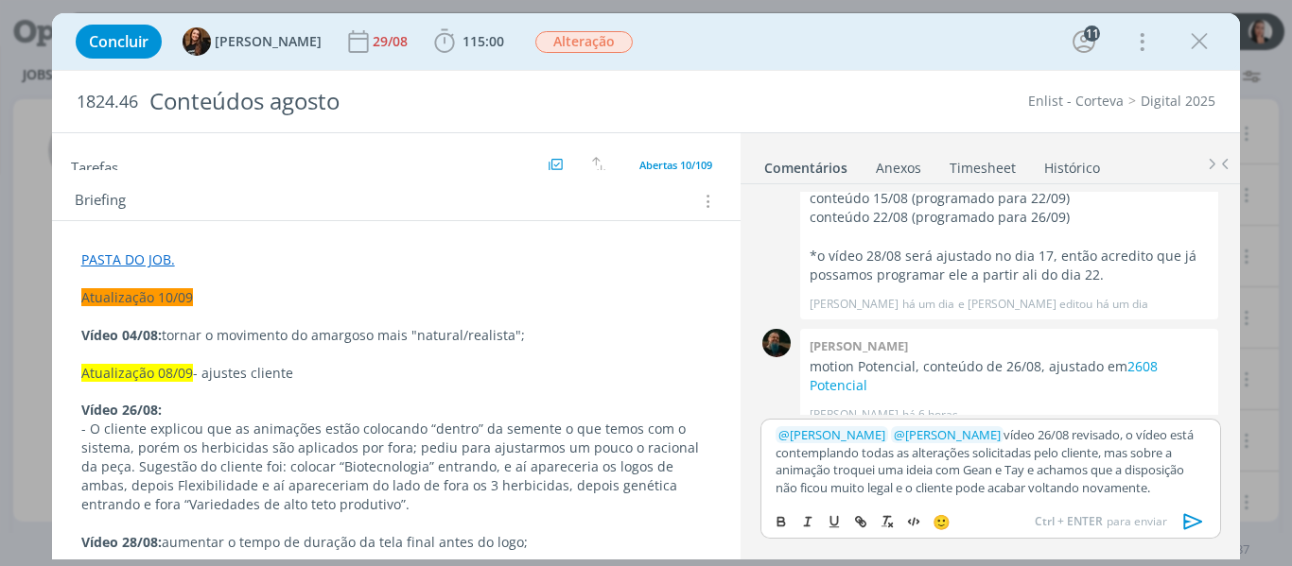
click at [1139, 461] on p "﻿ @ Tayná Morsch ﻿ ﻿ @ Eduarda Pereira ﻿ vídeo 26/08 revisado, o vídeo está con…" at bounding box center [989, 462] width 429 height 70
click at [1192, 485] on p "﻿ @ Tayná Morsch ﻿ ﻿ @ Eduarda Pereira ﻿ vídeo 26/08 revisado, o vídeo está con…" at bounding box center [989, 462] width 429 height 70
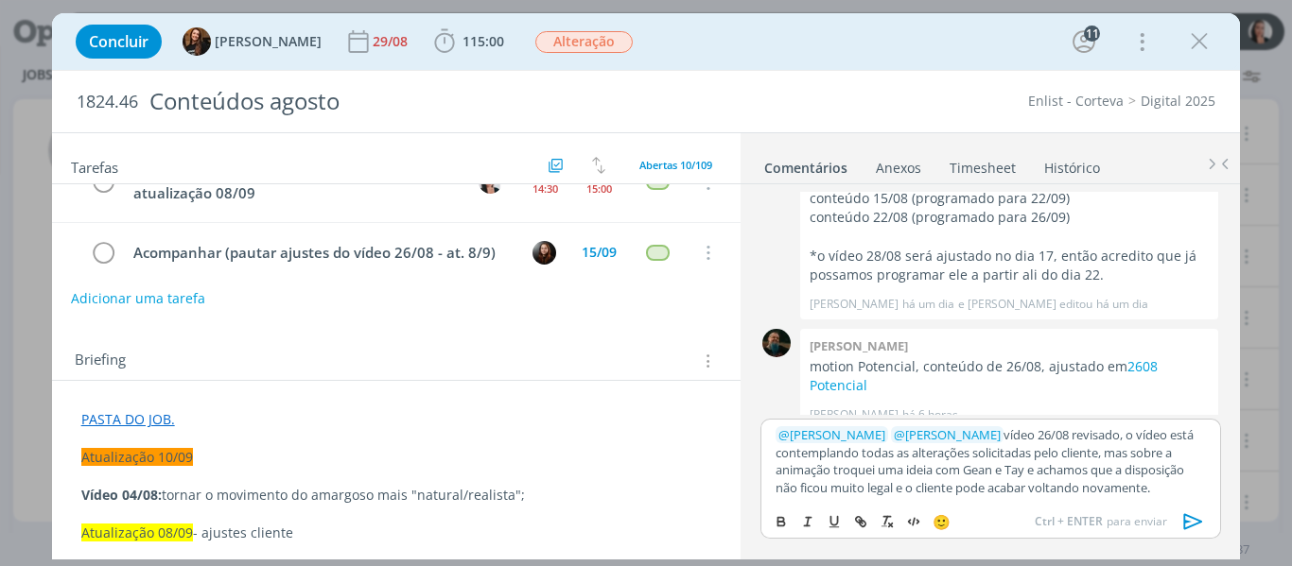
scroll to position [0, 0]
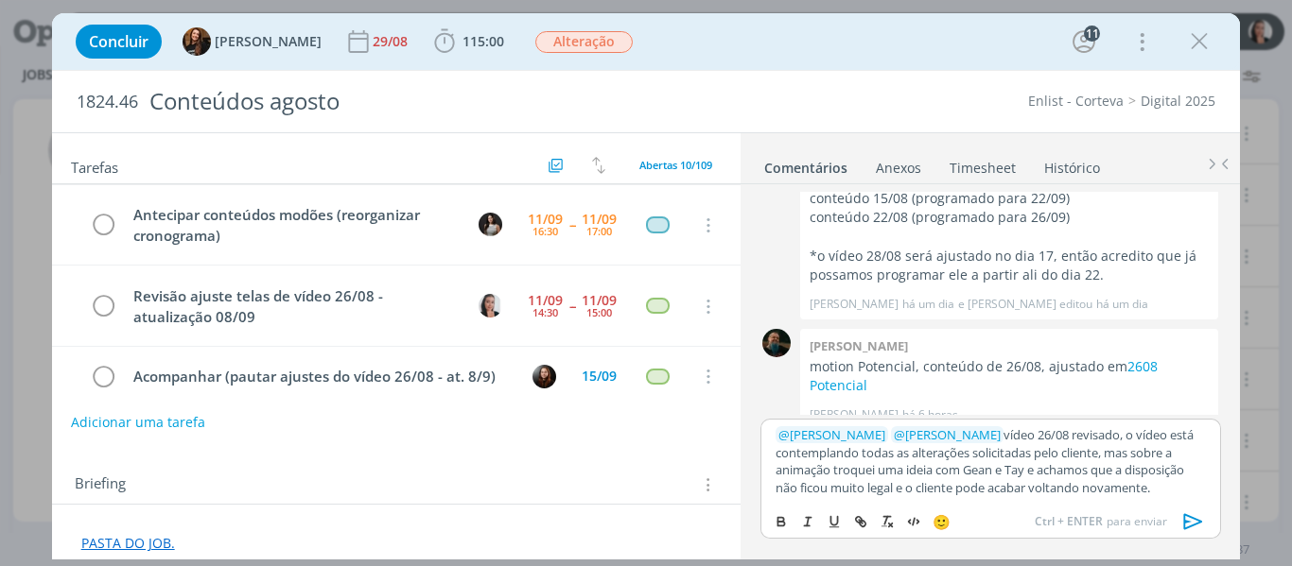
click at [1198, 516] on icon "dialog" at bounding box center [1193, 522] width 28 height 28
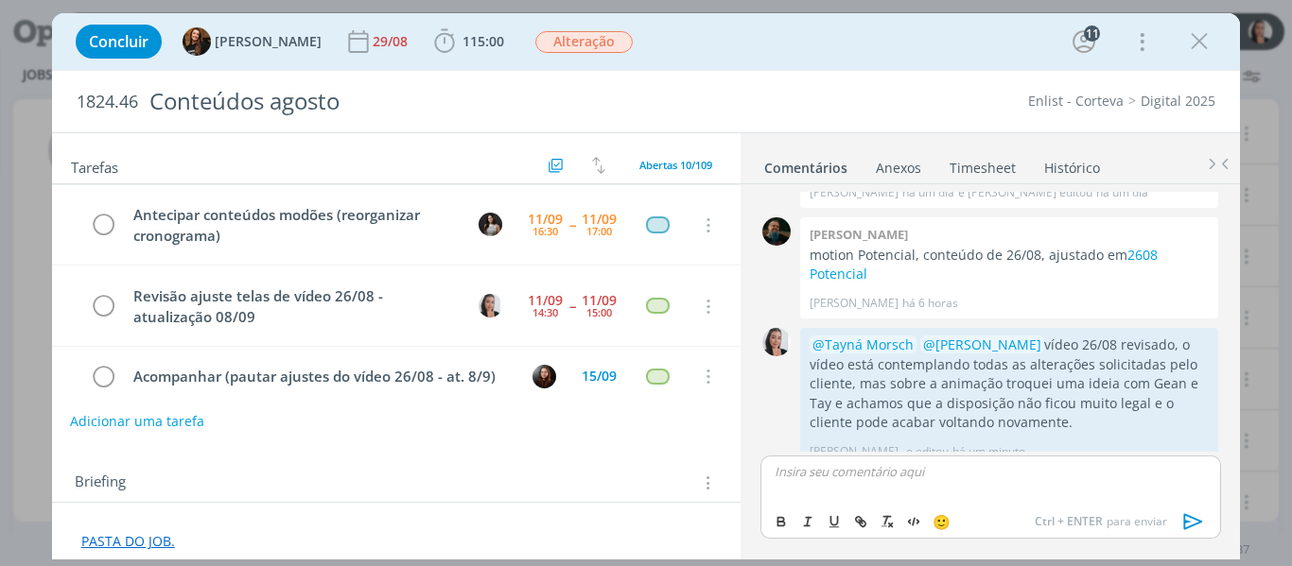
click at [128, 417] on button "Adicionar uma tarefa" at bounding box center [137, 422] width 134 height 32
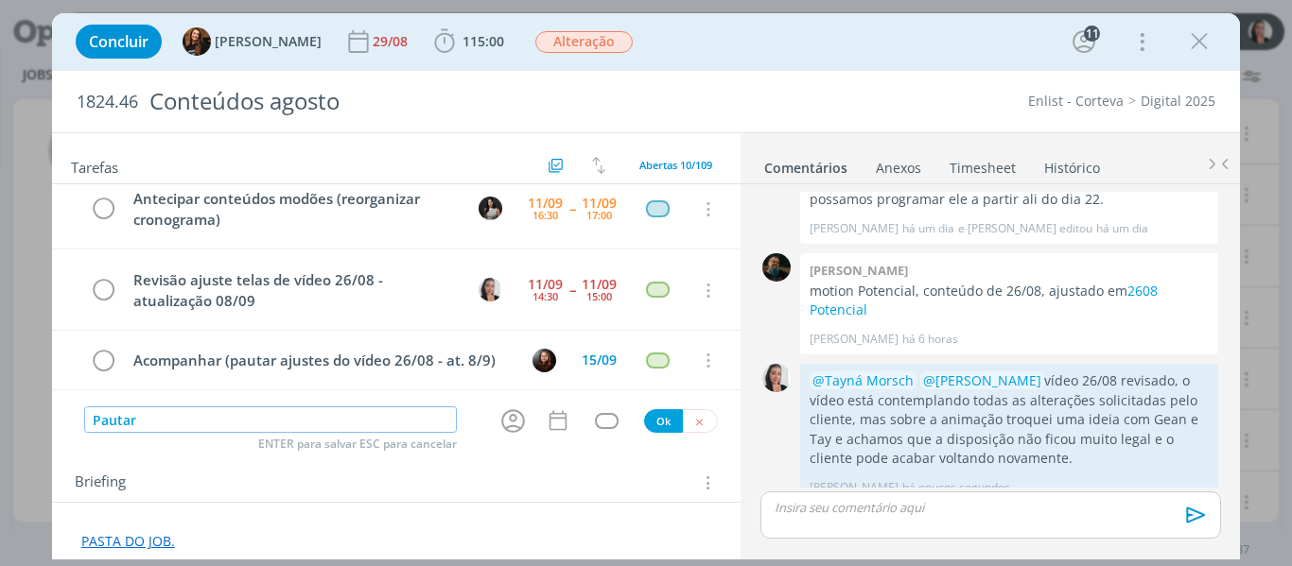
click at [341, 420] on input "Pautar" at bounding box center [271, 420] width 374 height 26
click at [344, 421] on input "Pautar" at bounding box center [271, 420] width 374 height 26
click at [113, 413] on input "Pautar" at bounding box center [271, 420] width 374 height 26
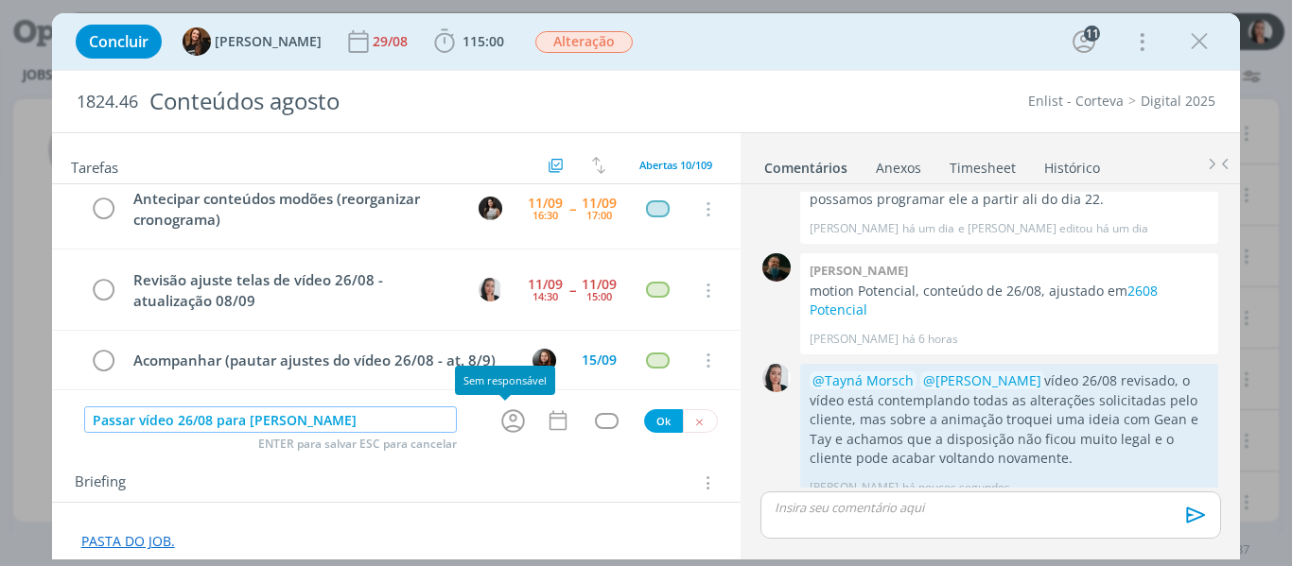
click at [499, 432] on icon "dialog" at bounding box center [512, 421] width 29 height 29
type input "Passar vídeo 26/08 para Alexandre olhar"
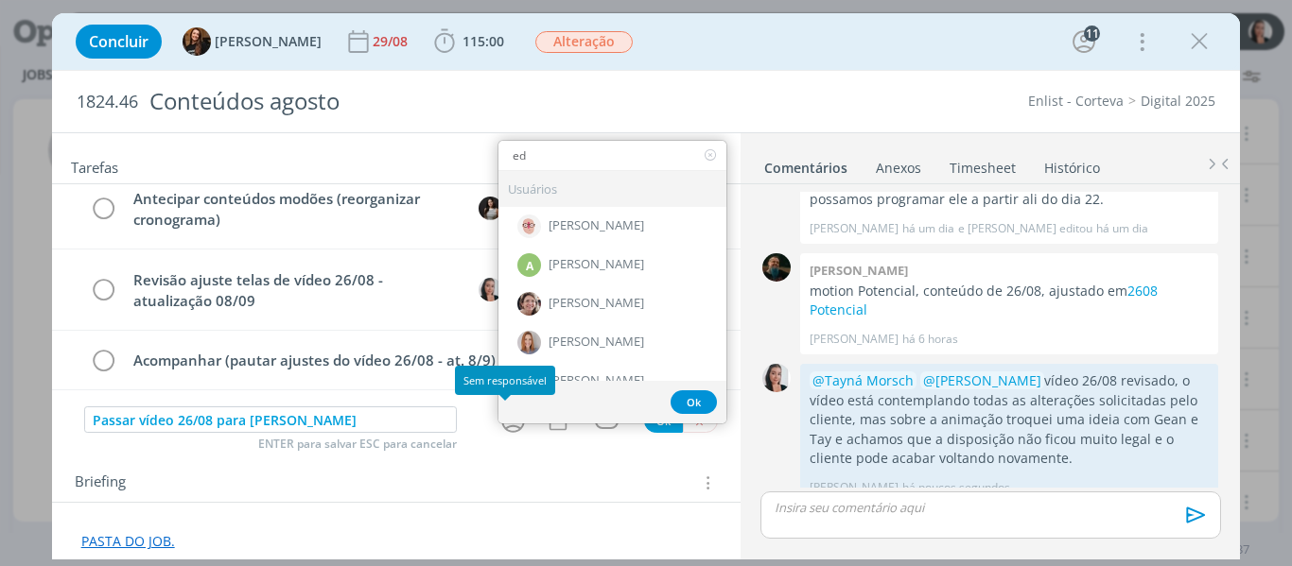
type input "ed"
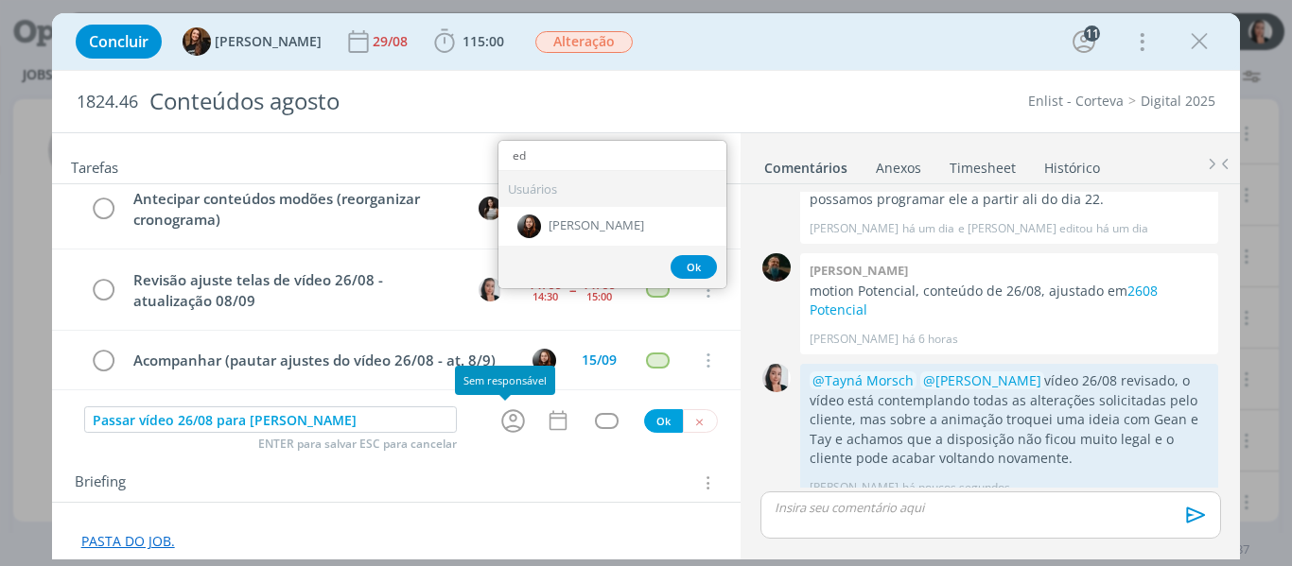
click at [577, 214] on div "Eduarda Pereira" at bounding box center [612, 225] width 228 height 39
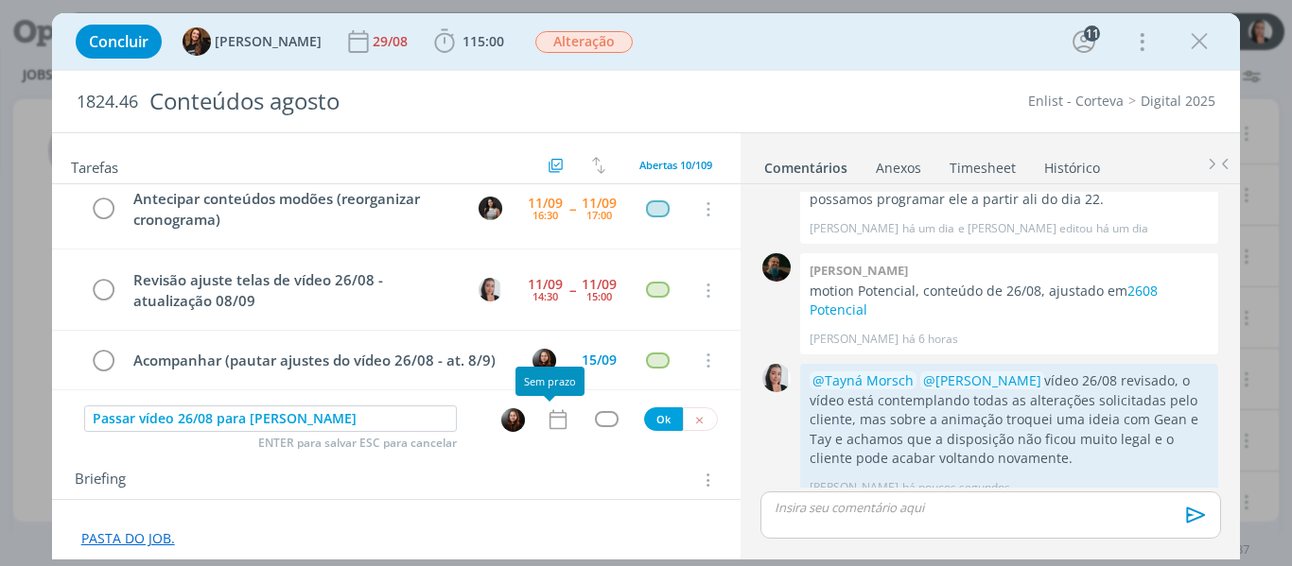
click at [551, 417] on icon "dialog" at bounding box center [557, 419] width 17 height 20
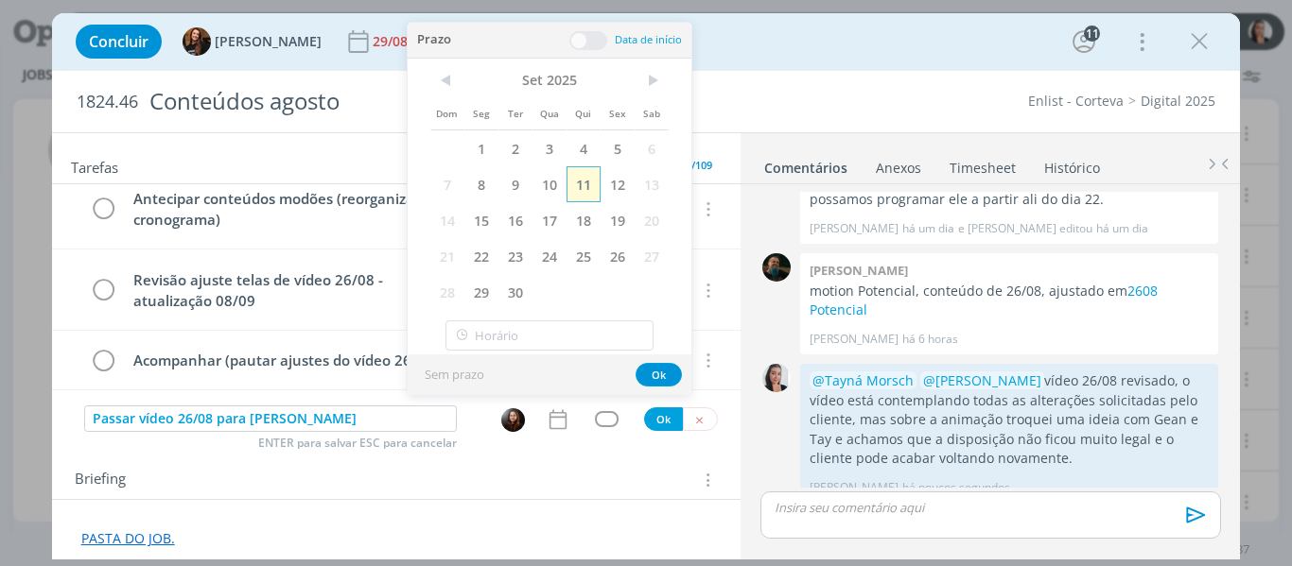
click at [590, 175] on span "11" at bounding box center [583, 184] width 34 height 36
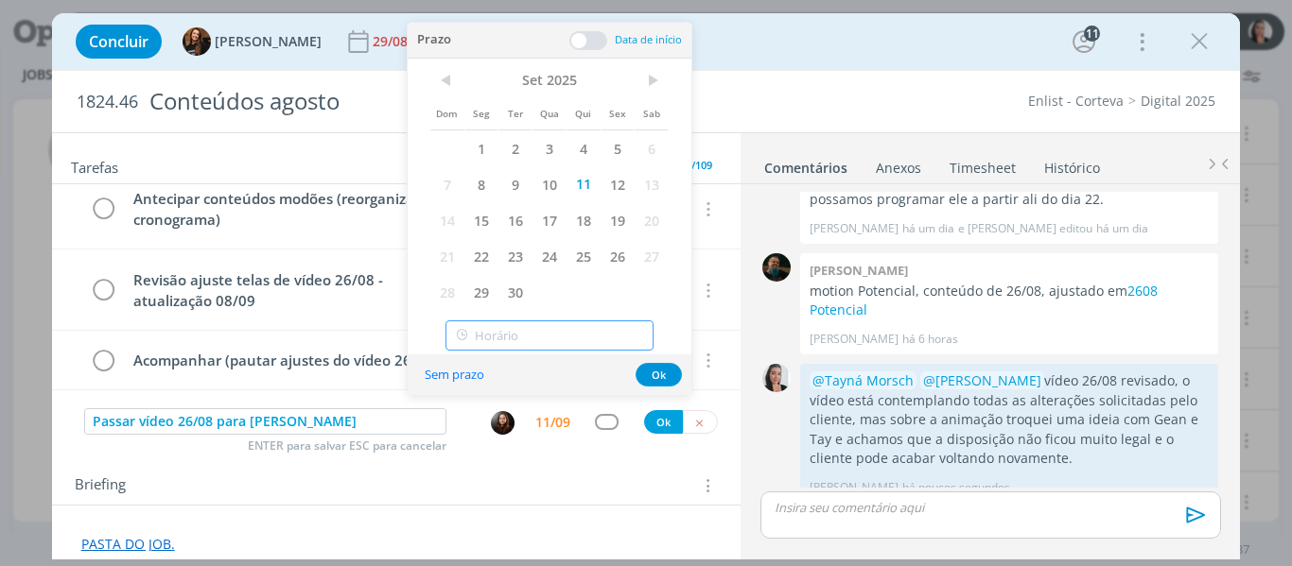
type input "16:00"
click at [570, 333] on input "16:00" at bounding box center [549, 336] width 208 height 30
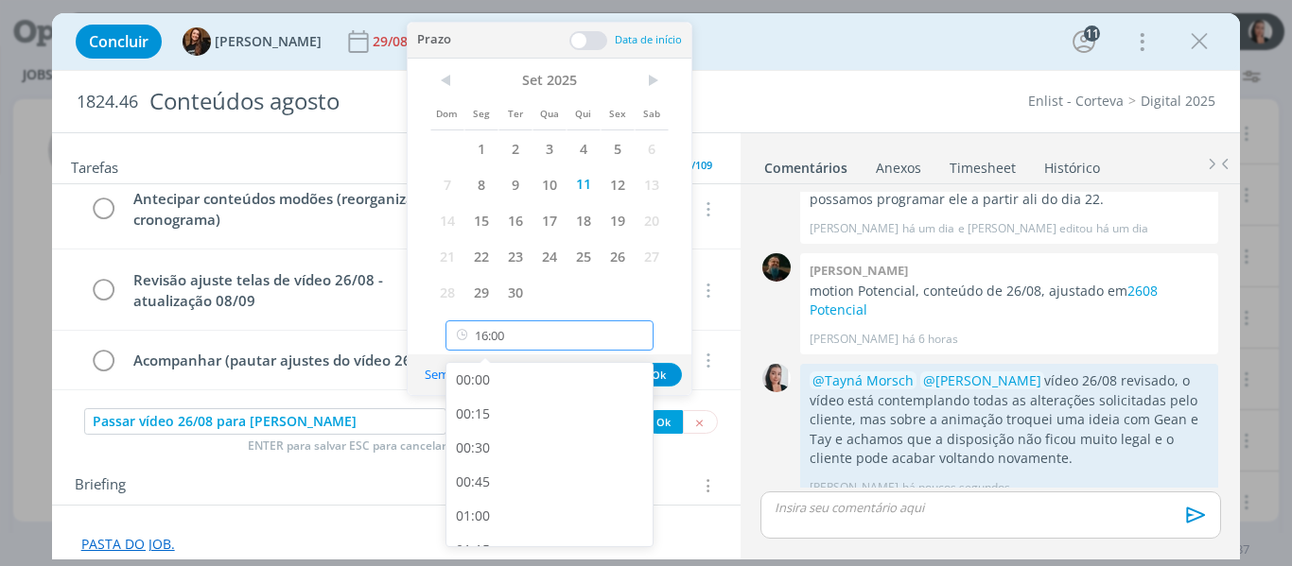
scroll to position [2035, 0]
click at [510, 526] on div "16:00" at bounding box center [552, 524] width 212 height 34
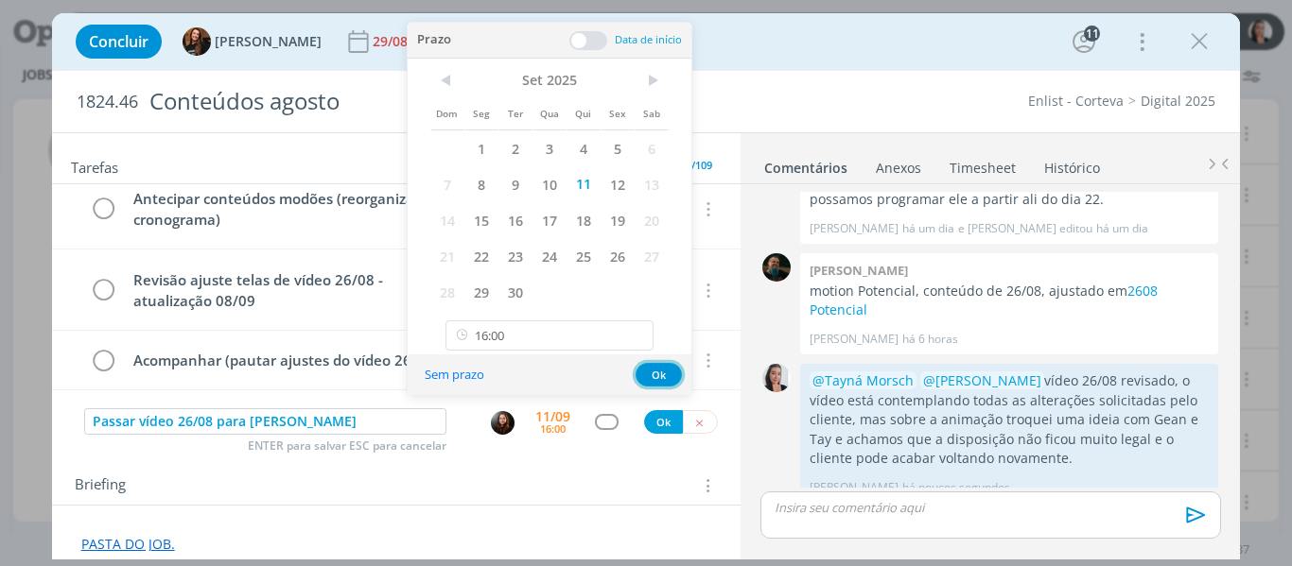
click at [653, 374] on button "Ok" at bounding box center [659, 375] width 46 height 24
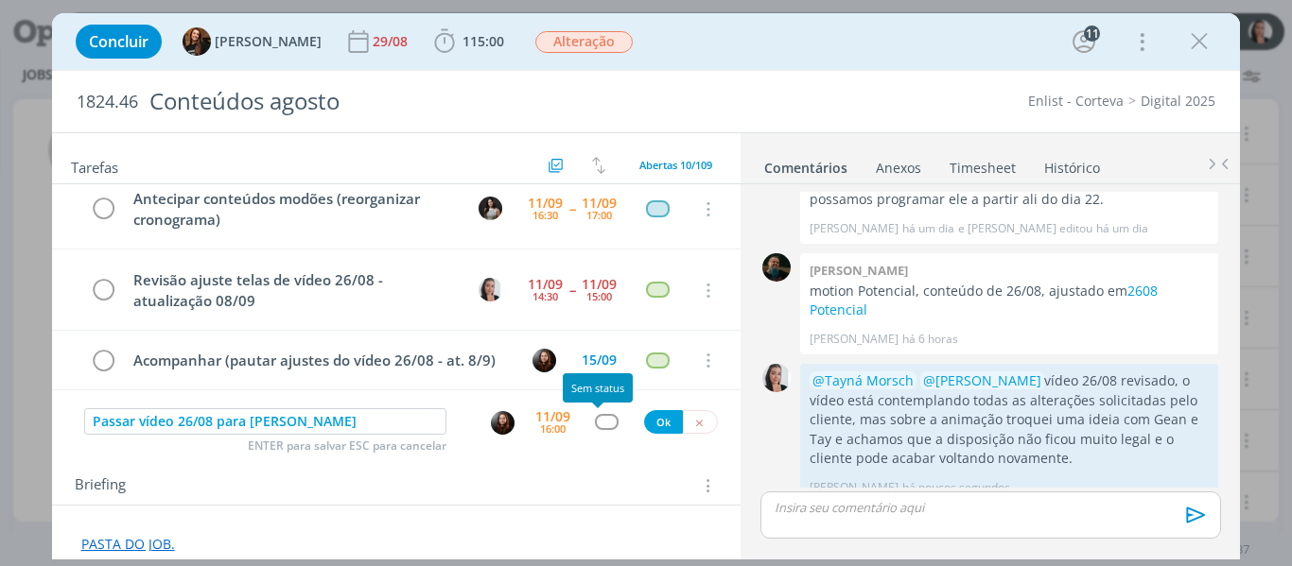
click at [597, 424] on div "dialog" at bounding box center [607, 422] width 24 height 16
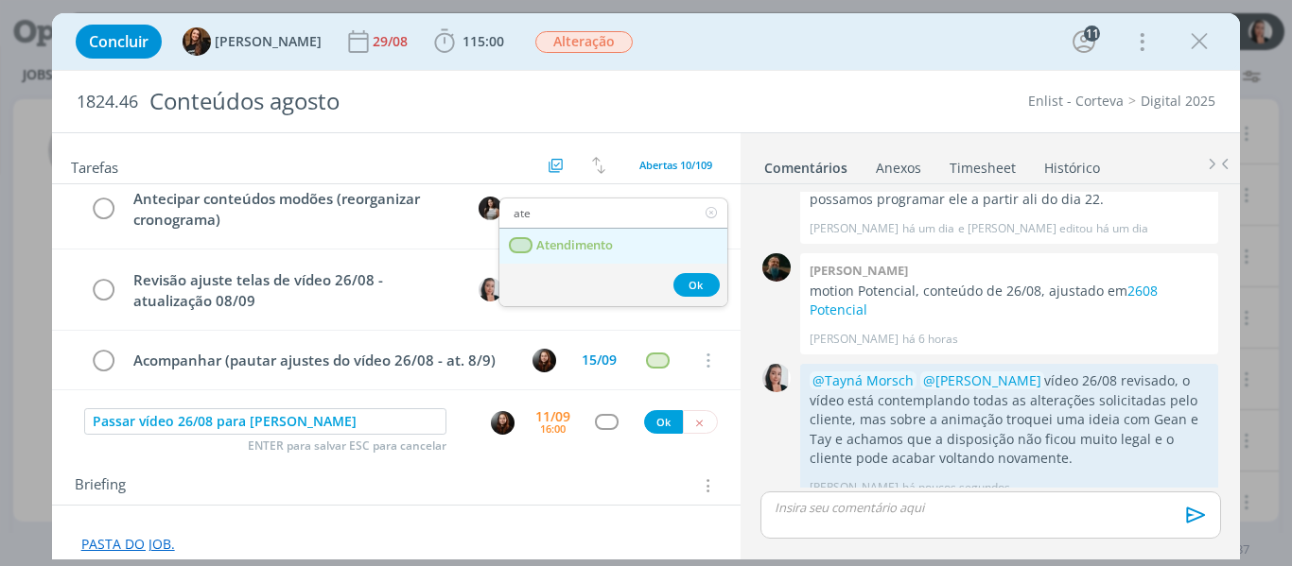
type input "ate"
drag, startPoint x: 615, startPoint y: 234, endPoint x: 653, endPoint y: 278, distance: 59.0
click at [616, 234] on link "Atendimento" at bounding box center [613, 246] width 228 height 35
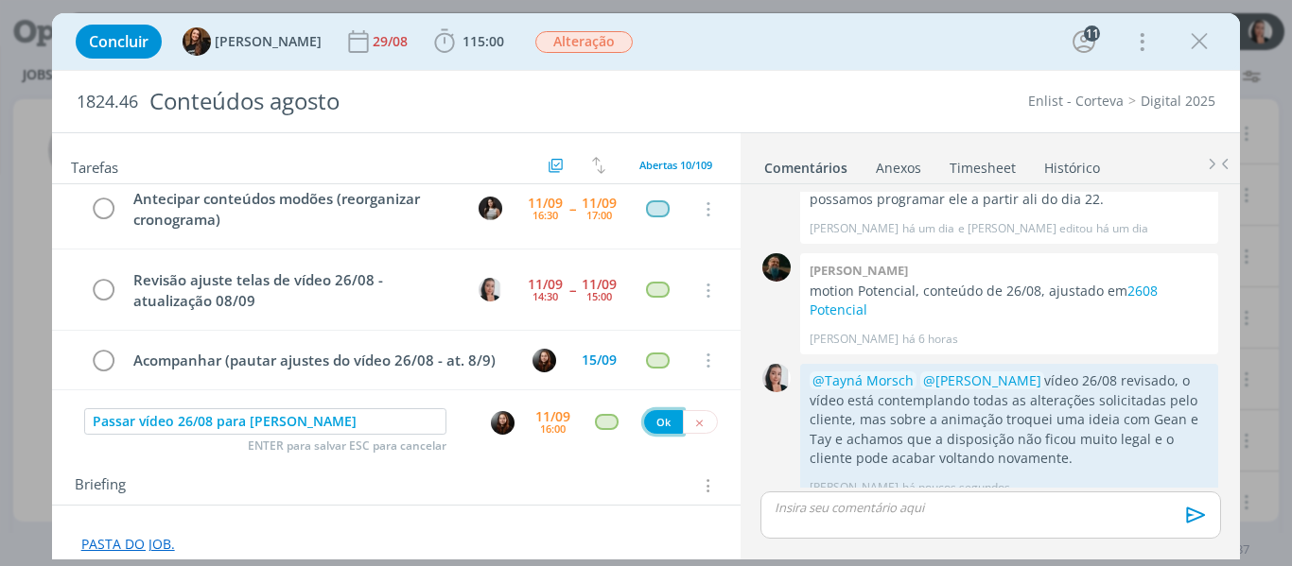
click at [653, 427] on button "Ok" at bounding box center [663, 422] width 39 height 24
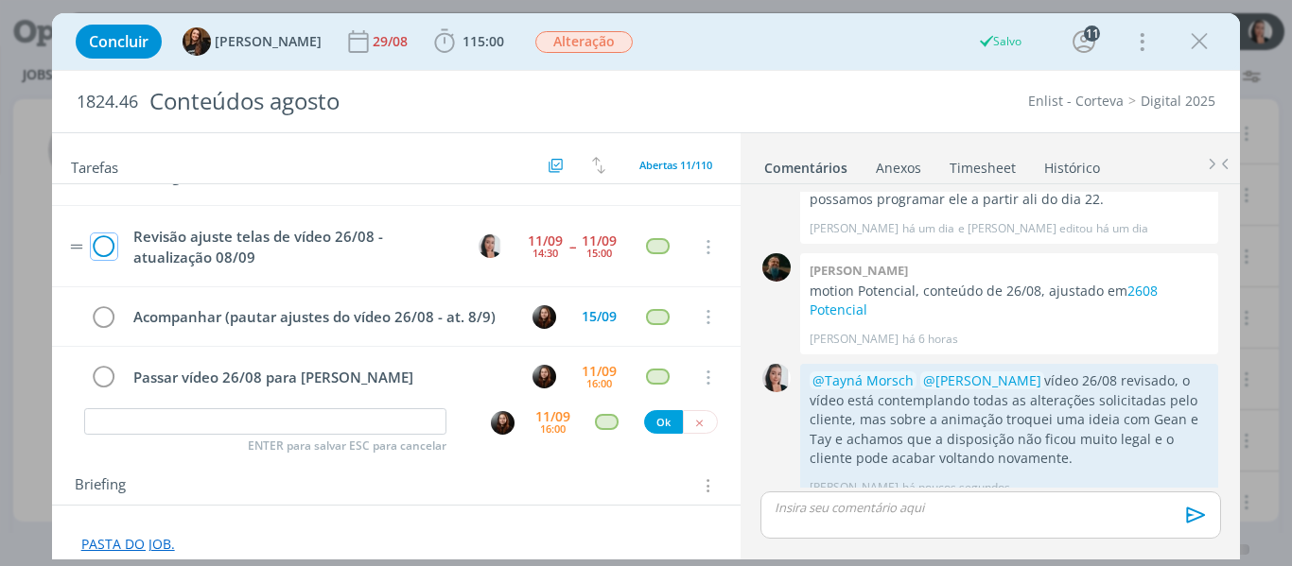
click at [110, 245] on icon "dialog" at bounding box center [104, 248] width 26 height 28
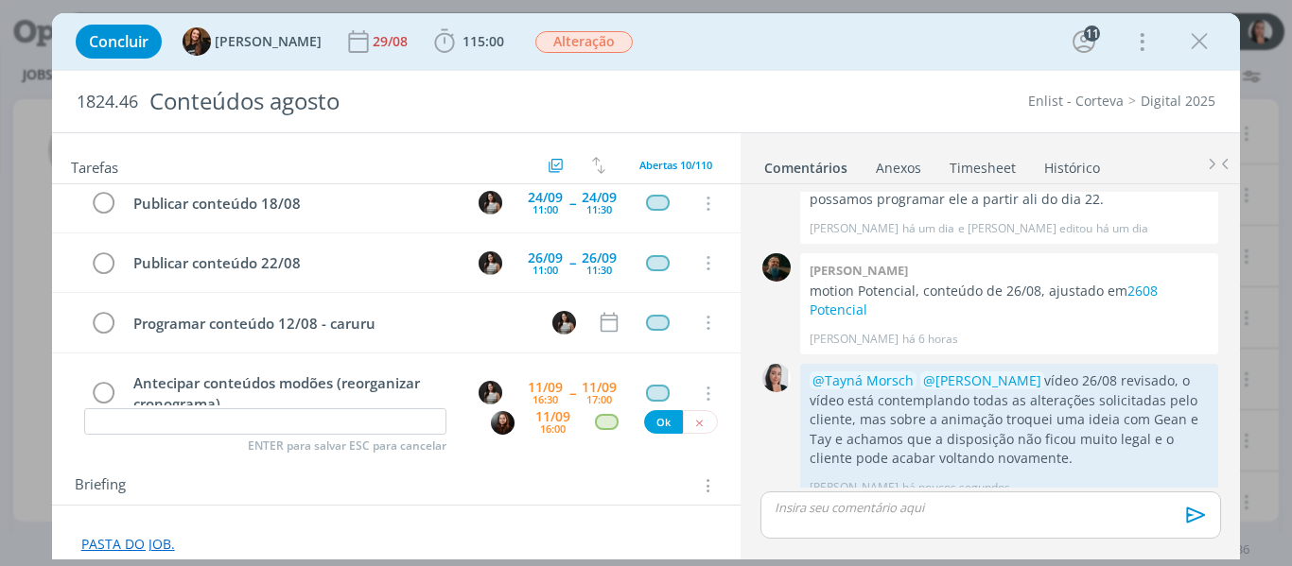
scroll to position [0, 0]
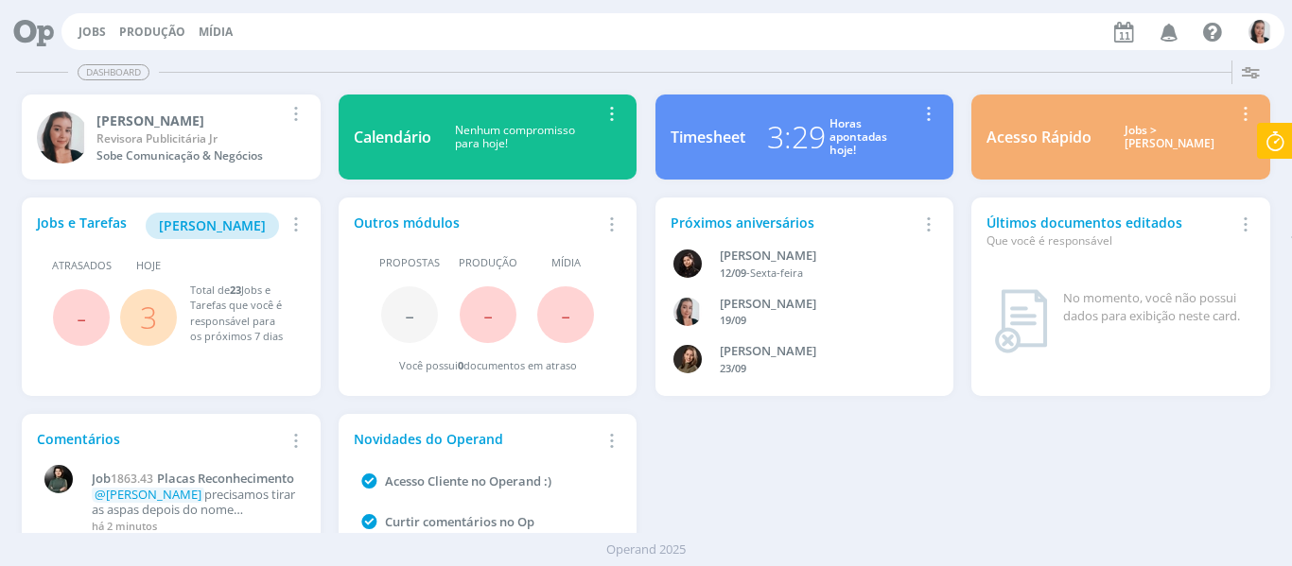
scroll to position [103, 0]
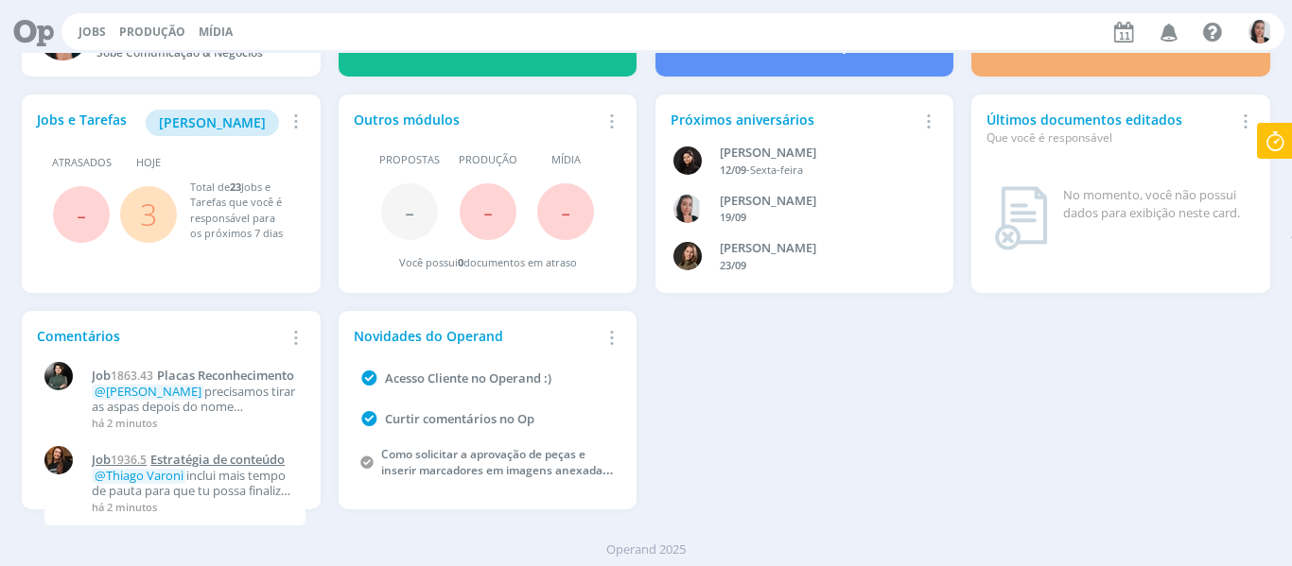
click at [217, 458] on span "Estratégia de conteúdo" at bounding box center [217, 459] width 134 height 17
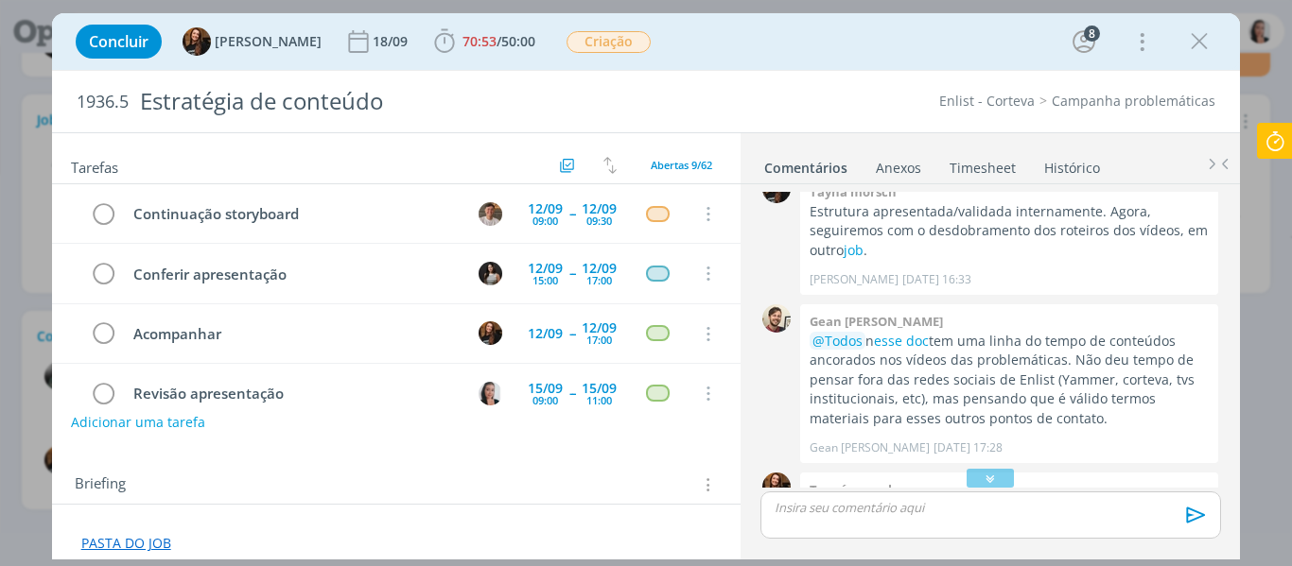
scroll to position [1178, 0]
click at [1209, 45] on icon "dialog" at bounding box center [1199, 41] width 28 height 28
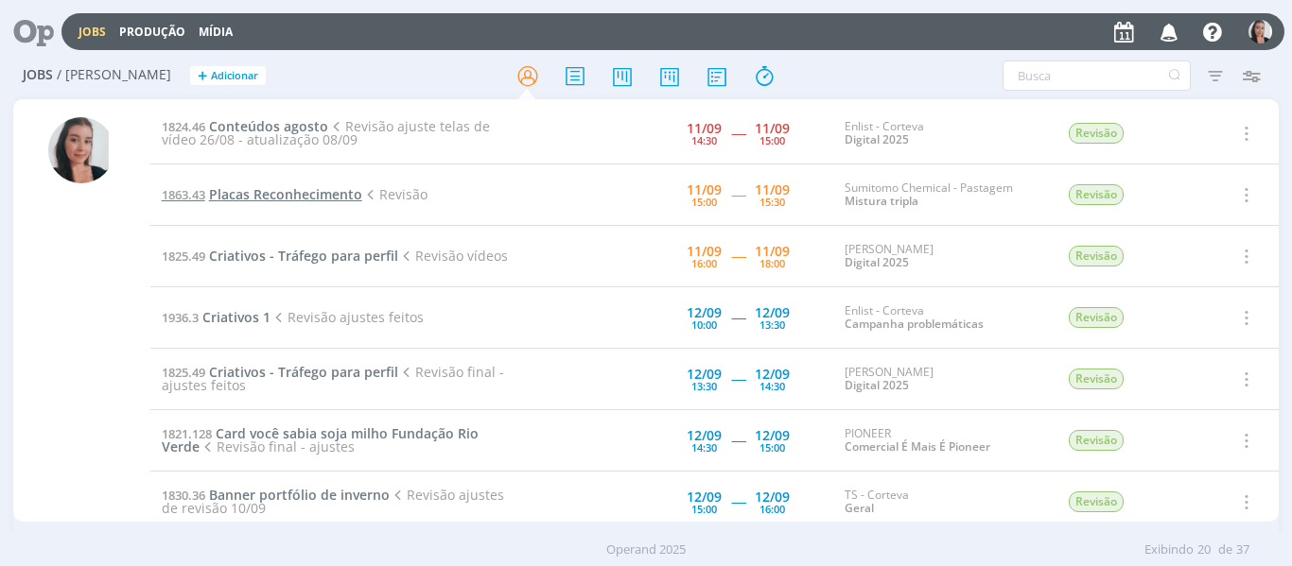
click at [313, 200] on span "Placas Reconhecimento" at bounding box center [285, 194] width 153 height 18
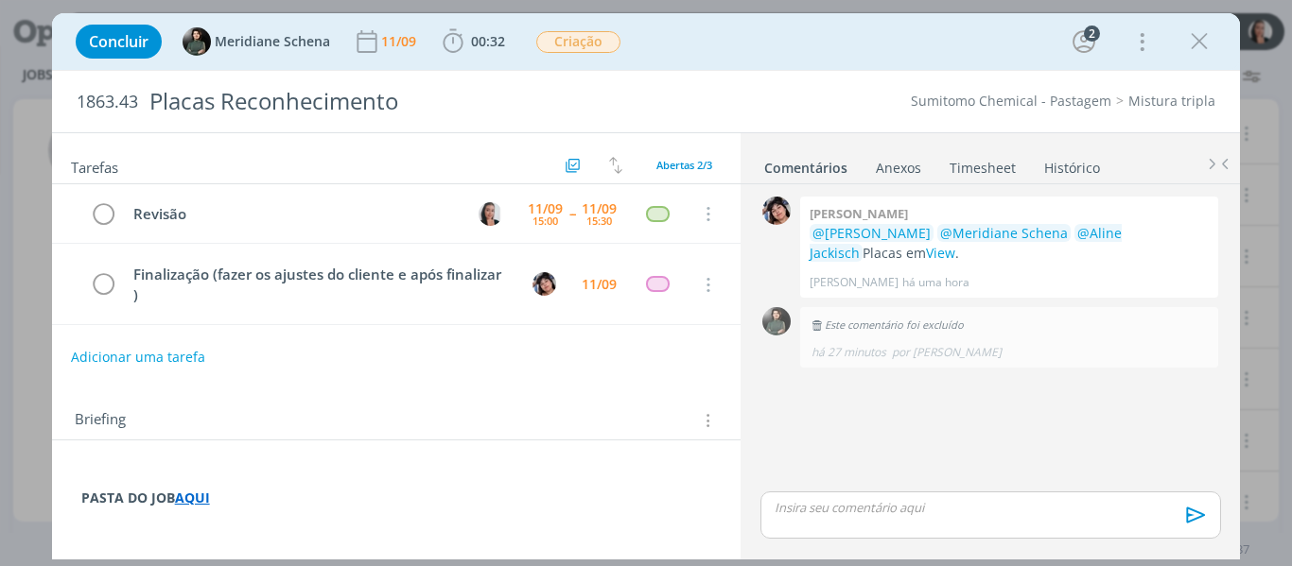
click at [917, 44] on div "Concluir Meridiane Schena 11/09 00:32 Iniciar Apontar Data * 11/09/2025 Horas *…" at bounding box center [646, 41] width 1160 height 45
click at [926, 258] on link "View" at bounding box center [940, 253] width 29 height 18
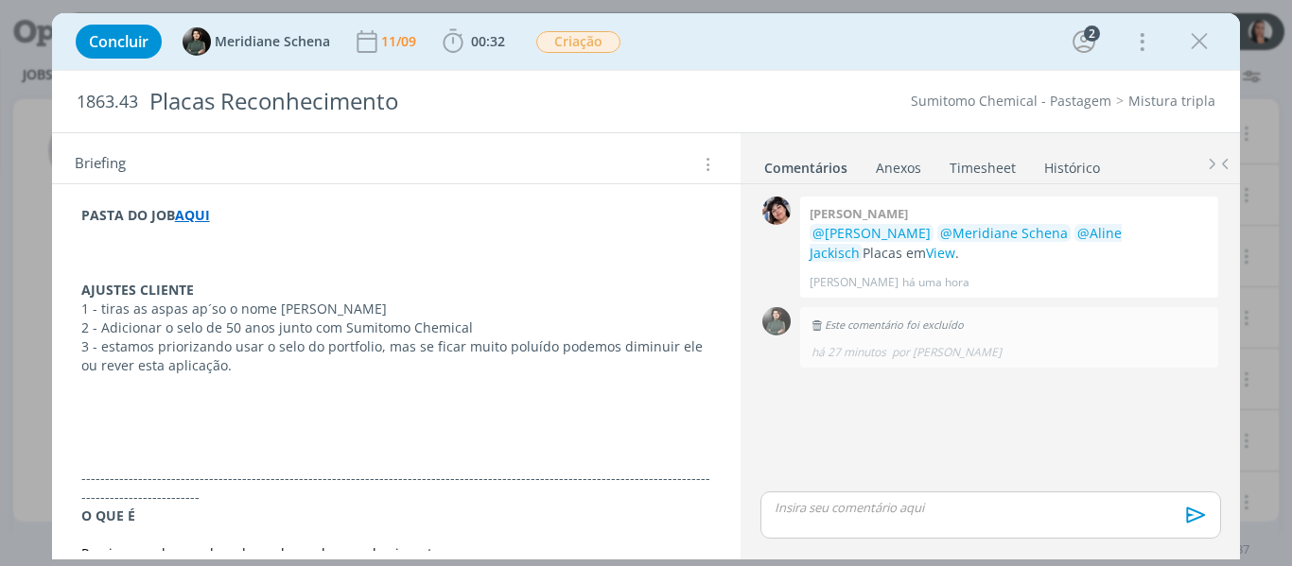
scroll to position [284, 0]
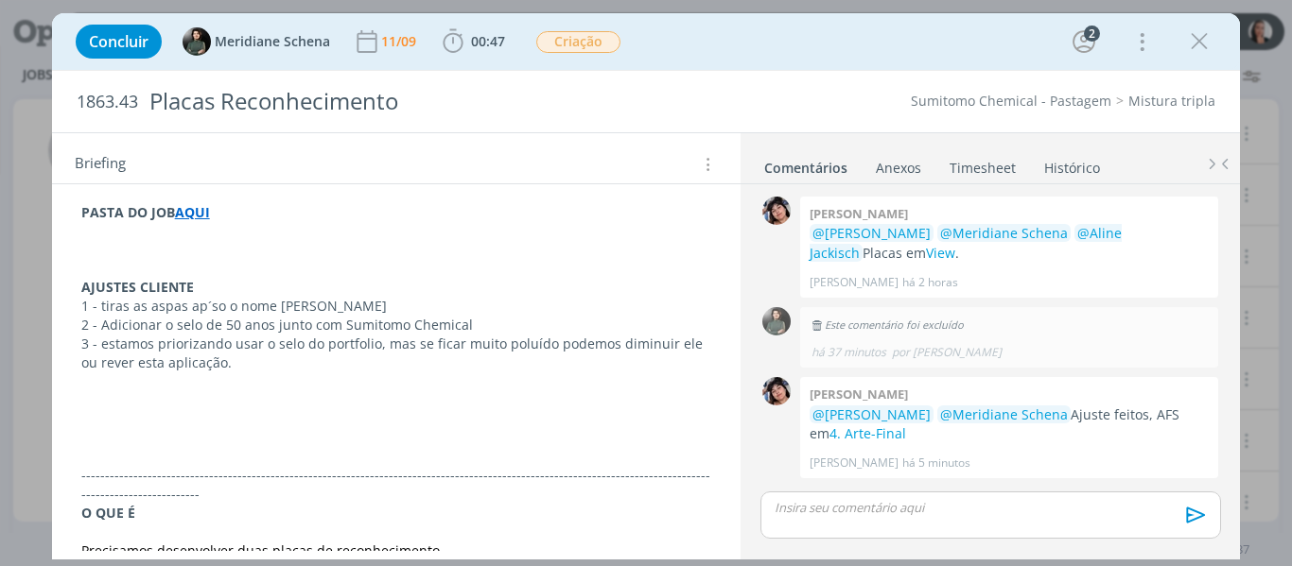
click at [800, 50] on div "Concluir Meridiane Schena 11/09 00:47 Iniciar Apontar Data * 11/09/2025 Horas *…" at bounding box center [646, 41] width 1160 height 45
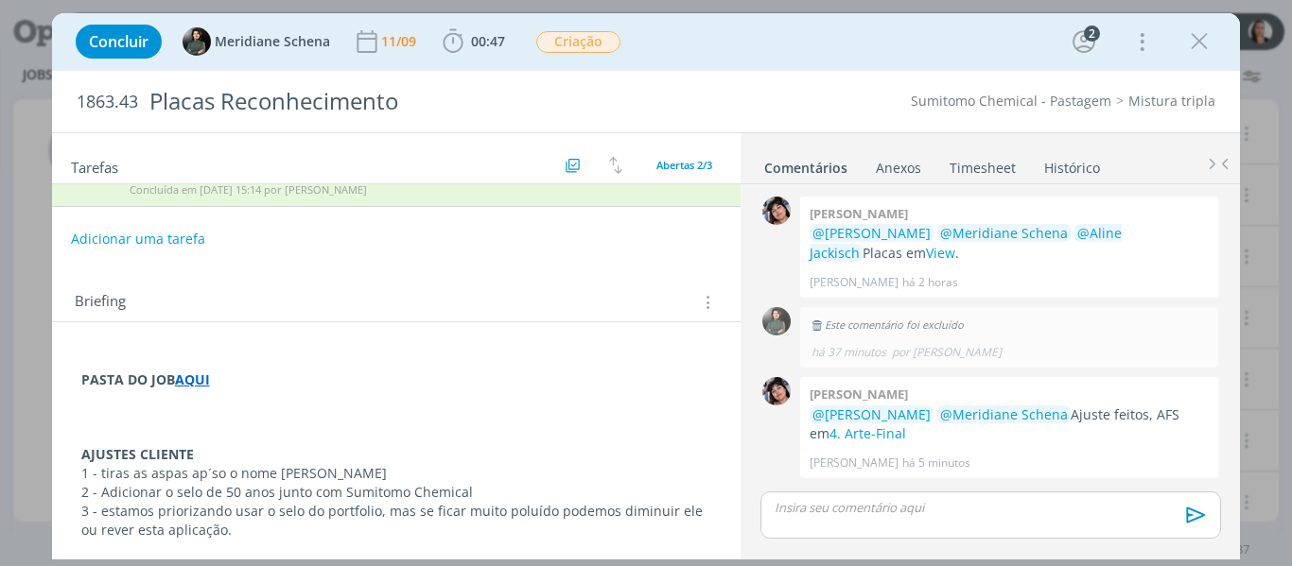
scroll to position [0, 0]
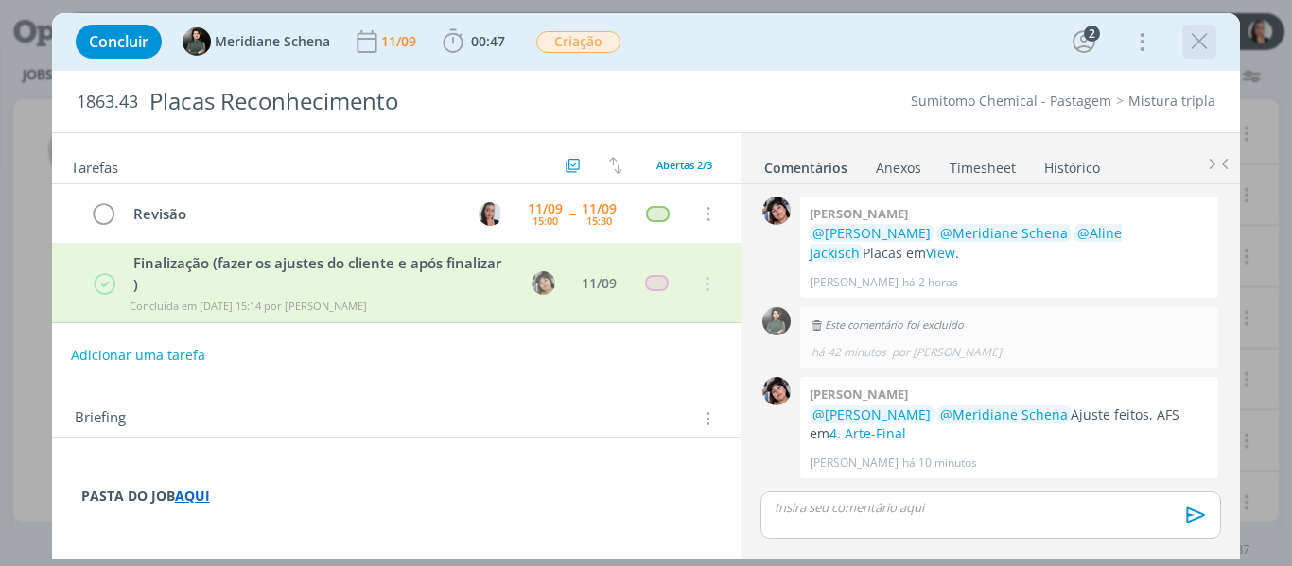
click at [1199, 42] on icon "dialog" at bounding box center [1199, 41] width 28 height 28
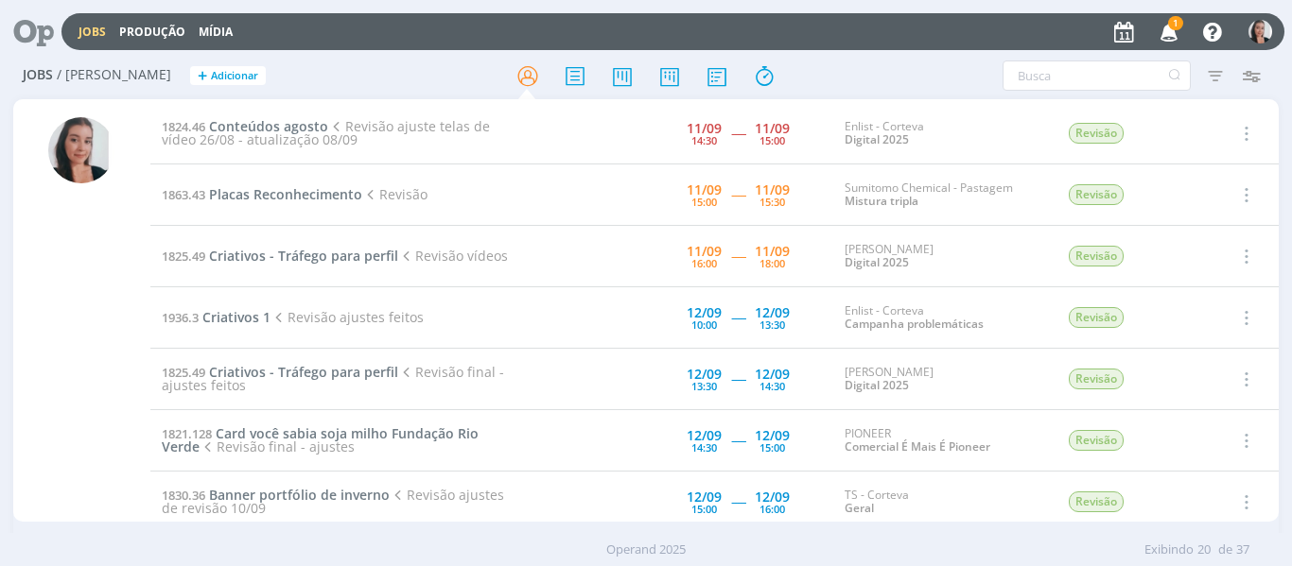
click at [1171, 32] on icon "button" at bounding box center [1169, 31] width 33 height 32
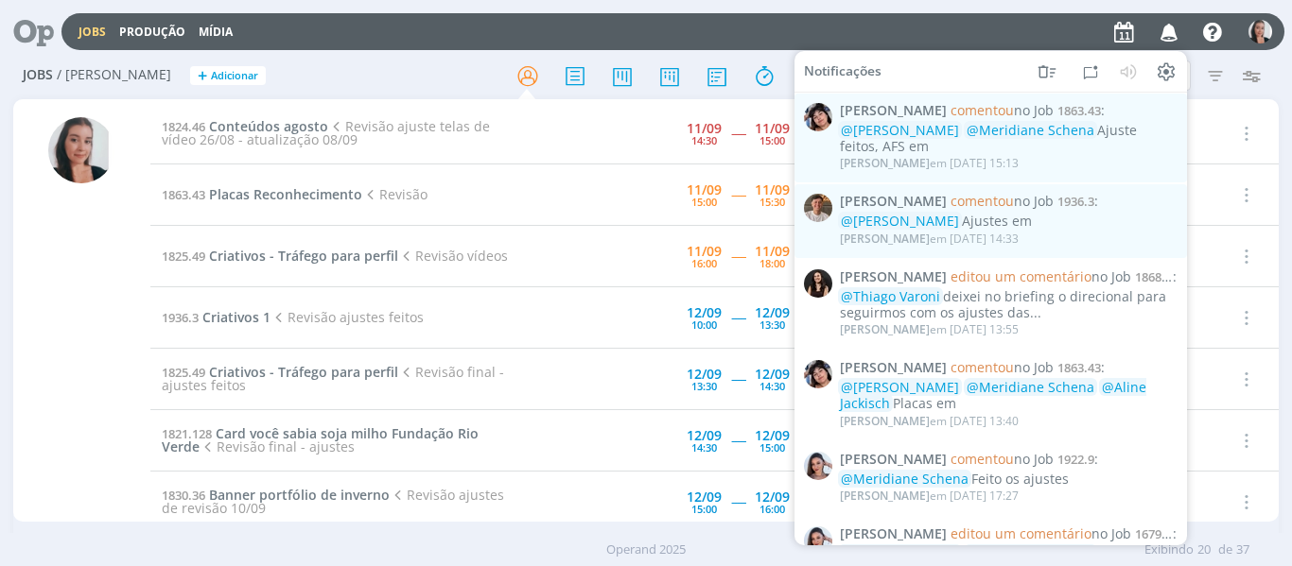
click at [1168, 32] on icon "button" at bounding box center [1169, 31] width 33 height 32
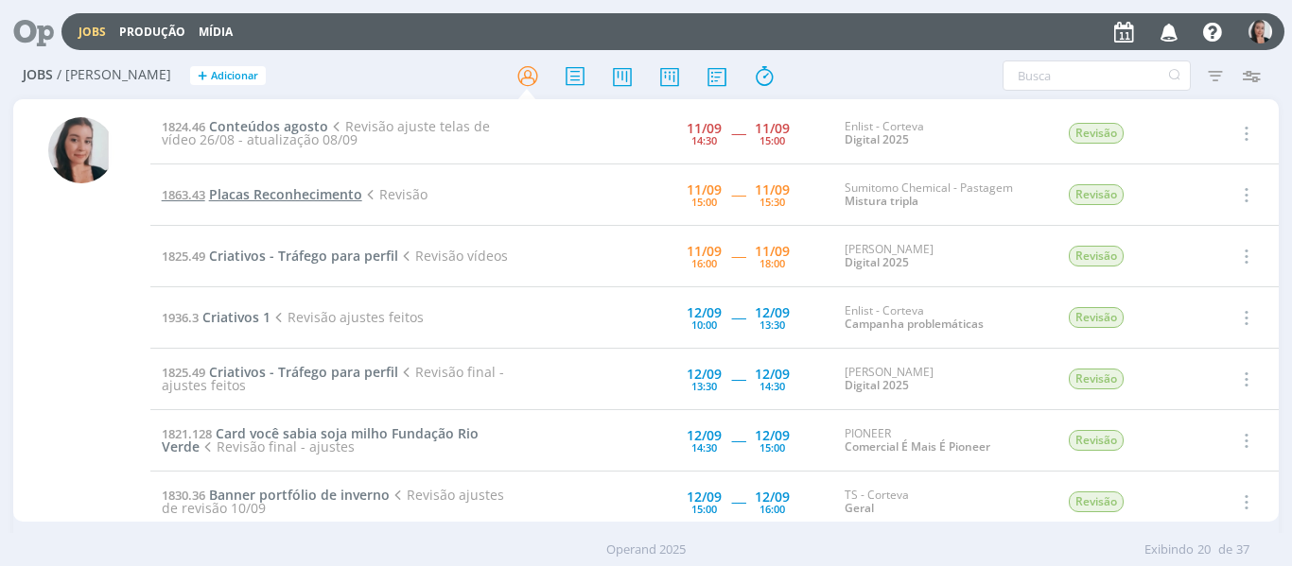
click at [283, 196] on span "Placas Reconhecimento" at bounding box center [285, 194] width 153 height 18
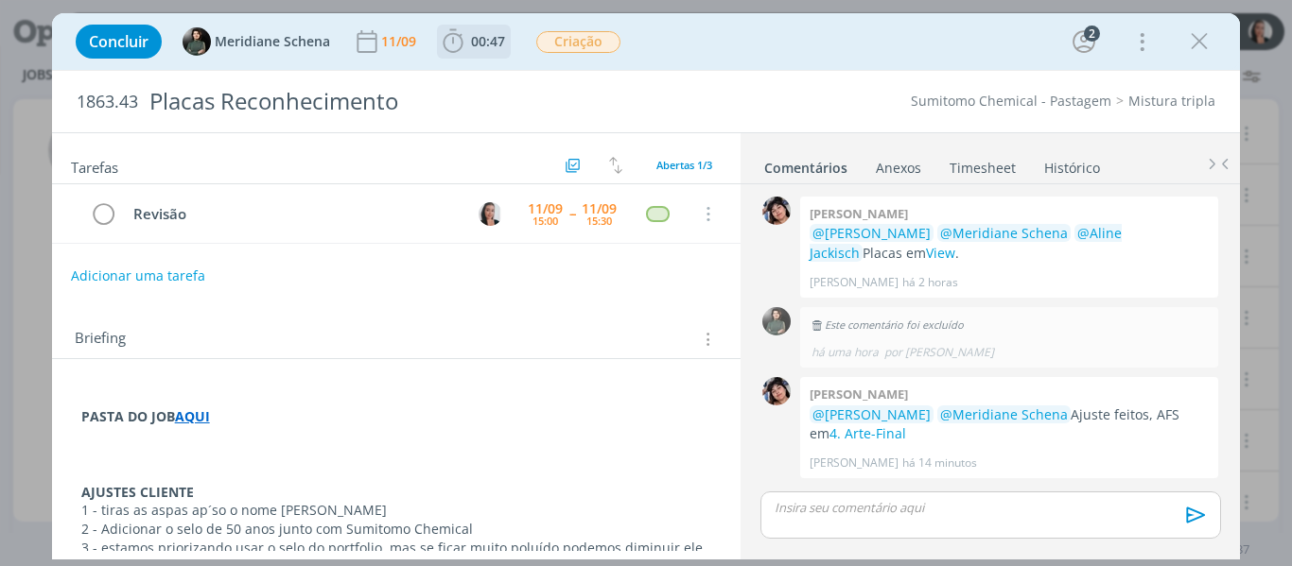
click at [441, 46] on icon "dialog" at bounding box center [453, 41] width 28 height 28
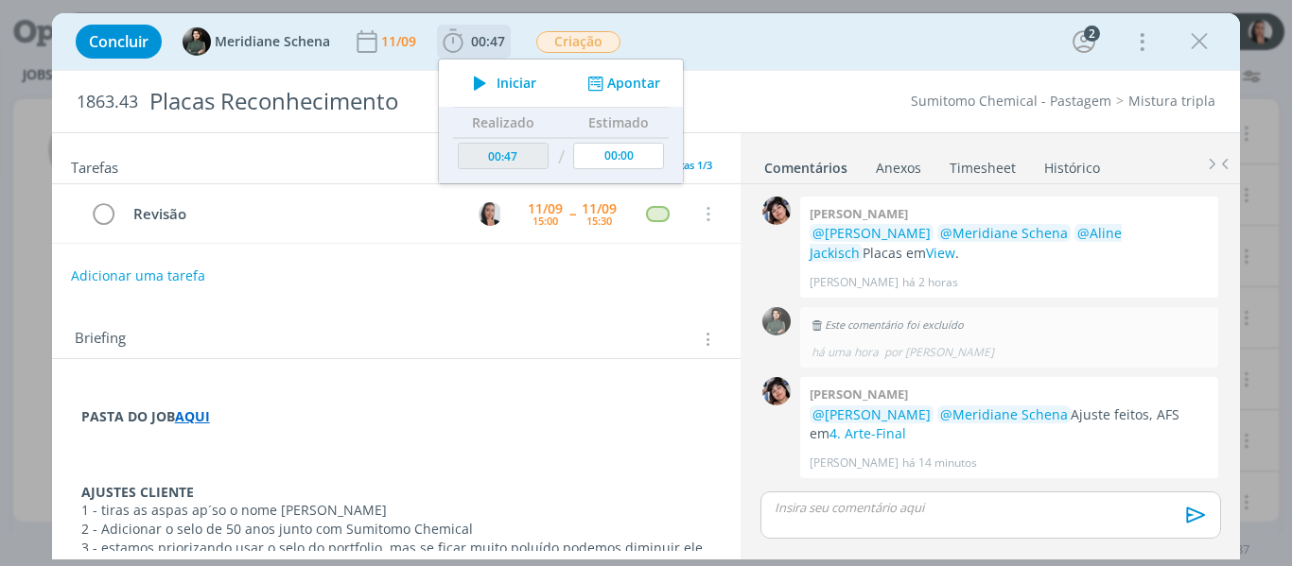
click at [504, 83] on span "Iniciar" at bounding box center [516, 83] width 40 height 13
drag, startPoint x: 872, startPoint y: 49, endPoint x: 1284, endPoint y: 41, distance: 412.4
click at [872, 49] on div "Concluir Meridiane Schena 11/09 00:47 Iniciar Apontar Data * 11/09/2025 Horas *…" at bounding box center [646, 41] width 1160 height 45
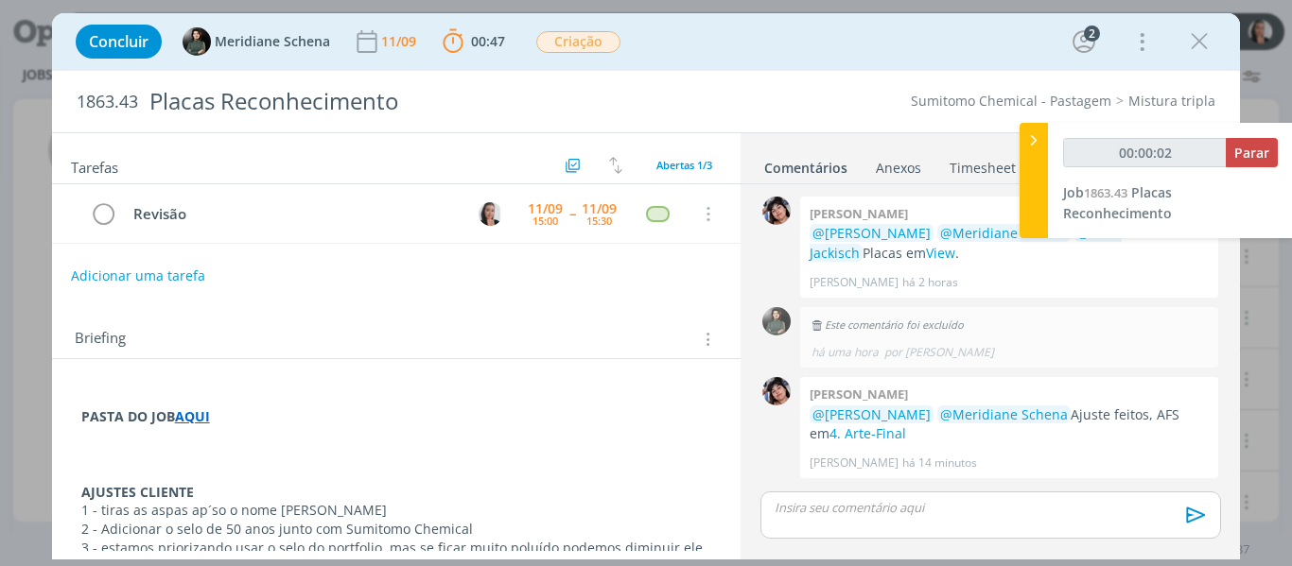
type input "00:00:03"
click at [1026, 178] on div at bounding box center [1033, 180] width 28 height 115
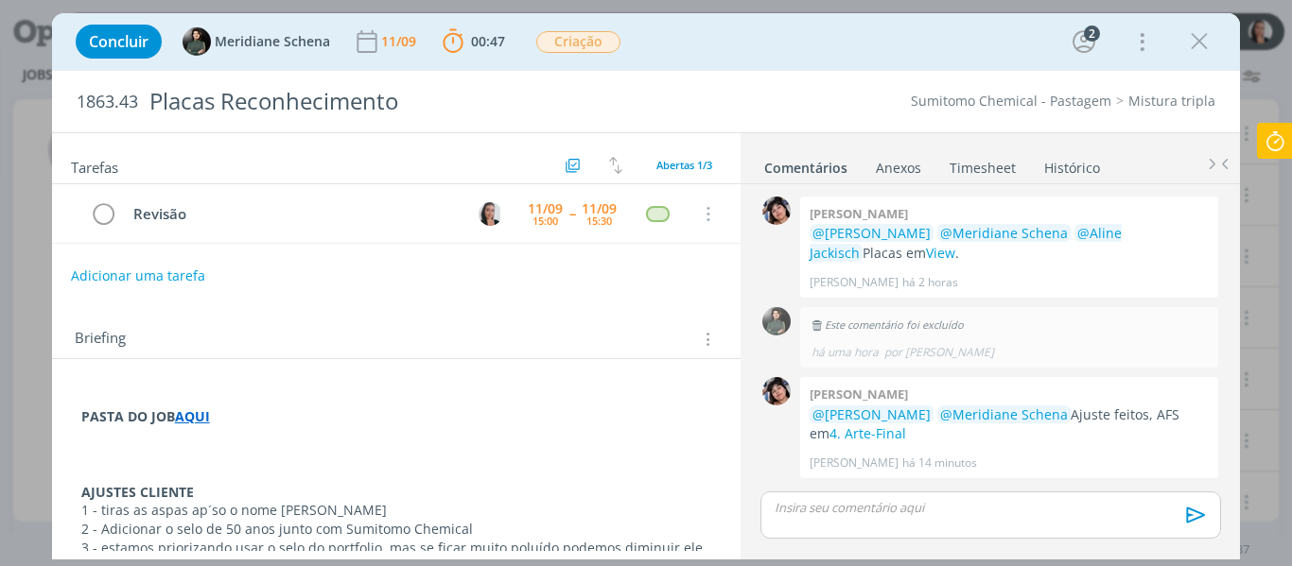
click at [848, 49] on div "Concluir Meridiane Schena 11/09 00:47 Parar Apontar Data * 11/09/2025 Horas * 0…" at bounding box center [646, 41] width 1160 height 45
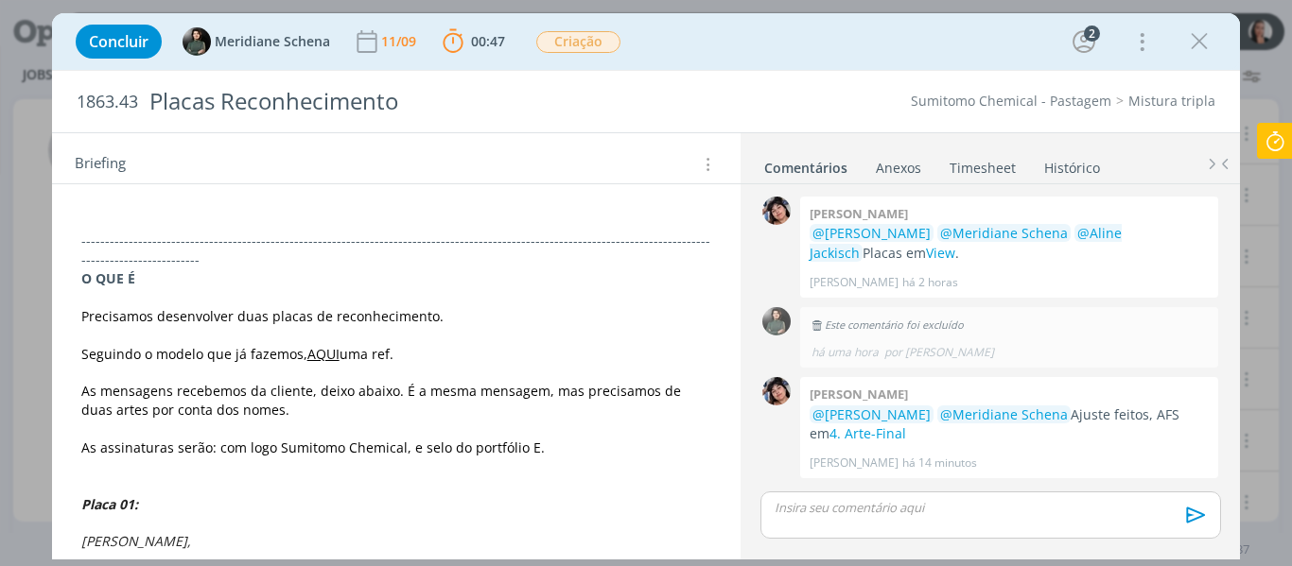
scroll to position [473, 0]
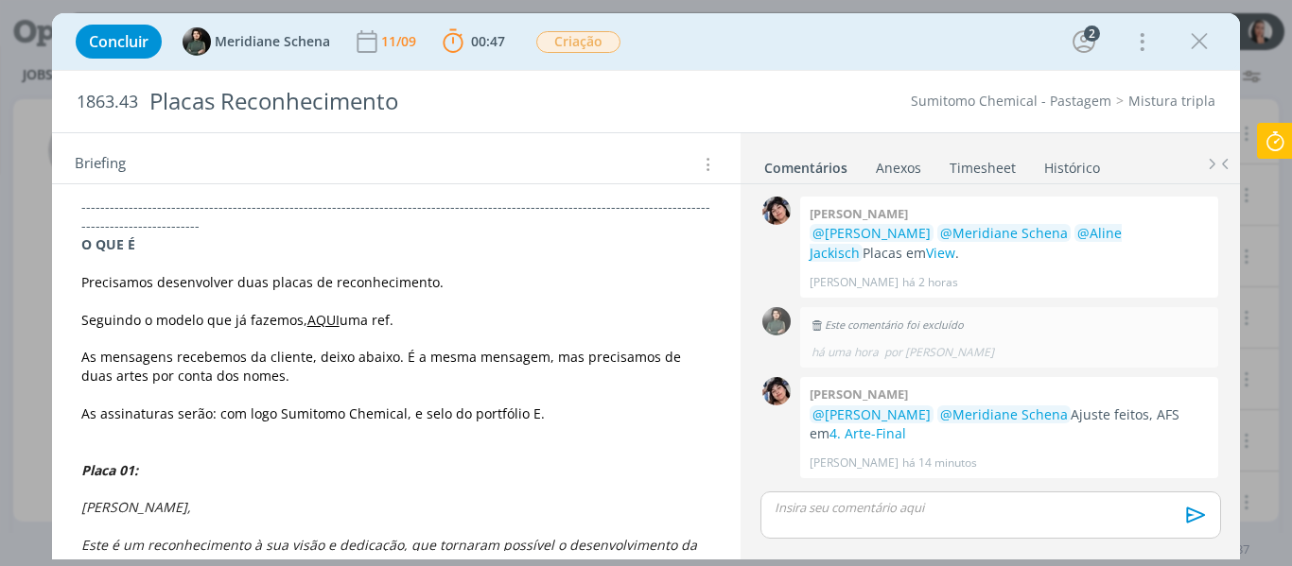
click at [326, 319] on link "AQUI" at bounding box center [323, 320] width 32 height 18
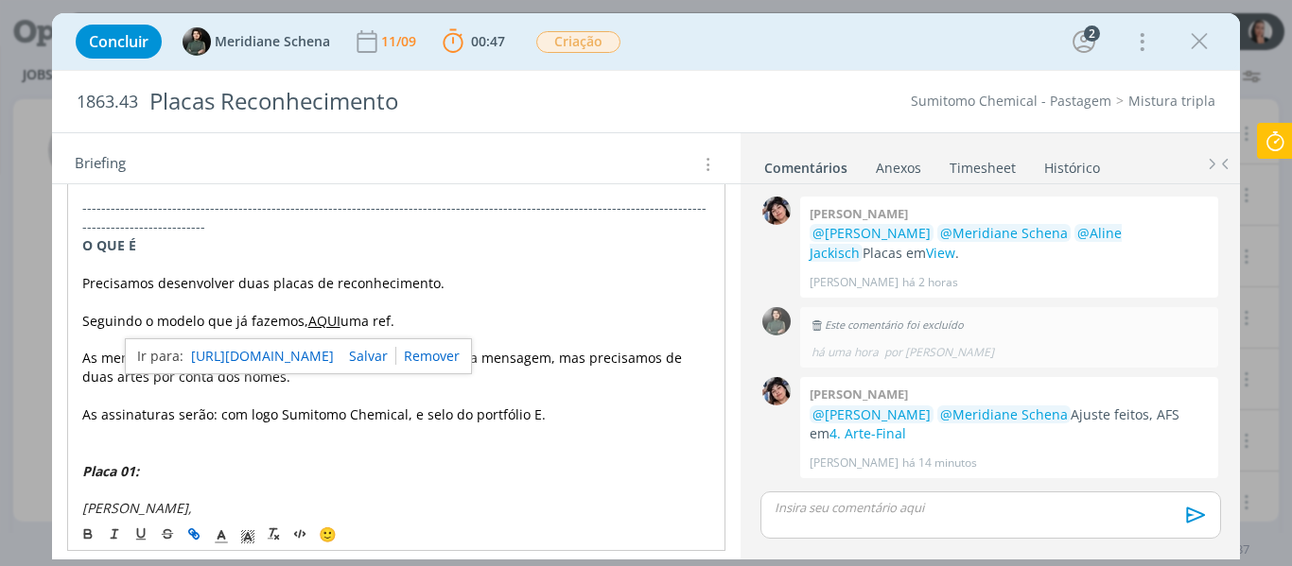
click at [334, 352] on link "https://sobeae.sharepoint.com/:b:/s/SOBEAE/EYIo15cGzyJCruKBwG_ZeKIBCEb8vhp112rq…" at bounding box center [262, 356] width 143 height 25
click at [517, 371] on p "As mensagens recebemos da cliente, deixo abaixo. É a mesma mensagem, mas precis…" at bounding box center [396, 368] width 629 height 38
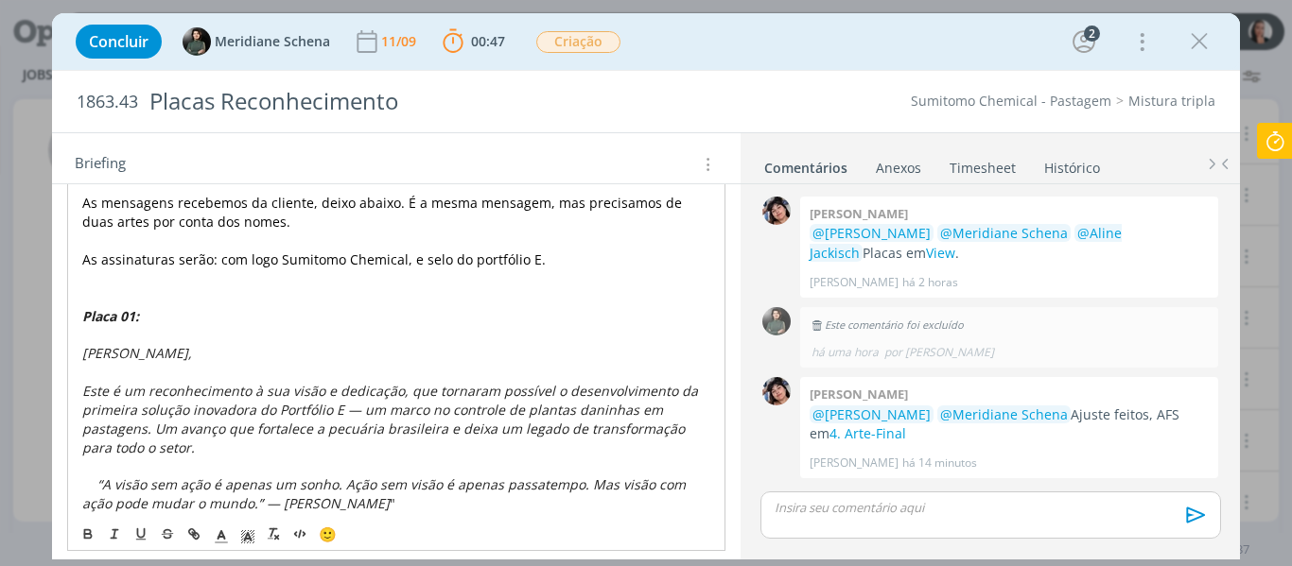
scroll to position [662, 0]
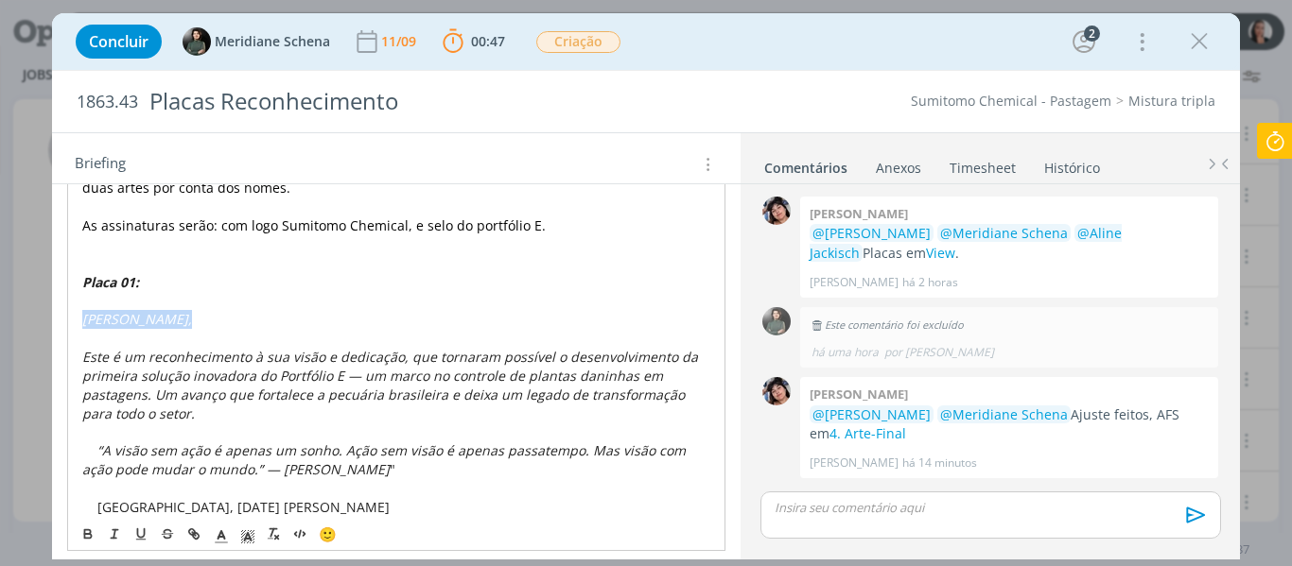
drag, startPoint x: 180, startPoint y: 311, endPoint x: 59, endPoint y: 318, distance: 121.2
click at [60, 318] on div "PASTA DO JOB AQUI ﻿ AJUSTES CLIENTE 1 - tiras as aspas ap´so o nome Joel Barker…" at bounding box center [396, 310] width 689 height 1227
copy em "Mário Drehmer,"
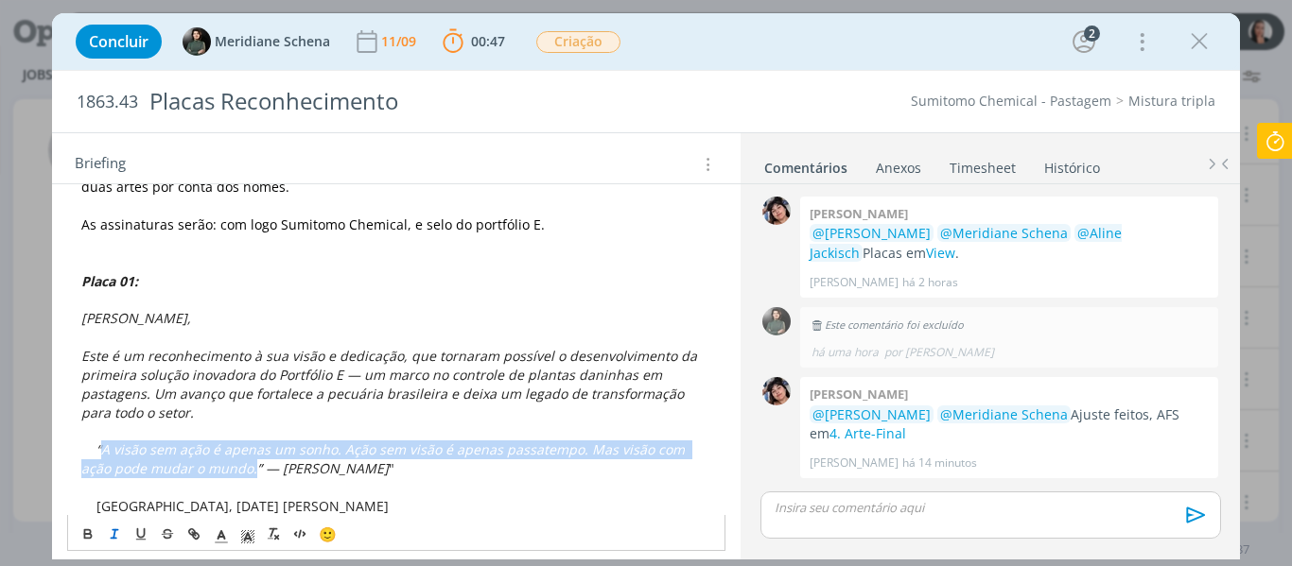
drag, startPoint x: 219, startPoint y: 468, endPoint x: 99, endPoint y: 451, distance: 121.3
click at [99, 451] on em "“A visão sem ação é apenas um sonho. Ação sem visão é apenas passatempo. Mas vi…" at bounding box center [384, 459] width 607 height 37
copy em "A visão sem ação é apenas um sonho. Ação sem visão é apenas passatempo. Mas vis…"
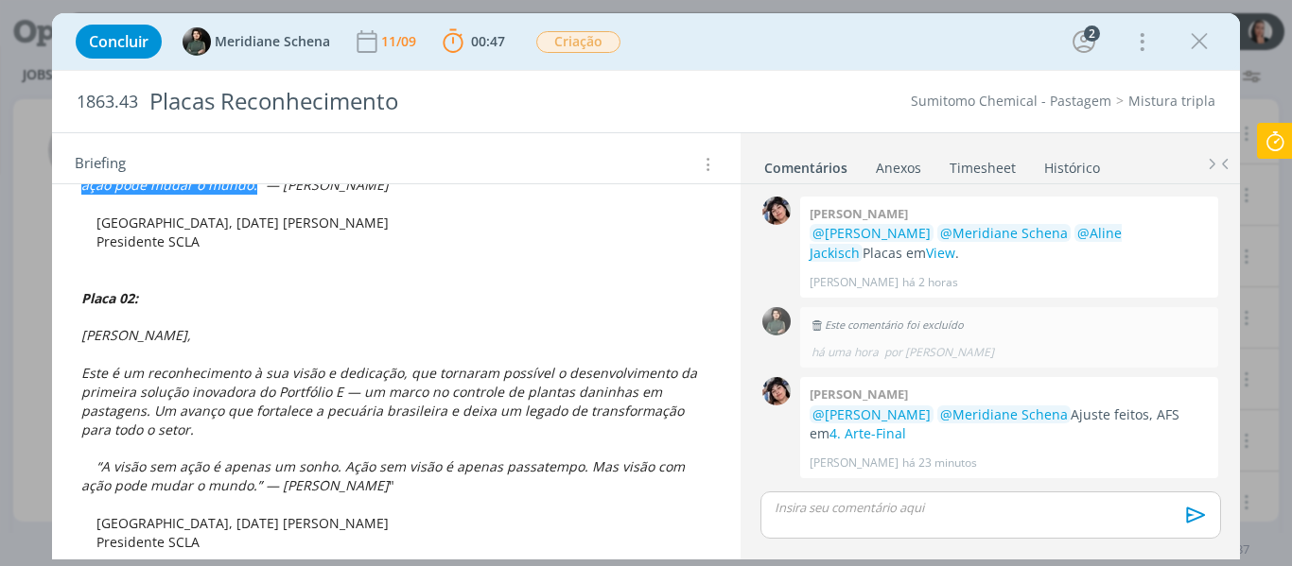
scroll to position [1034, 0]
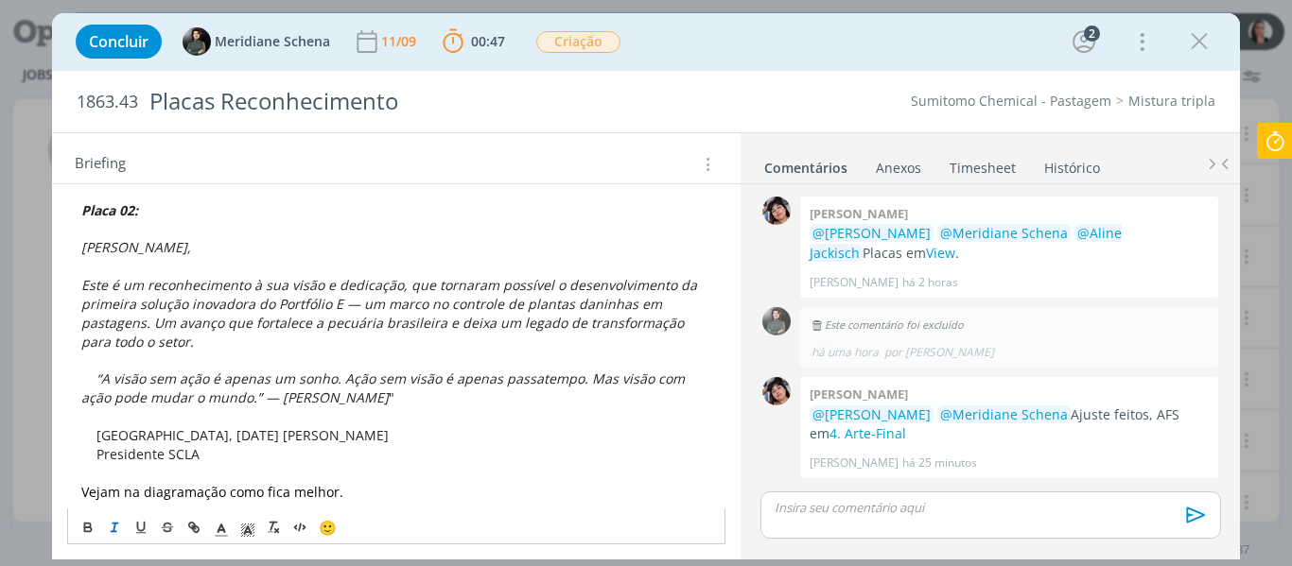
drag, startPoint x: 314, startPoint y: 430, endPoint x: 429, endPoint y: 440, distance: 115.8
click at [429, 440] on p "São Paulo, 18 de setembro de 2025 Nairo Piña" at bounding box center [396, 436] width 631 height 19
copy span "Nairo Piña"
click at [886, 52] on div "Concluir Meridiane Schena 11/09 00:47 Parar Apontar Data * 11/09/2025 Horas * 0…" at bounding box center [646, 41] width 1160 height 45
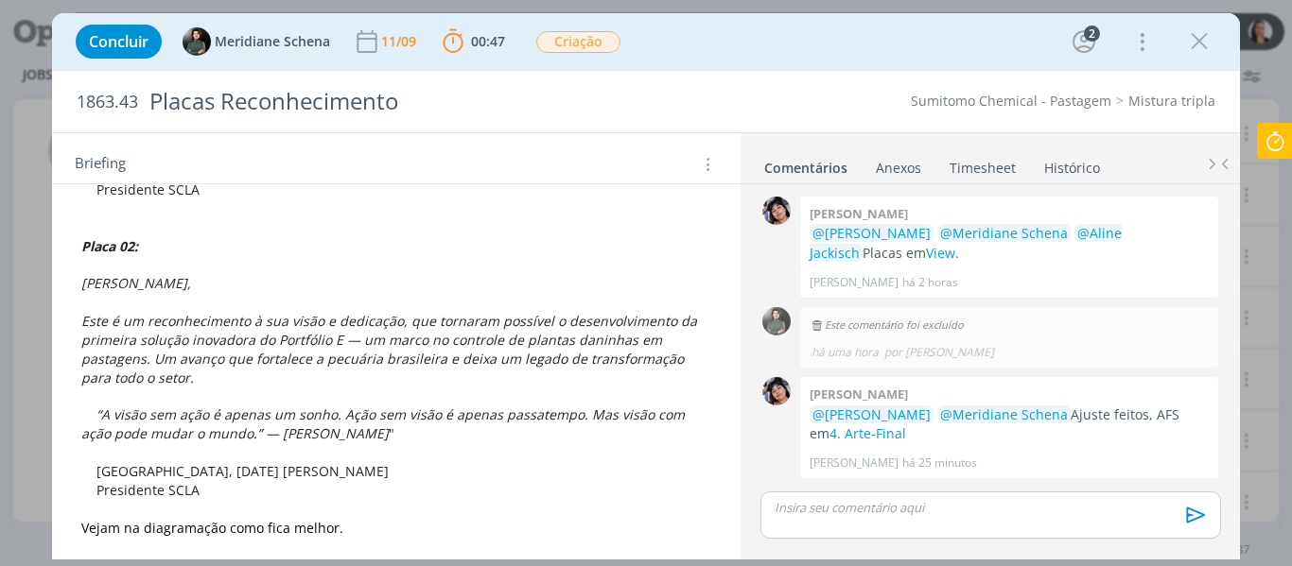
scroll to position [431, 0]
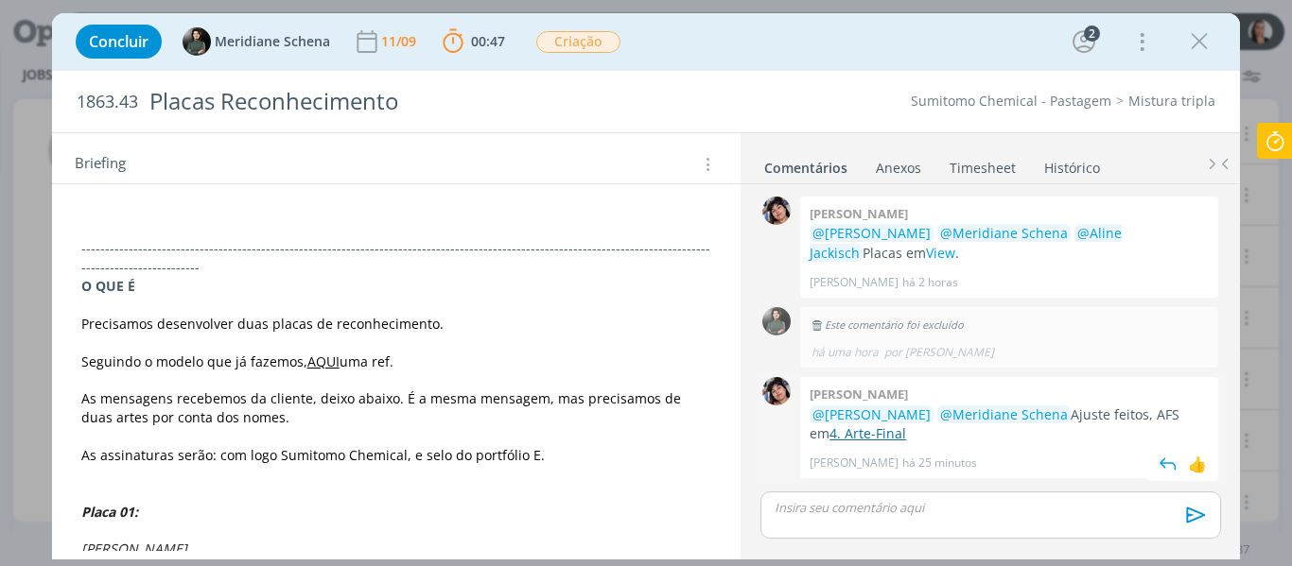
click at [863, 435] on link "4. Arte-Final" at bounding box center [867, 434] width 77 height 18
click at [1197, 37] on icon "dialog" at bounding box center [1199, 41] width 28 height 28
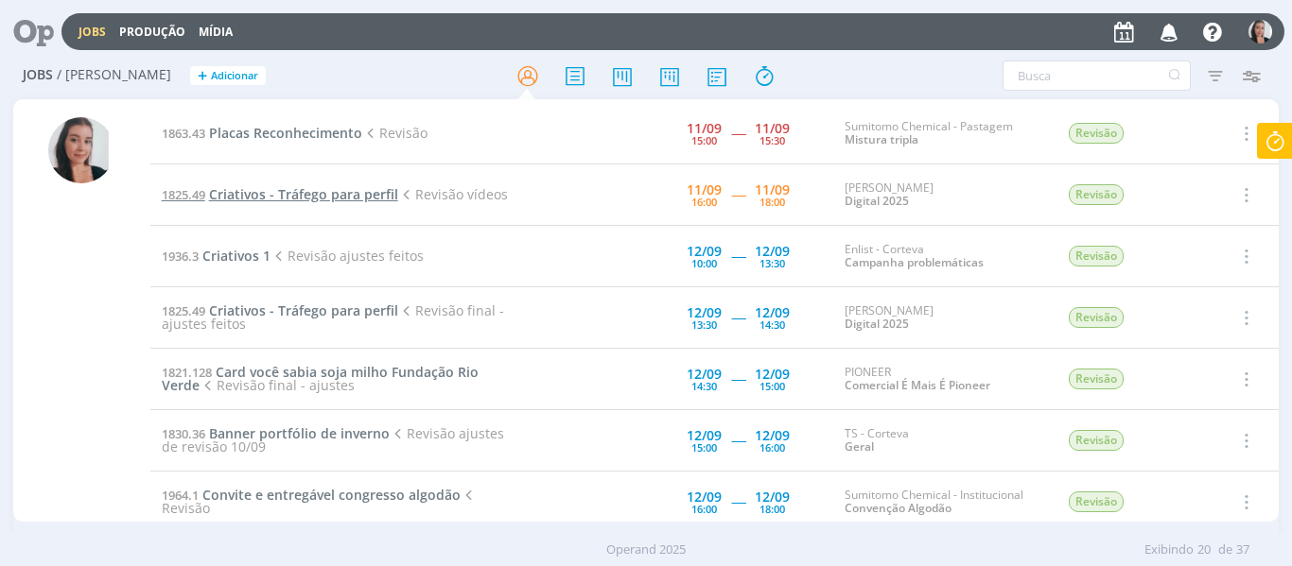
click at [354, 200] on span "Criativos - Tráfego para perfil" at bounding box center [303, 194] width 189 height 18
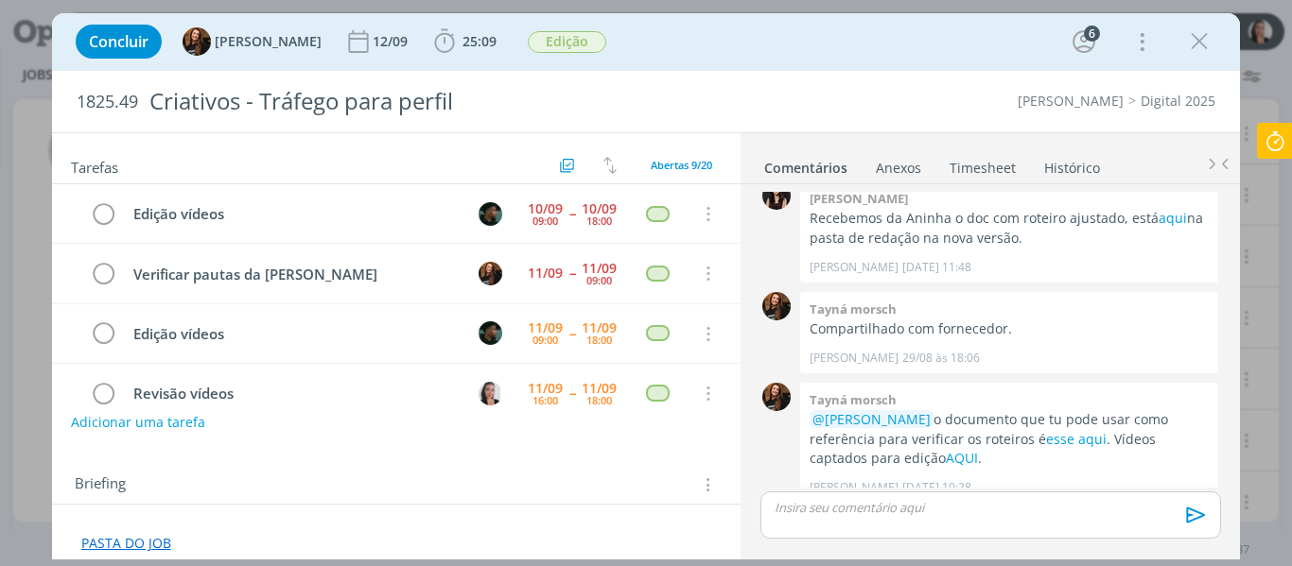
scroll to position [120, 0]
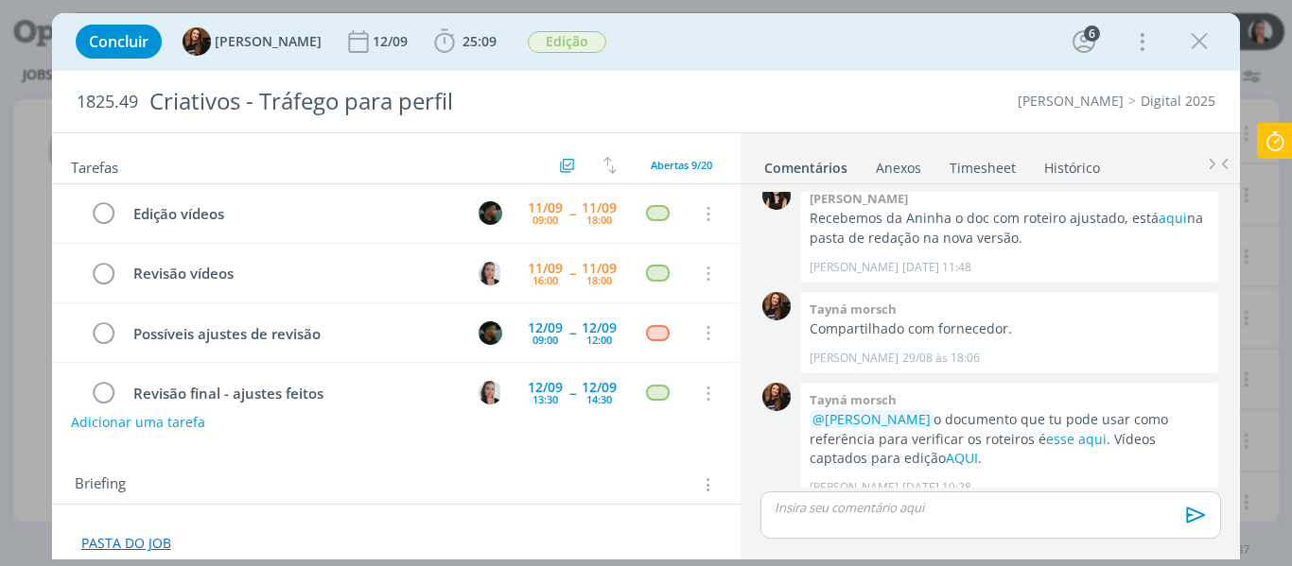
click at [1191, 59] on div "Concluir Tayná Morsch 12/09 25:09 Iniciar Apontar Data * 11/09/2025 Horas * 00:…" at bounding box center [646, 41] width 1160 height 45
click at [1203, 31] on icon "dialog" at bounding box center [1199, 41] width 28 height 28
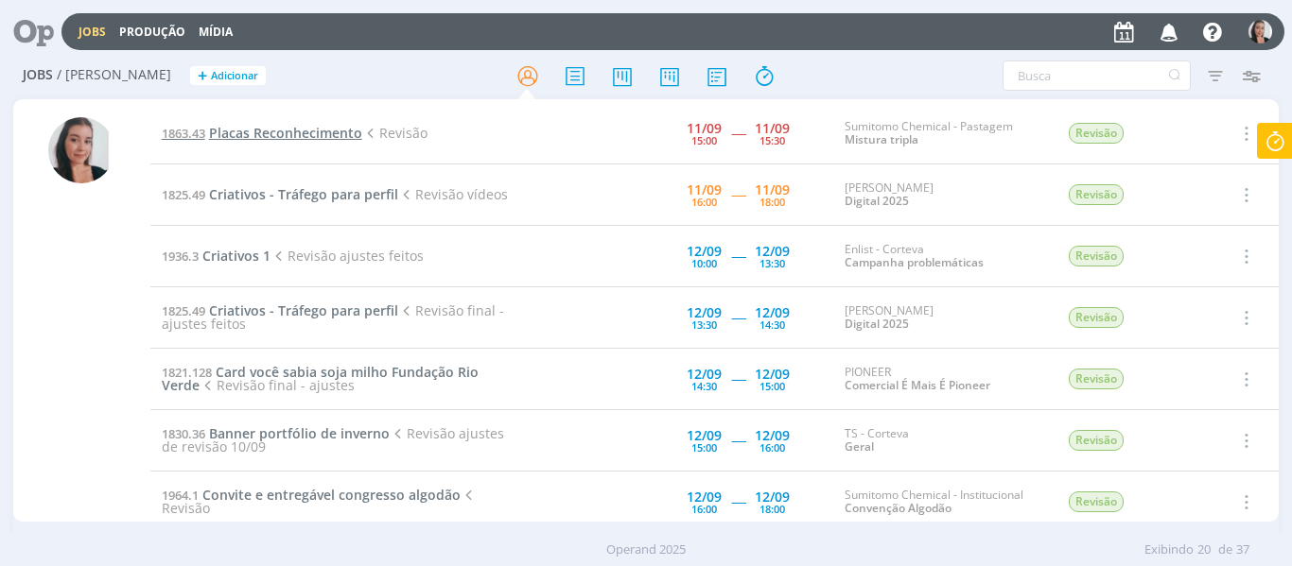
click at [289, 132] on span "Placas Reconhecimento" at bounding box center [285, 133] width 153 height 18
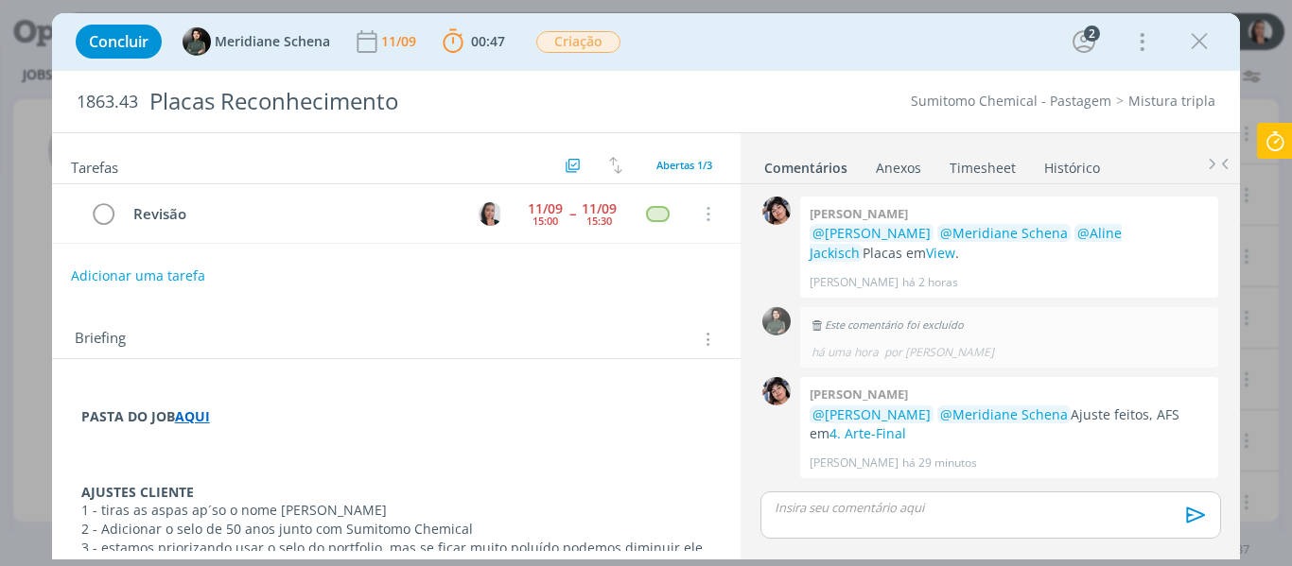
click at [1073, 512] on p "dialog" at bounding box center [989, 507] width 429 height 17
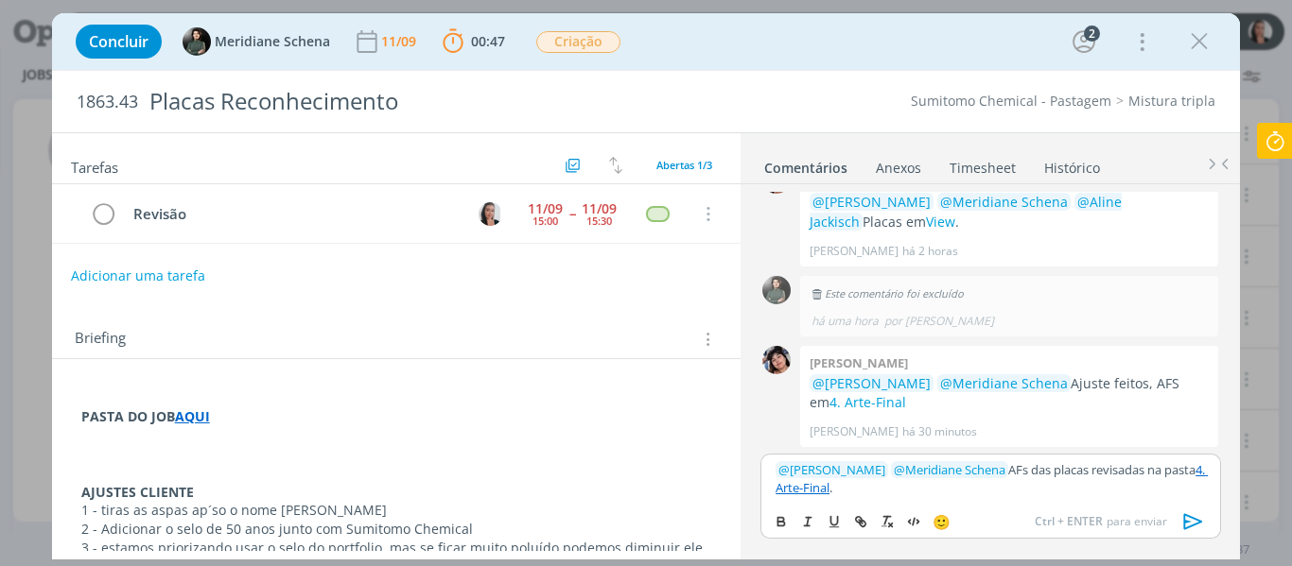
click at [1192, 523] on icon "dialog" at bounding box center [1193, 522] width 28 height 28
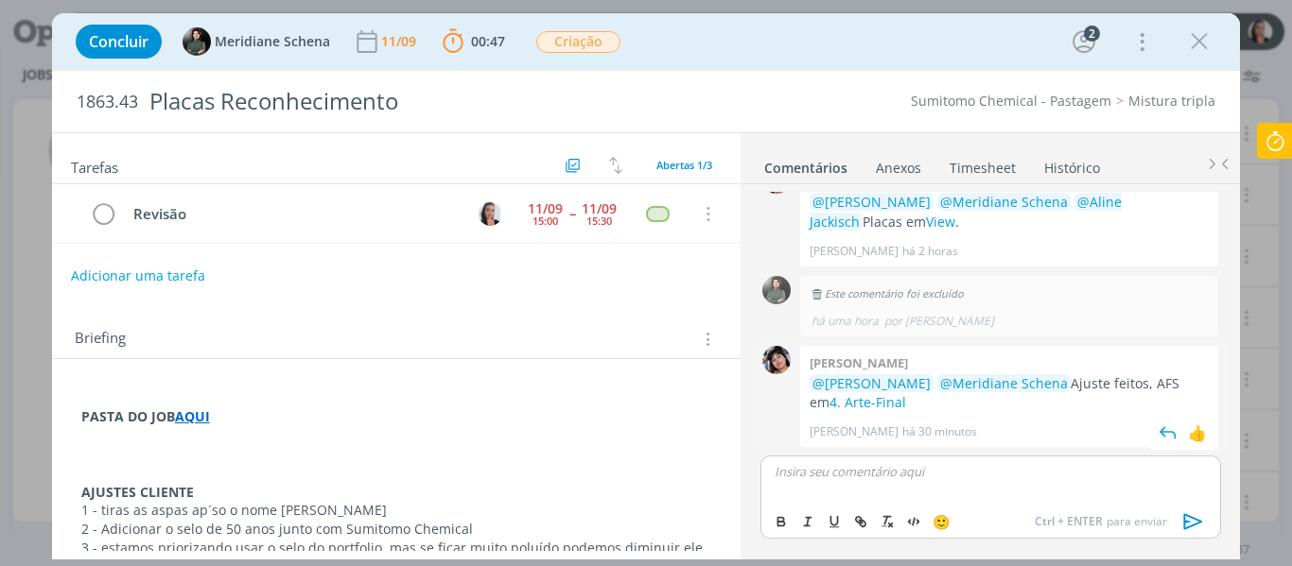
scroll to position [121, 0]
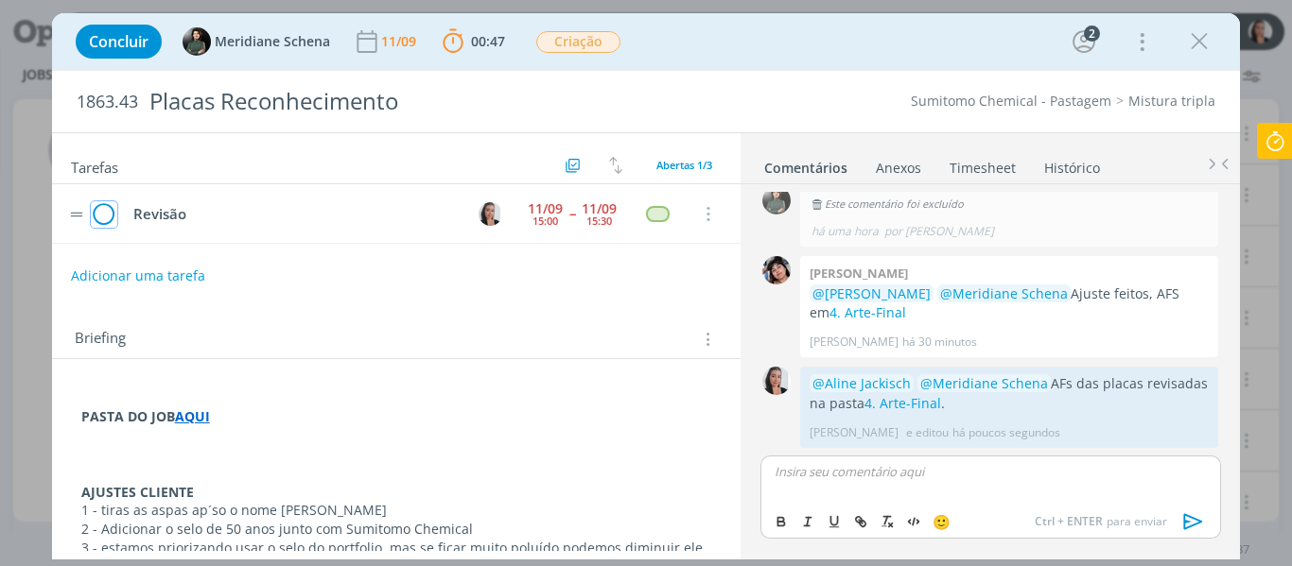
click at [110, 214] on icon "dialog" at bounding box center [104, 214] width 26 height 28
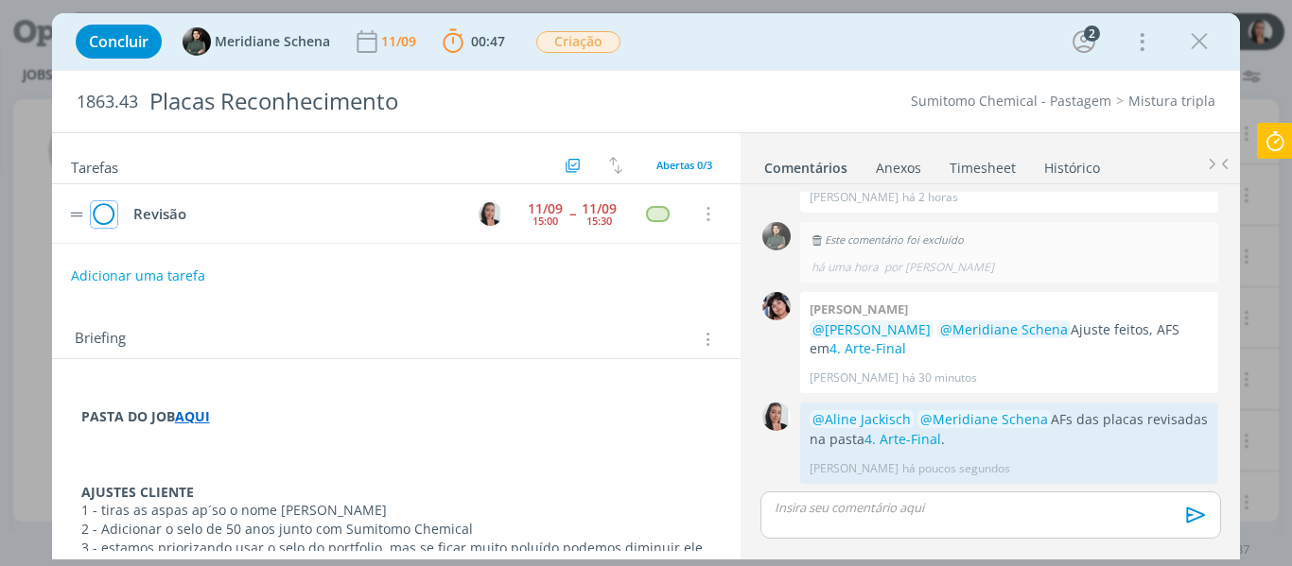
scroll to position [85, 0]
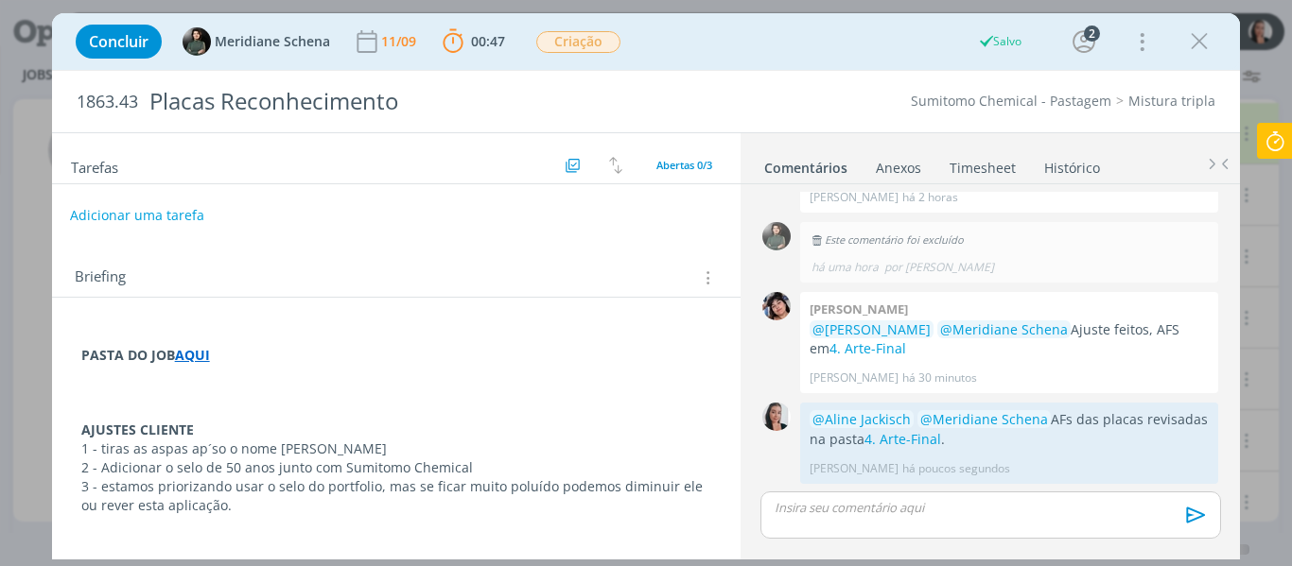
click at [135, 213] on button "Adicionar uma tarefa" at bounding box center [137, 216] width 134 height 32
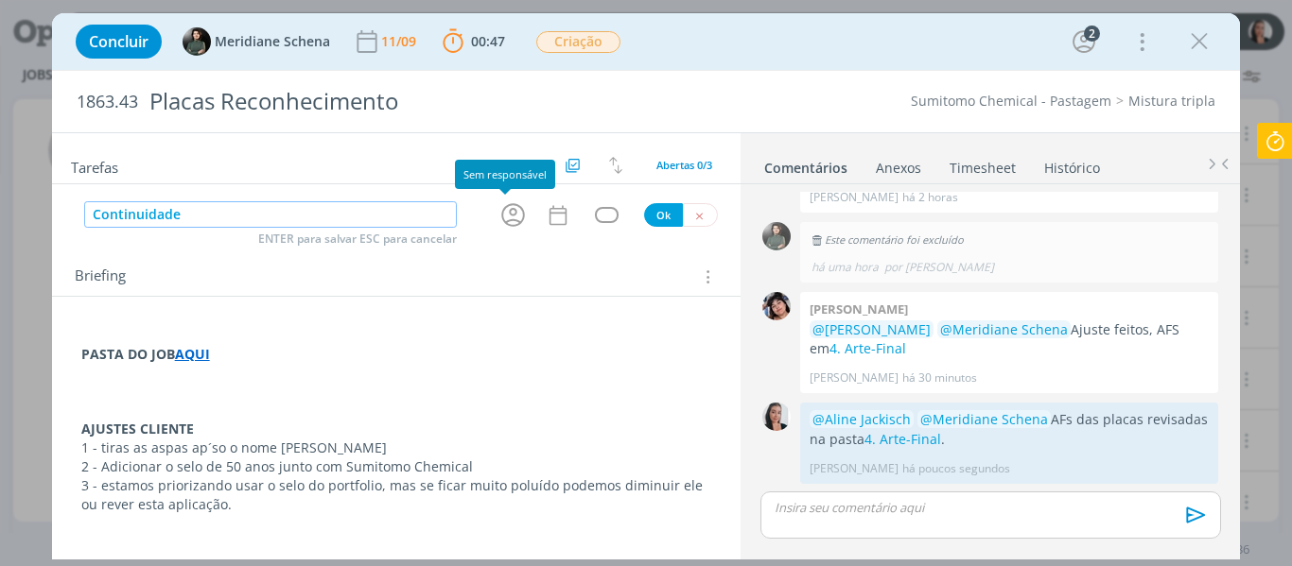
click at [499, 209] on icon "dialog" at bounding box center [512, 214] width 29 height 29
type input "Continuidade"
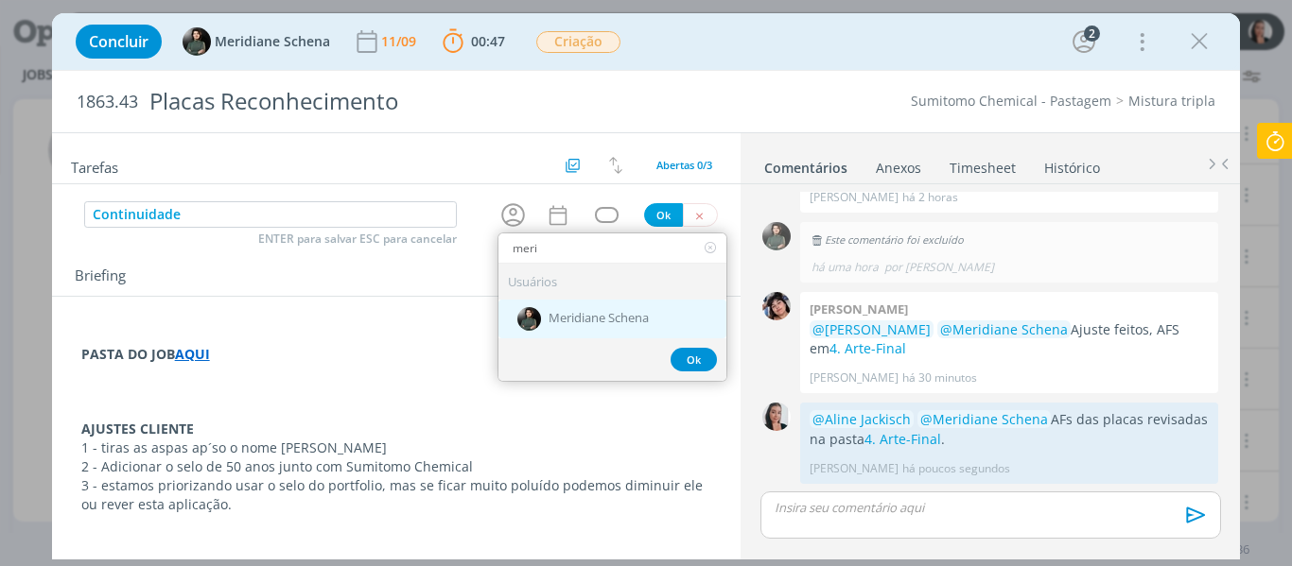
type input "meri"
click at [643, 319] on div "Meridiane Schena" at bounding box center [612, 319] width 228 height 39
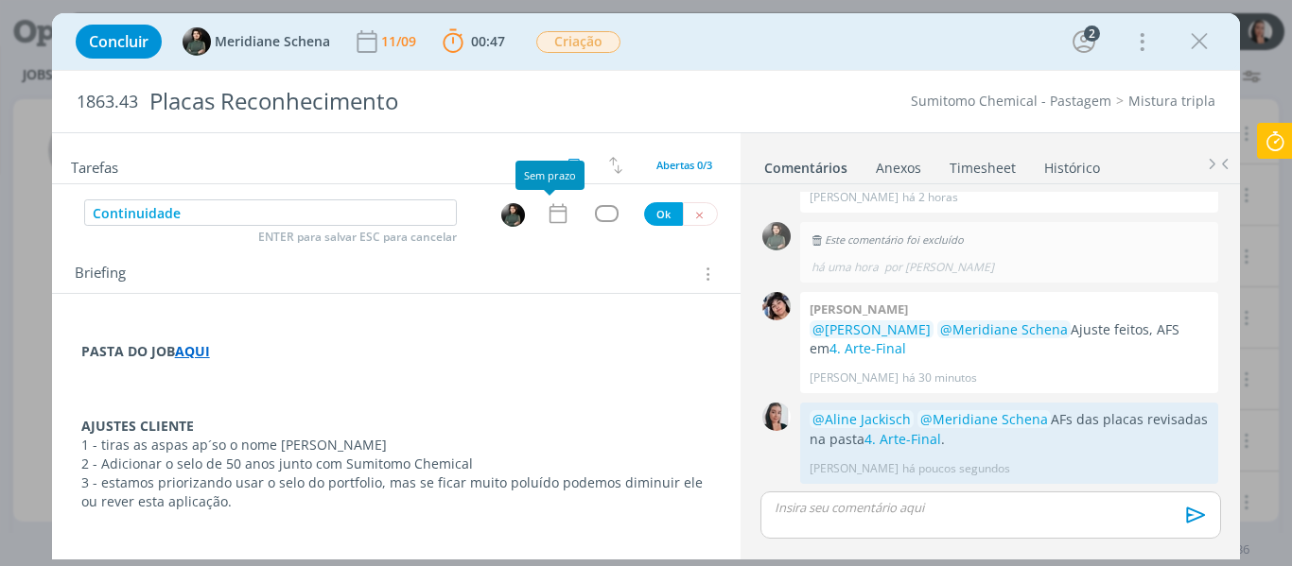
click at [549, 210] on icon "dialog" at bounding box center [558, 213] width 25 height 25
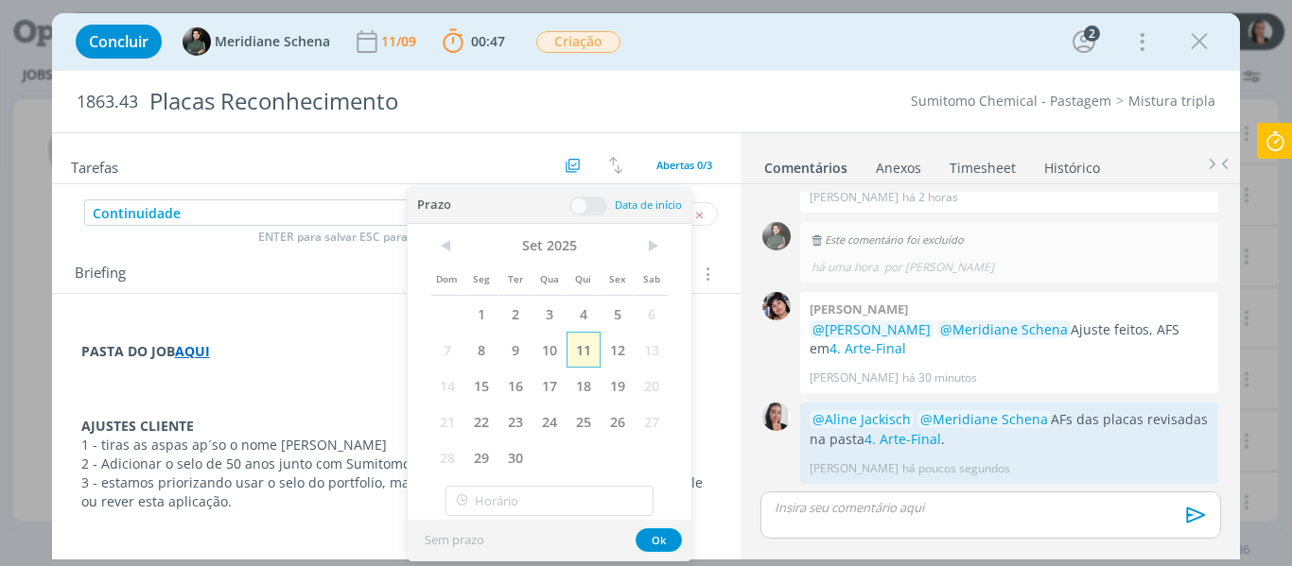
click at [584, 359] on span "11" at bounding box center [583, 350] width 34 height 36
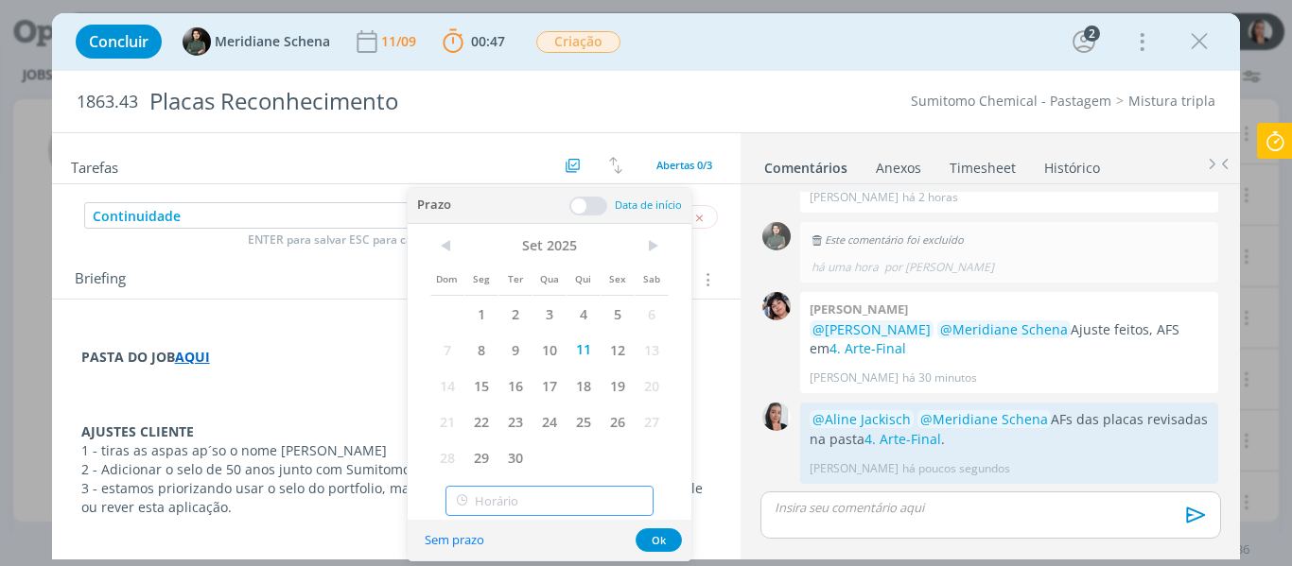
type input "16:00"
click at [560, 503] on input "16:00" at bounding box center [549, 501] width 208 height 30
click at [492, 444] on div "16:00" at bounding box center [552, 451] width 212 height 34
drag, startPoint x: 676, startPoint y: 542, endPoint x: 671, endPoint y: 531, distance: 11.4
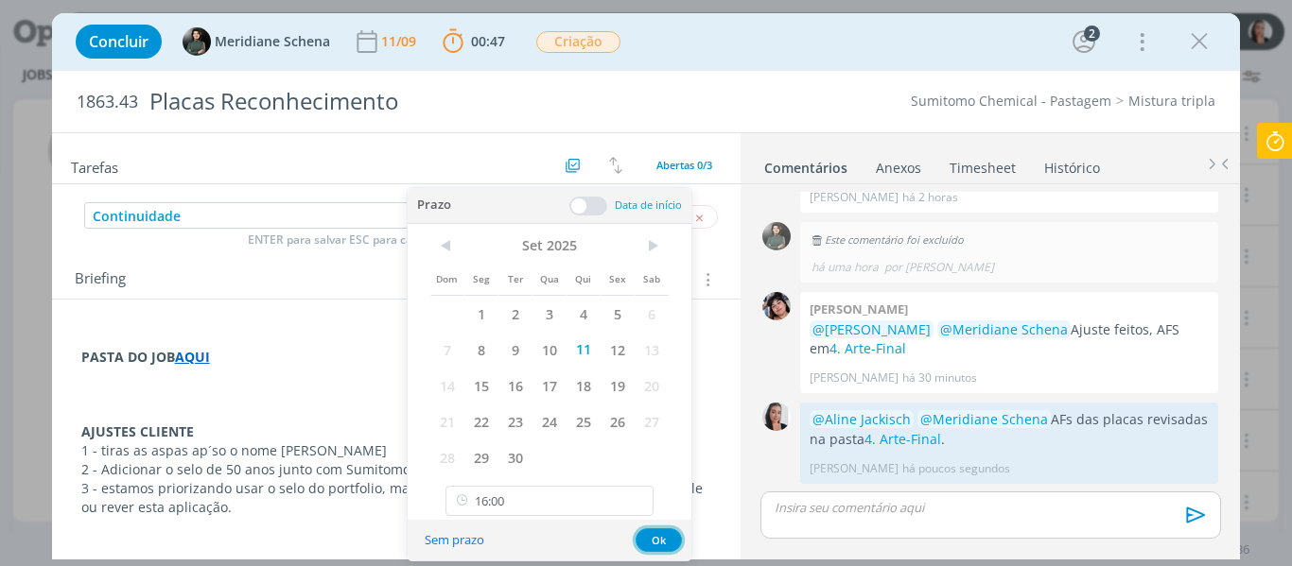
click at [676, 540] on button "Ok" at bounding box center [659, 541] width 46 height 24
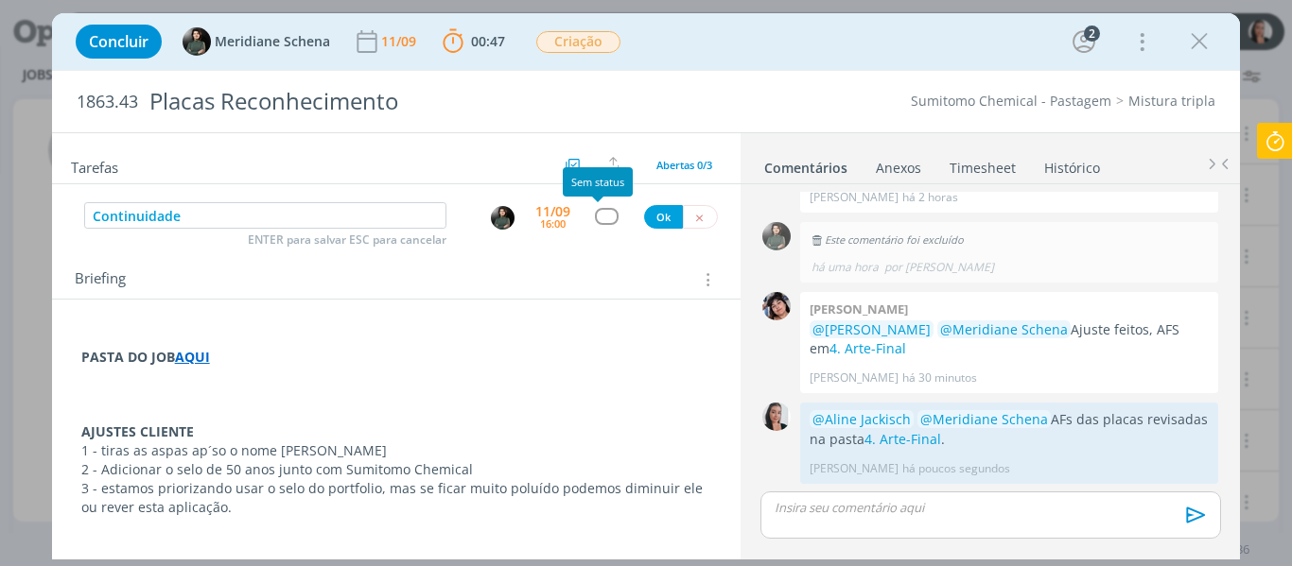
click at [595, 219] on div "dialog" at bounding box center [607, 216] width 24 height 16
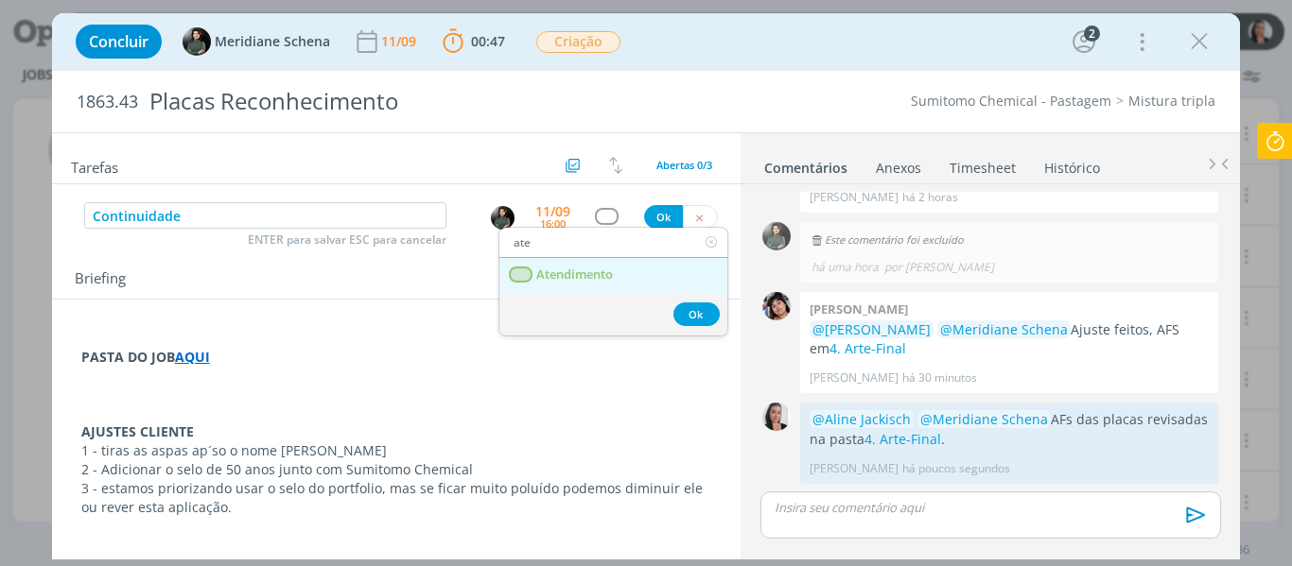
type input "ate"
click at [625, 281] on link "Atendimento" at bounding box center [613, 275] width 228 height 35
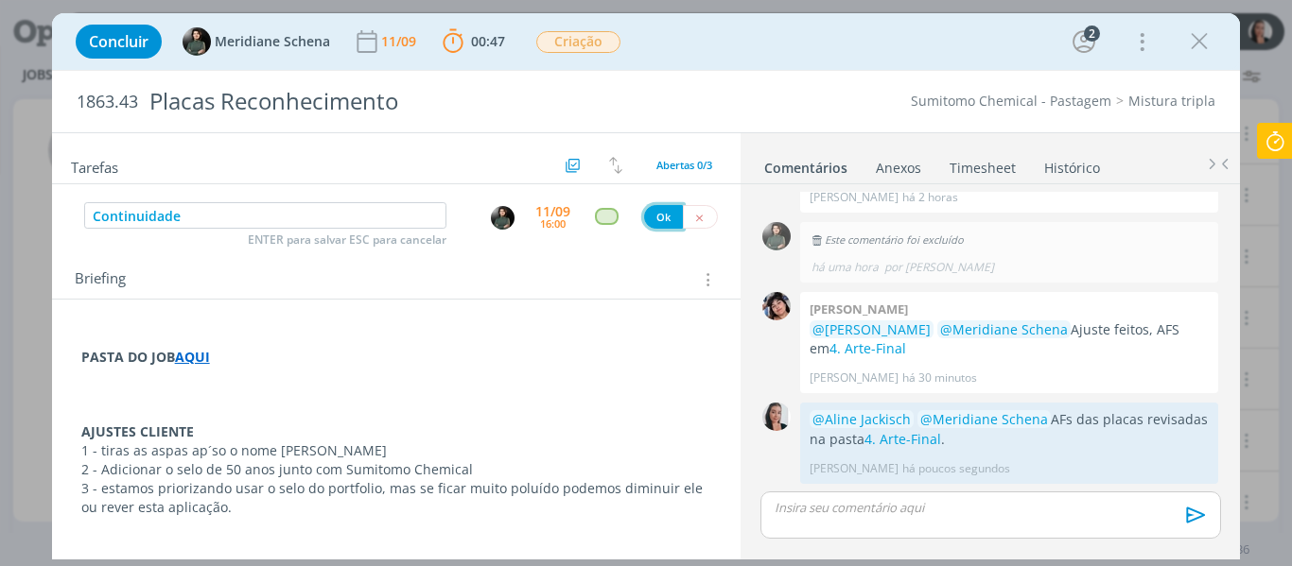
click at [648, 226] on button "Ok" at bounding box center [663, 217] width 39 height 24
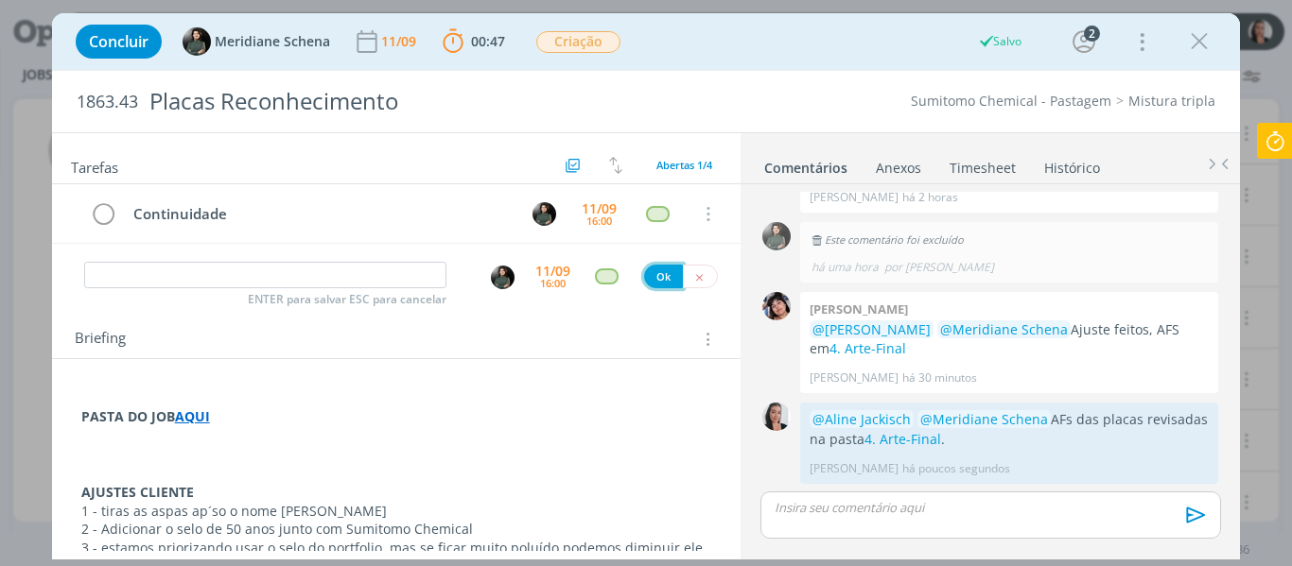
click at [655, 276] on button "Ok" at bounding box center [663, 277] width 39 height 24
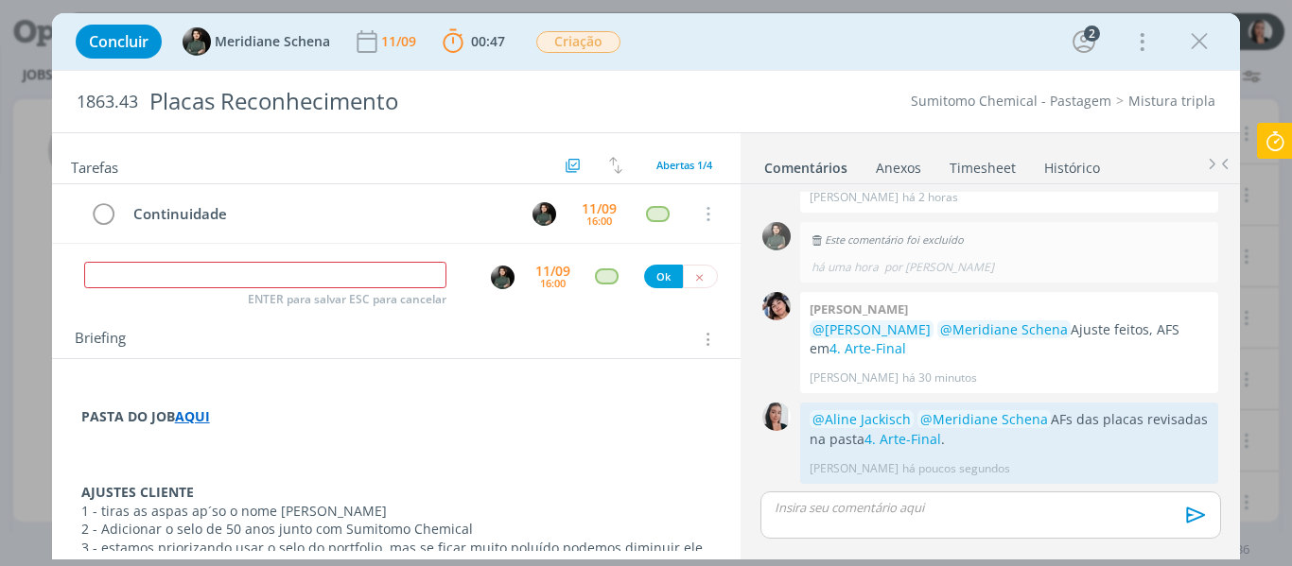
click at [1281, 146] on icon at bounding box center [1275, 141] width 34 height 37
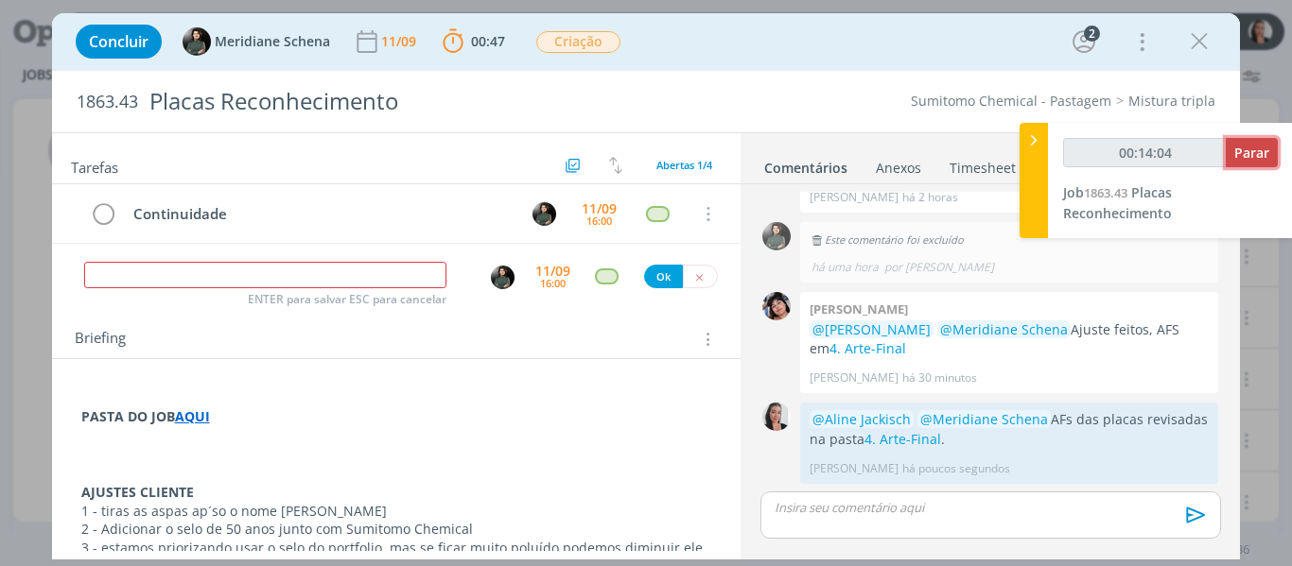
click at [1267, 148] on span "Parar" at bounding box center [1251, 153] width 35 height 18
type input "00:15:00"
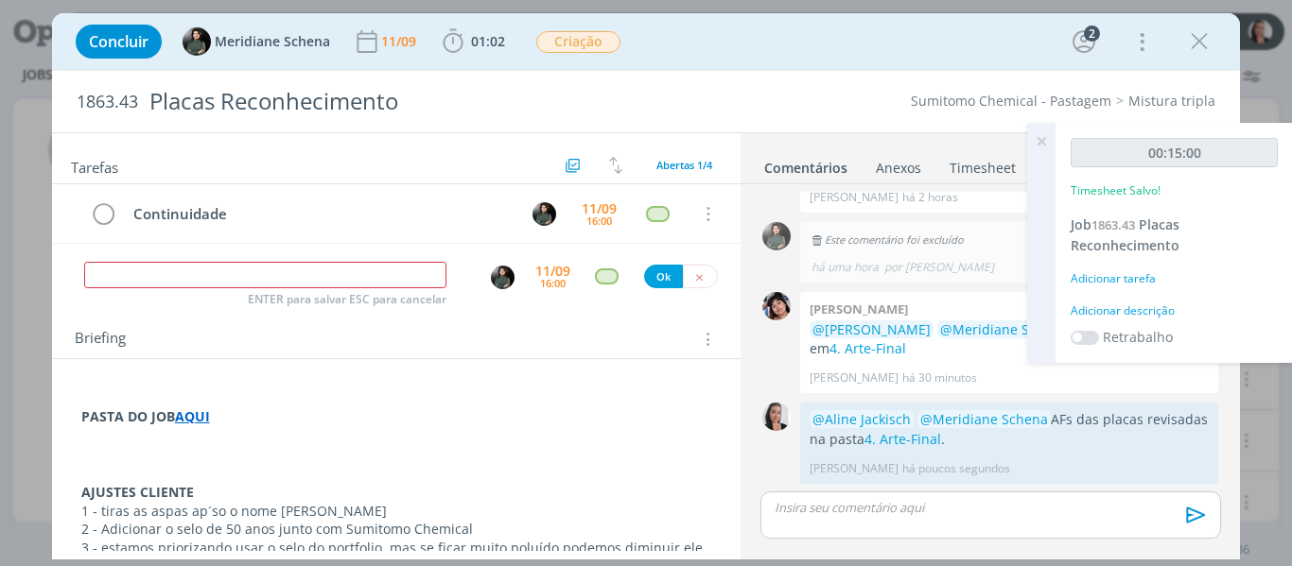
click at [1149, 303] on div "Adicionar descrição" at bounding box center [1174, 311] width 207 height 17
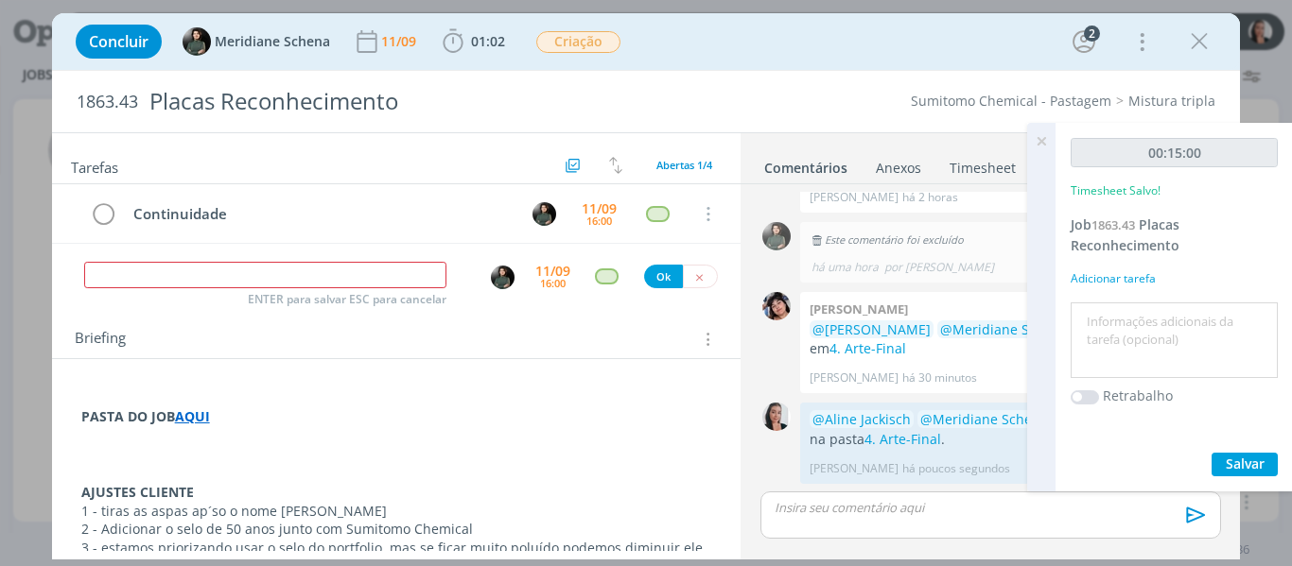
click at [1162, 325] on textarea at bounding box center [1174, 340] width 198 height 67
type textarea "revisão AFs"
click at [1244, 458] on span "Salvar" at bounding box center [1245, 464] width 39 height 18
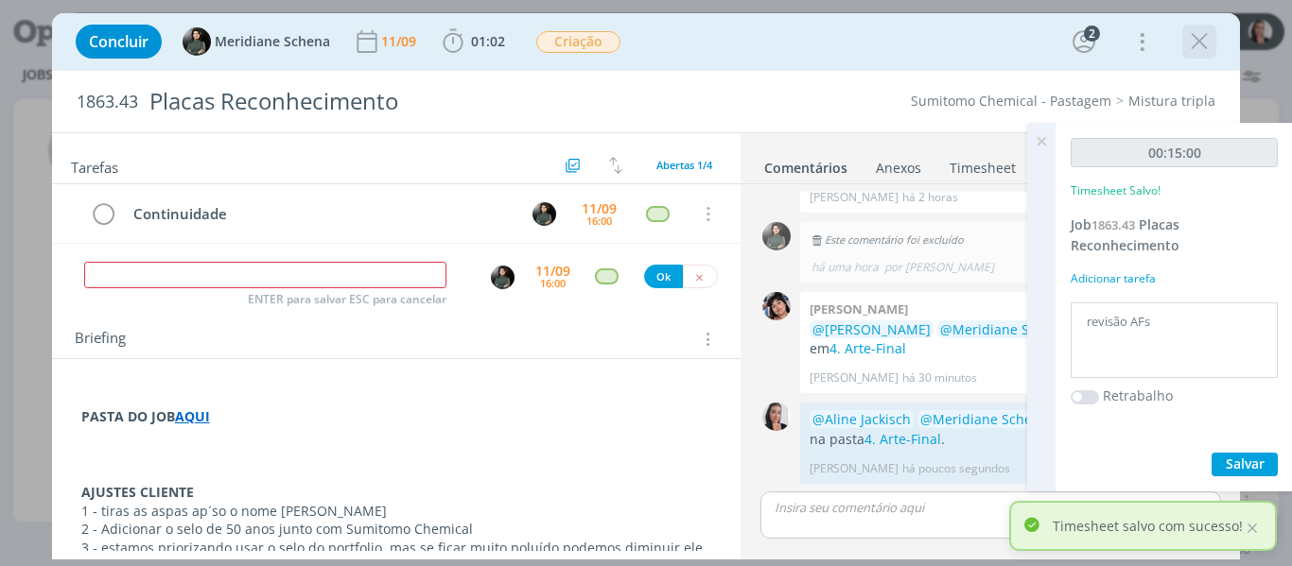
click at [1211, 33] on icon "dialog" at bounding box center [1199, 41] width 28 height 28
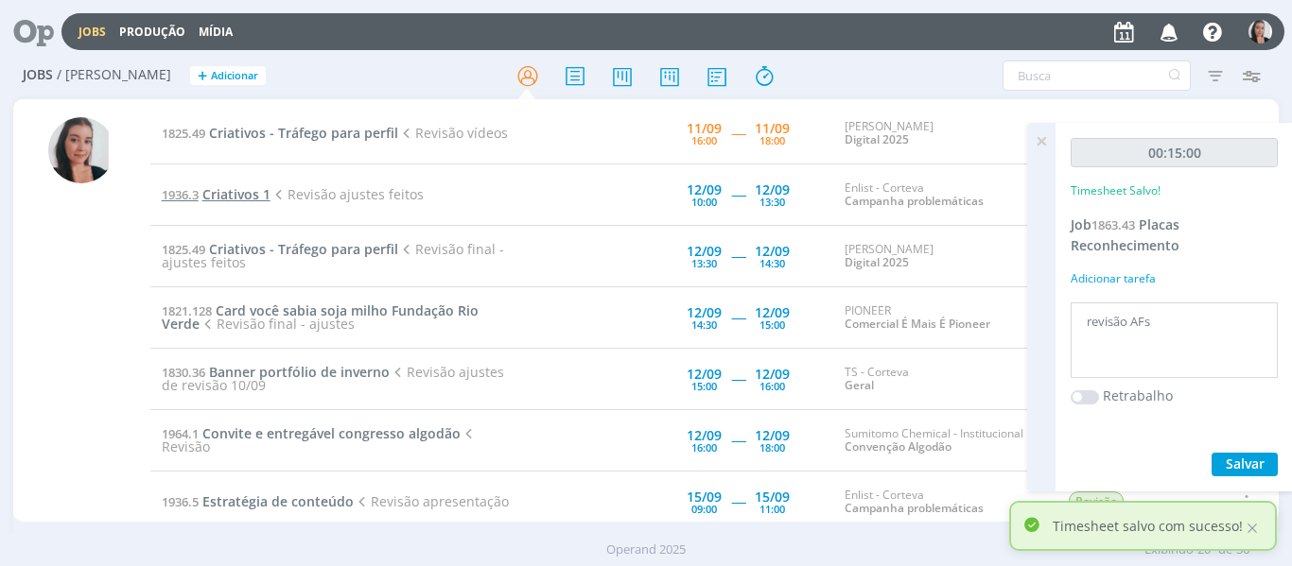
click at [235, 189] on span "Criativos 1" at bounding box center [236, 194] width 68 height 18
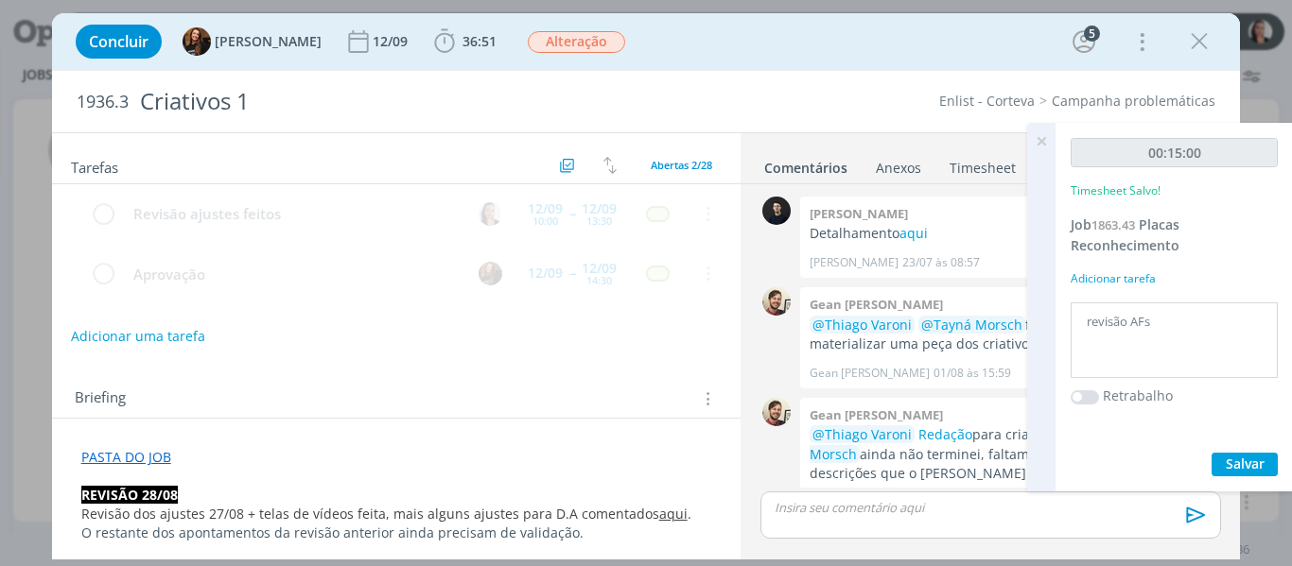
scroll to position [1291, 0]
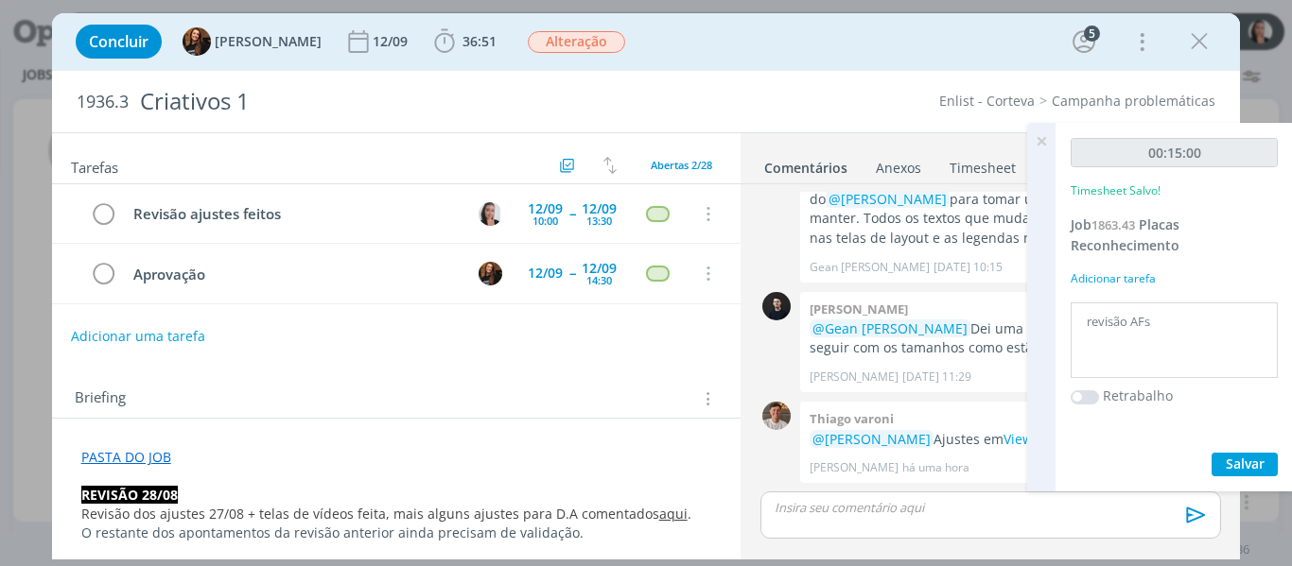
click at [1046, 131] on icon at bounding box center [1041, 141] width 34 height 37
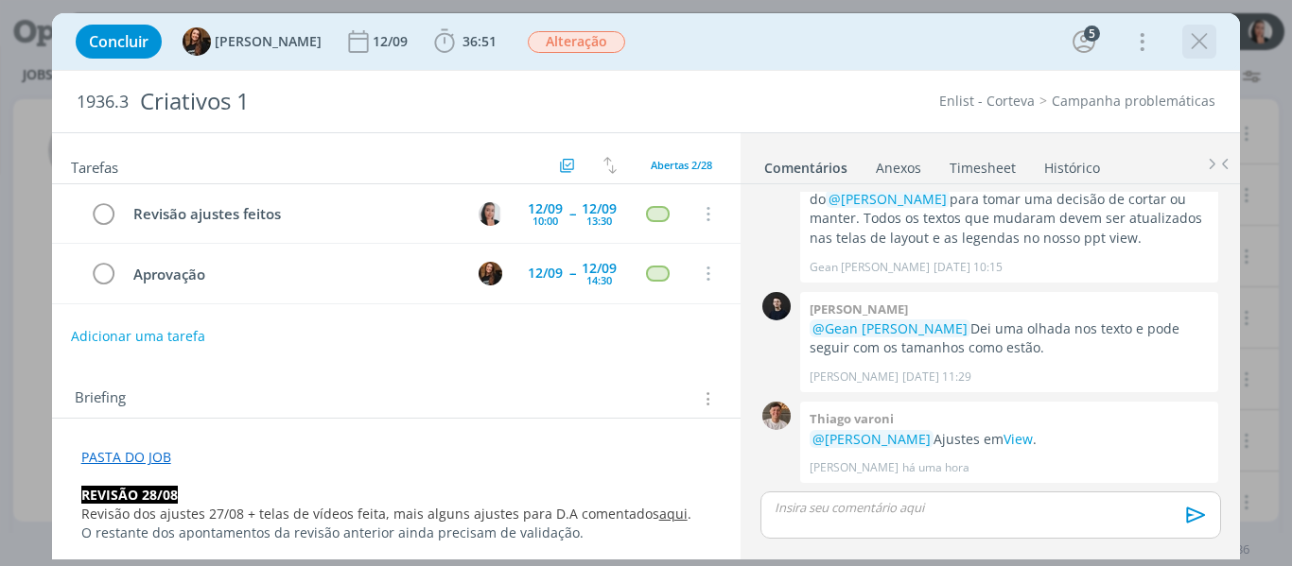
click at [1206, 41] on icon "dialog" at bounding box center [1199, 41] width 28 height 28
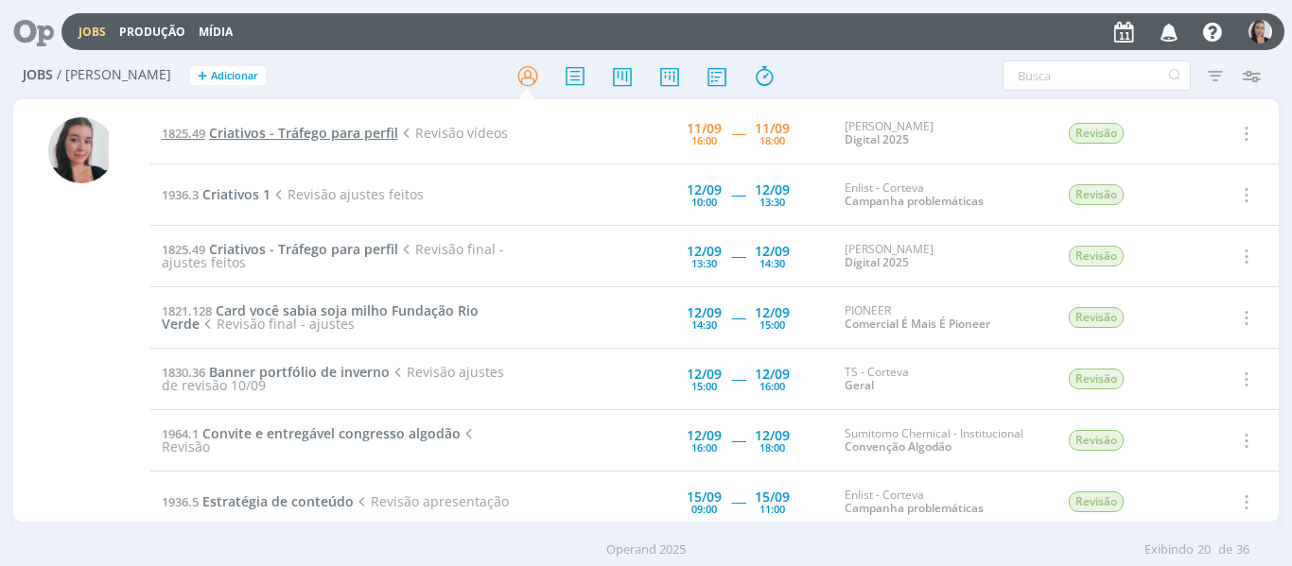
click at [330, 134] on span "Criativos - Tráfego para perfil" at bounding box center [303, 133] width 189 height 18
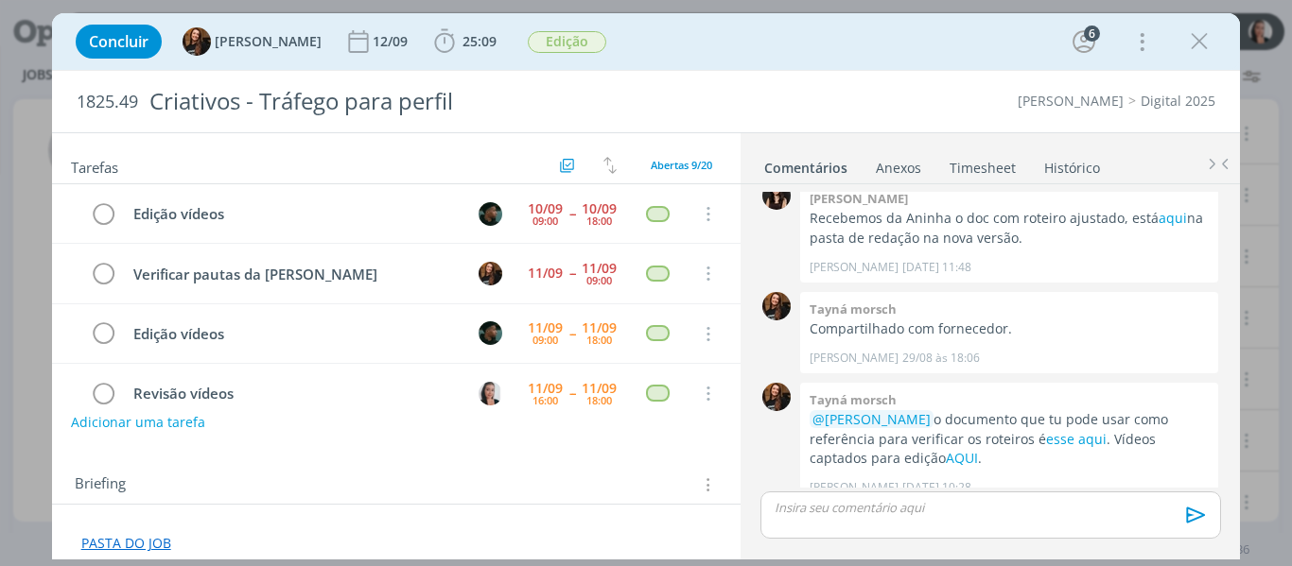
scroll to position [120, 0]
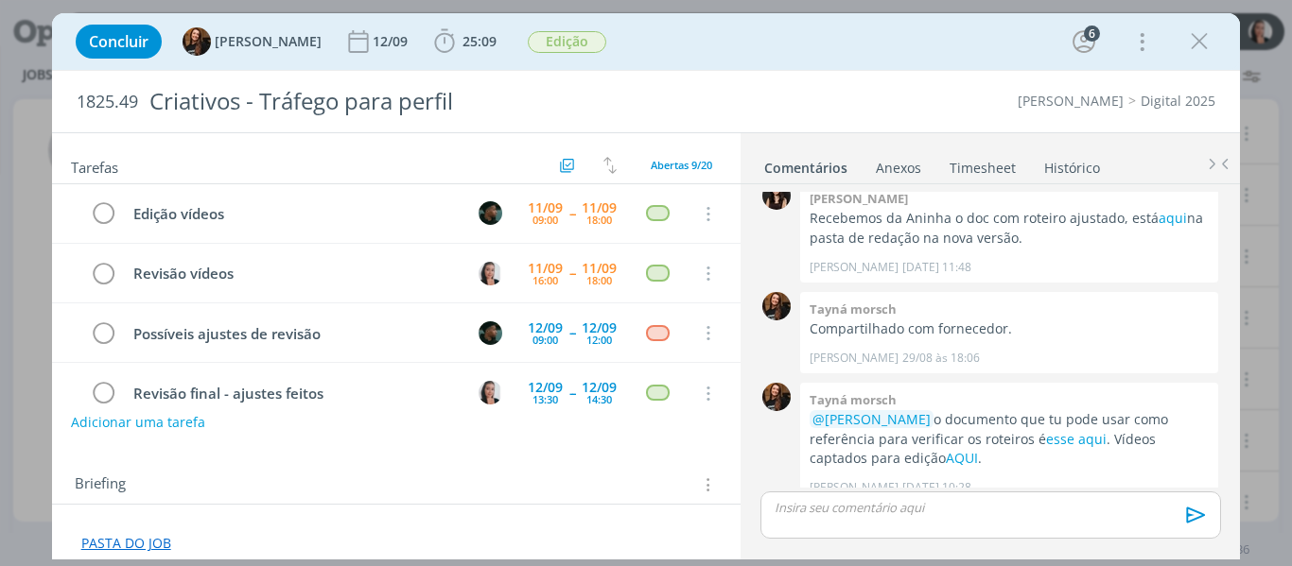
click at [135, 537] on link "PASTA DO JOB" at bounding box center [126, 543] width 90 height 18
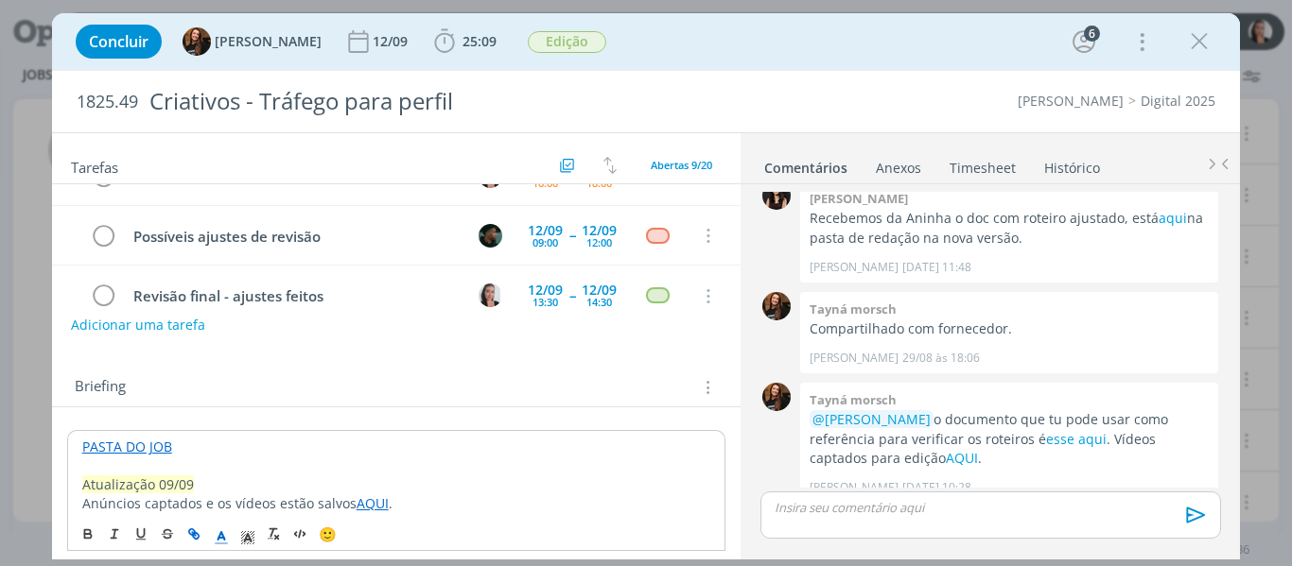
scroll to position [189, 0]
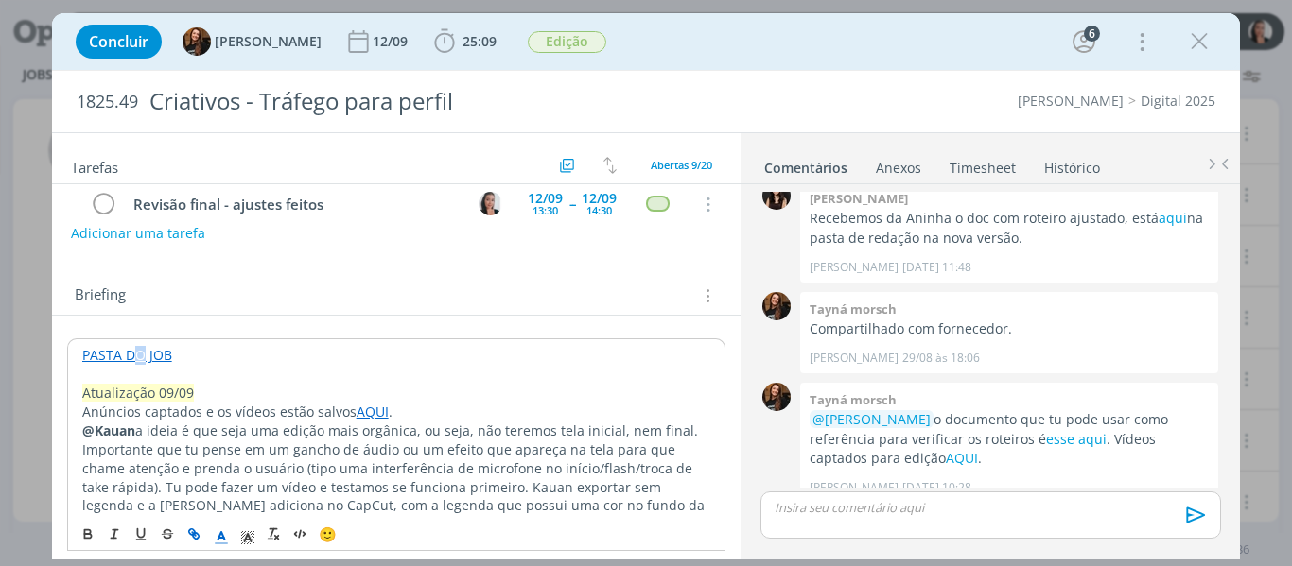
click at [140, 362] on link "PASTA DO JOB" at bounding box center [127, 355] width 90 height 18
click at [153, 397] on link "https://sobeae.sharepoint.com/:f:/s/SOBEAE/ErL-I8ZMxTlCkjaPu8r5qC4B0-Yz86d-NDZw…" at bounding box center [204, 391] width 143 height 25
click at [903, 29] on div "Concluir Tayná Morsch 12/09 25:09 Iniciar Apontar Data * 11/09/2025 Horas * 00:…" at bounding box center [646, 41] width 1160 height 45
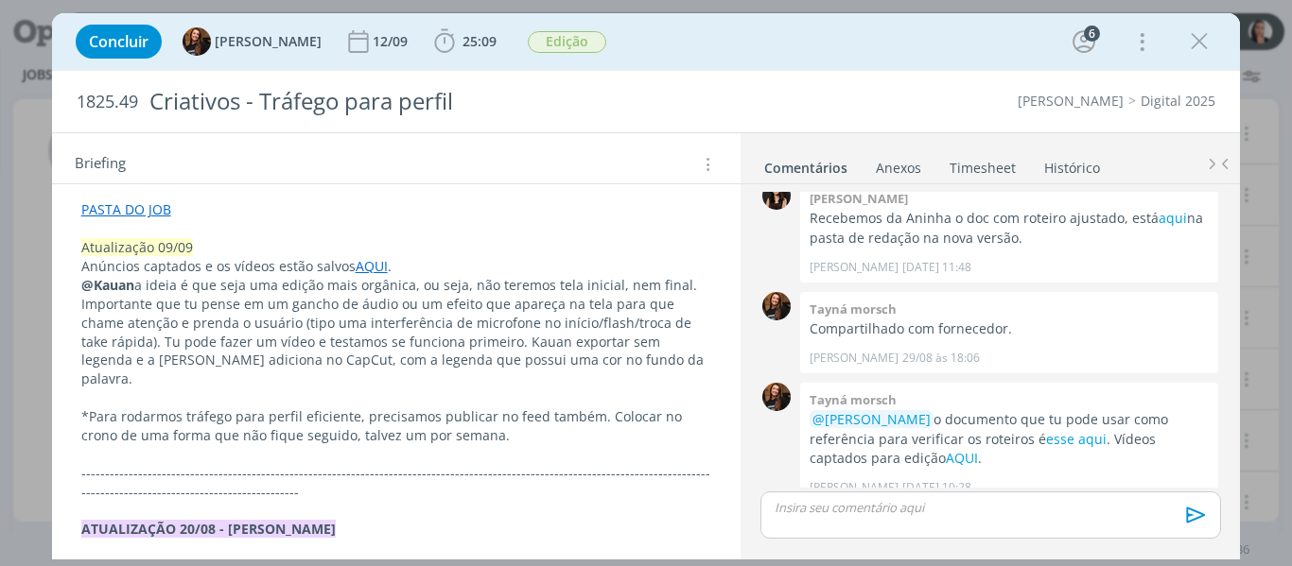
scroll to position [378, 0]
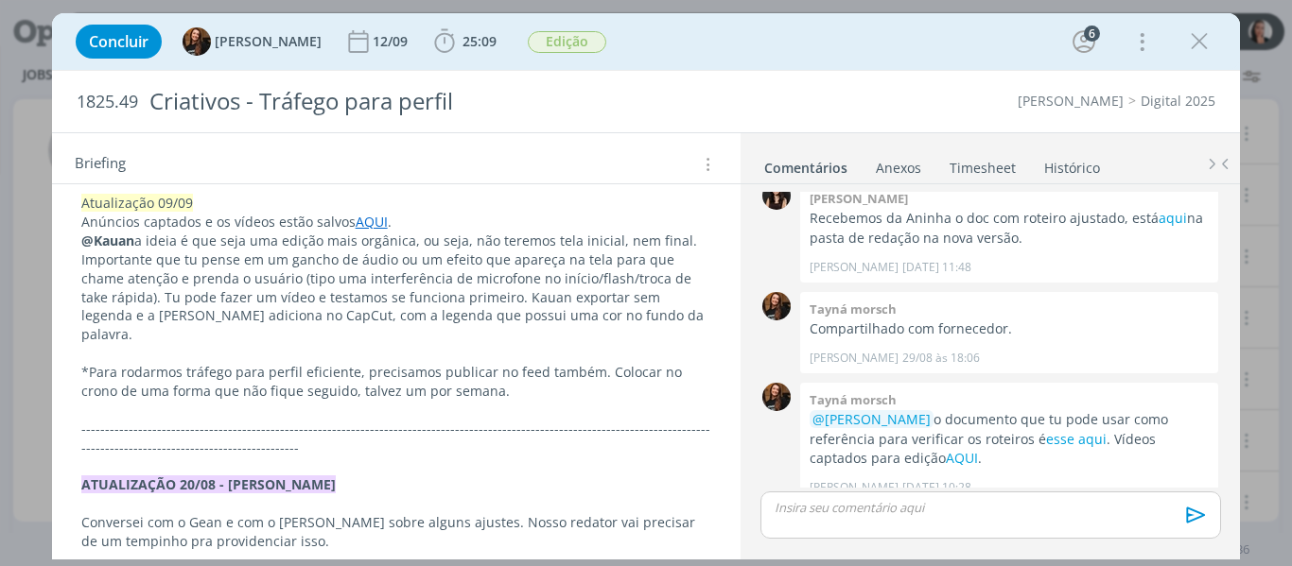
click at [648, 53] on div "Concluir Tayná Morsch 12/09 25:09 Iniciar Apontar Data * 11/09/2025 Horas * 00:…" at bounding box center [646, 41] width 1160 height 45
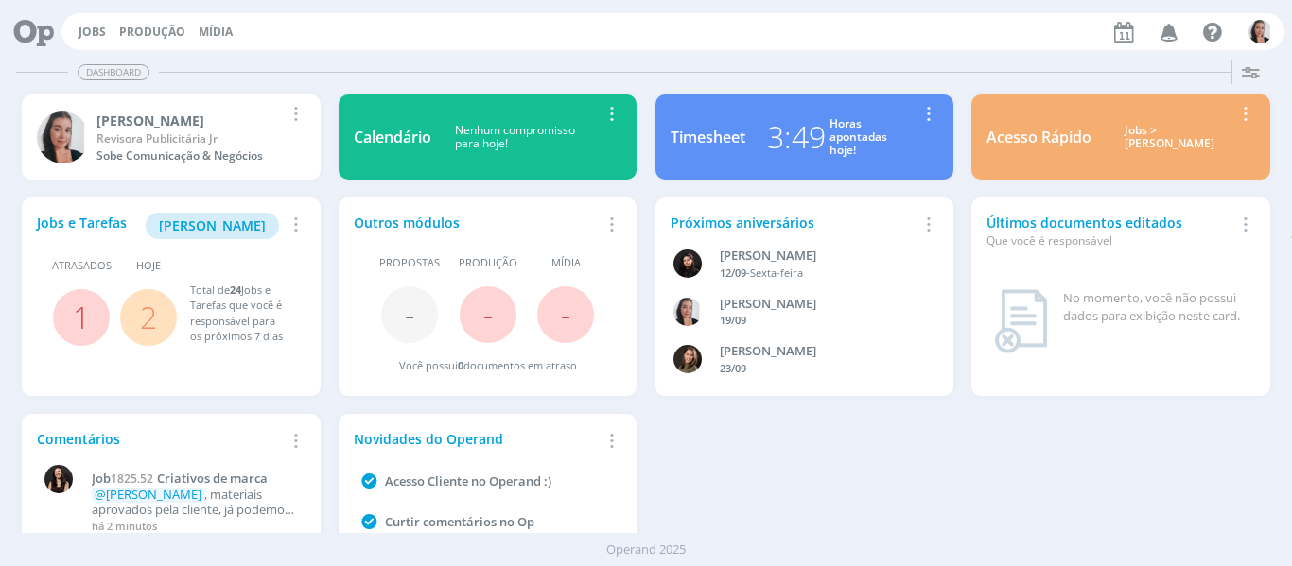
scroll to position [103, 0]
